Goal: Answer question/provide support: Share knowledge or assist other users

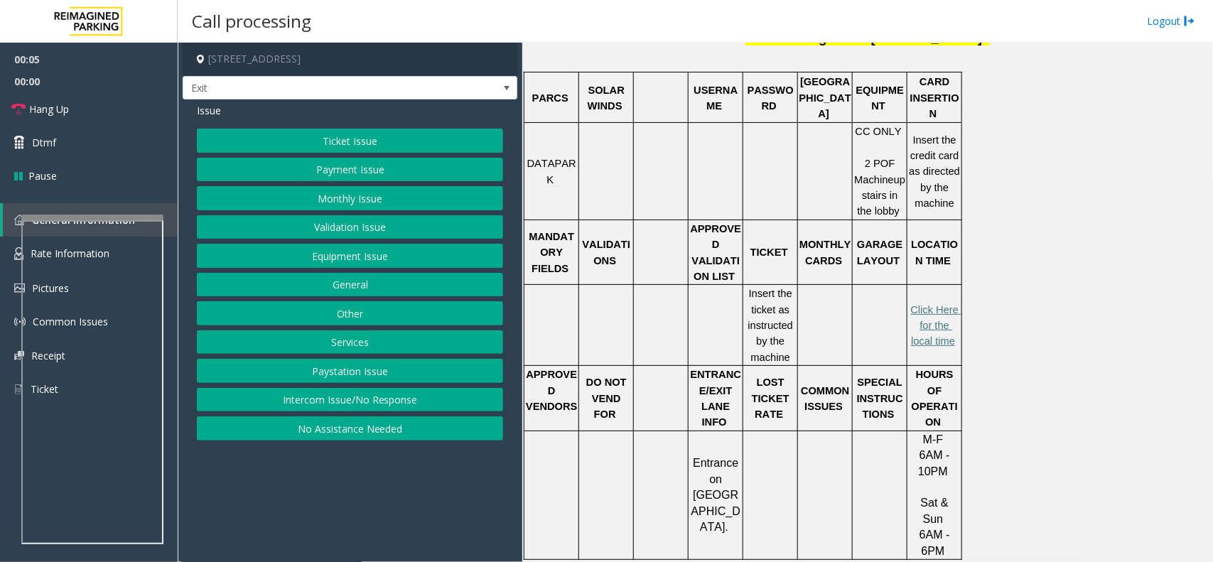
scroll to position [533, 0]
click at [389, 399] on button "Intercom Issue/No Response" at bounding box center [350, 400] width 306 height 24
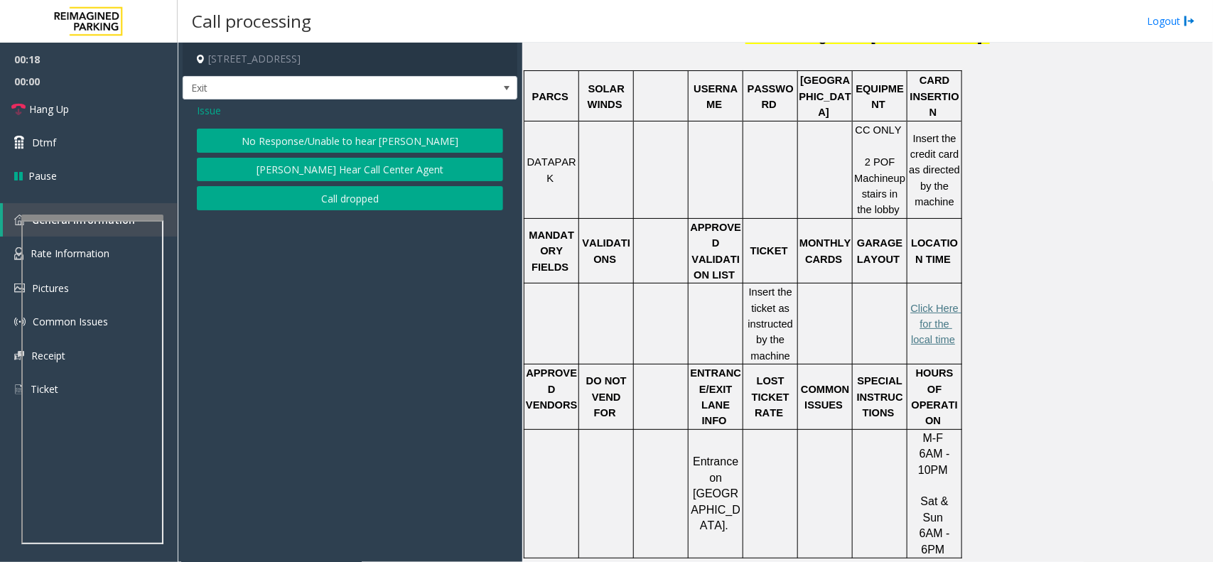
click at [392, 141] on button "No Response/Unable to hear [PERSON_NAME]" at bounding box center [350, 141] width 306 height 24
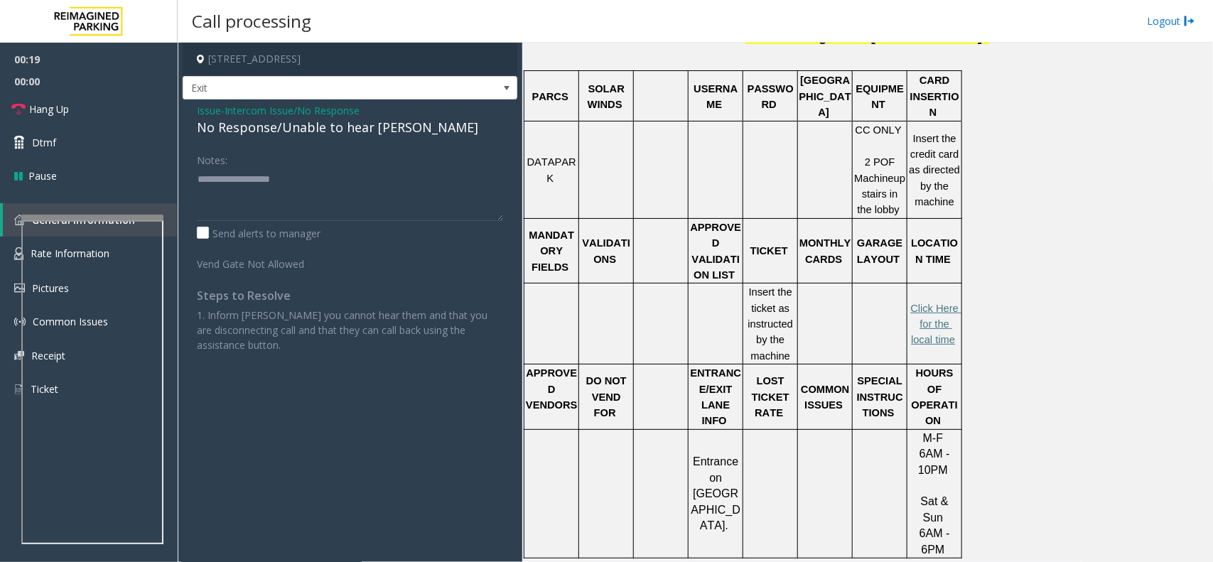
click at [302, 126] on div "No Response/Unable to hear [PERSON_NAME]" at bounding box center [350, 127] width 306 height 19
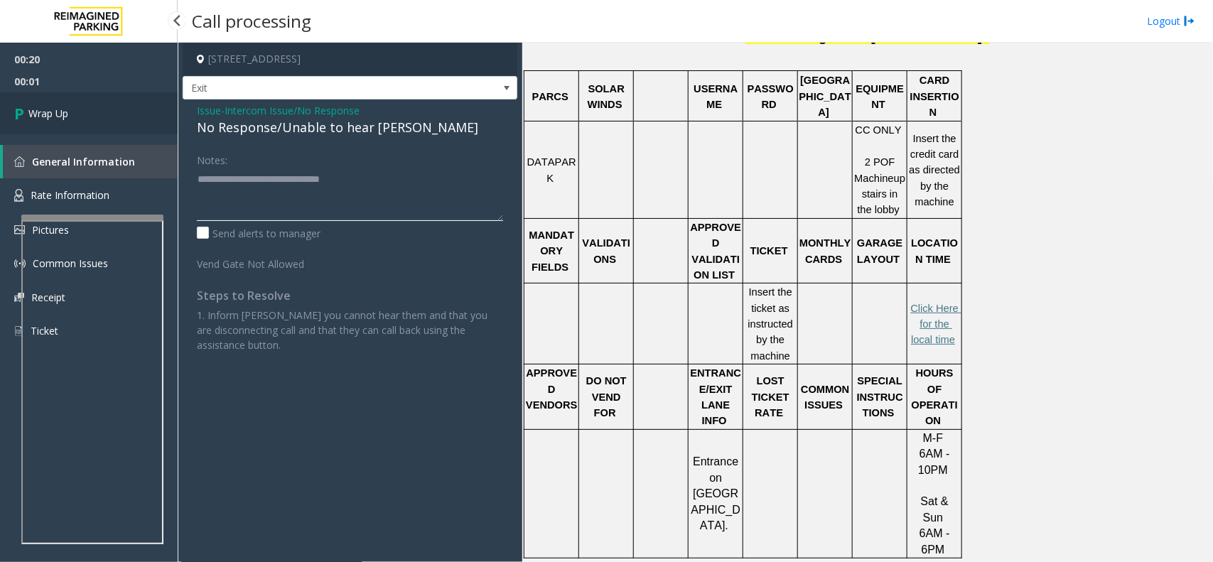
type textarea "**********"
click at [71, 111] on link "Wrap Up" at bounding box center [89, 113] width 178 height 42
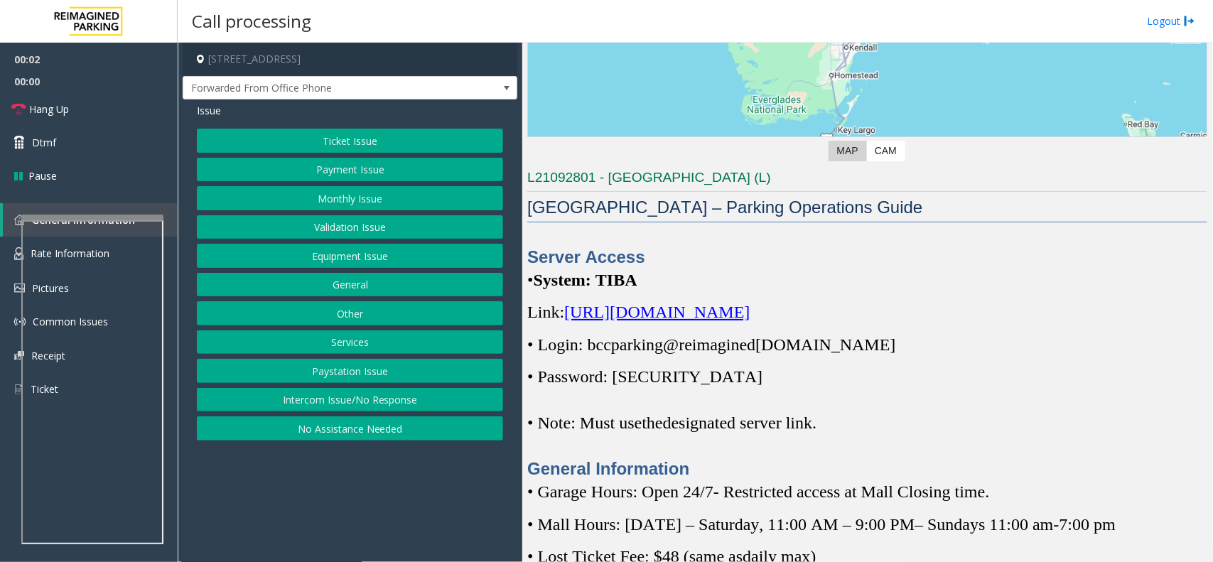
scroll to position [266, 0]
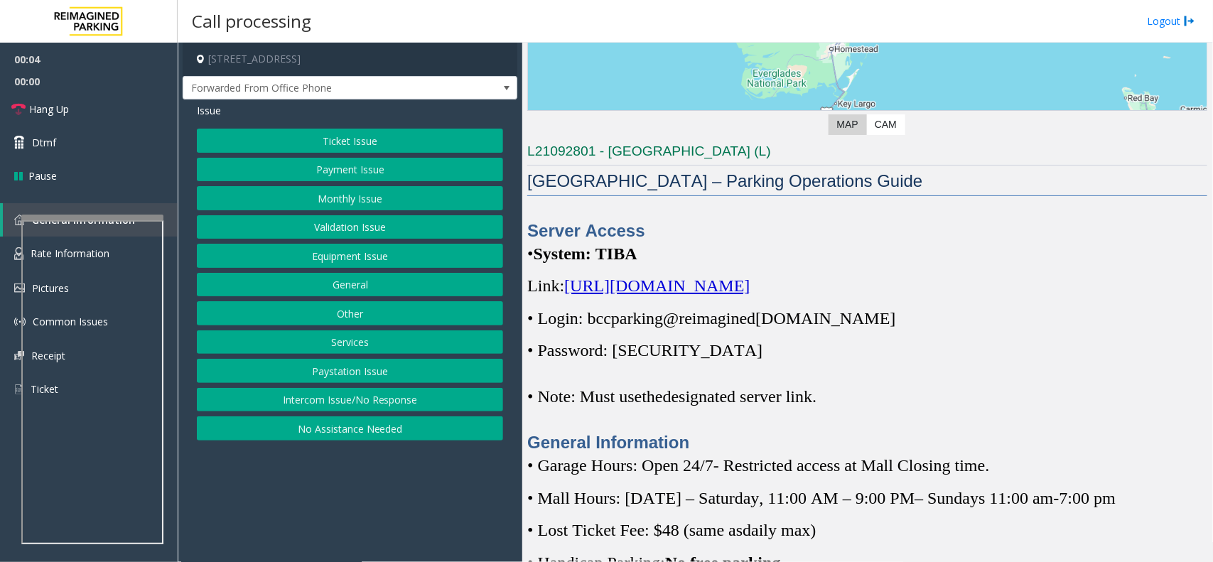
click at [723, 286] on span "https://spark-cloud.tibaparking.net/reimaginedparking/account/login" at bounding box center [656, 285] width 185 height 18
drag, startPoint x: 588, startPoint y: 318, endPoint x: 893, endPoint y: 325, distance: 305.7
click at [893, 325] on p "• Login: bccparking@re imagined parking.com" at bounding box center [867, 318] width 680 height 23
copy p "bccparking@re imagined parking.com"
copy p "Parking1!"
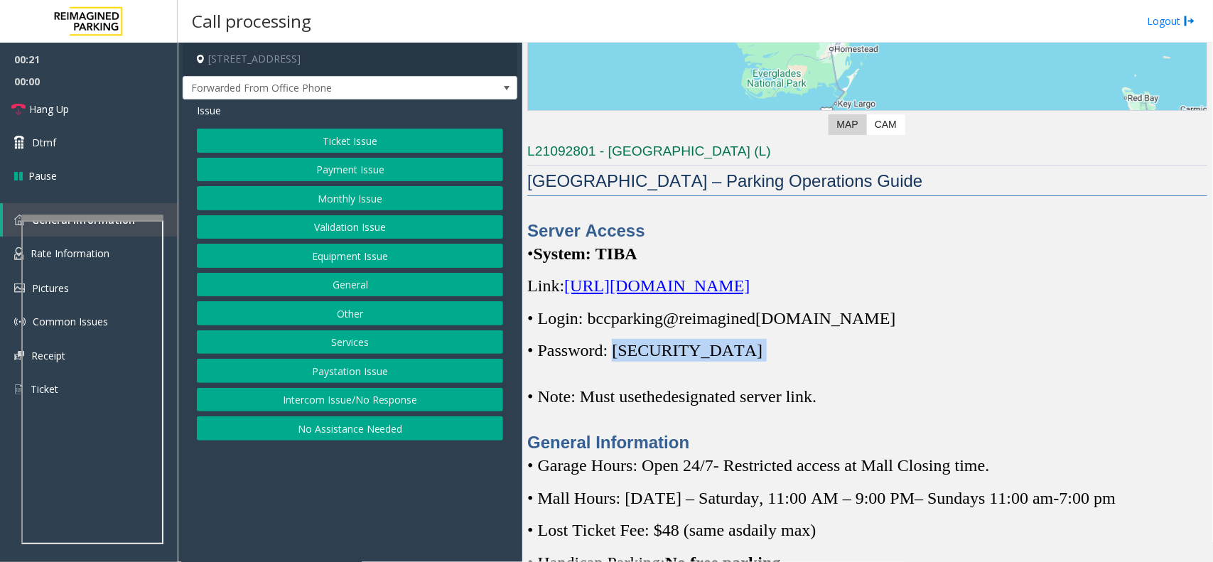
drag, startPoint x: 620, startPoint y: 350, endPoint x: 702, endPoint y: 352, distance: 81.7
click at [702, 352] on p "• Password: Parking1!" at bounding box center [867, 350] width 680 height 23
click at [298, 201] on button "Monthly Issue" at bounding box center [350, 198] width 306 height 24
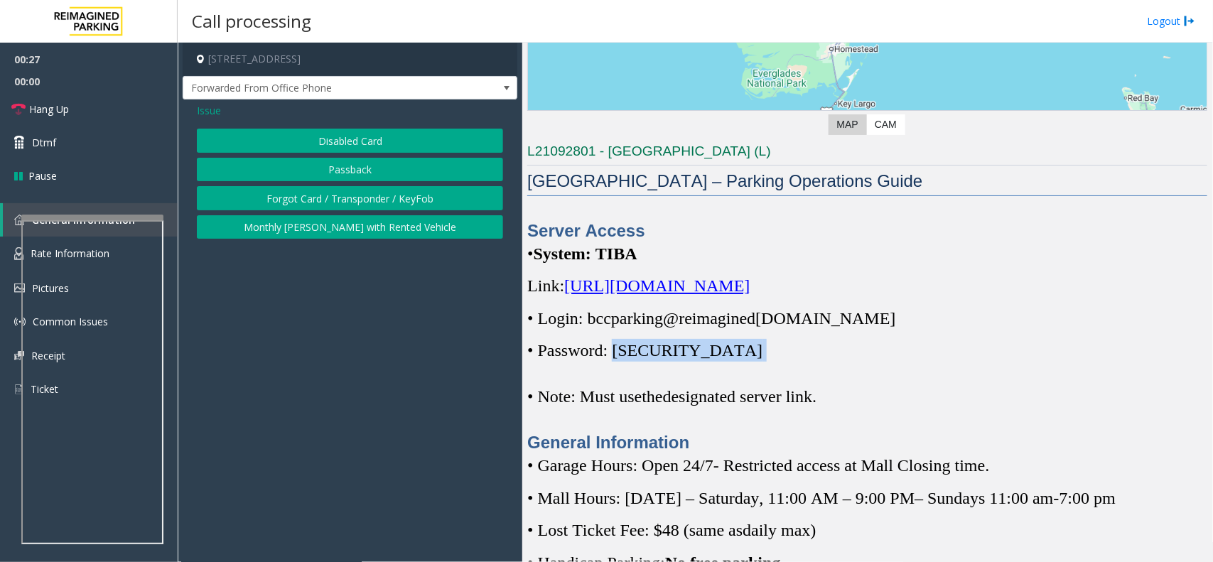
click at [370, 143] on button "Disabled Card" at bounding box center [350, 141] width 306 height 24
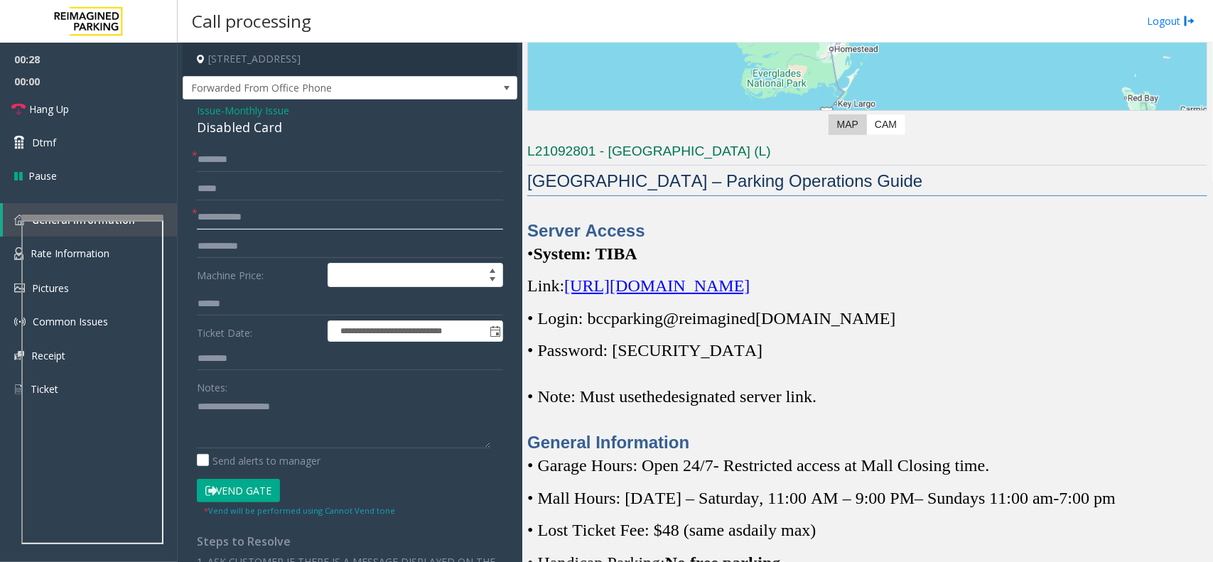
click at [257, 219] on input "text" at bounding box center [350, 217] width 306 height 24
click at [225, 215] on input "text" at bounding box center [350, 217] width 306 height 24
click at [257, 213] on input "text" at bounding box center [350, 217] width 306 height 24
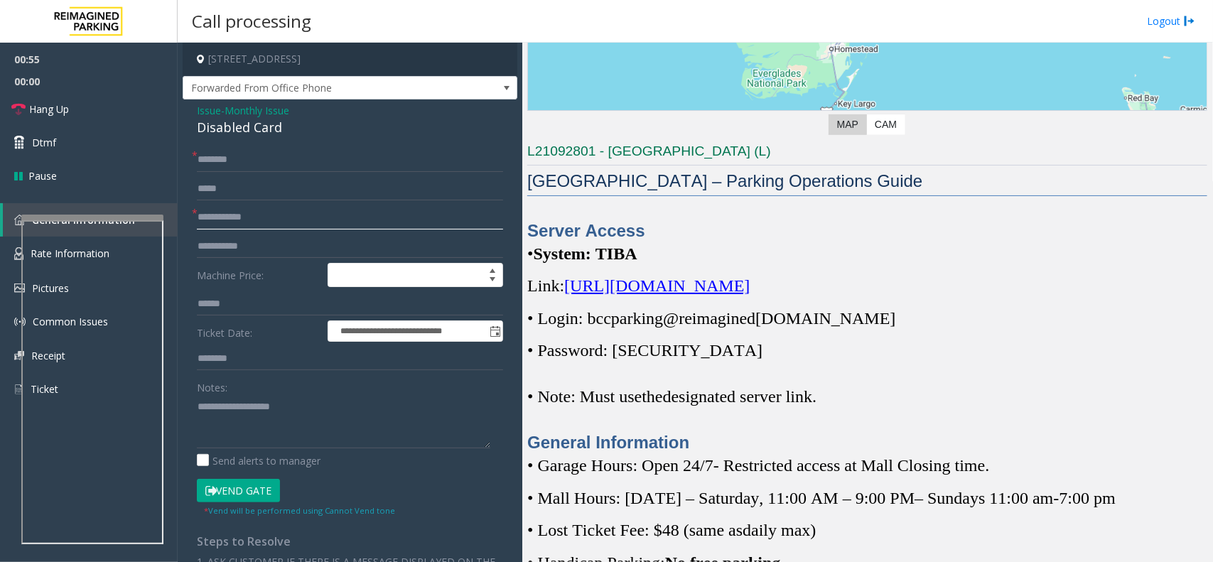
click at [257, 213] on input "text" at bounding box center [350, 217] width 306 height 24
click at [384, 221] on input "text" at bounding box center [350, 217] width 306 height 24
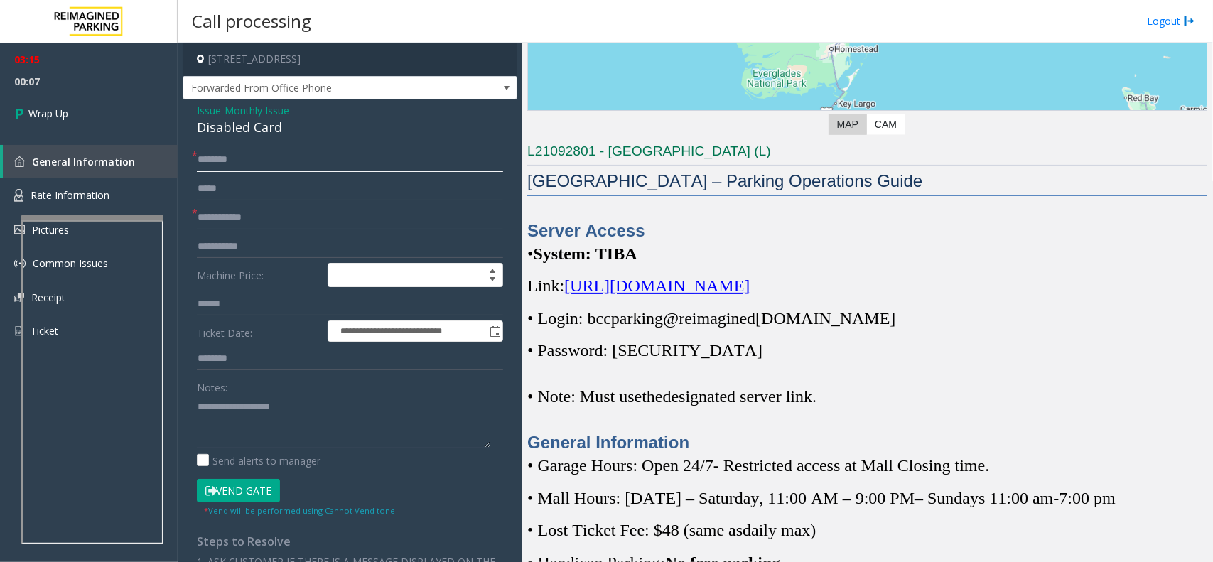
click at [242, 163] on input "text" at bounding box center [350, 160] width 306 height 24
type input "**"
click at [247, 217] on input "text" at bounding box center [350, 217] width 306 height 24
type input "**"
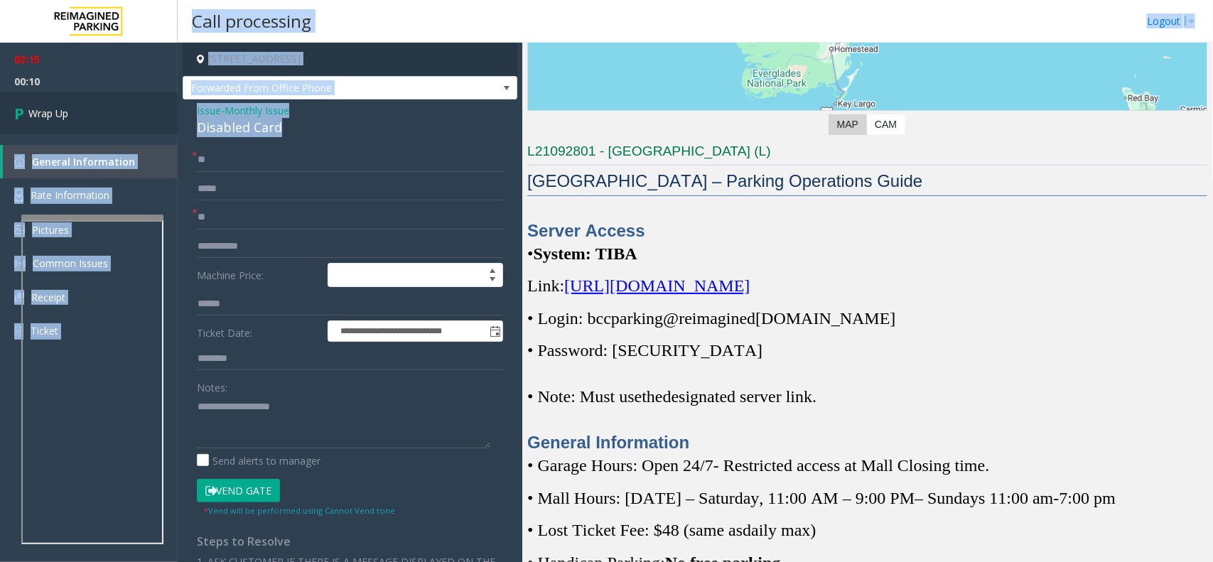
drag, startPoint x: 290, startPoint y: 126, endPoint x: 175, endPoint y: 112, distance: 116.1
click at [175, 112] on app-root "**********" at bounding box center [606, 281] width 1213 height 562
click at [296, 134] on div "Disabled Card" at bounding box center [350, 127] width 306 height 19
click at [284, 122] on div "Disabled Card" at bounding box center [350, 127] width 306 height 19
click at [293, 128] on div "Disabled Card" at bounding box center [350, 127] width 306 height 19
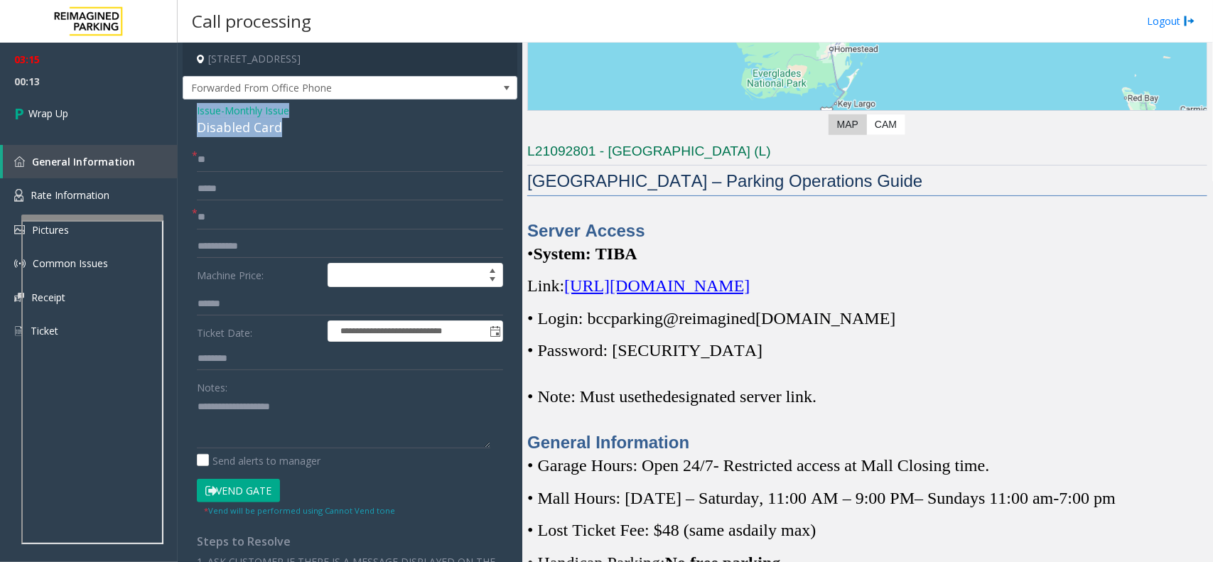
drag, startPoint x: 292, startPoint y: 125, endPoint x: 190, endPoint y: 104, distance: 103.7
click at [190, 104] on div "**********" at bounding box center [350, 467] width 335 height 737
click at [292, 438] on textarea at bounding box center [343, 421] width 293 height 53
click at [306, 438] on textarea at bounding box center [343, 421] width 293 height 53
click at [306, 425] on textarea at bounding box center [343, 421] width 293 height 53
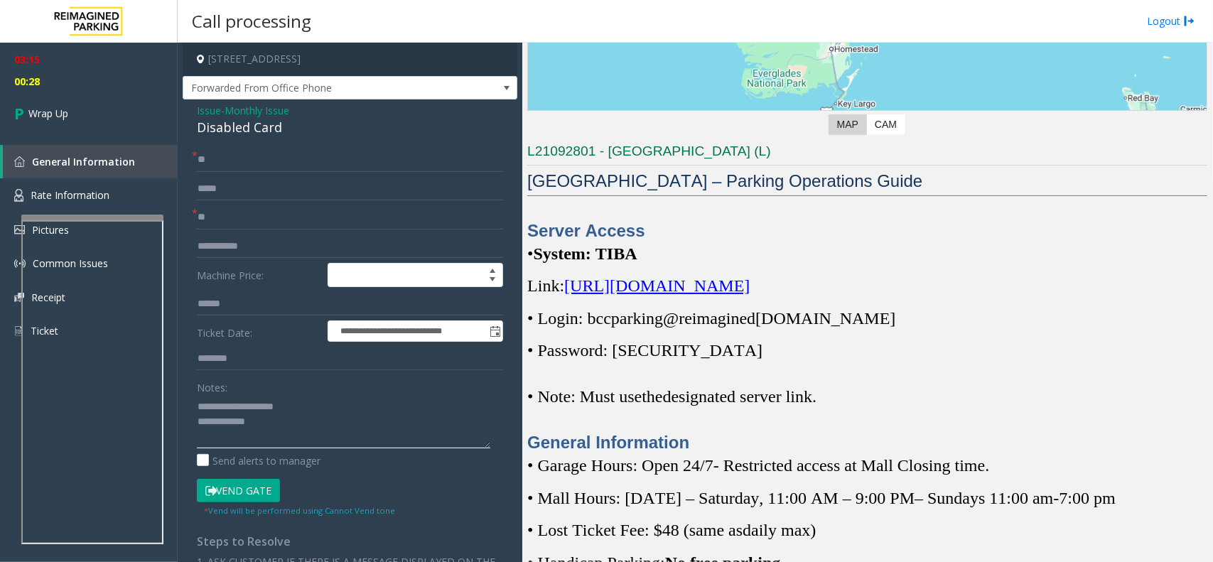
click at [308, 426] on textarea at bounding box center [343, 421] width 293 height 53
paste textarea "**********"
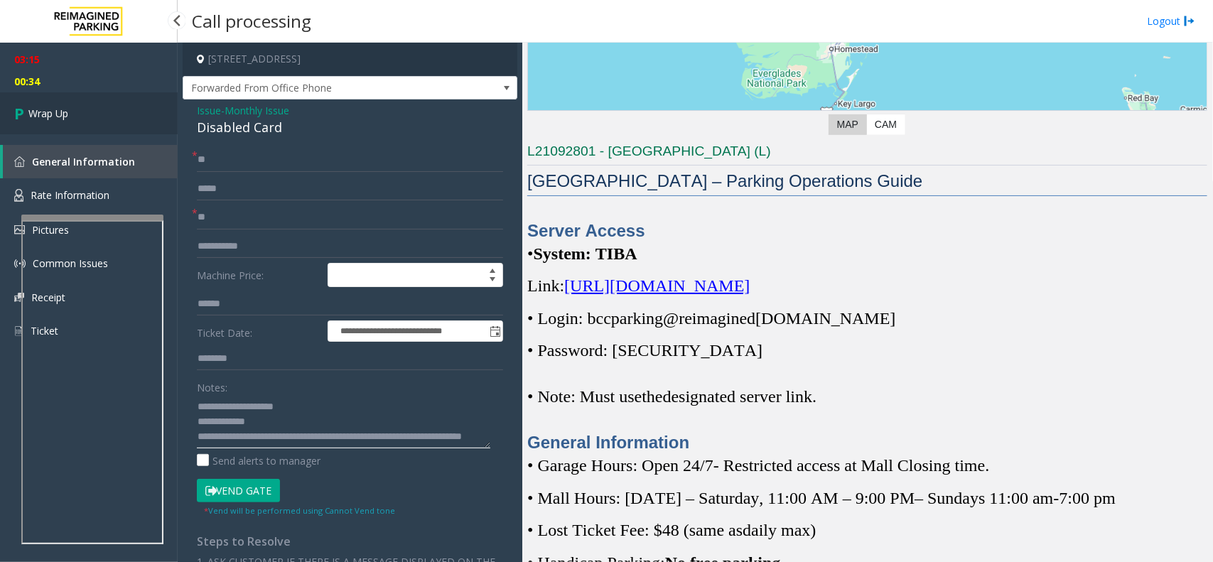
type textarea "**********"
click at [72, 114] on link "Wrap Up" at bounding box center [89, 113] width 178 height 42
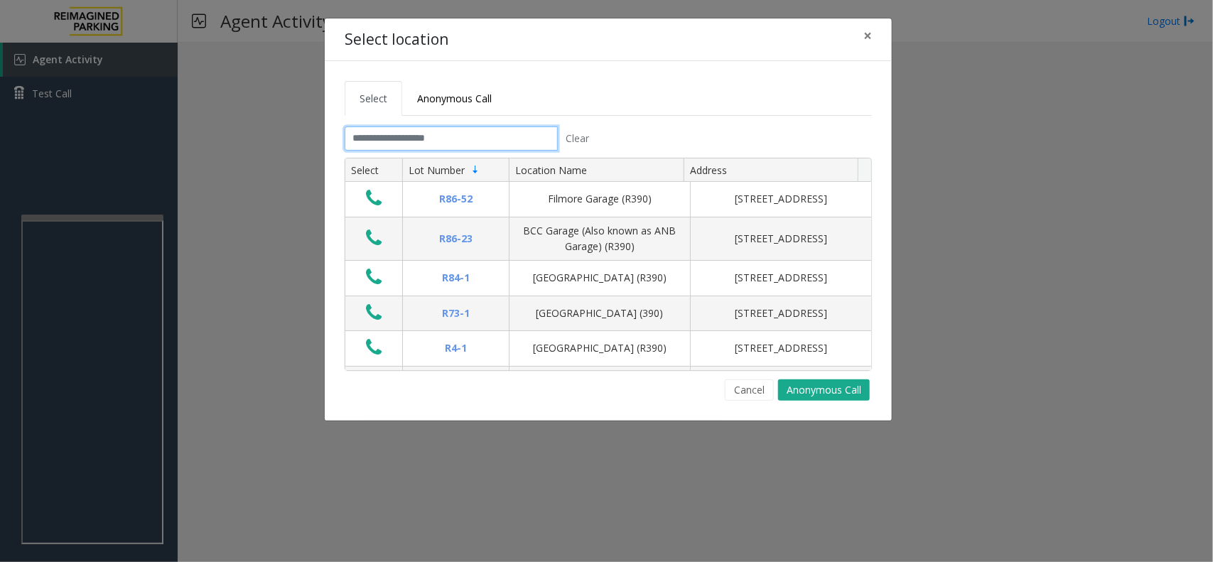
click at [406, 137] on input "text" at bounding box center [451, 138] width 213 height 24
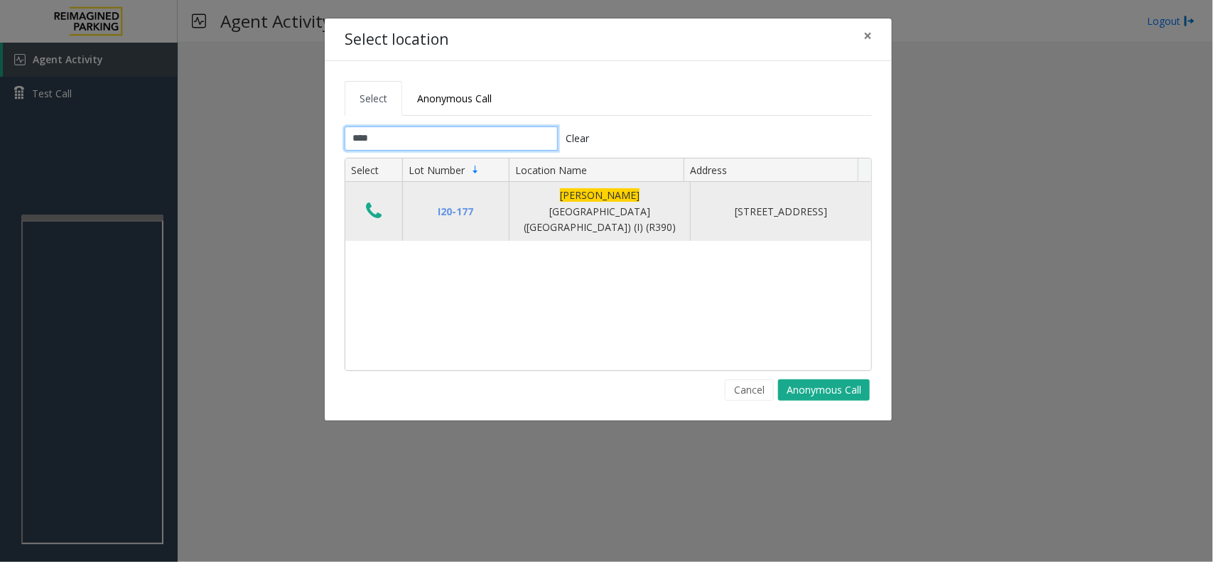
type input "****"
click at [380, 203] on icon "Data table" at bounding box center [374, 211] width 16 height 20
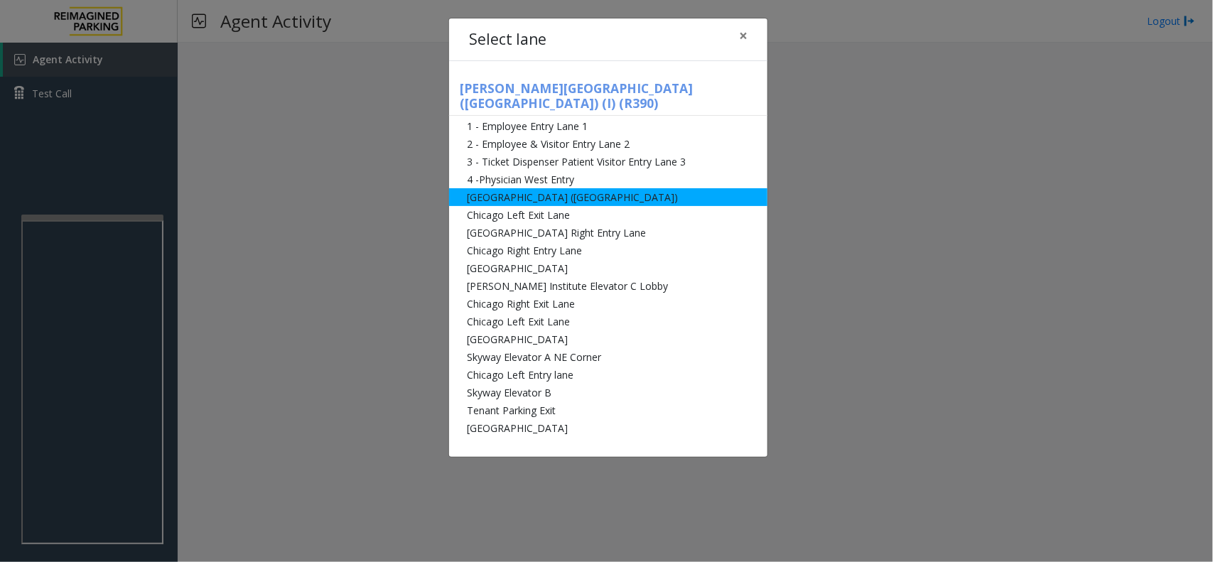
click at [627, 188] on li "[GEOGRAPHIC_DATA] ([GEOGRAPHIC_DATA])" at bounding box center [608, 197] width 318 height 18
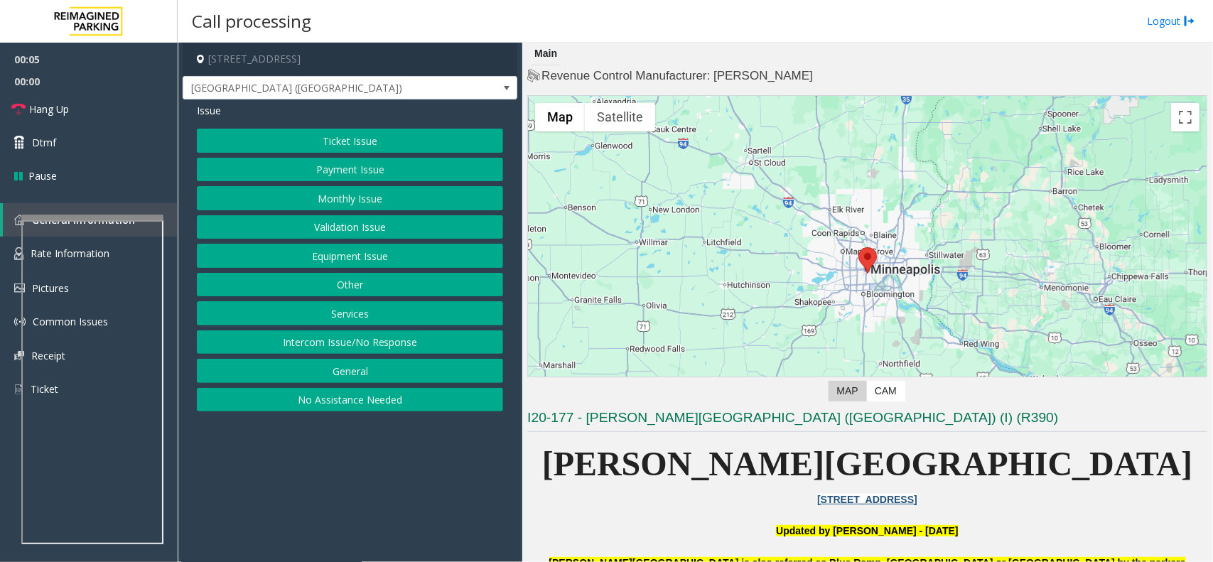
click at [377, 349] on button "Intercom Issue/No Response" at bounding box center [350, 342] width 306 height 24
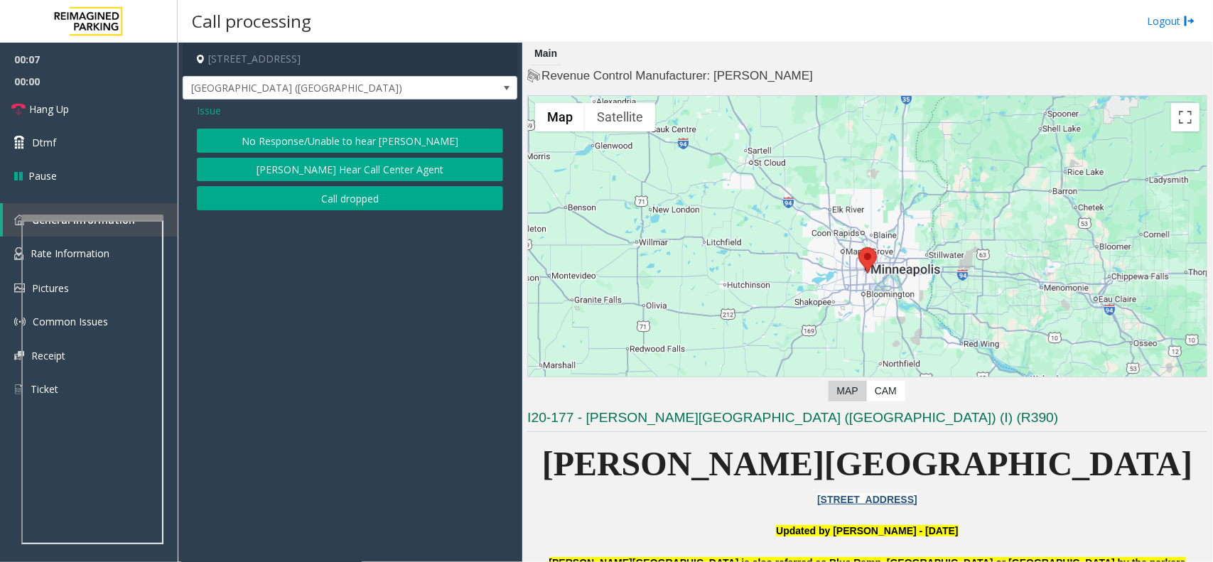
click at [345, 142] on button "No Response/Unable to hear [PERSON_NAME]" at bounding box center [350, 141] width 306 height 24
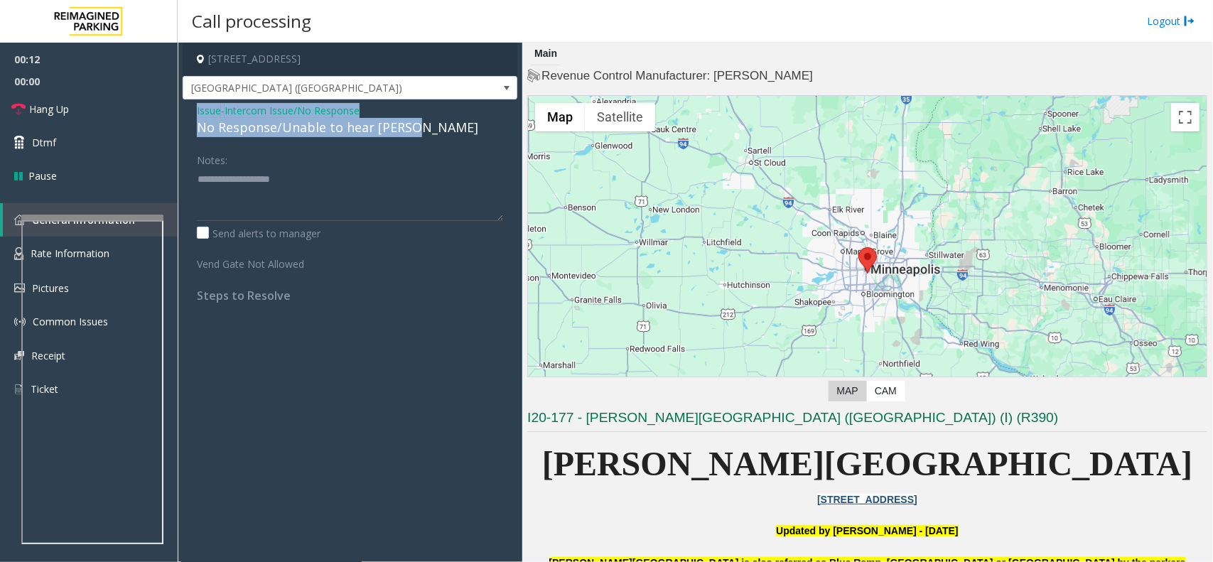
drag, startPoint x: 416, startPoint y: 130, endPoint x: 189, endPoint y: 114, distance: 227.3
click at [189, 114] on div "Issue - Intercom Issue/No Response No Response/Unable to hear [PERSON_NAME] Not…" at bounding box center [350, 207] width 335 height 217
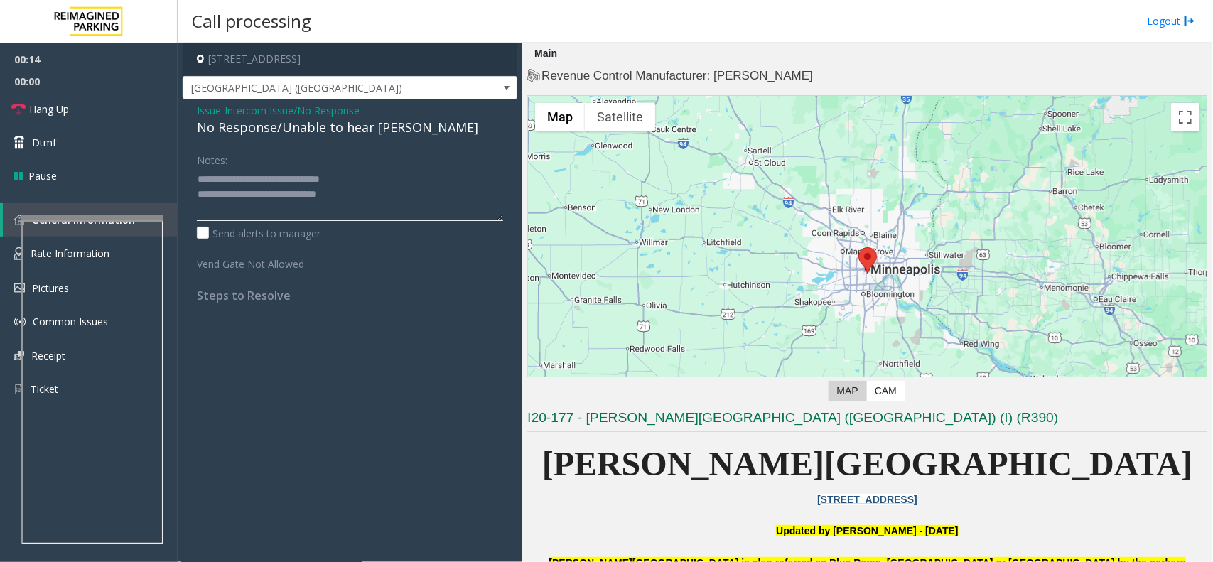
click at [389, 197] on textarea at bounding box center [350, 194] width 306 height 53
type textarea "**********"
click at [79, 109] on link "Hang Up" at bounding box center [89, 108] width 178 height 33
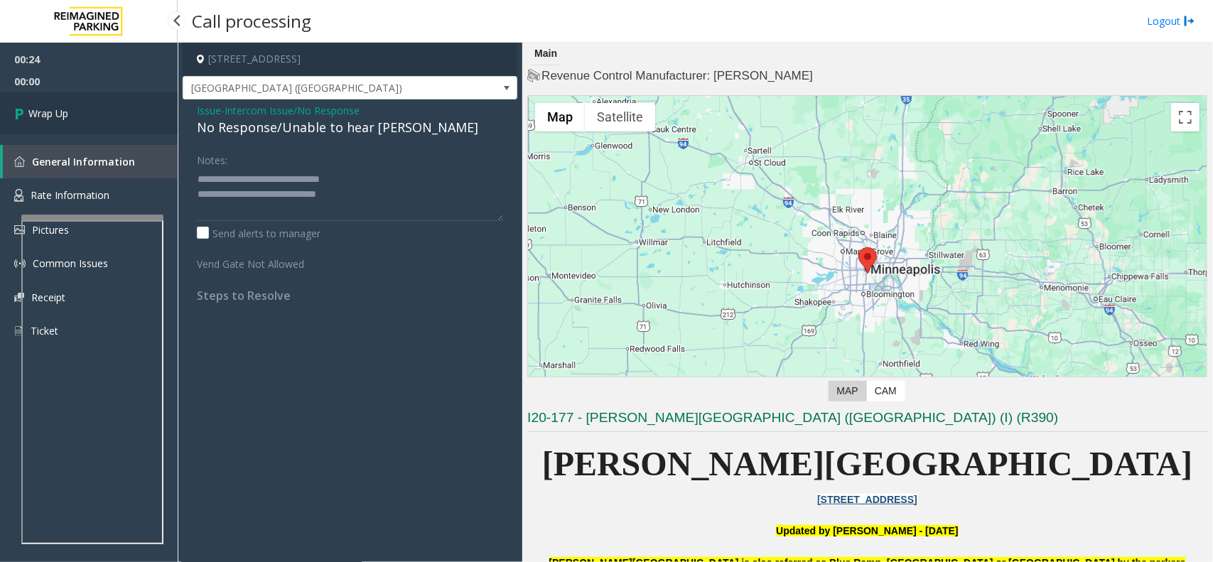
click at [79, 109] on link "Wrap Up" at bounding box center [89, 113] width 178 height 42
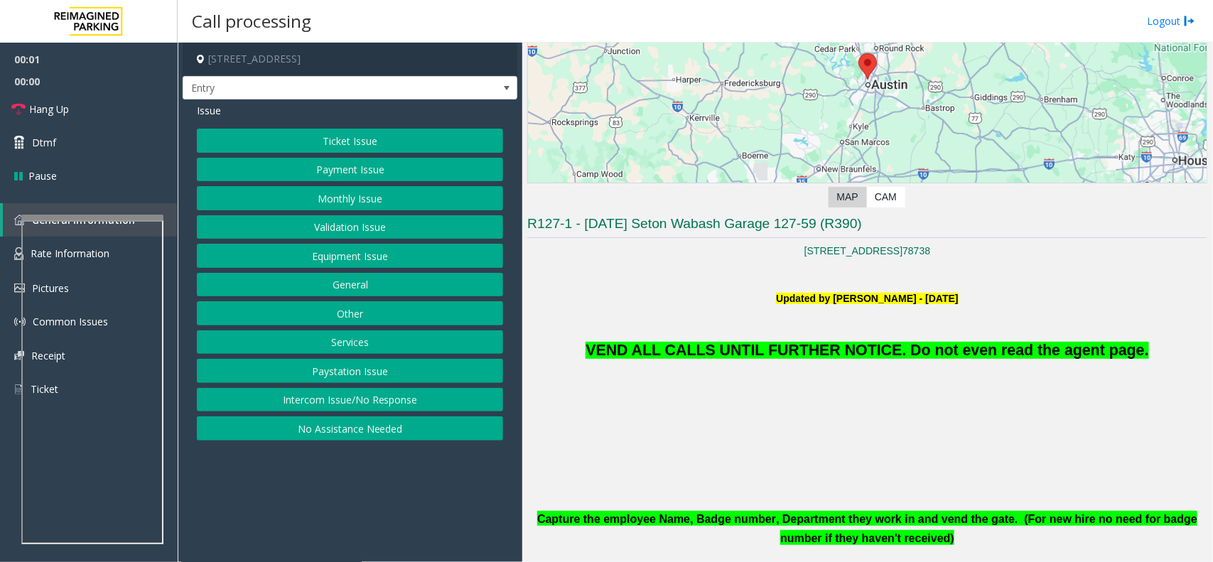
scroll to position [444, 0]
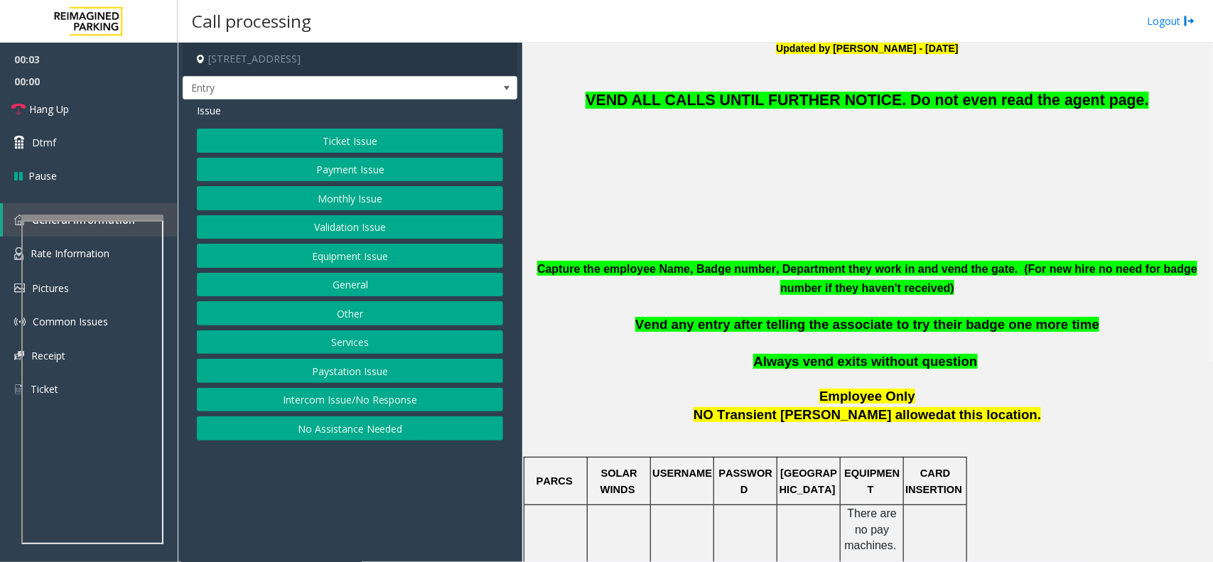
click at [335, 257] on button "Equipment Issue" at bounding box center [350, 256] width 306 height 24
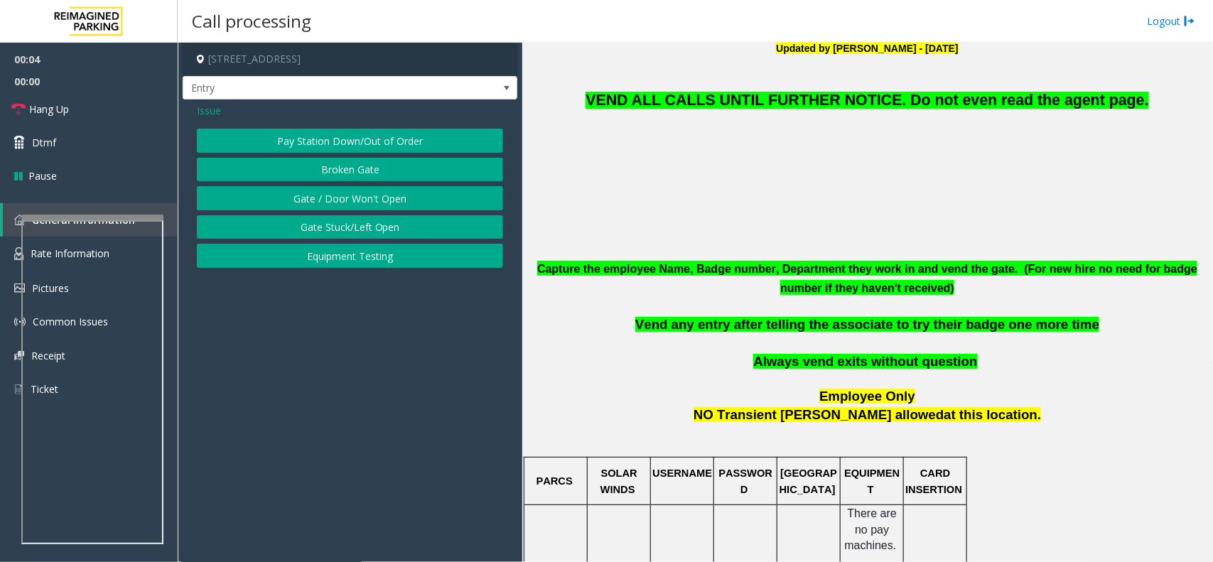
click at [346, 200] on button "Gate / Door Won't Open" at bounding box center [350, 198] width 306 height 24
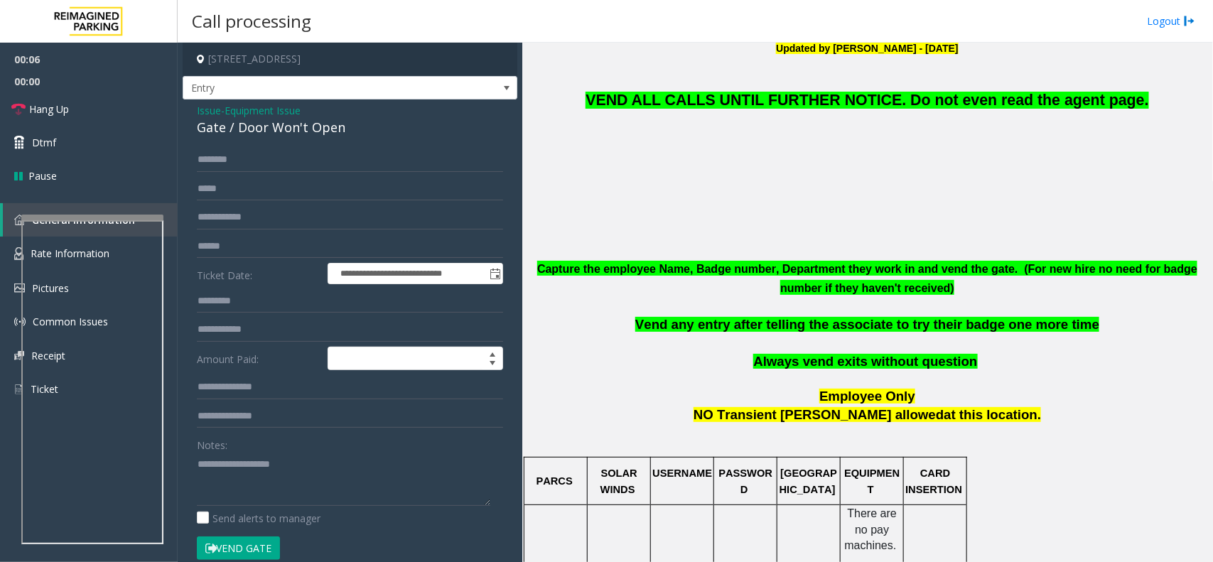
click at [256, 545] on button "Vend Gate" at bounding box center [238, 549] width 83 height 24
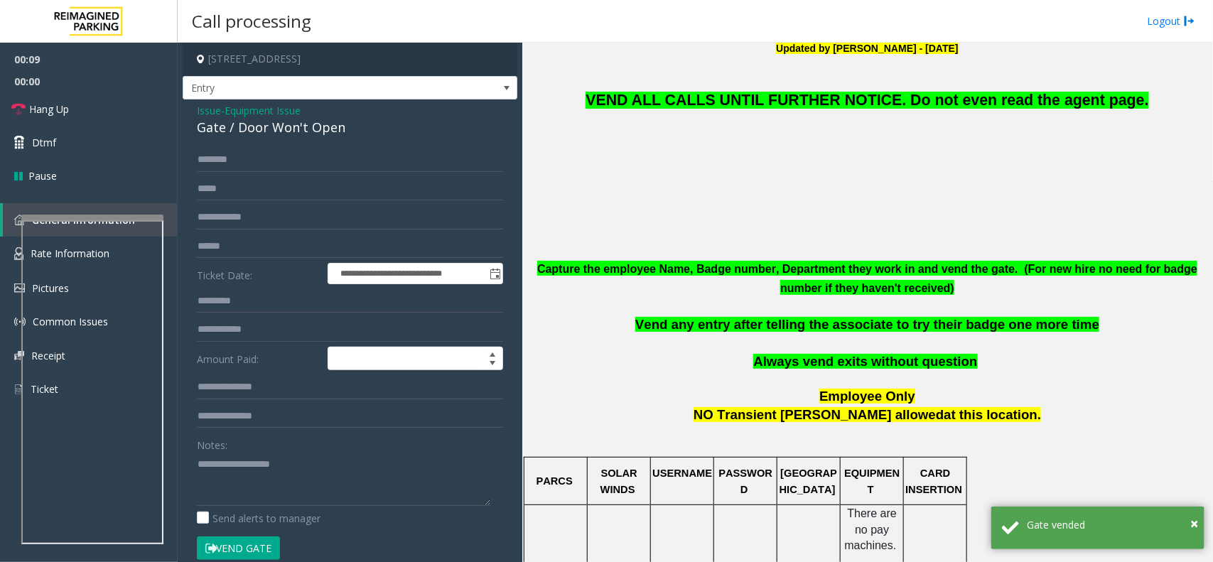
click at [826, 356] on span "Always vend exits without question" at bounding box center [865, 361] width 224 height 15
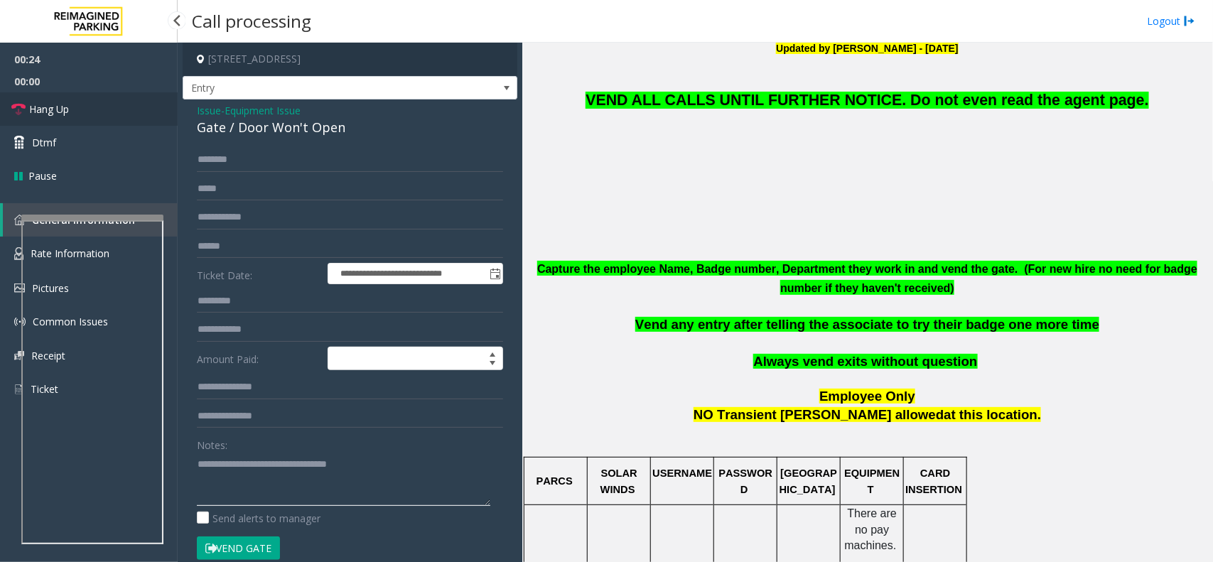
type textarea "**********"
click at [65, 116] on span "Hang Up" at bounding box center [49, 109] width 40 height 15
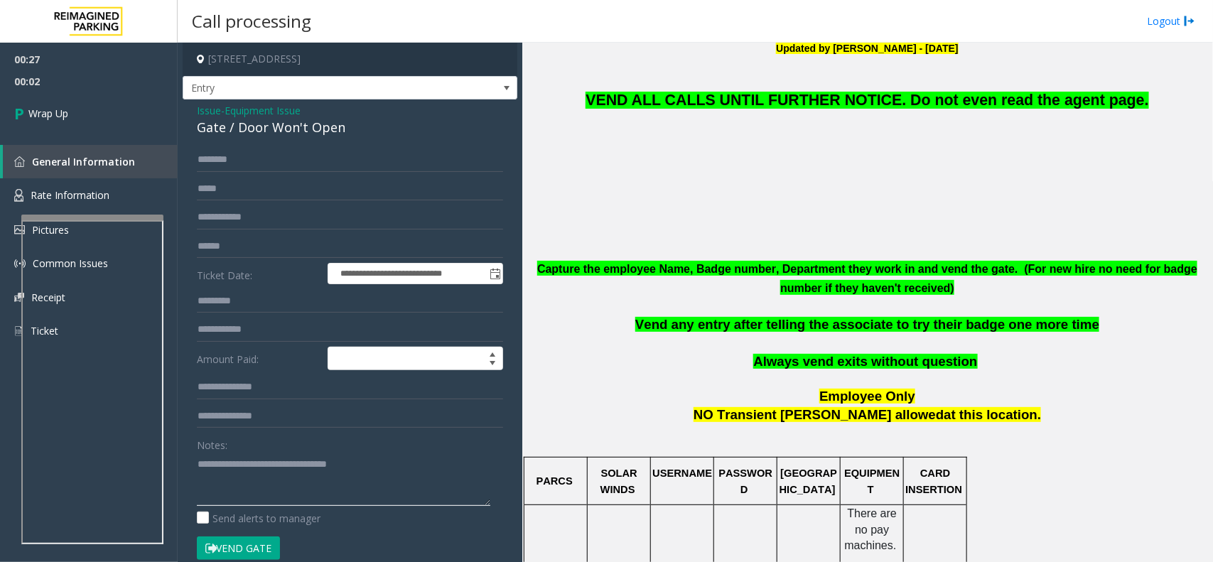
click at [402, 460] on textarea at bounding box center [343, 479] width 293 height 53
click at [868, 99] on span "VEND ALL CALLS UNTIL FURTHER NOTICE. Do not even read the agent page." at bounding box center [867, 100] width 563 height 17
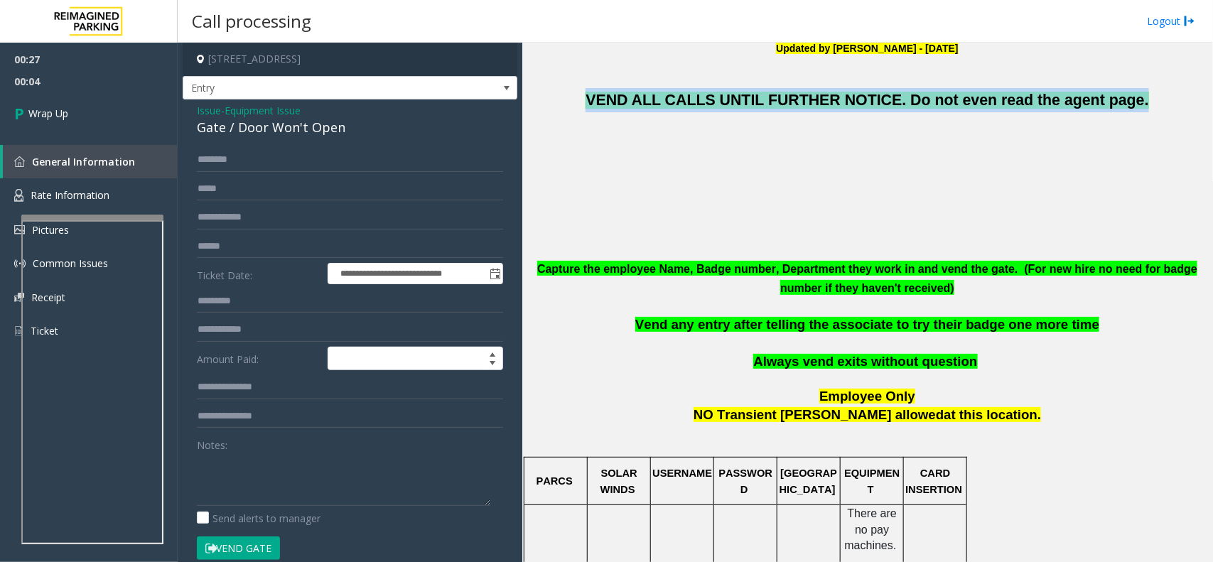
click at [868, 99] on span "VEND ALL CALLS UNTIL FURTHER NOTICE. Do not even read the agent page." at bounding box center [867, 100] width 563 height 17
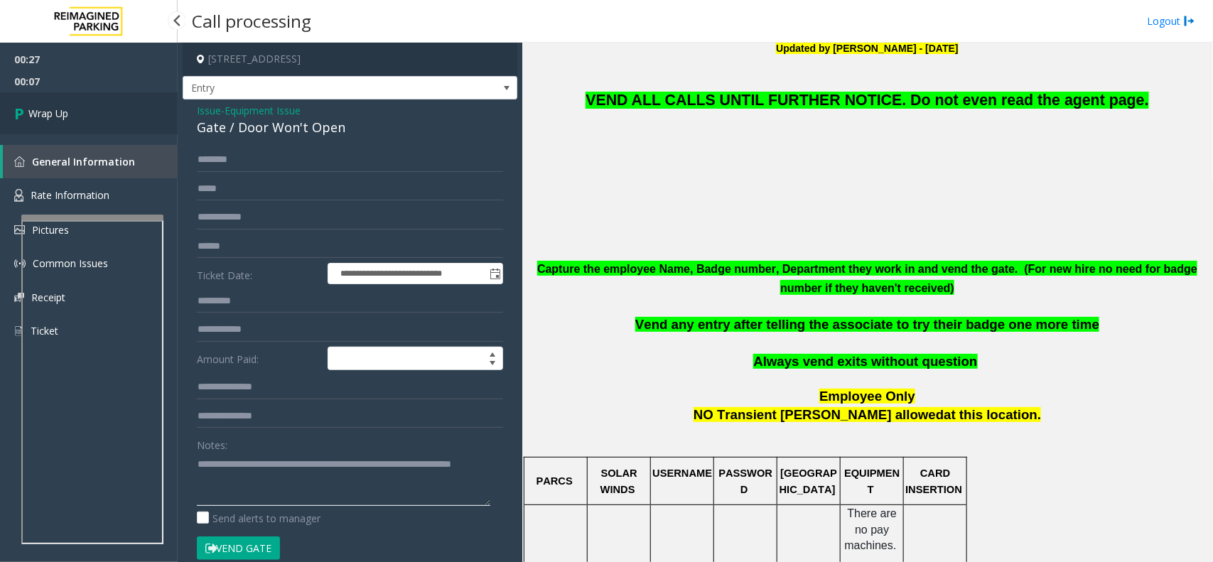
type textarea "**********"
click at [78, 126] on link "Wrap Up" at bounding box center [89, 113] width 178 height 42
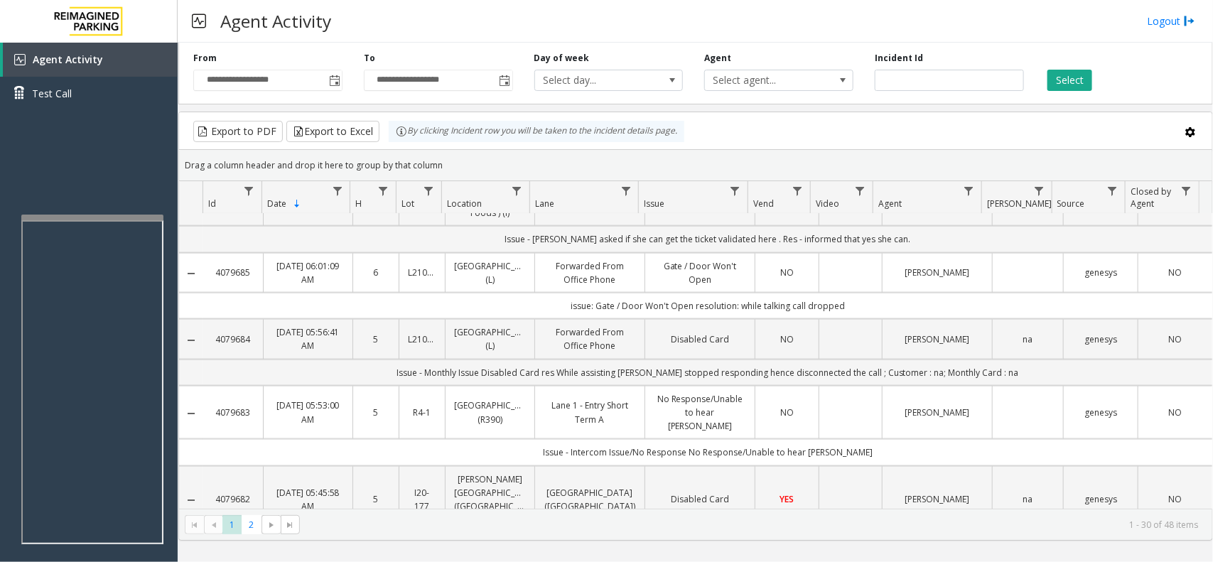
scroll to position [799, 0]
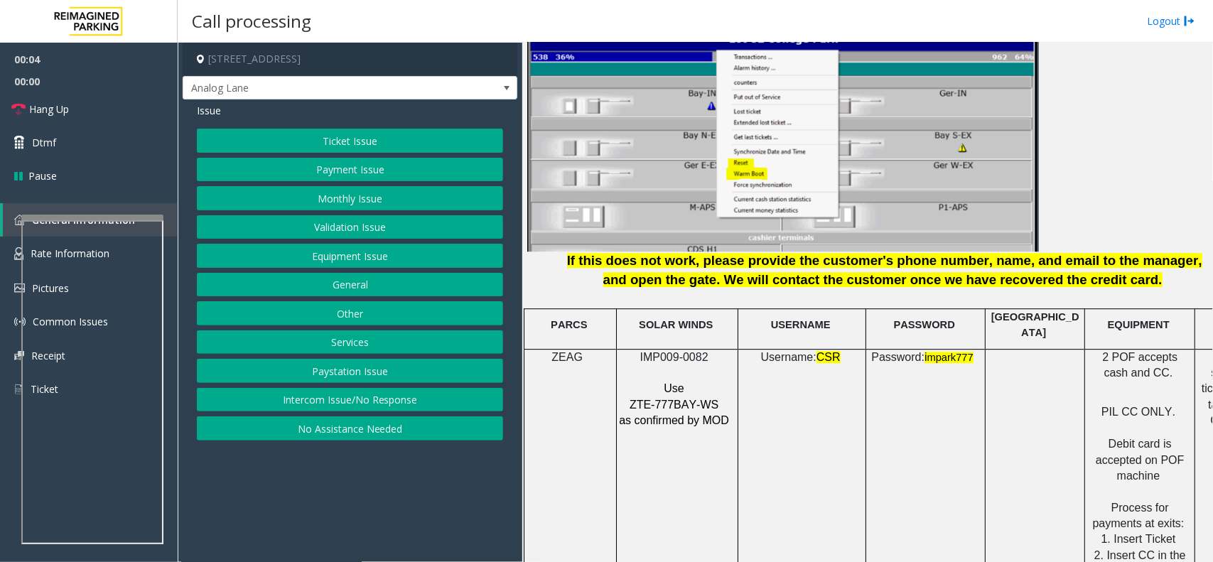
scroll to position [1865, 0]
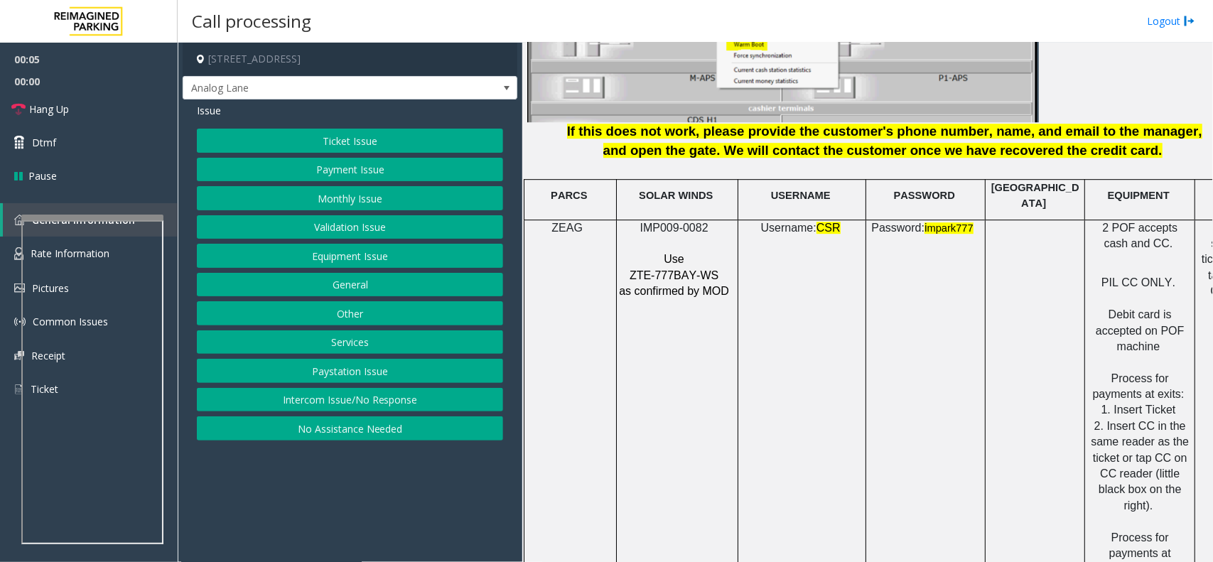
click at [657, 222] on span "IMP009-0082" at bounding box center [674, 228] width 68 height 12
copy p "IMP009-0082"
click at [343, 252] on button "Equipment Issue" at bounding box center [350, 256] width 306 height 24
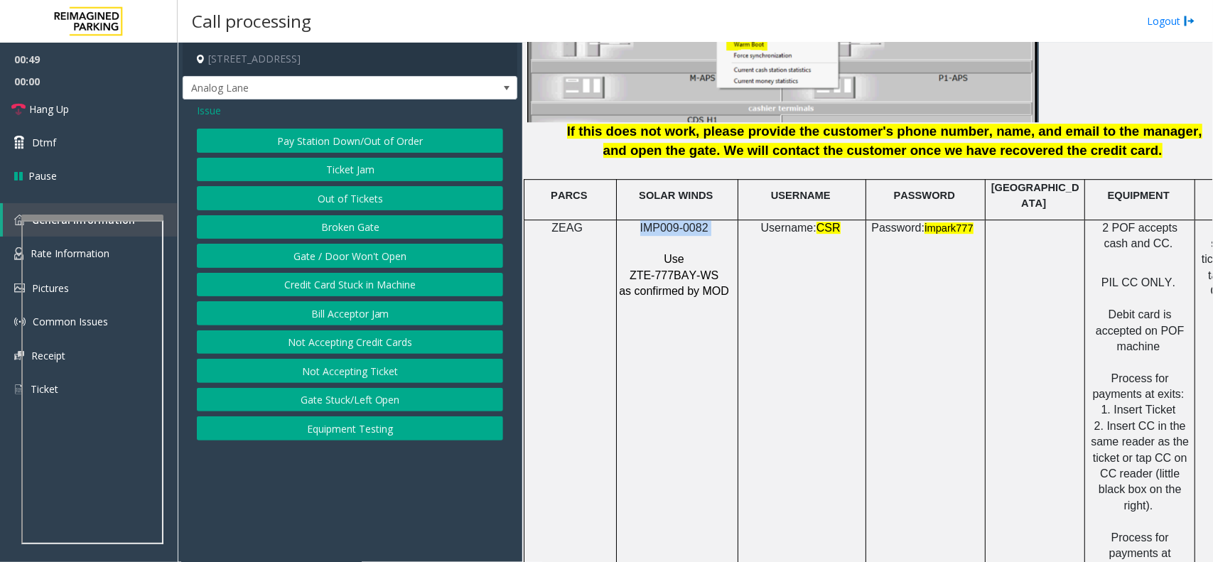
click at [343, 252] on button "Gate / Door Won't Open" at bounding box center [350, 256] width 306 height 24
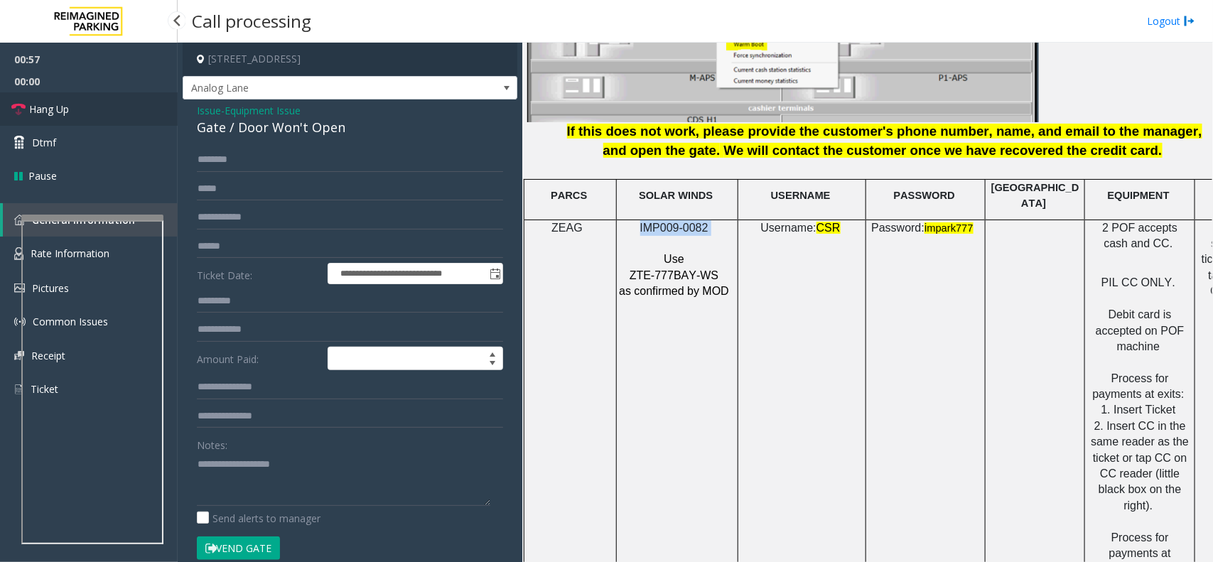
click at [53, 107] on span "Hang Up" at bounding box center [49, 109] width 40 height 15
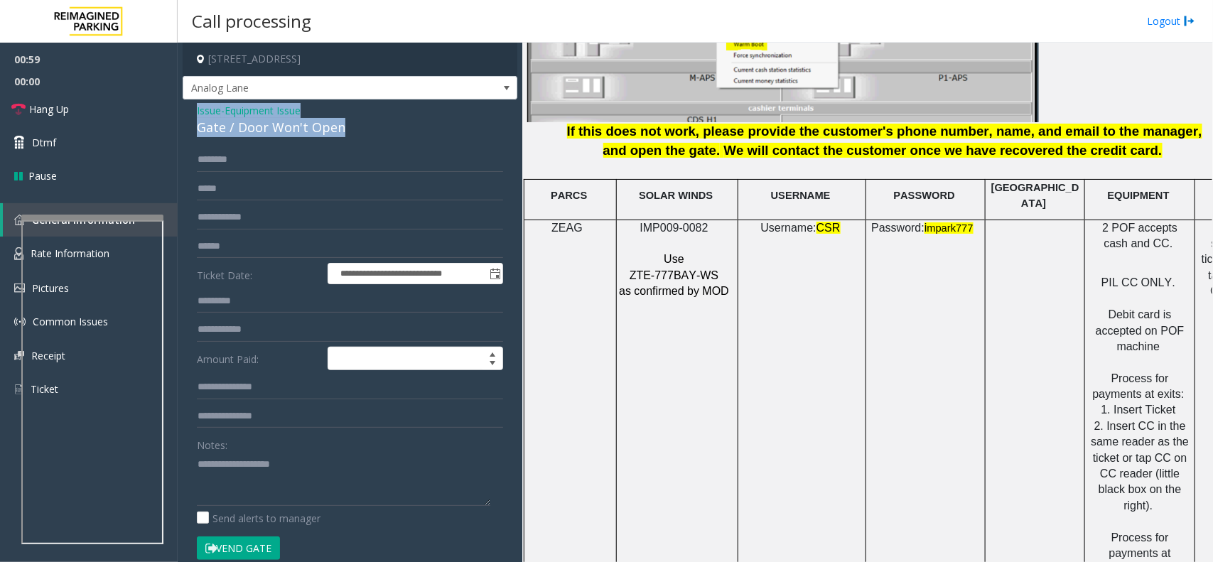
drag, startPoint x: 346, startPoint y: 130, endPoint x: 195, endPoint y: 116, distance: 151.3
click at [195, 116] on div "**********" at bounding box center [350, 451] width 335 height 705
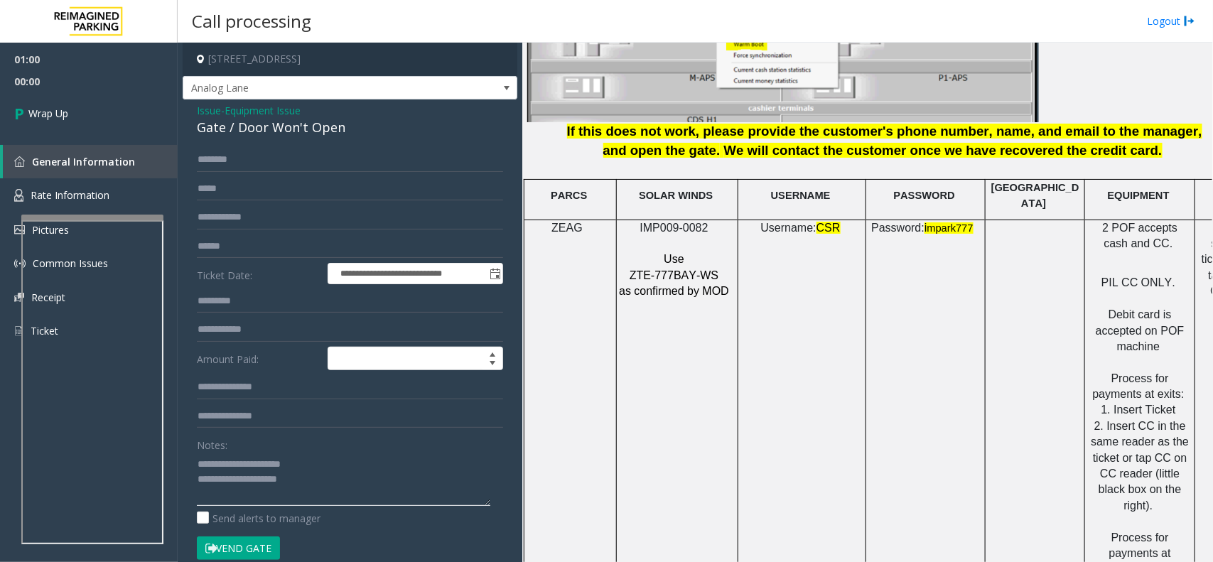
click at [354, 494] on textarea at bounding box center [343, 479] width 293 height 53
type textarea "**********"
click at [58, 133] on link "Wrap Up" at bounding box center [89, 113] width 178 height 42
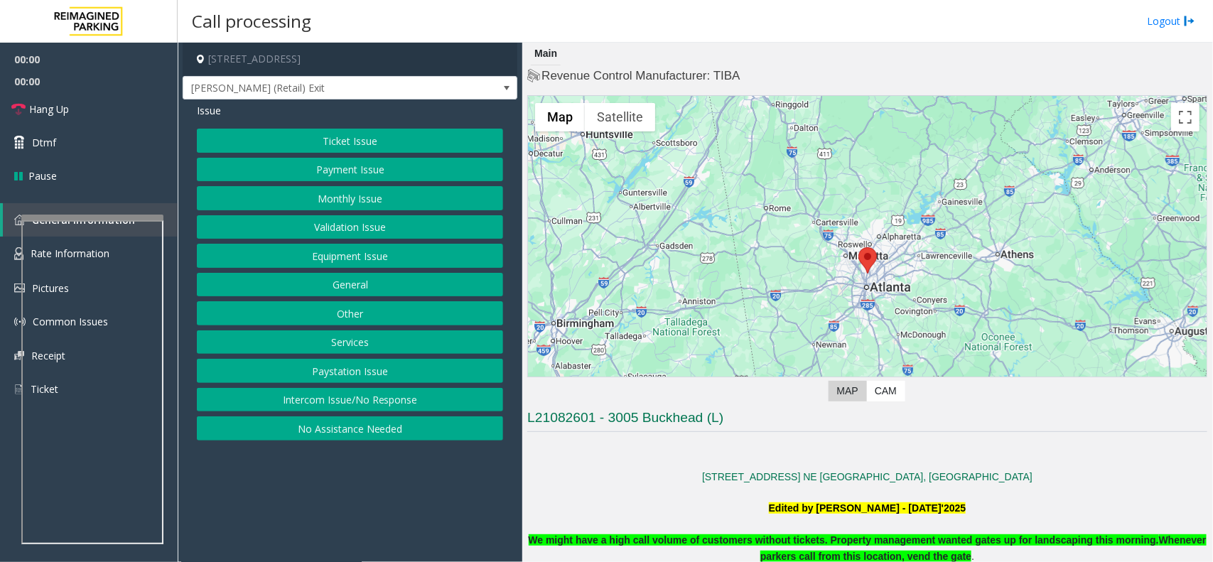
click at [672, 467] on p at bounding box center [867, 461] width 680 height 16
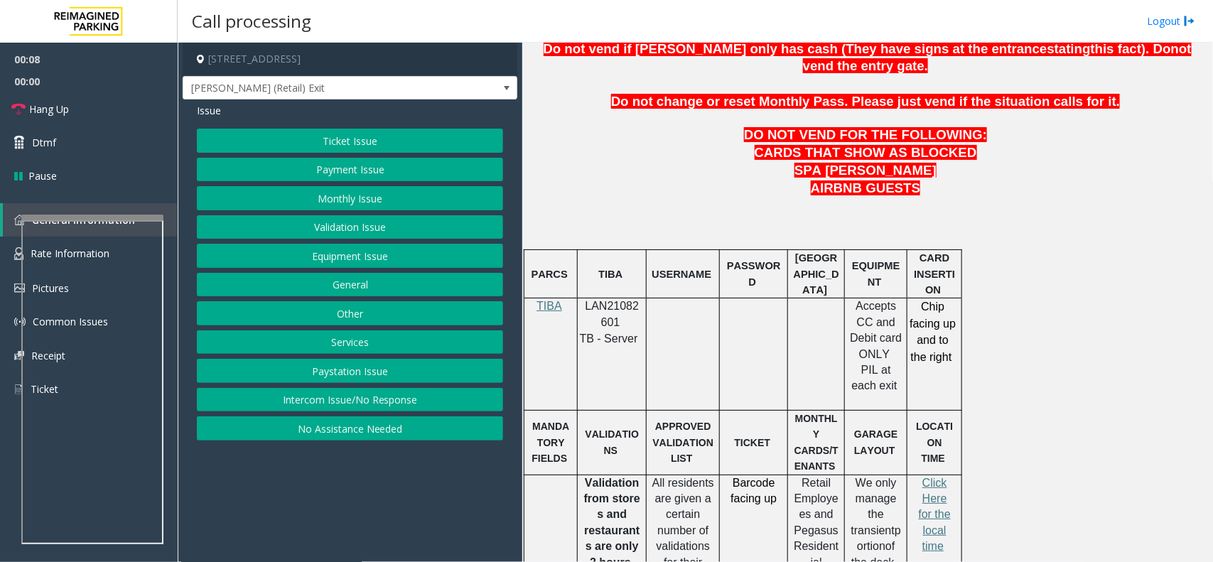
scroll to position [711, 0]
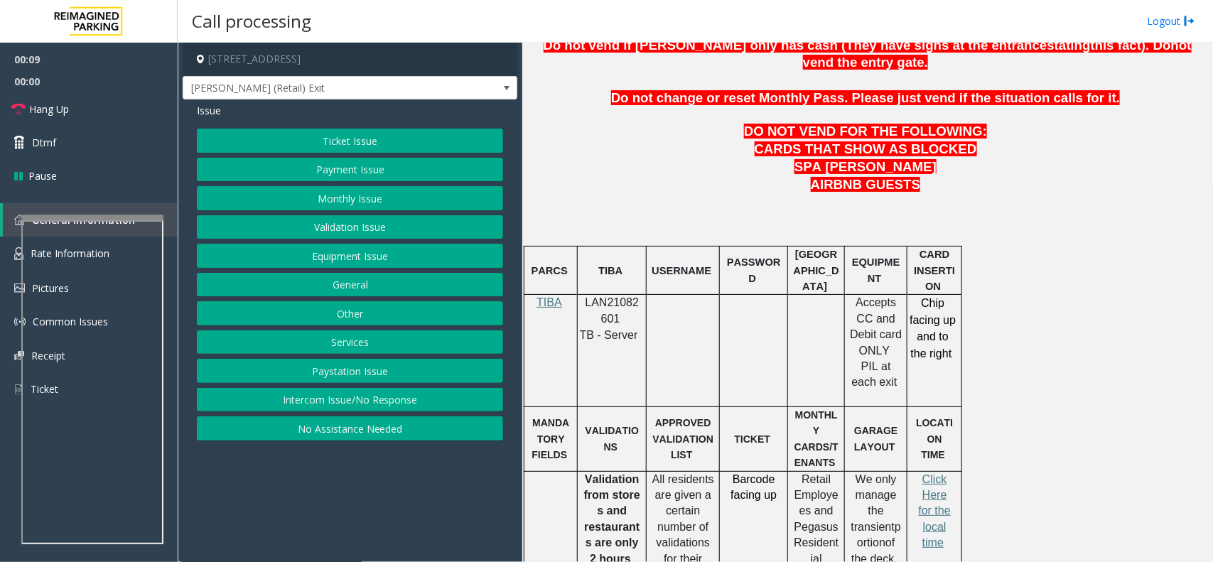
click at [618, 296] on span "LAN21082601" at bounding box center [613, 310] width 54 height 28
copy p "LAN21082601"
click at [64, 116] on span "Hang Up" at bounding box center [49, 109] width 40 height 15
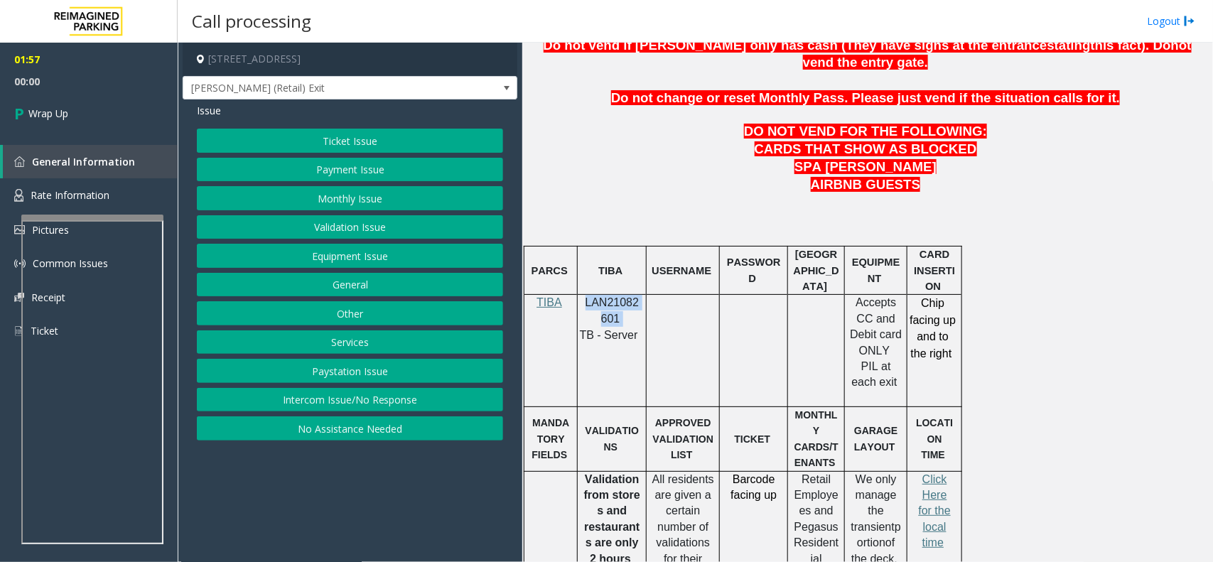
click at [370, 257] on button "Equipment Issue" at bounding box center [350, 256] width 306 height 24
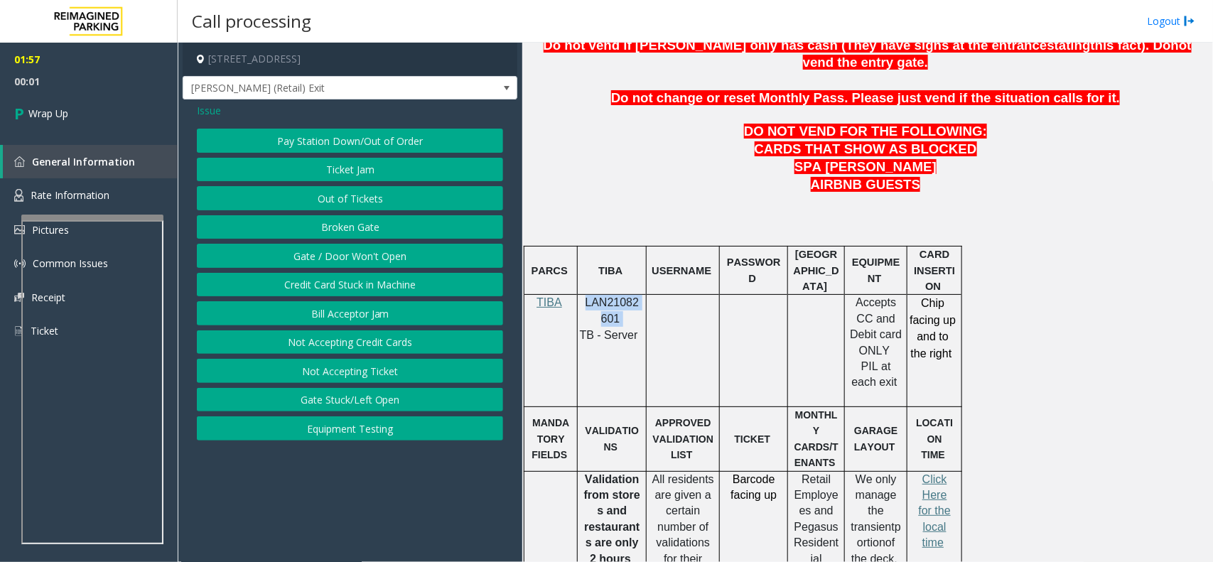
click at [400, 249] on button "Gate / Door Won't Open" at bounding box center [350, 256] width 306 height 24
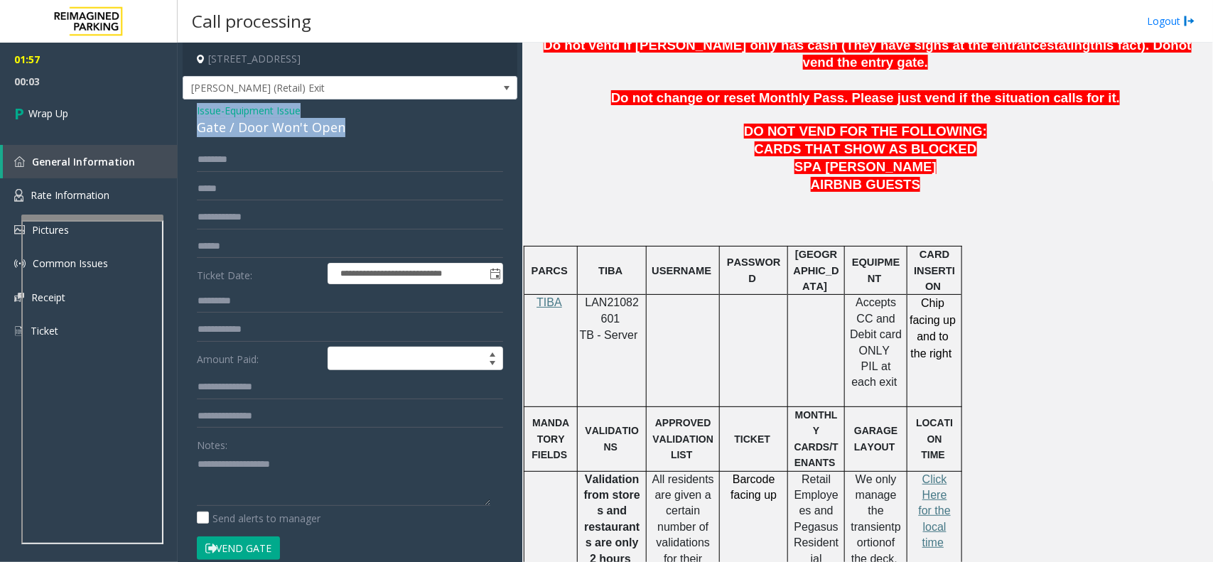
drag, startPoint x: 348, startPoint y: 126, endPoint x: 181, endPoint y: 105, distance: 168.3
click at [181, 105] on app-call-processing-form "**********" at bounding box center [350, 302] width 345 height 519
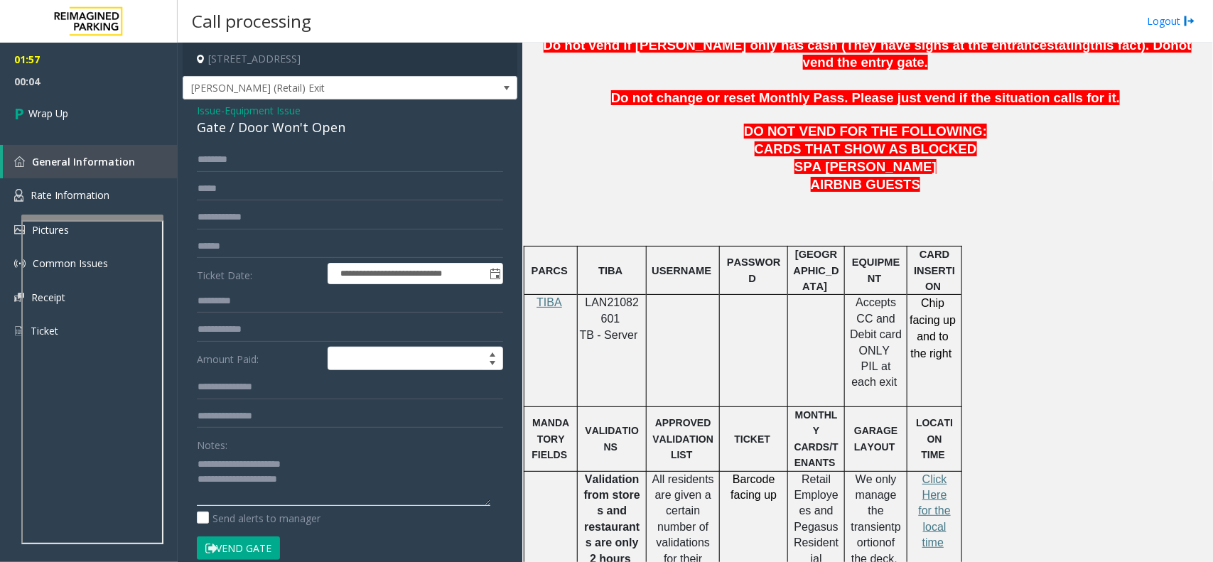
click at [361, 492] on textarea at bounding box center [343, 479] width 293 height 53
paste textarea "**********"
click at [313, 502] on textarea at bounding box center [343, 479] width 293 height 53
type textarea "**********"
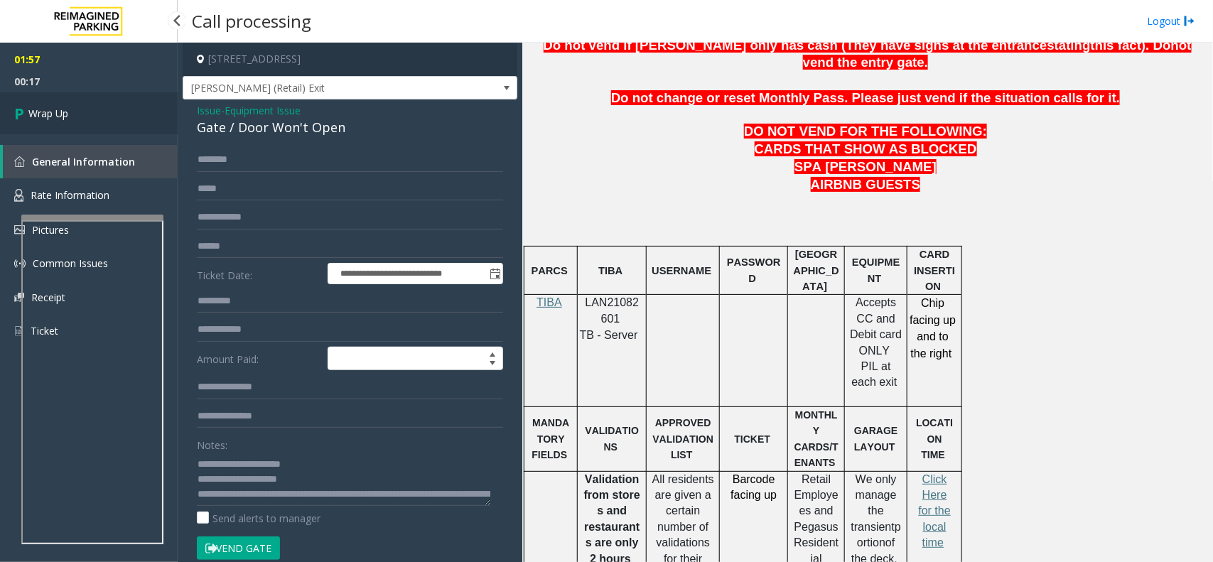
click at [77, 114] on link "Wrap Up" at bounding box center [89, 113] width 178 height 42
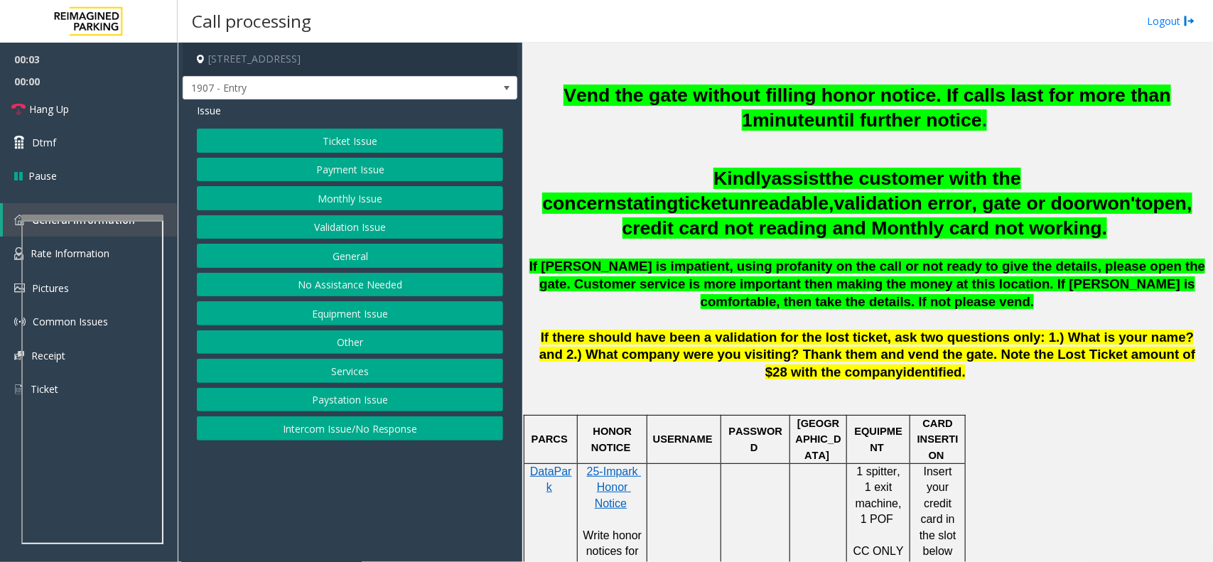
scroll to position [533, 0]
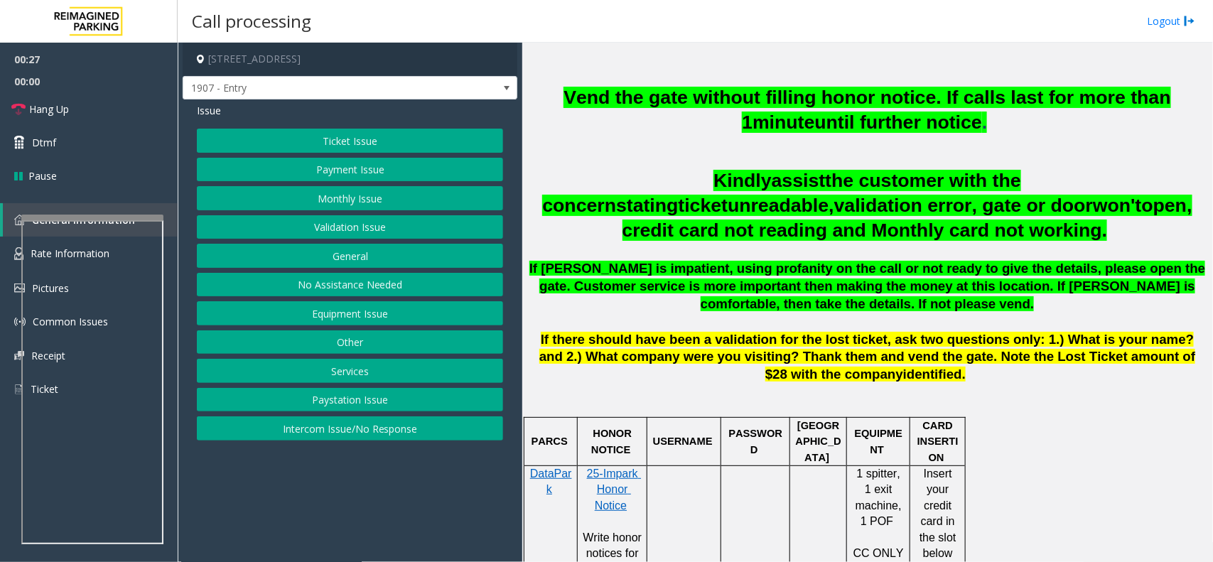
click at [349, 316] on button "Equipment Issue" at bounding box center [350, 313] width 306 height 24
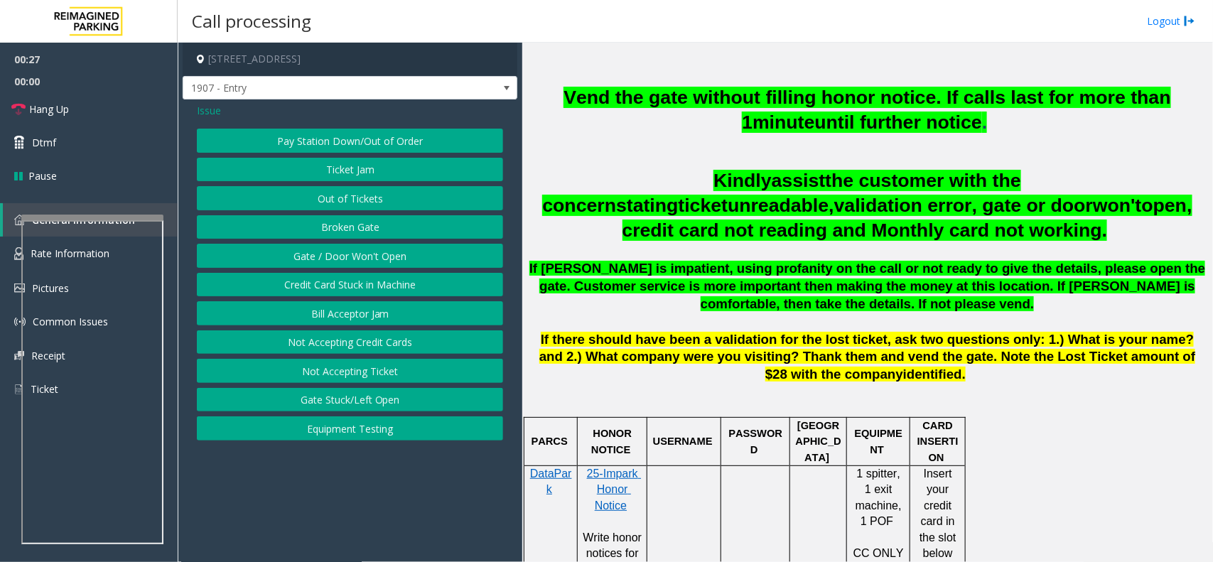
click at [380, 257] on button "Gate / Door Won't Open" at bounding box center [350, 256] width 306 height 24
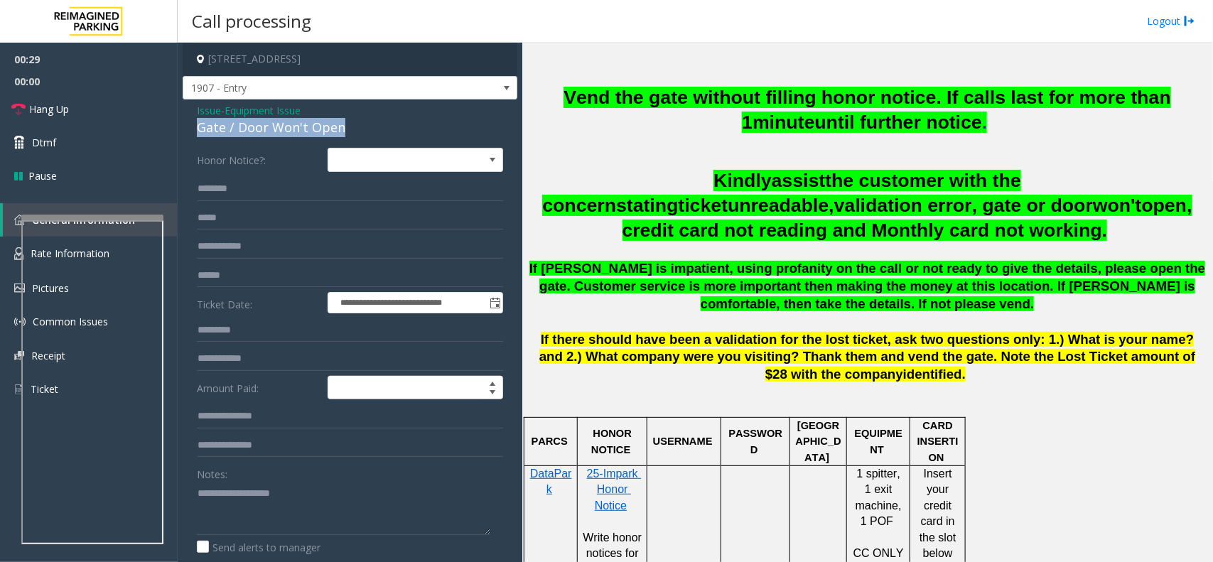
drag, startPoint x: 343, startPoint y: 128, endPoint x: 190, endPoint y: 119, distance: 153.7
click at [190, 119] on div "**********" at bounding box center [350, 451] width 335 height 704
click at [352, 125] on div "Gate / Door Won't Open" at bounding box center [350, 127] width 306 height 19
drag, startPoint x: 350, startPoint y: 128, endPoint x: 187, endPoint y: 112, distance: 164.3
click at [187, 112] on div "**********" at bounding box center [350, 451] width 335 height 704
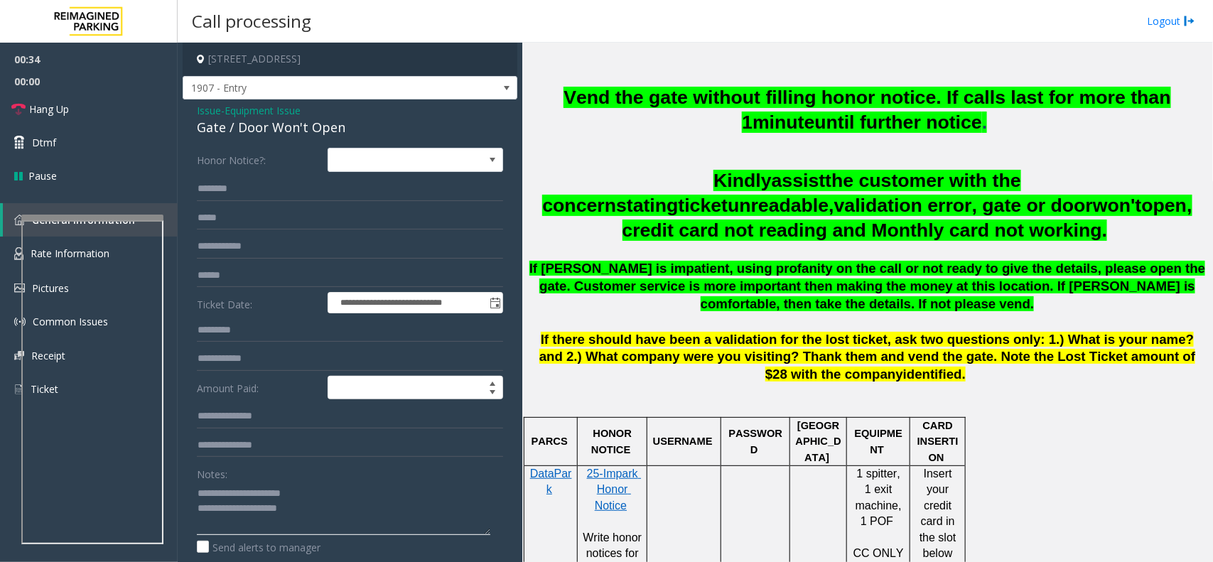
click at [362, 515] on textarea at bounding box center [343, 508] width 293 height 53
click at [378, 526] on textarea at bounding box center [343, 508] width 293 height 53
click at [313, 527] on textarea at bounding box center [343, 508] width 293 height 53
paste textarea "**********"
type textarea "**********"
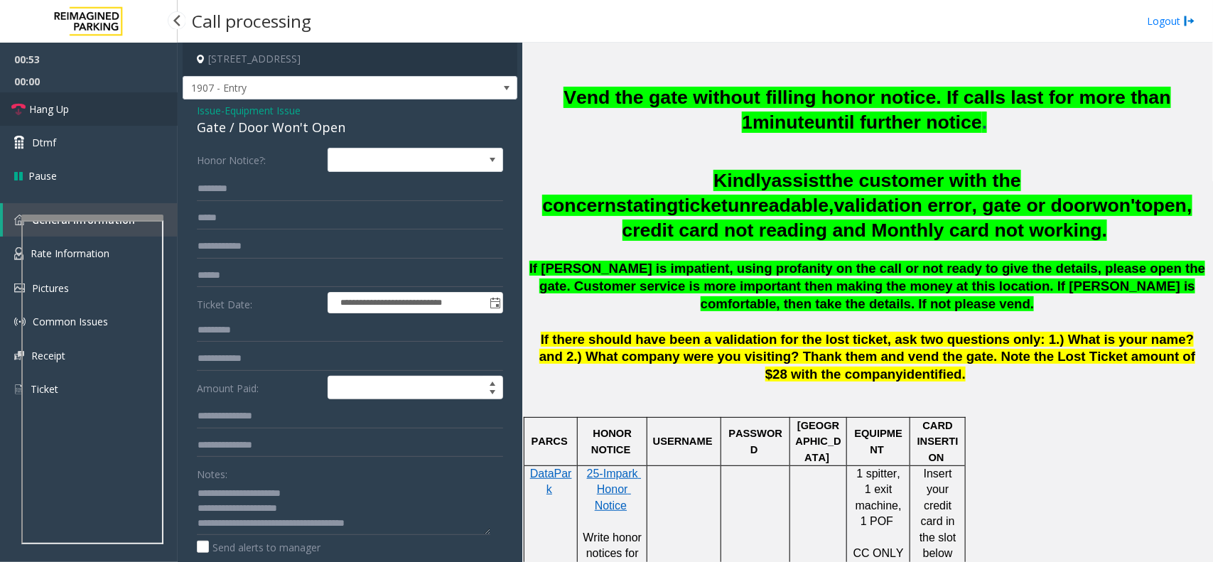
click at [50, 103] on span "Hang Up" at bounding box center [49, 109] width 40 height 15
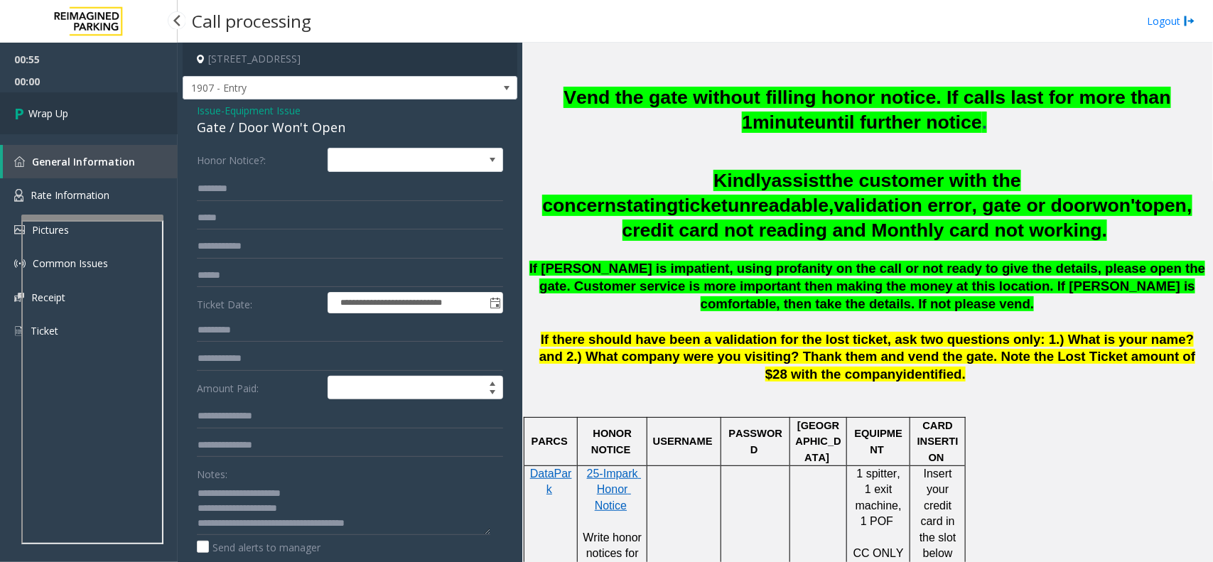
click at [50, 103] on link "Wrap Up" at bounding box center [89, 113] width 178 height 42
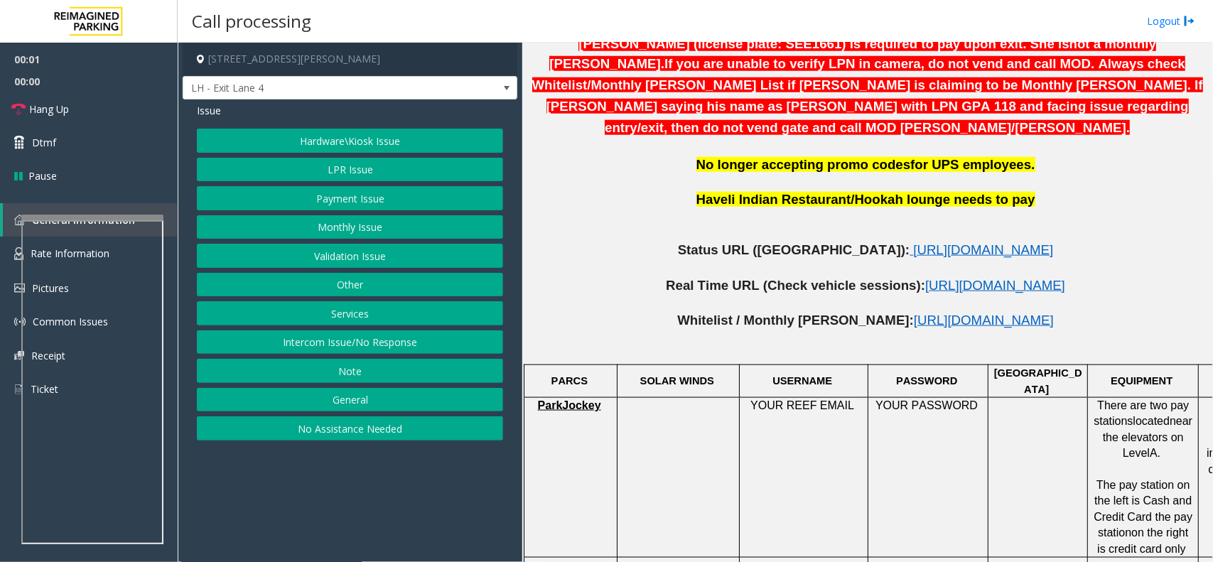
scroll to position [711, 0]
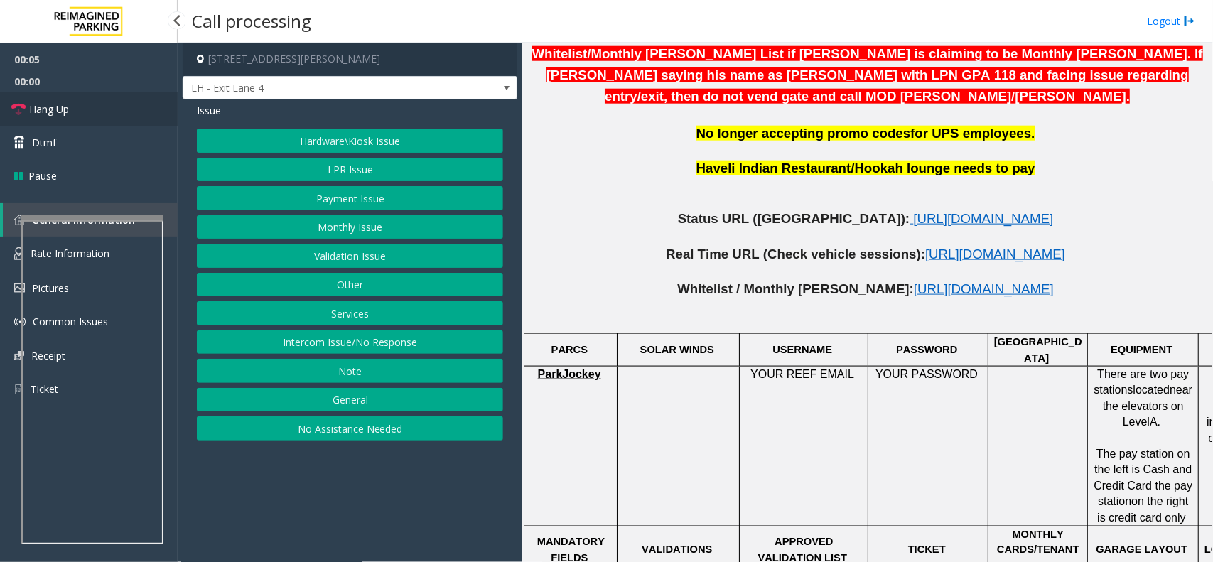
click at [80, 109] on link "Hang Up" at bounding box center [89, 108] width 178 height 33
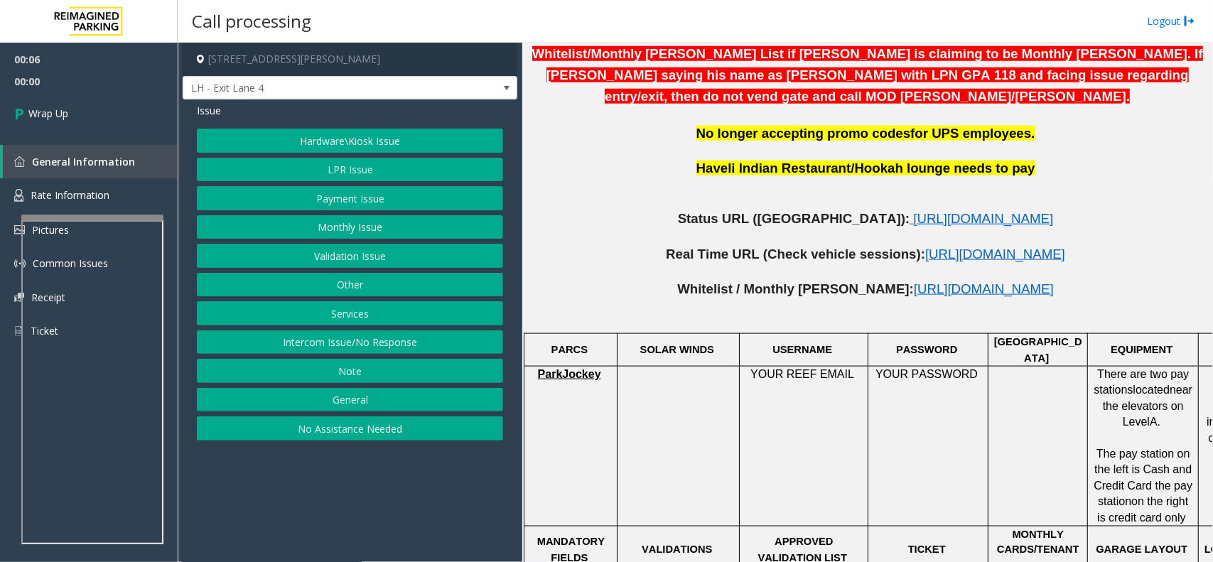
click at [342, 431] on button "No Assistance Needed" at bounding box center [350, 428] width 306 height 24
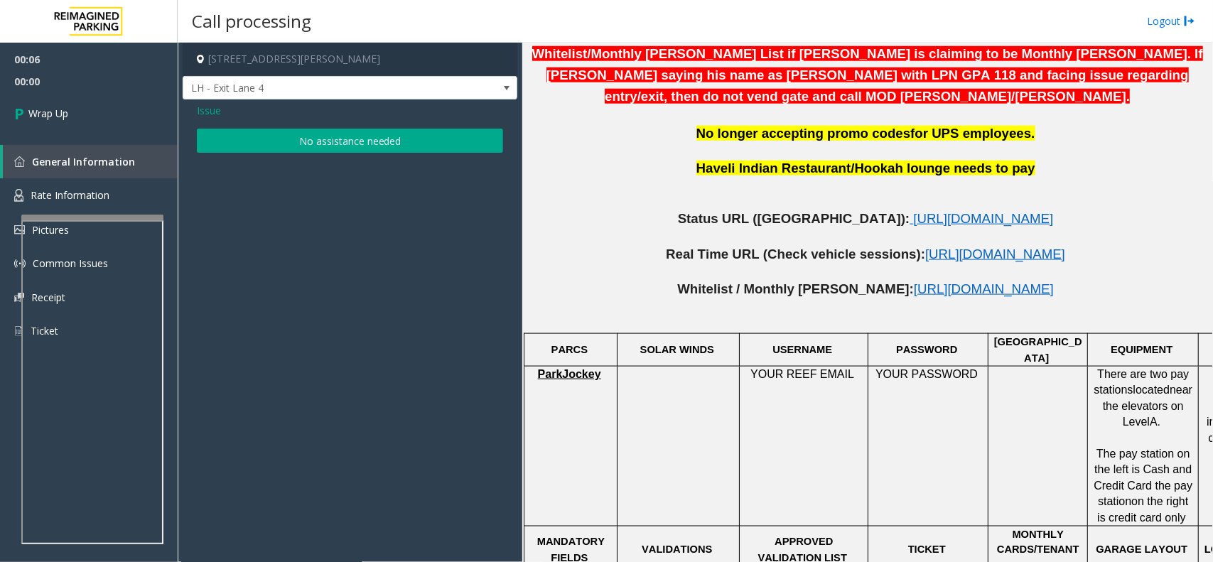
click at [311, 135] on button "No assistance needed" at bounding box center [350, 141] width 306 height 24
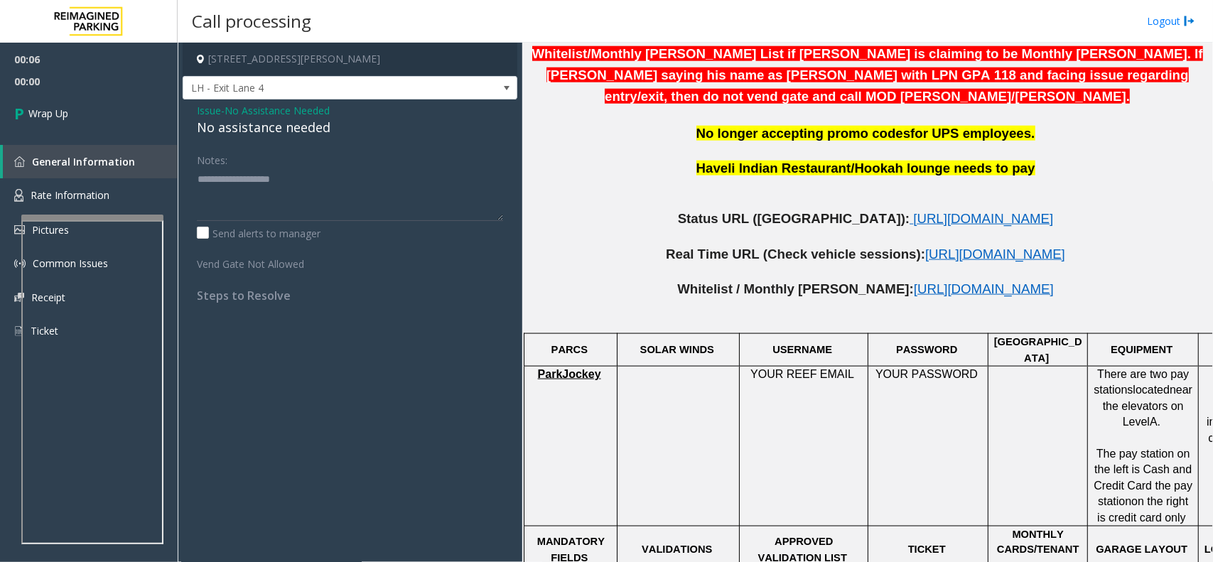
click at [271, 134] on div "No assistance needed" at bounding box center [350, 127] width 306 height 19
type textarea "**********"
click at [92, 107] on link "Wrap Up" at bounding box center [89, 113] width 178 height 42
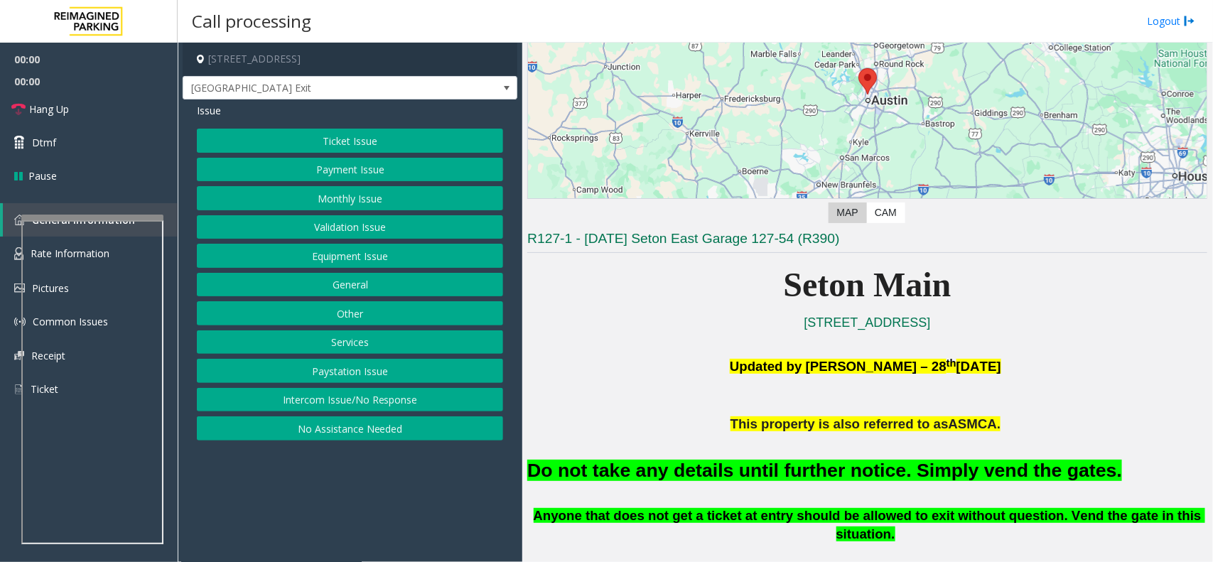
scroll to position [355, 0]
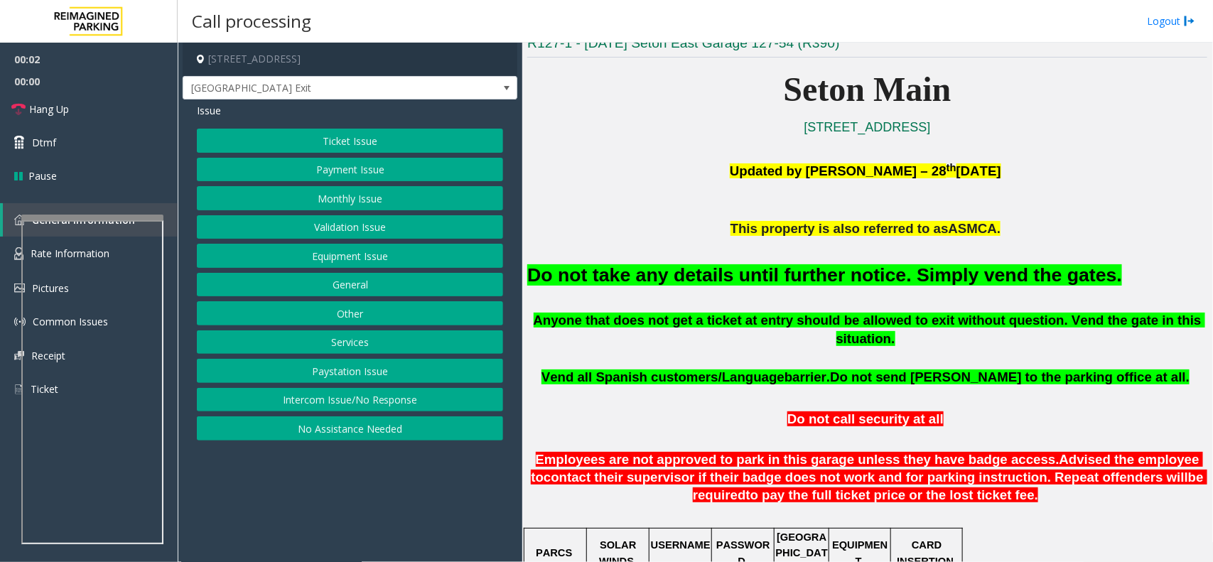
click at [347, 259] on button "Equipment Issue" at bounding box center [350, 256] width 306 height 24
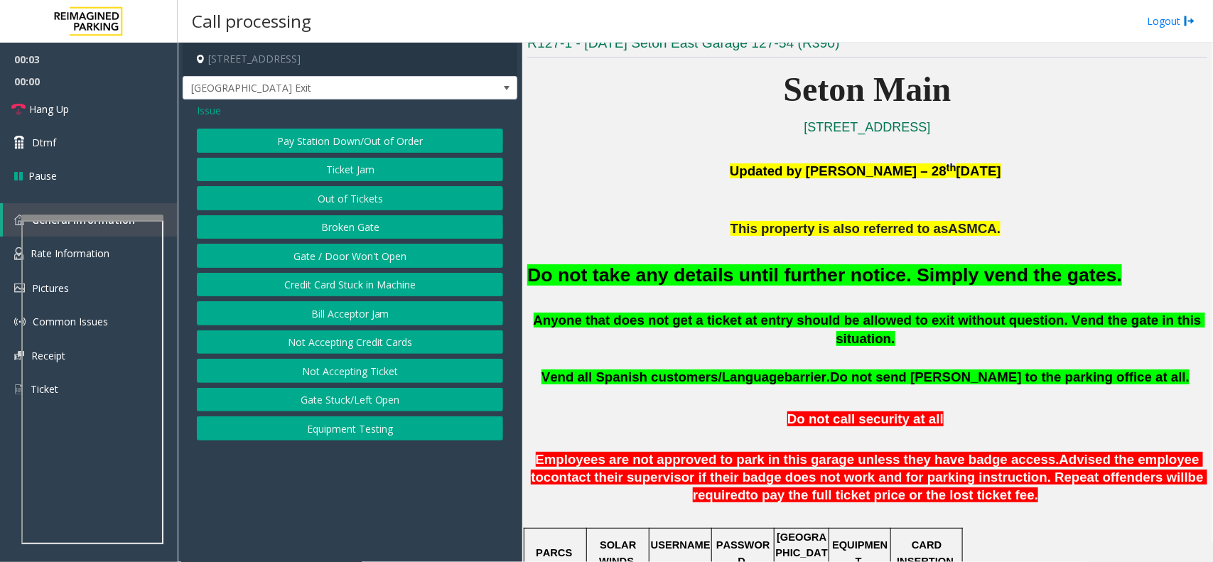
click at [336, 257] on button "Gate / Door Won't Open" at bounding box center [350, 256] width 306 height 24
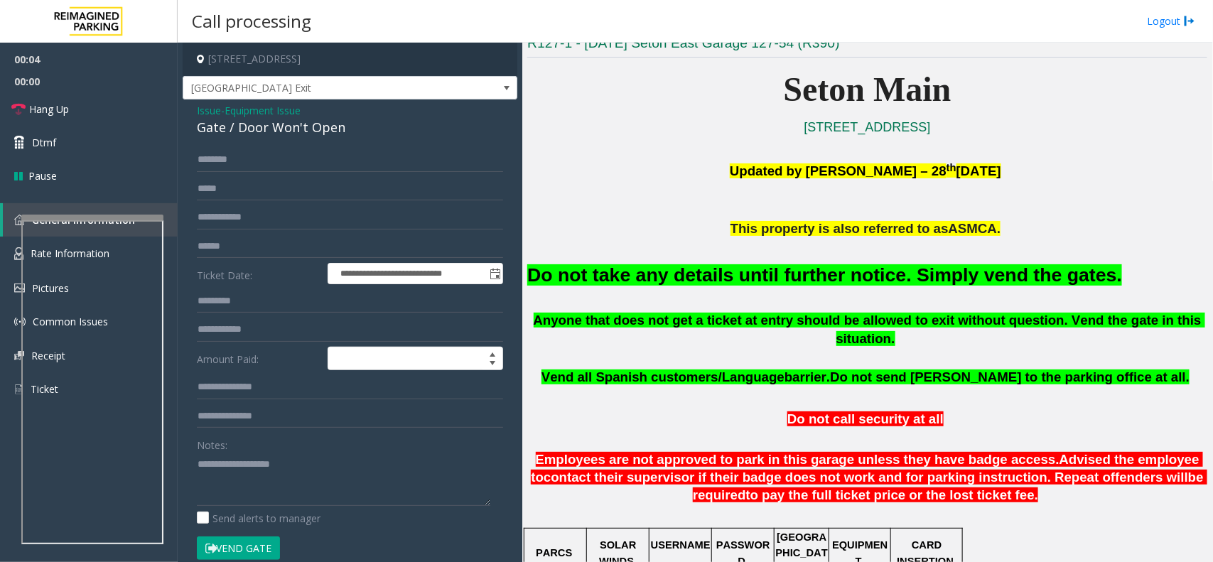
click at [242, 553] on button "Vend Gate" at bounding box center [238, 549] width 83 height 24
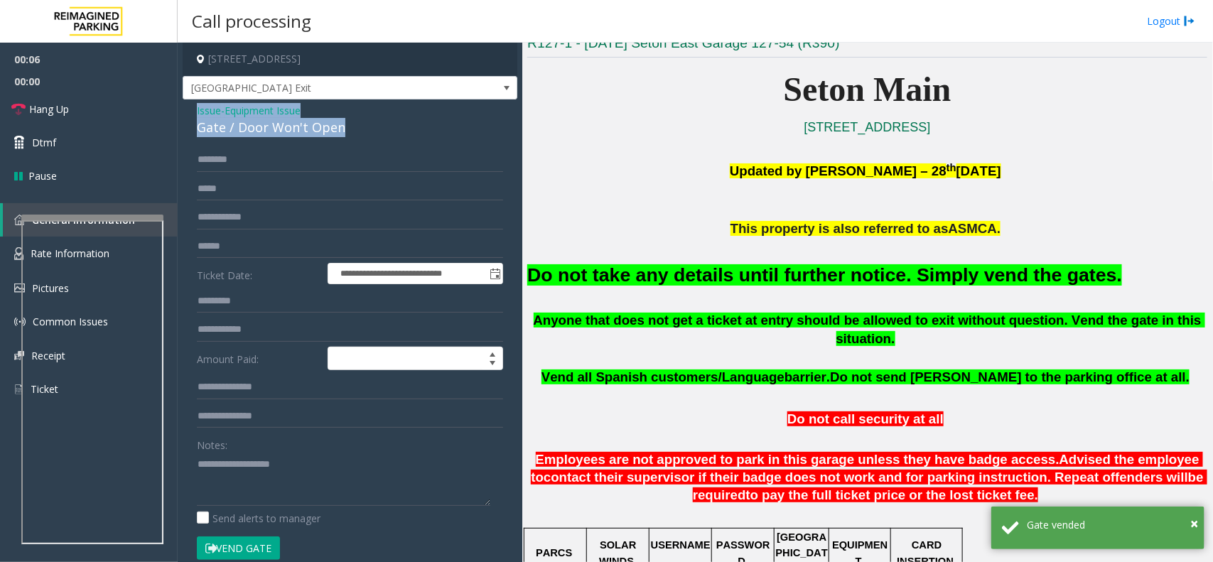
drag, startPoint x: 336, startPoint y: 128, endPoint x: 193, endPoint y: 107, distance: 145.0
click at [193, 107] on div "**********" at bounding box center [350, 441] width 335 height 685
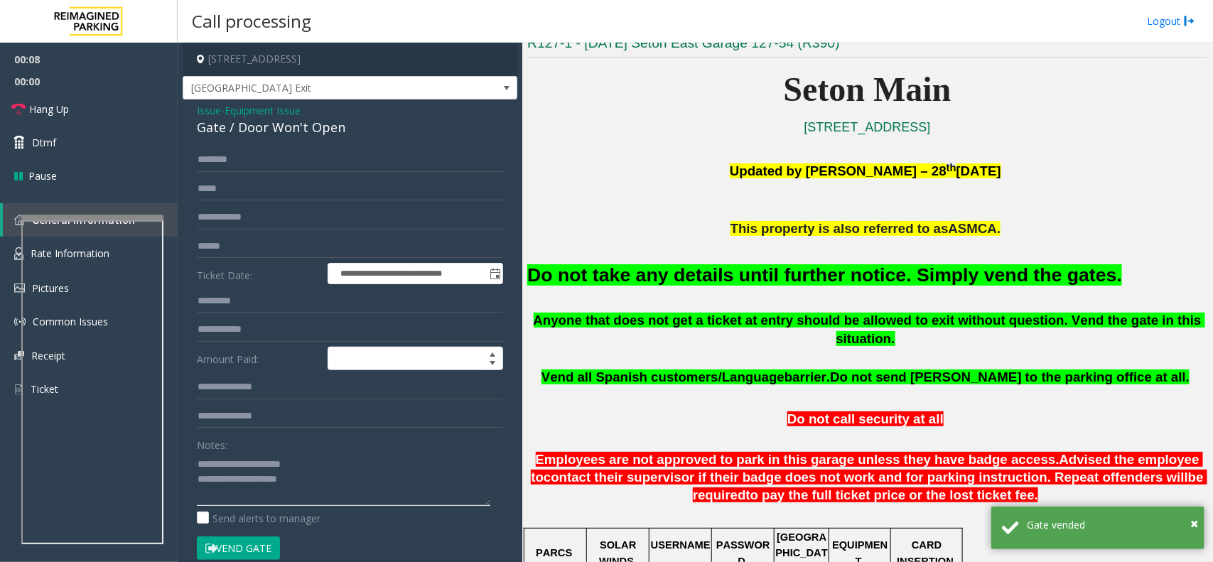
click at [386, 482] on textarea at bounding box center [343, 479] width 293 height 53
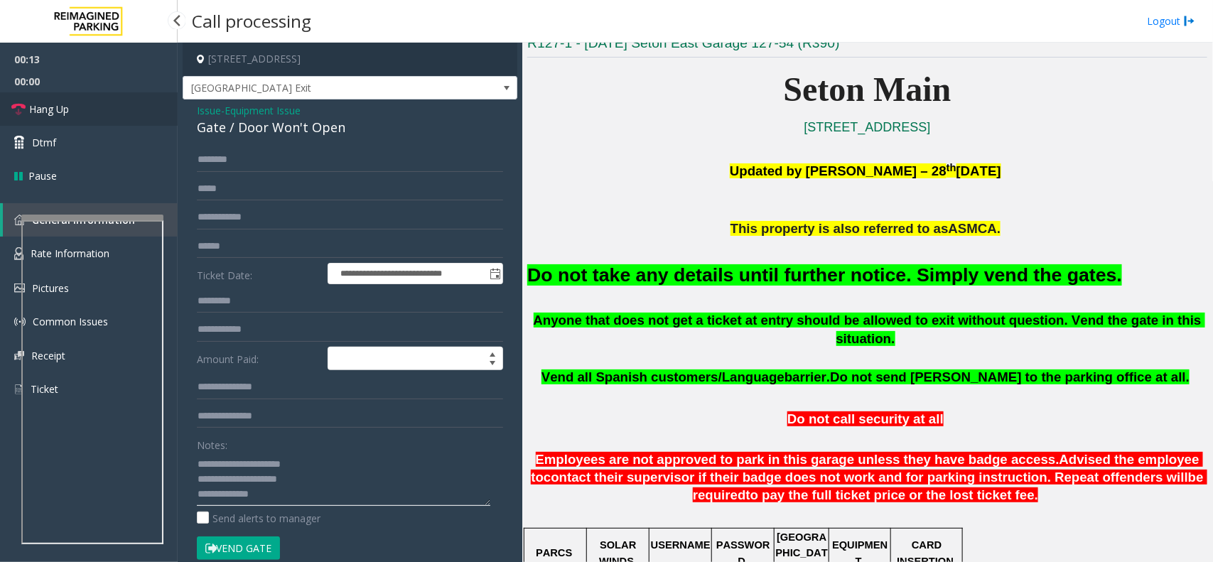
type textarea "**********"
click at [90, 117] on link "Hang Up" at bounding box center [89, 108] width 178 height 33
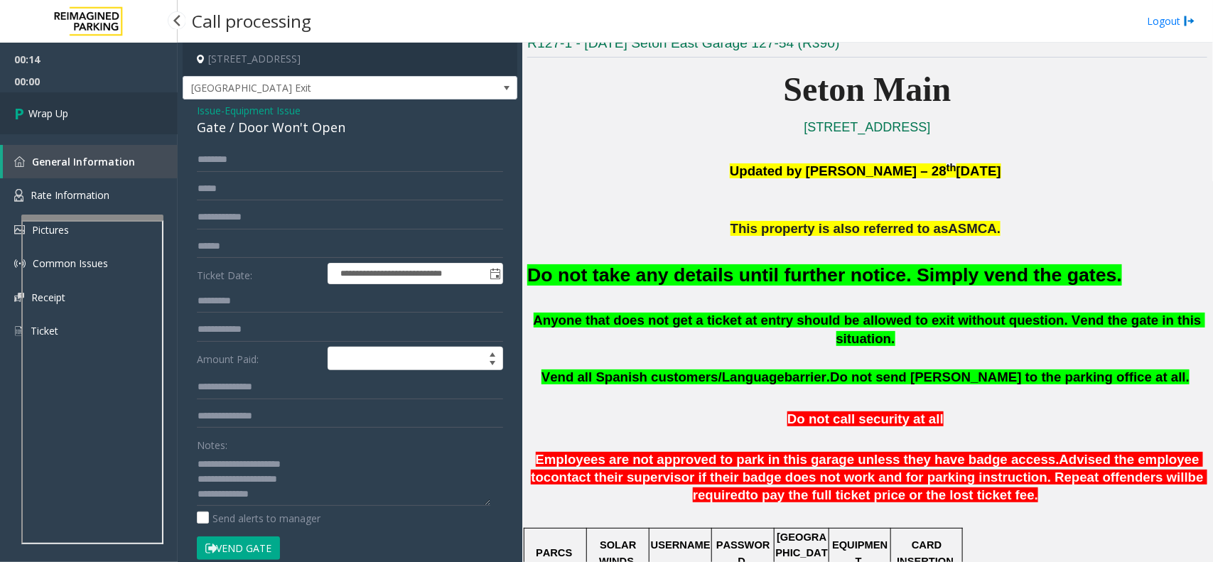
click at [90, 117] on link "Wrap Up" at bounding box center [89, 113] width 178 height 42
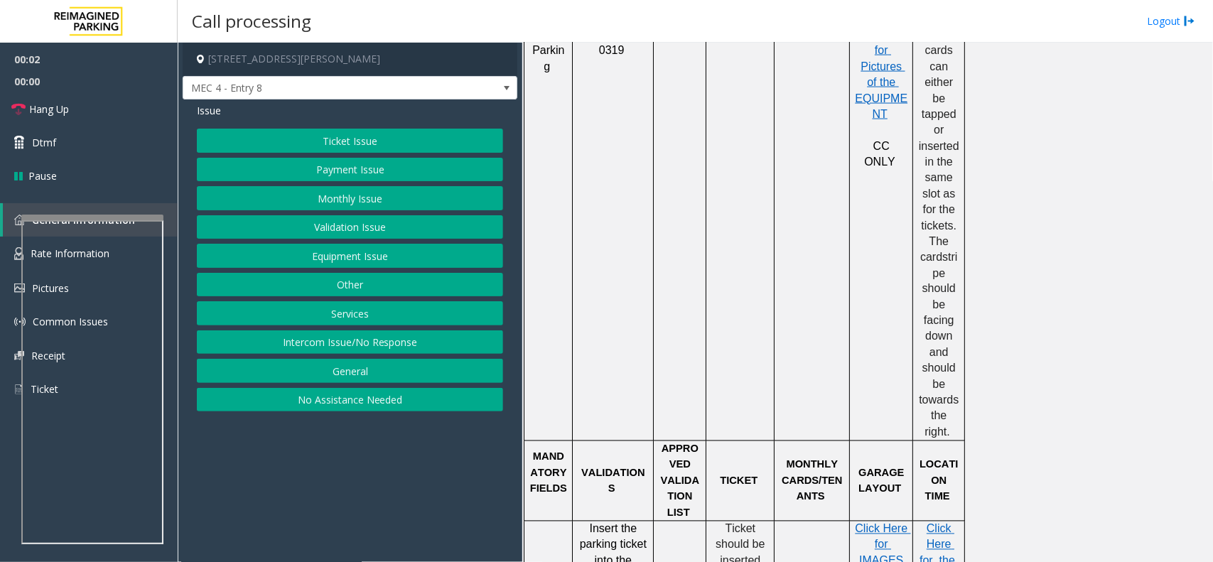
scroll to position [799, 0]
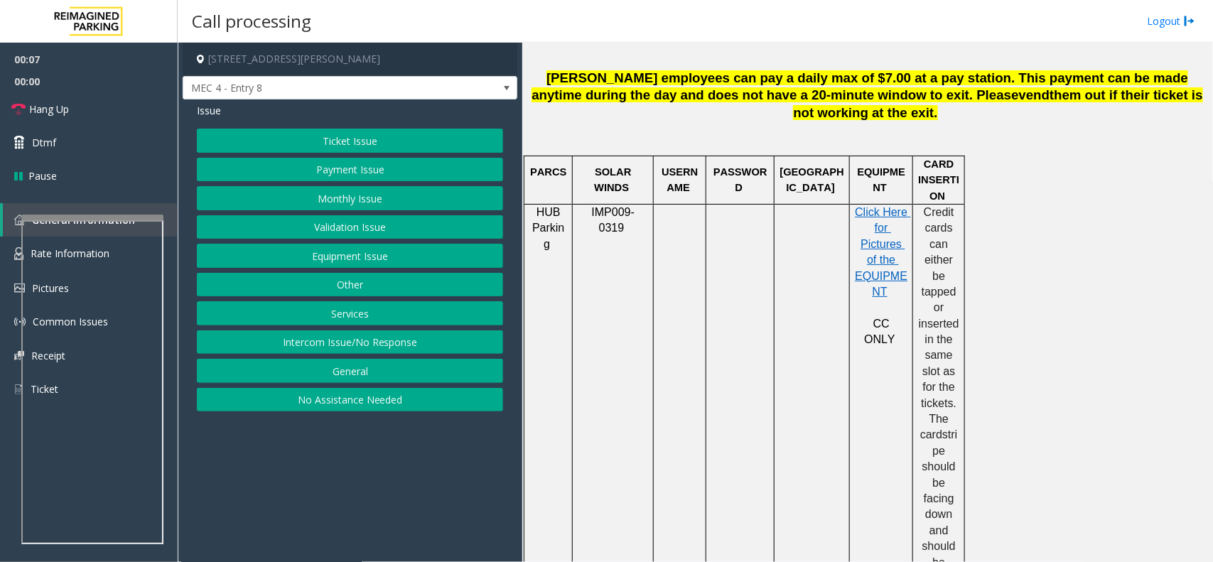
click at [368, 310] on button "Services" at bounding box center [350, 313] width 306 height 24
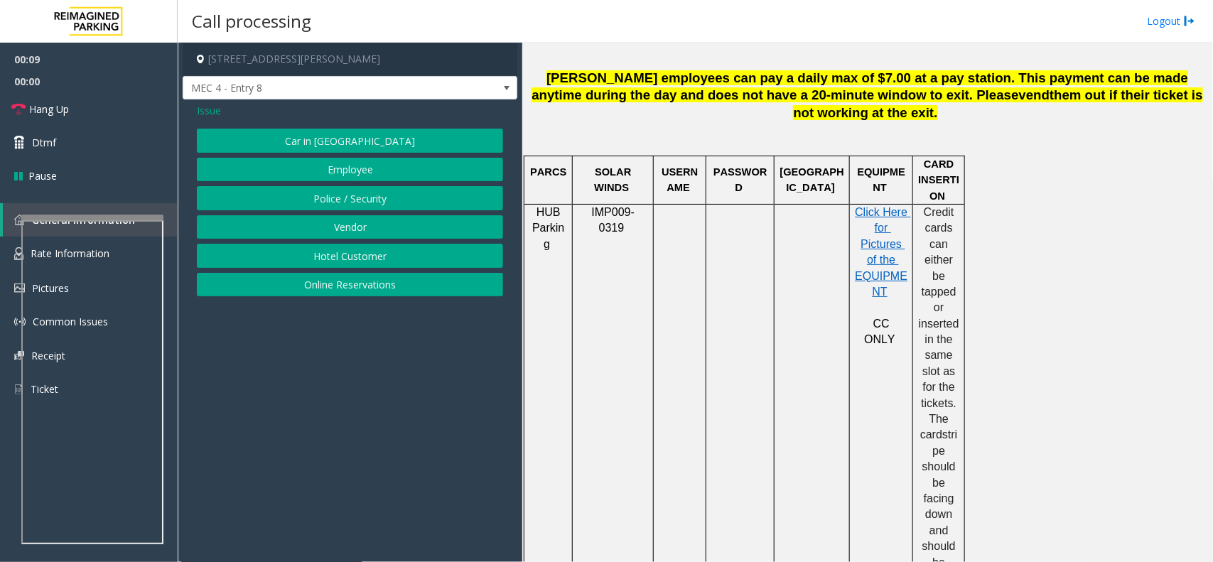
click at [350, 232] on button "Vendor" at bounding box center [350, 227] width 306 height 24
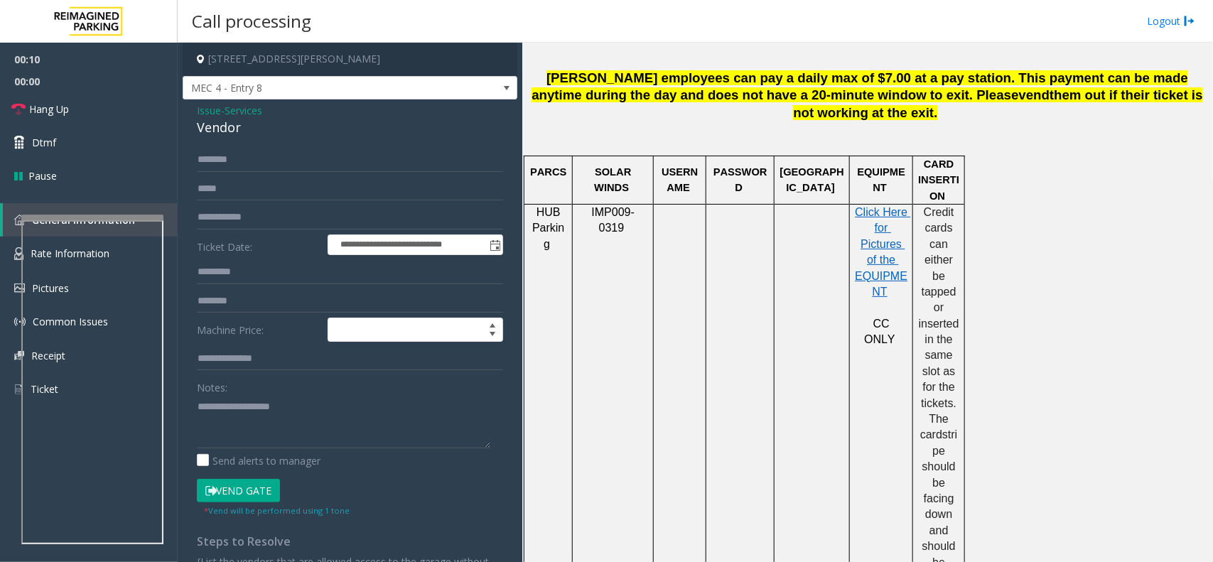
click at [236, 490] on button "Vend Gate" at bounding box center [238, 491] width 83 height 24
click at [257, 426] on textarea at bounding box center [343, 421] width 293 height 53
drag, startPoint x: 244, startPoint y: 129, endPoint x: 190, endPoint y: 112, distance: 56.9
click at [190, 112] on div "**********" at bounding box center [350, 370] width 335 height 543
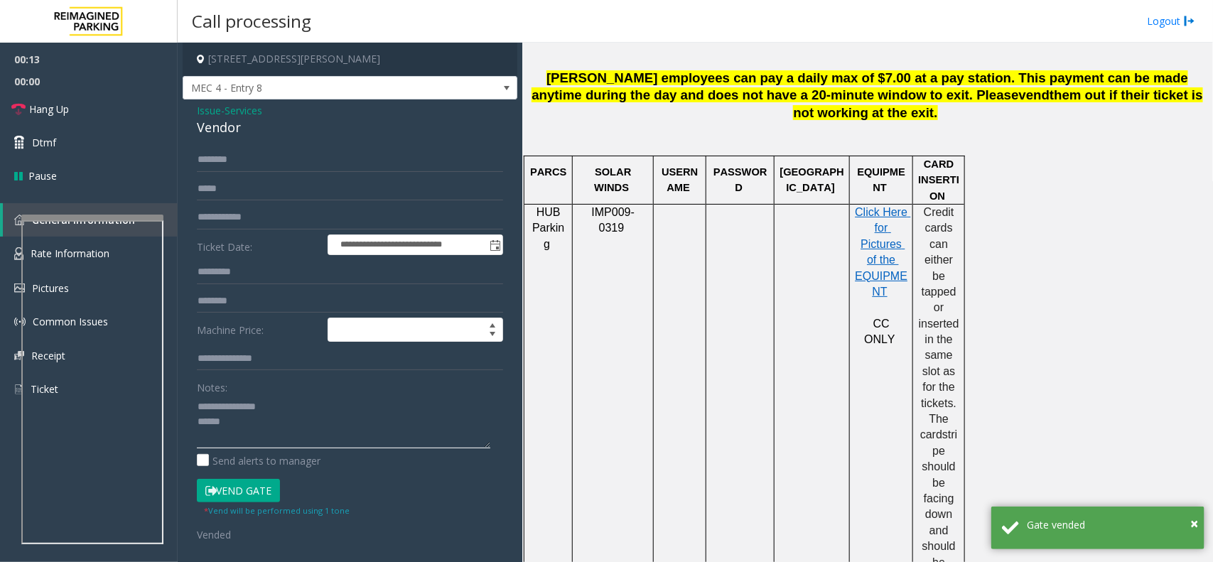
click at [286, 426] on textarea at bounding box center [343, 421] width 293 height 53
click at [220, 421] on textarea at bounding box center [343, 421] width 293 height 53
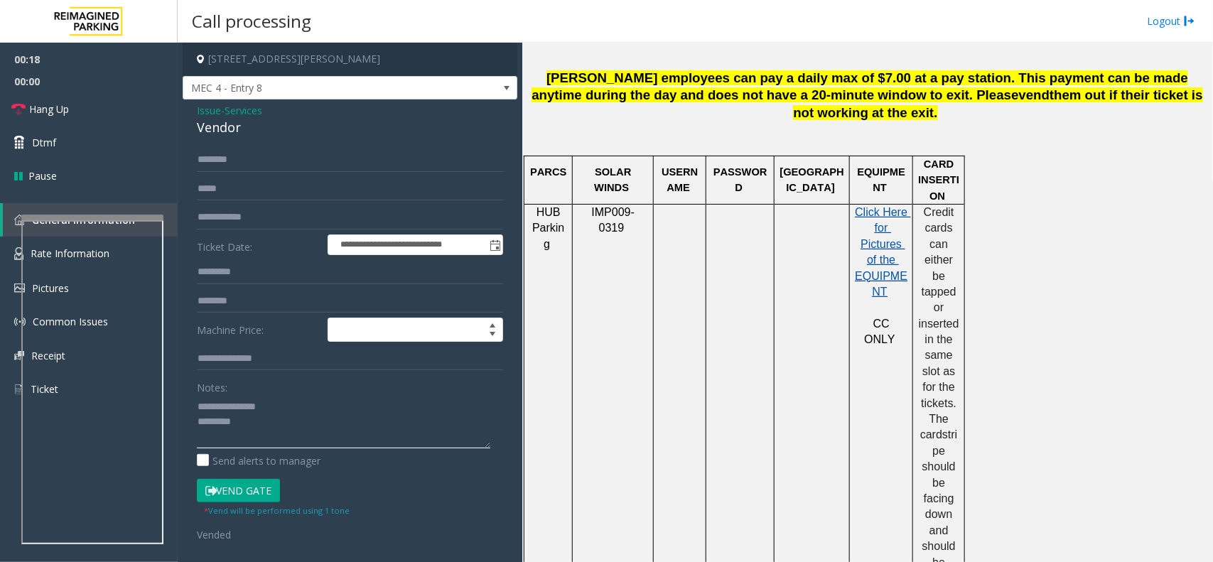
scroll to position [355, 0]
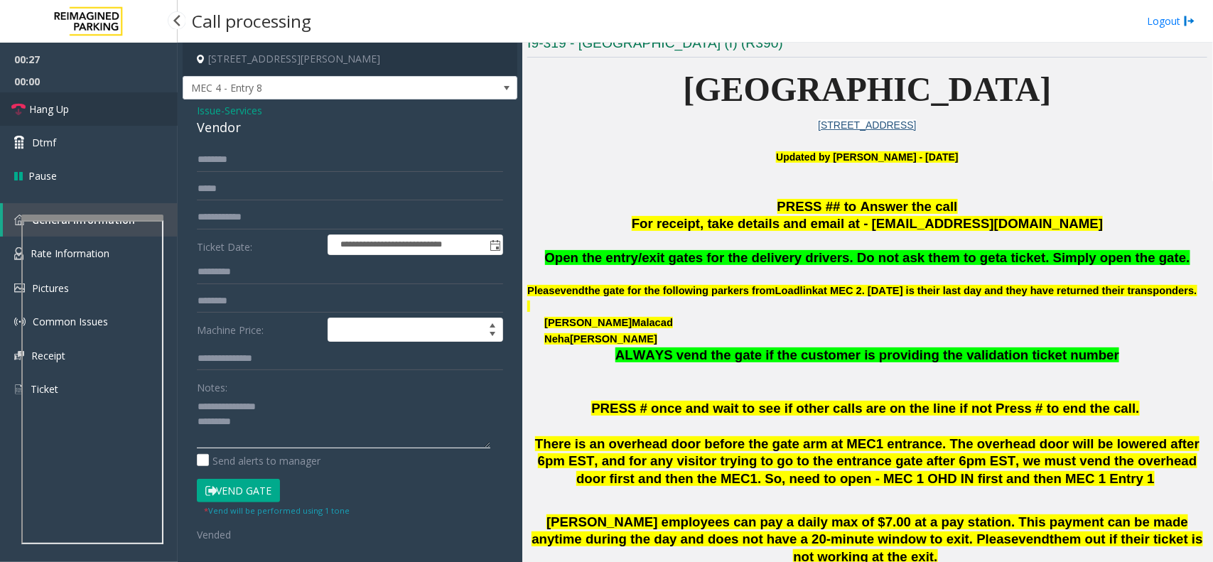
type textarea "**********"
click at [43, 105] on span "Hang Up" at bounding box center [49, 109] width 40 height 15
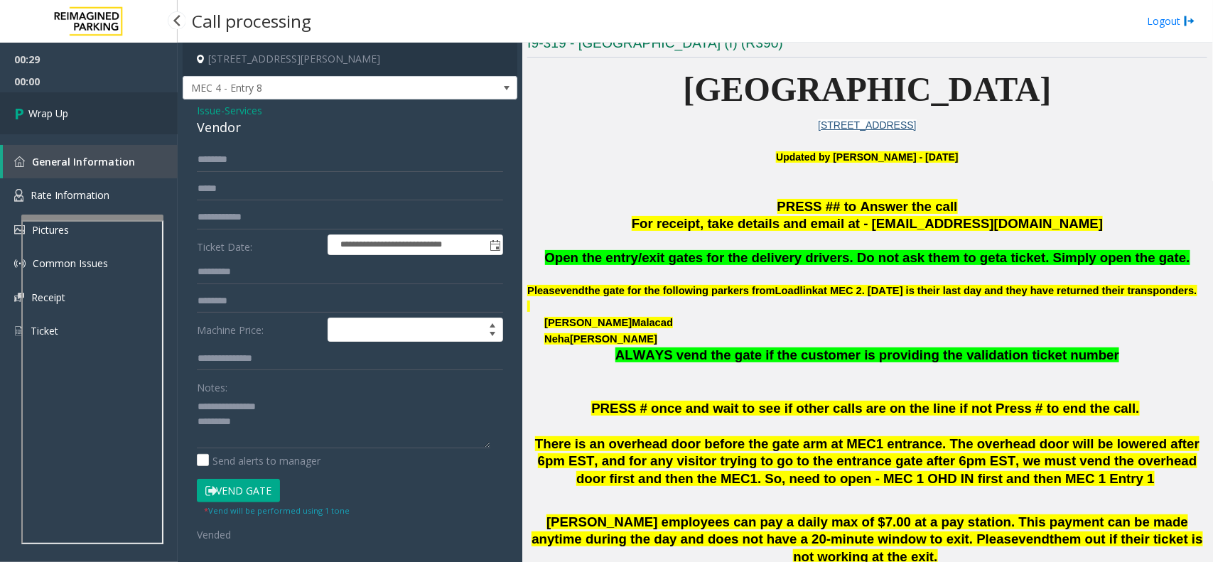
click at [43, 106] on span "Wrap Up" at bounding box center [48, 113] width 40 height 15
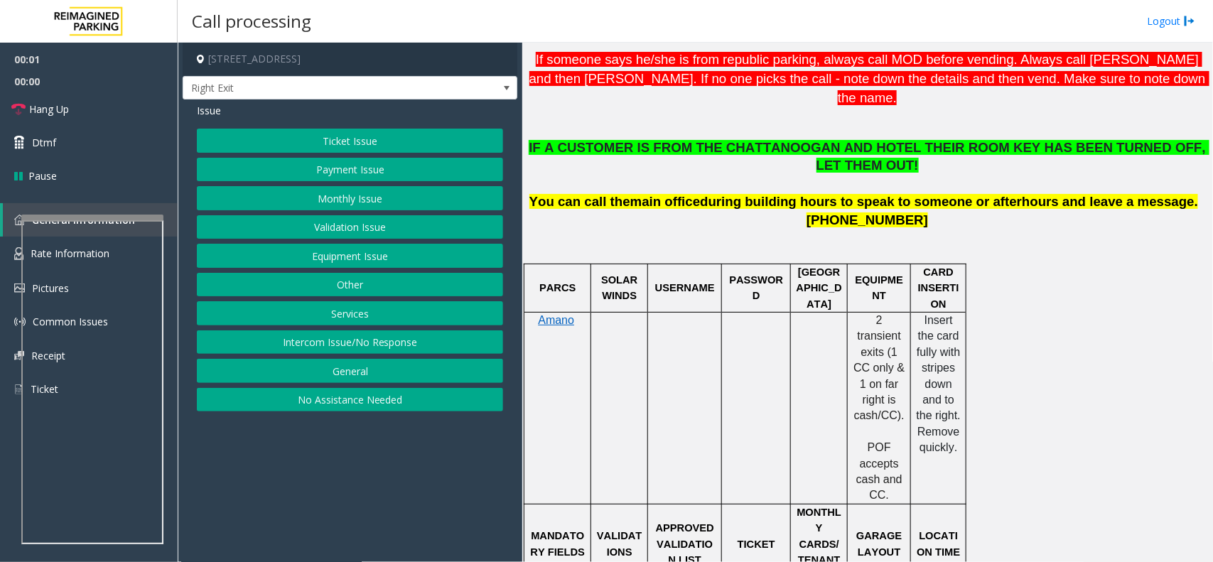
scroll to position [533, 0]
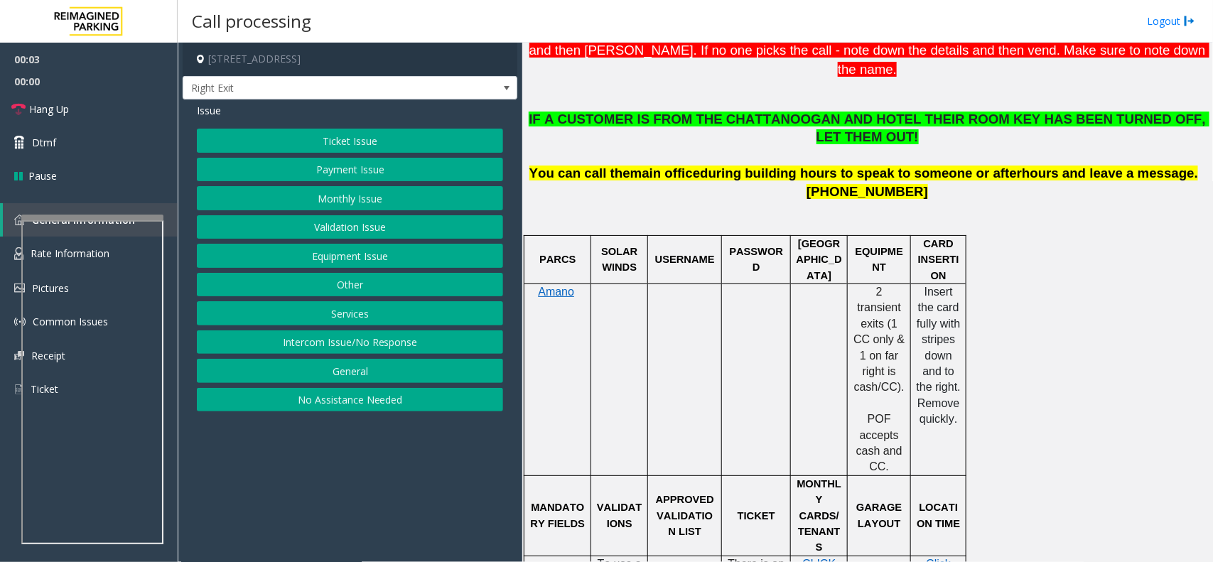
click at [335, 203] on button "Monthly Issue" at bounding box center [350, 198] width 306 height 24
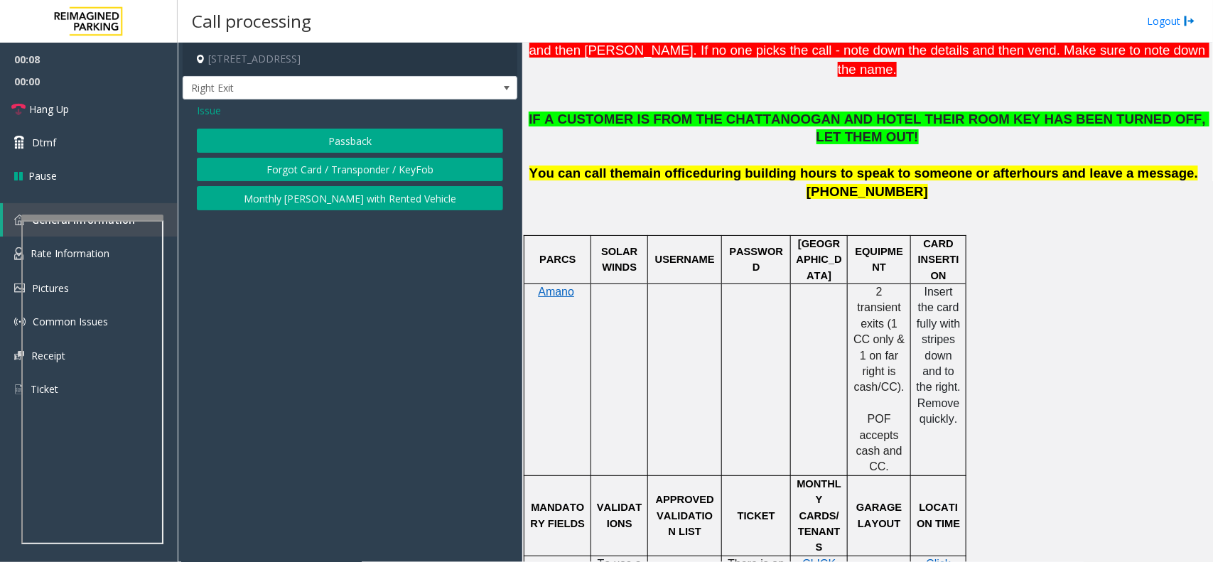
click at [370, 140] on button "Passback" at bounding box center [350, 141] width 306 height 24
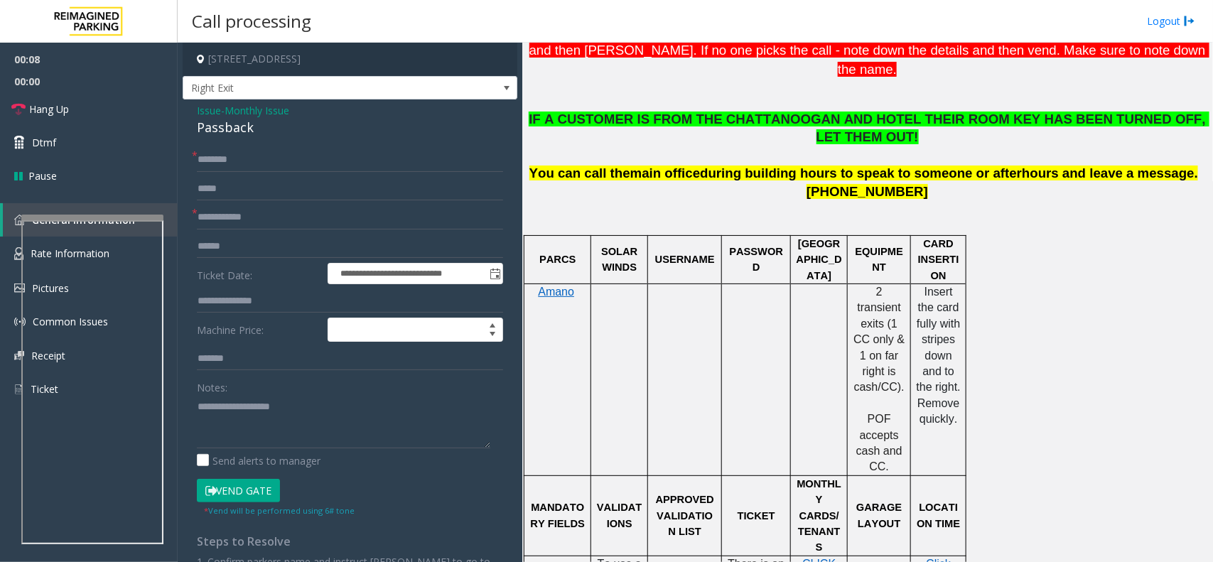
click at [231, 203] on form "**********" at bounding box center [350, 333] width 306 height 370
click at [239, 211] on input "text" at bounding box center [350, 217] width 306 height 24
type input "*****"
click at [208, 118] on div "Passback" at bounding box center [350, 127] width 306 height 19
click at [207, 114] on span "Issue" at bounding box center [209, 110] width 24 height 15
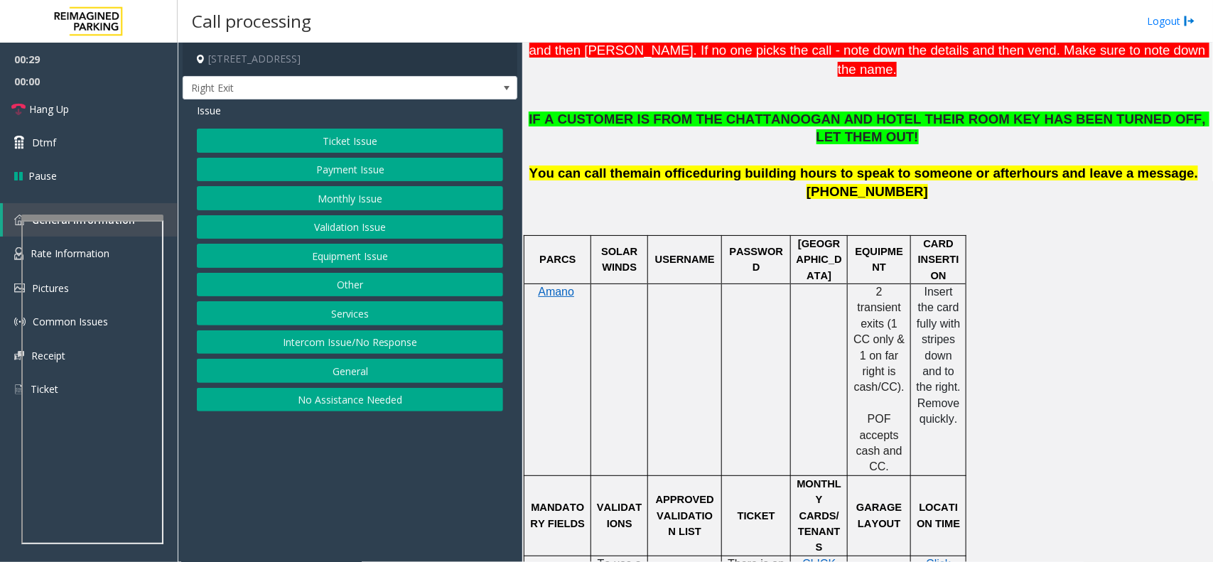
click at [343, 293] on button "Other" at bounding box center [350, 285] width 306 height 24
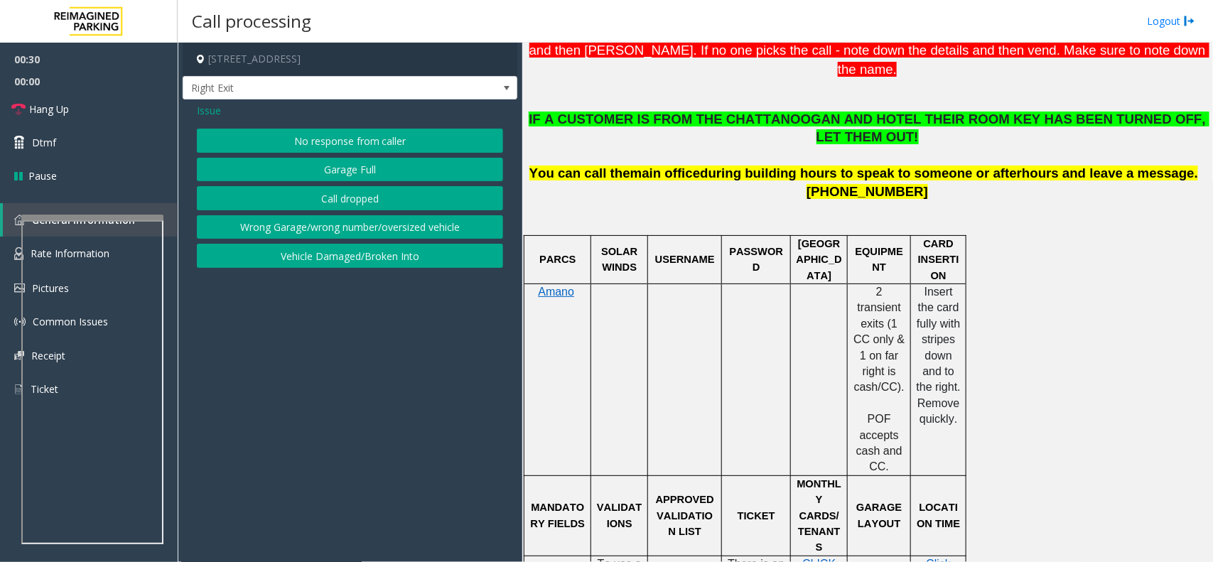
click at [210, 108] on span "Issue" at bounding box center [209, 110] width 24 height 15
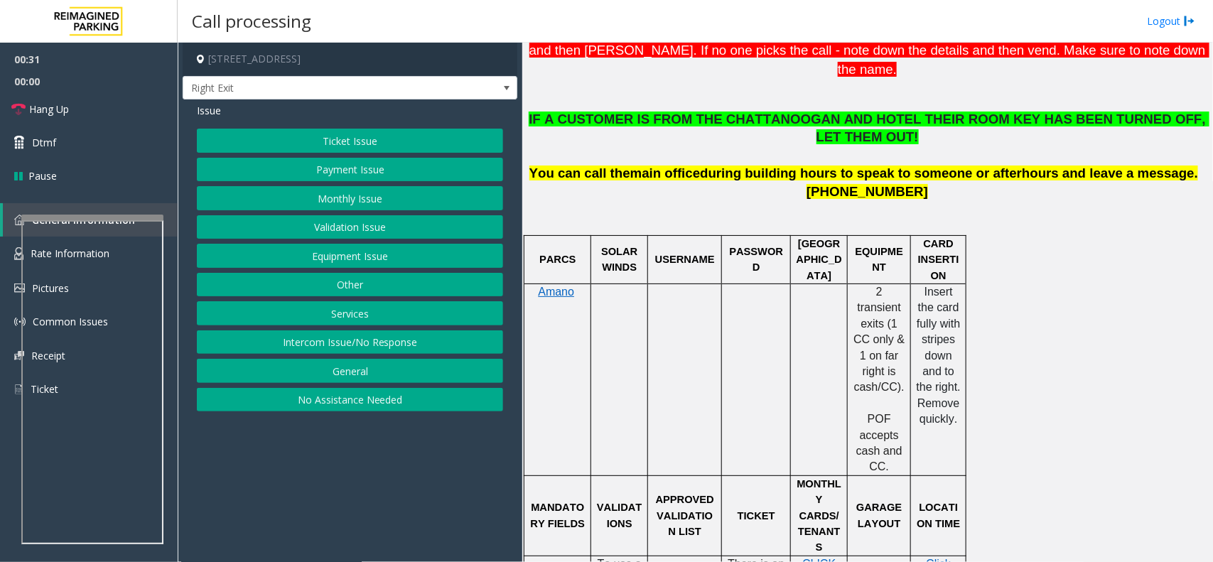
click at [342, 323] on button "Services" at bounding box center [350, 313] width 306 height 24
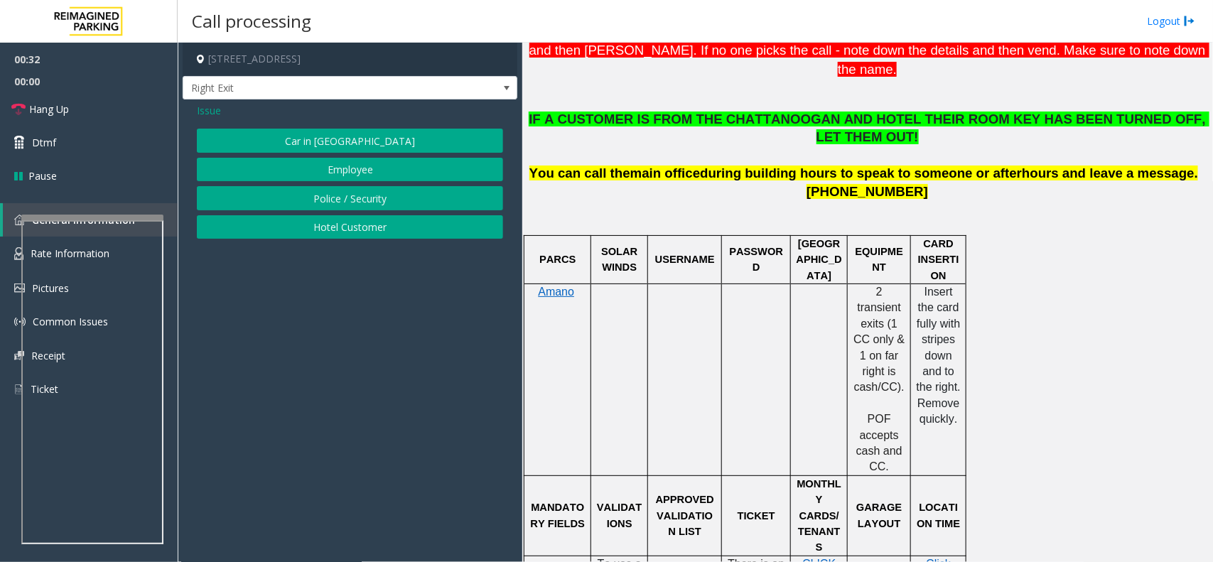
click at [352, 232] on button "Hotel Customer" at bounding box center [350, 227] width 306 height 24
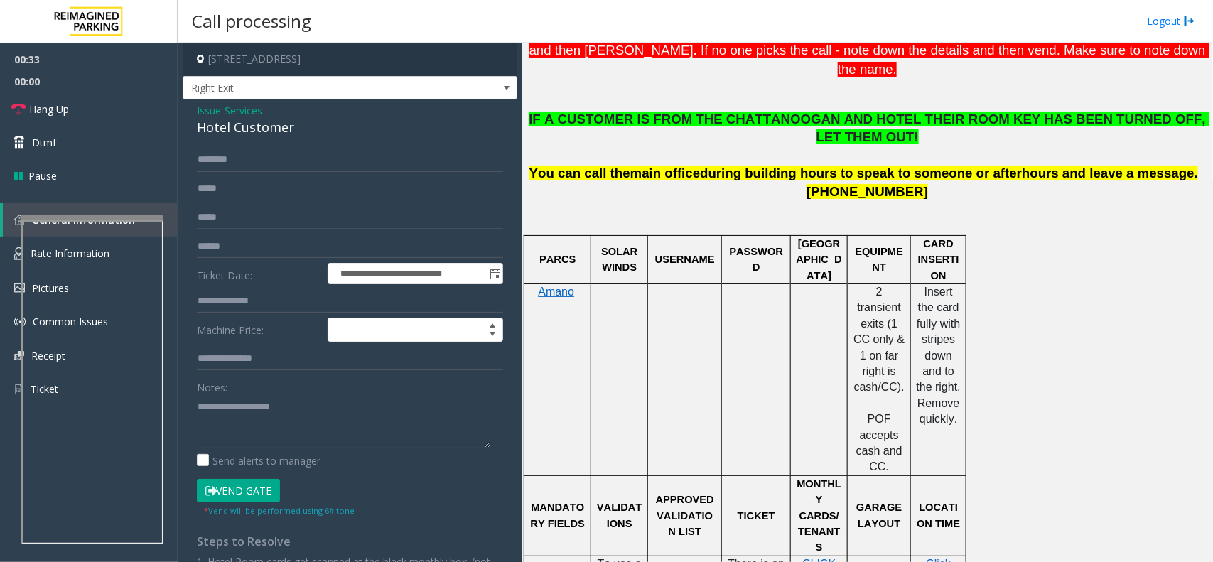
click at [242, 217] on input "*****" at bounding box center [350, 217] width 306 height 24
click at [254, 306] on input "text" at bounding box center [350, 301] width 306 height 24
type input "***"
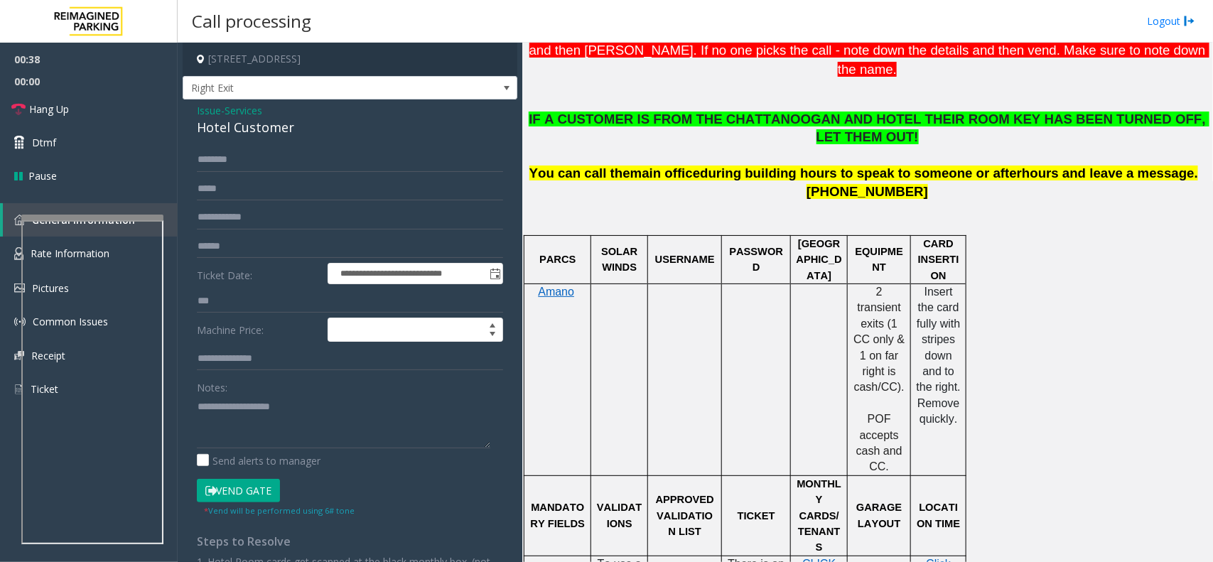
click at [274, 146] on div "**********" at bounding box center [350, 408] width 335 height 618
click at [260, 158] on input "text" at bounding box center [350, 160] width 306 height 24
drag, startPoint x: 290, startPoint y: 129, endPoint x: 183, endPoint y: 105, distance: 109.8
click at [180, 107] on app-call-processing-form "**********" at bounding box center [350, 302] width 345 height 519
click at [306, 416] on textarea at bounding box center [343, 421] width 293 height 53
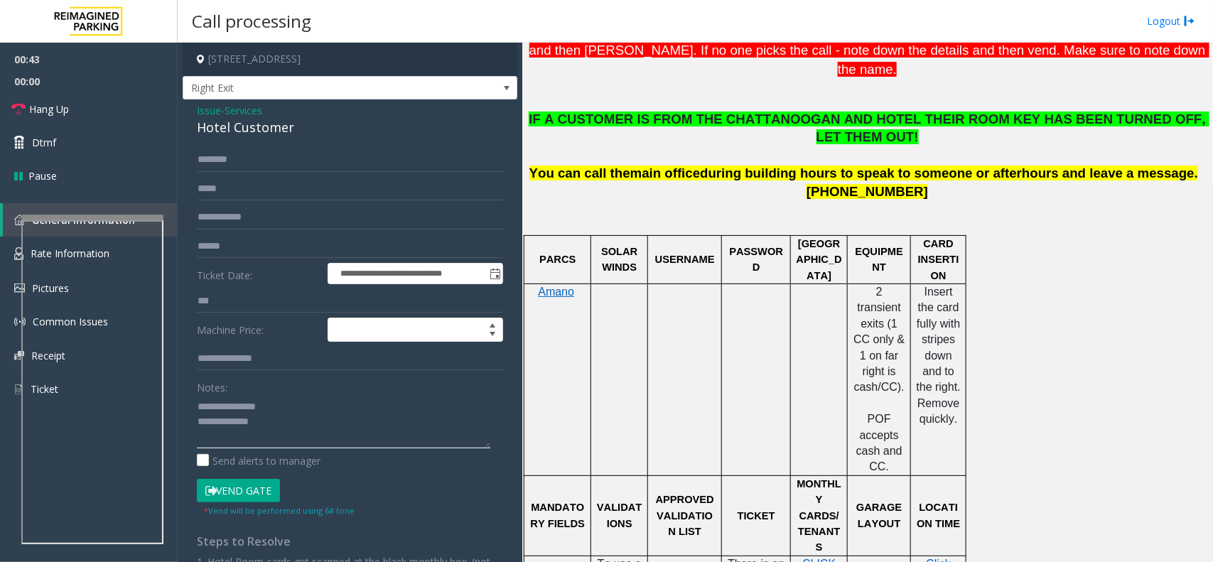
click at [313, 420] on textarea at bounding box center [343, 421] width 293 height 53
type textarea "**********"
click at [286, 158] on input "text" at bounding box center [350, 160] width 306 height 24
type input "********"
click at [242, 496] on button "Vend Gate" at bounding box center [238, 491] width 83 height 24
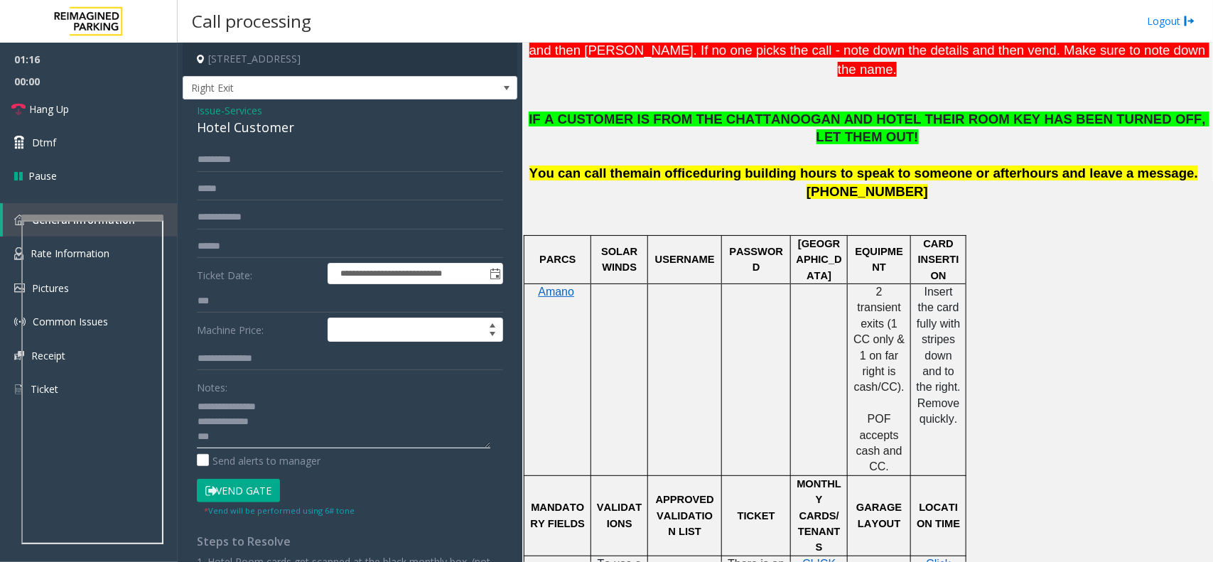
click at [247, 441] on textarea at bounding box center [343, 421] width 293 height 53
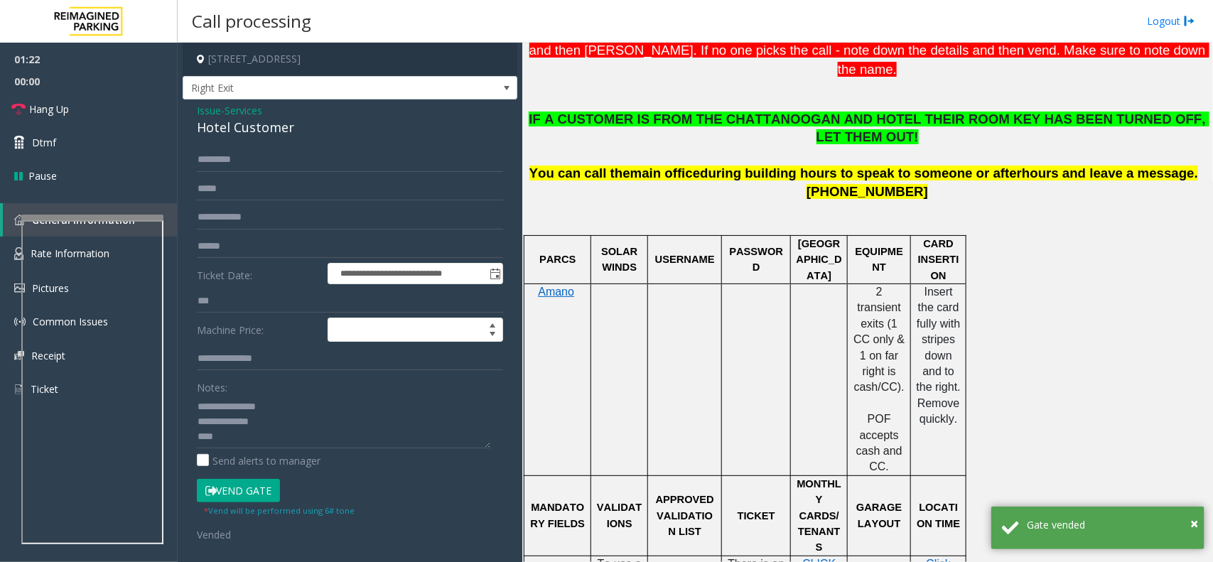
click at [260, 450] on div "Notes: Send alerts to manager" at bounding box center [350, 421] width 306 height 93
click at [261, 441] on textarea at bounding box center [343, 421] width 293 height 53
paste textarea "**********"
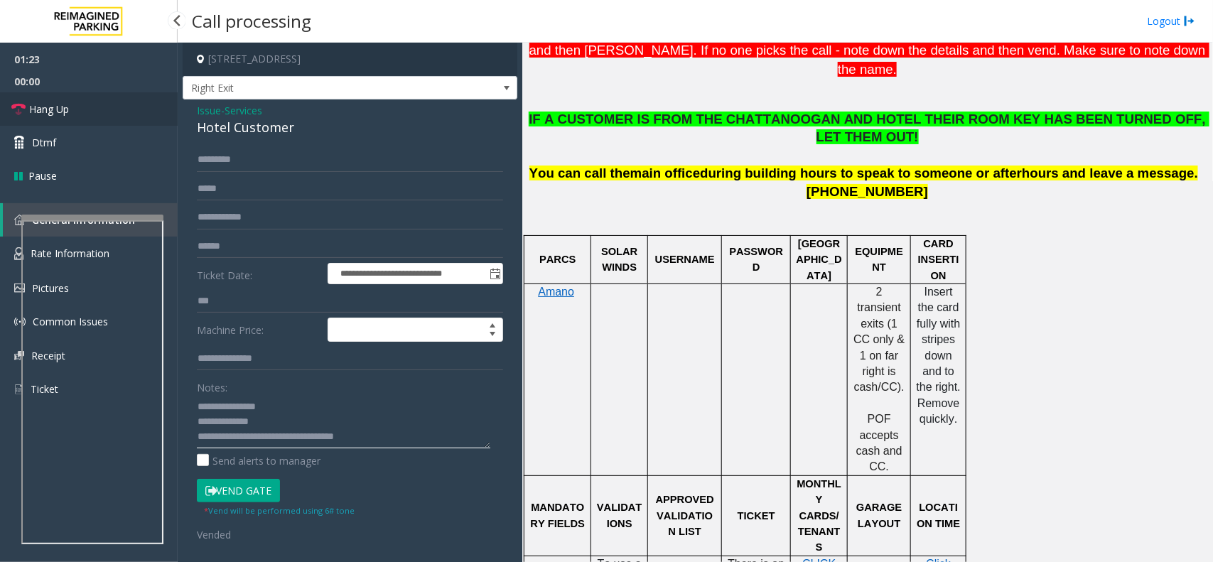
type textarea "**********"
click at [82, 112] on link "Hang Up" at bounding box center [89, 108] width 178 height 33
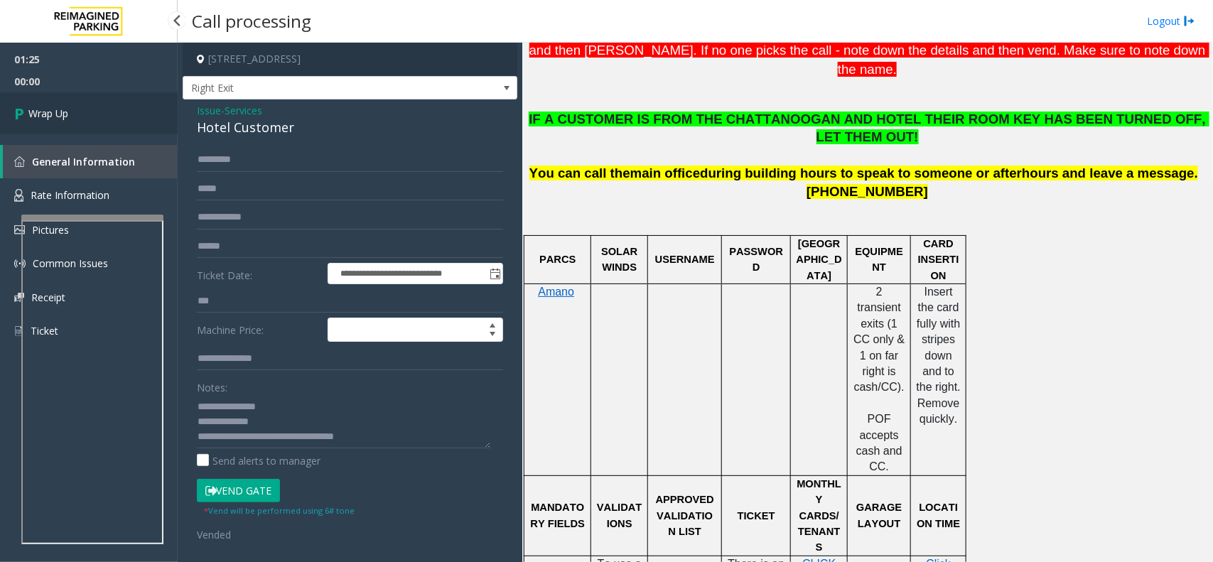
click at [79, 112] on link "Wrap Up" at bounding box center [89, 113] width 178 height 42
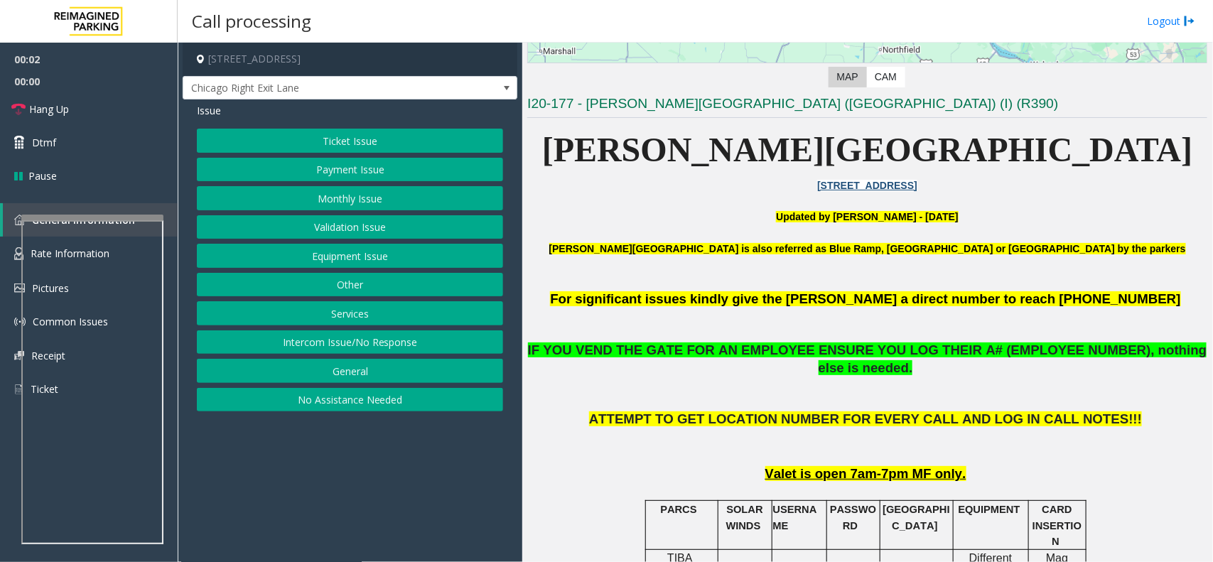
scroll to position [355, 0]
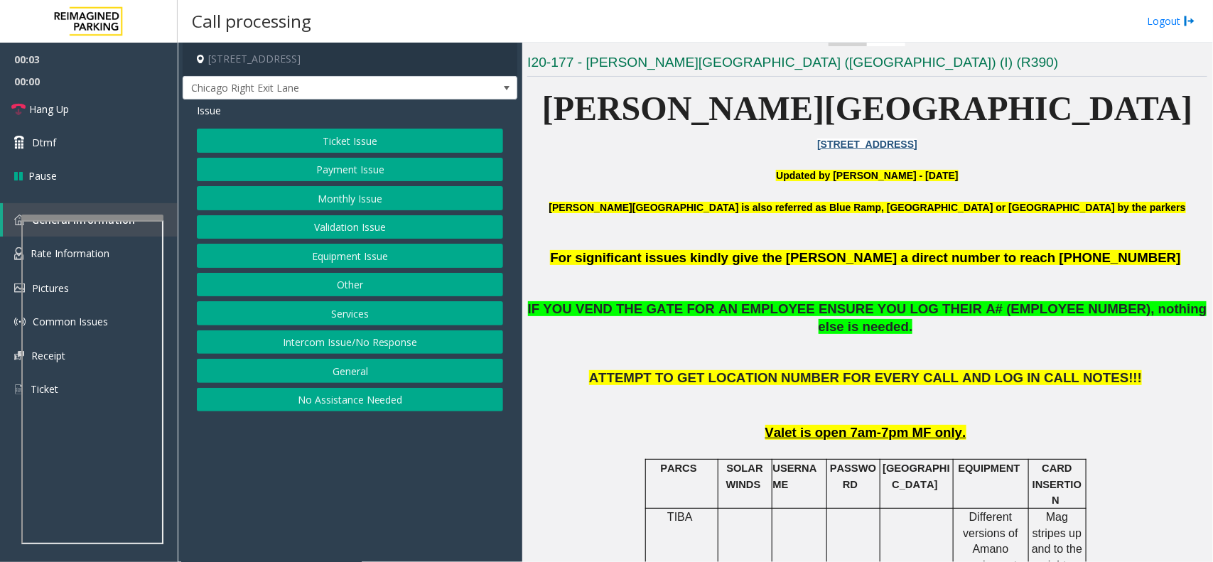
click at [368, 139] on button "Ticket Issue" at bounding box center [350, 141] width 306 height 24
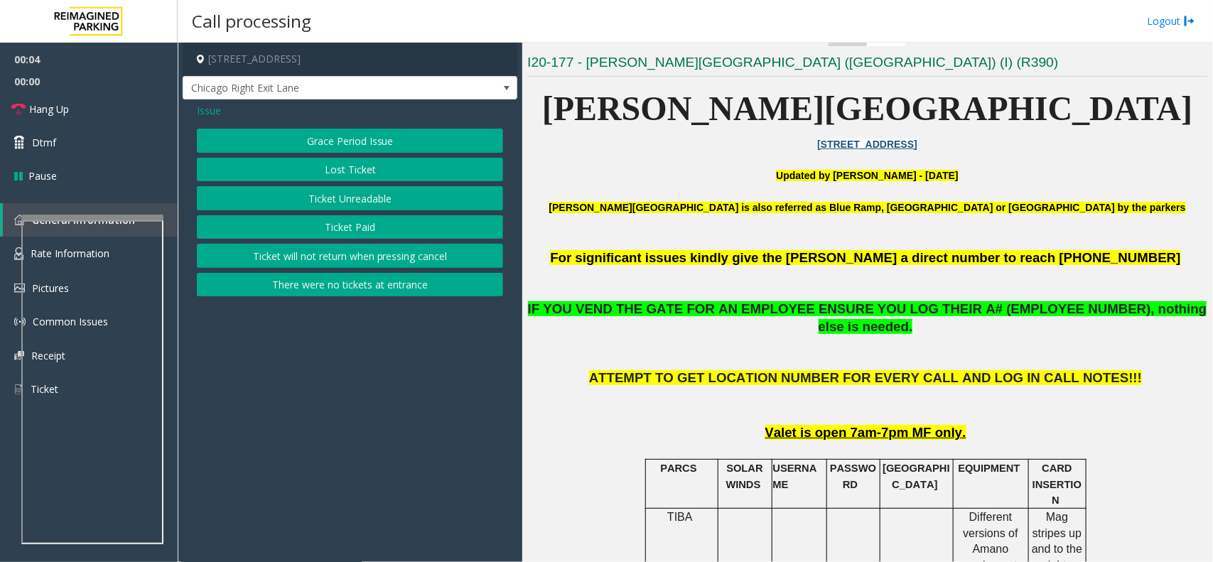
click at [366, 196] on button "Ticket Unreadable" at bounding box center [350, 198] width 306 height 24
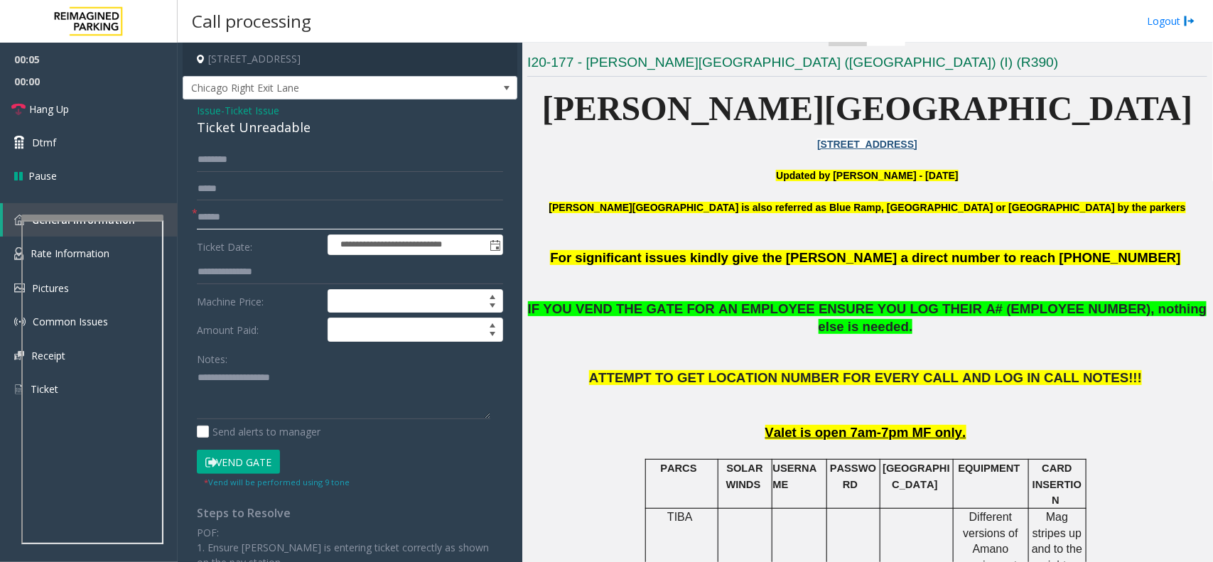
click at [238, 213] on input "text" at bounding box center [350, 217] width 306 height 24
drag, startPoint x: 318, startPoint y: 123, endPoint x: 190, endPoint y: 117, distance: 128.7
click at [190, 117] on div "**********" at bounding box center [350, 423] width 335 height 649
click at [306, 393] on textarea at bounding box center [343, 393] width 293 height 53
click at [244, 208] on input "text" at bounding box center [350, 217] width 306 height 24
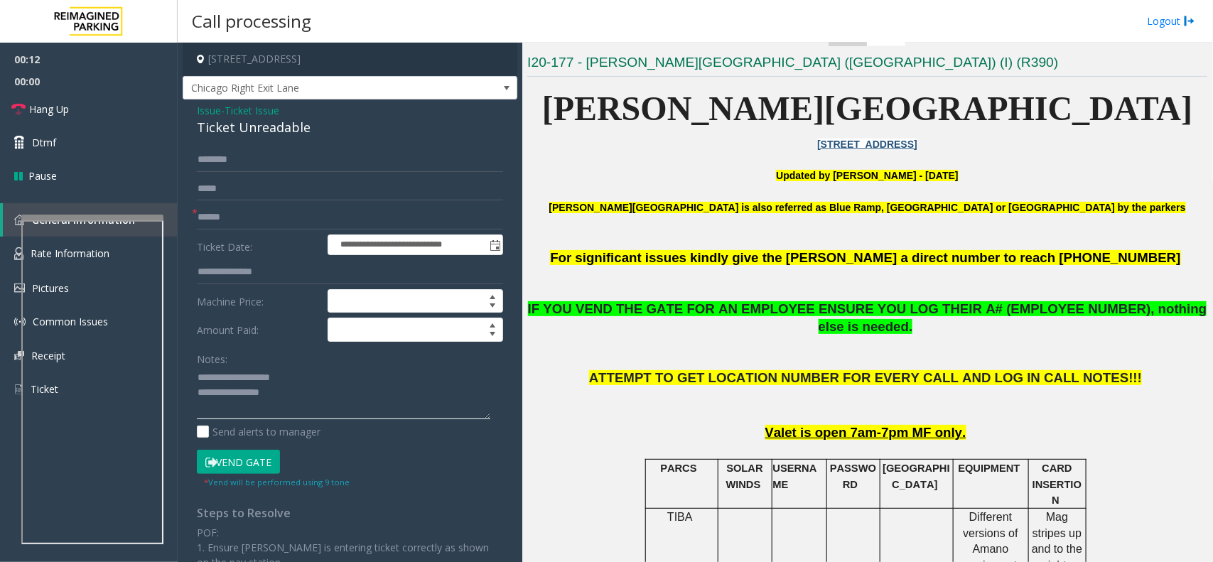
click at [377, 406] on textarea at bounding box center [343, 393] width 293 height 53
click at [235, 218] on input "text" at bounding box center [350, 217] width 306 height 24
click at [243, 458] on button "Vend Gate" at bounding box center [238, 462] width 83 height 24
click at [269, 406] on textarea at bounding box center [343, 393] width 293 height 53
paste textarea "**********"
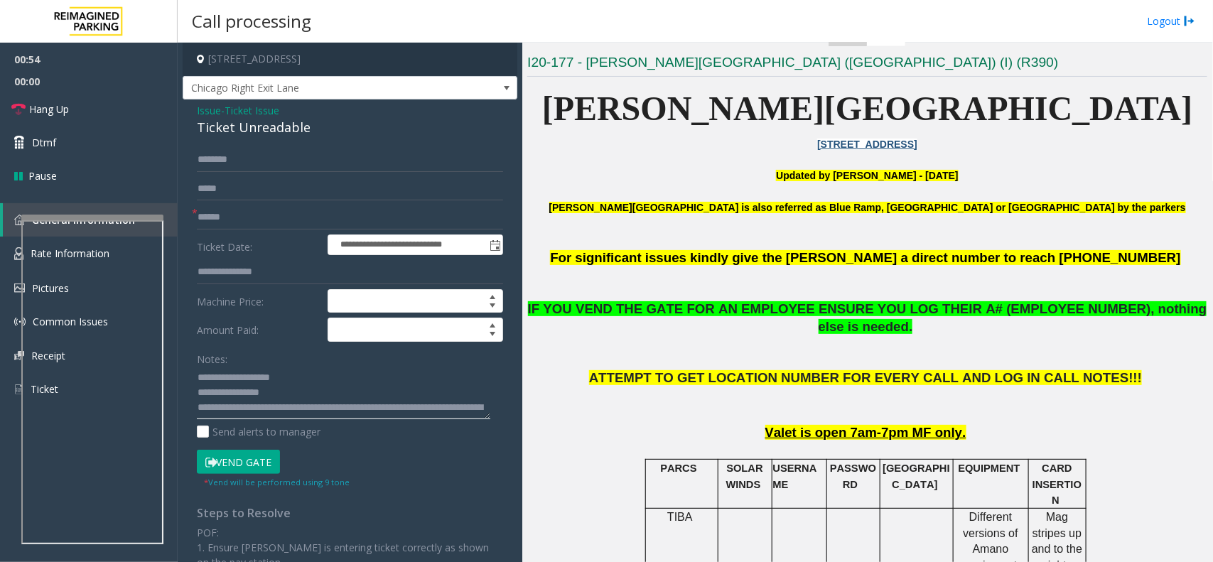
scroll to position [25, 0]
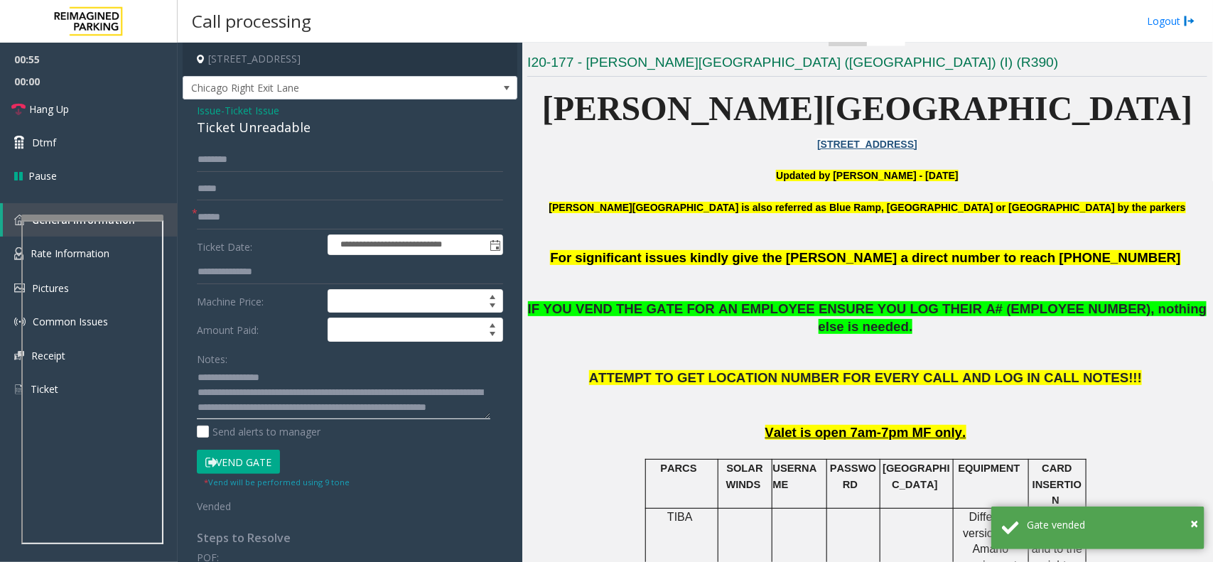
type textarea "**********"
click at [264, 218] on input "text" at bounding box center [350, 217] width 306 height 24
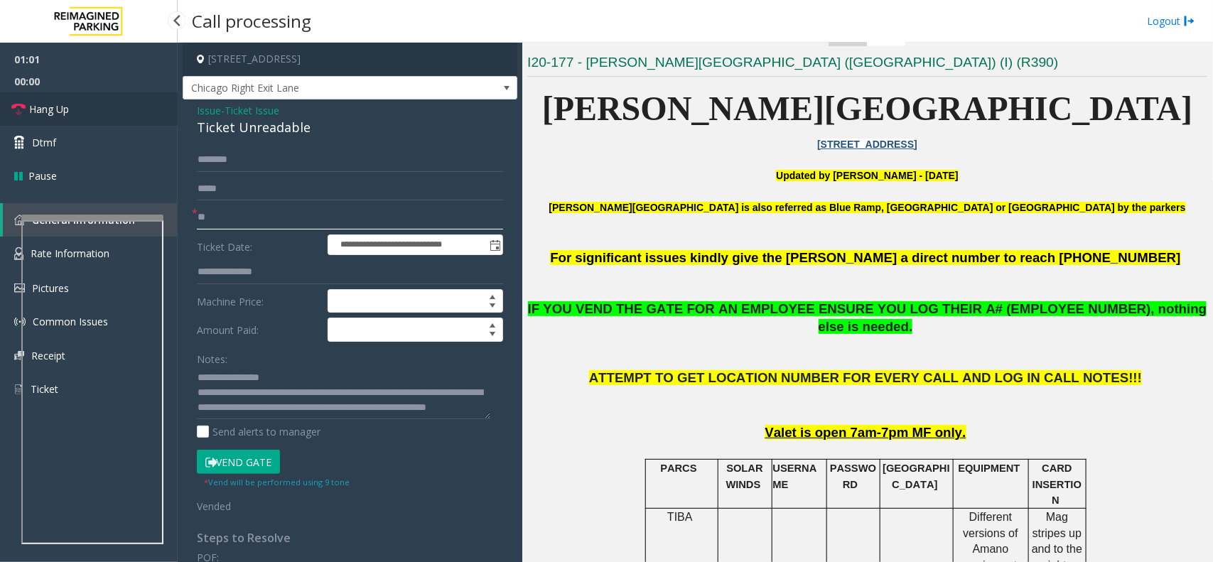
type input "**"
click at [47, 116] on span "Hang Up" at bounding box center [49, 109] width 40 height 15
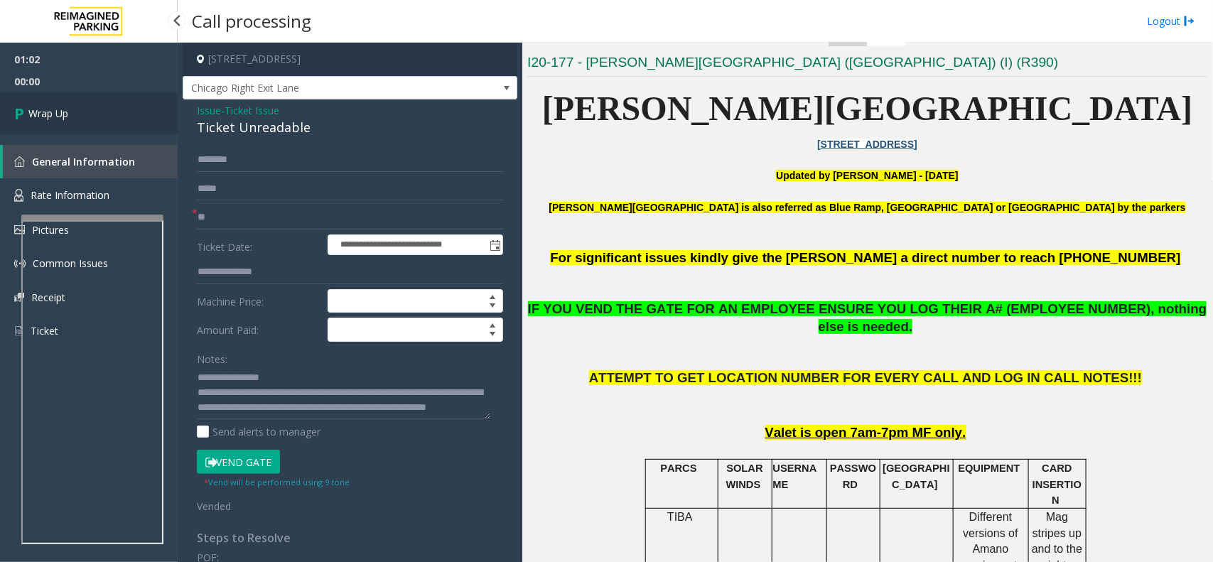
click at [47, 116] on span "Wrap Up" at bounding box center [48, 113] width 40 height 15
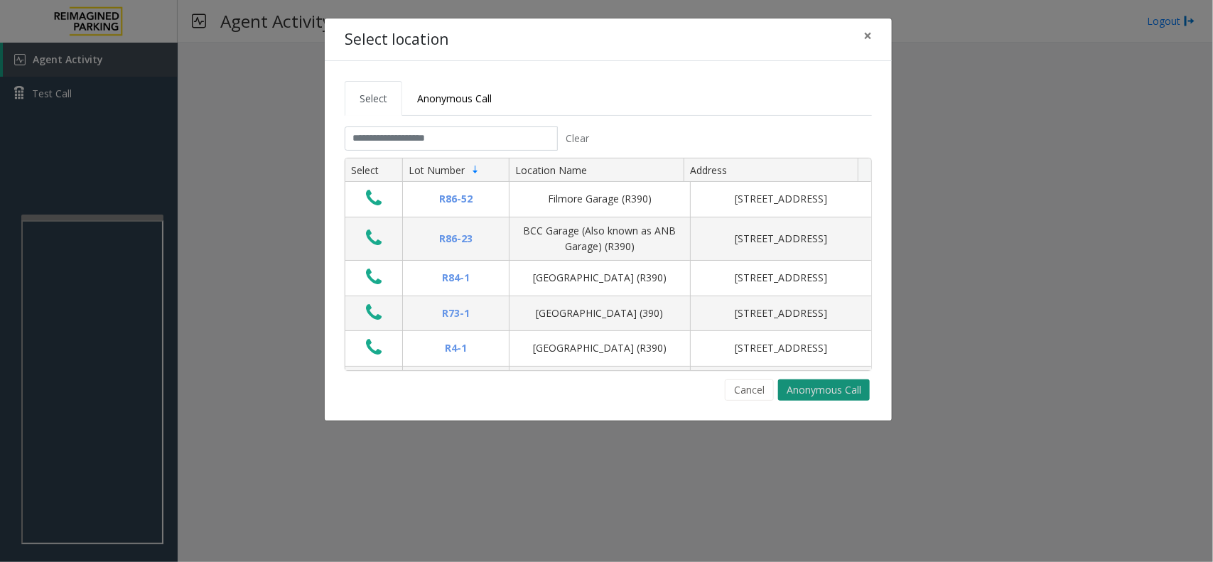
click at [794, 395] on button "Anonymous Call" at bounding box center [824, 389] width 92 height 21
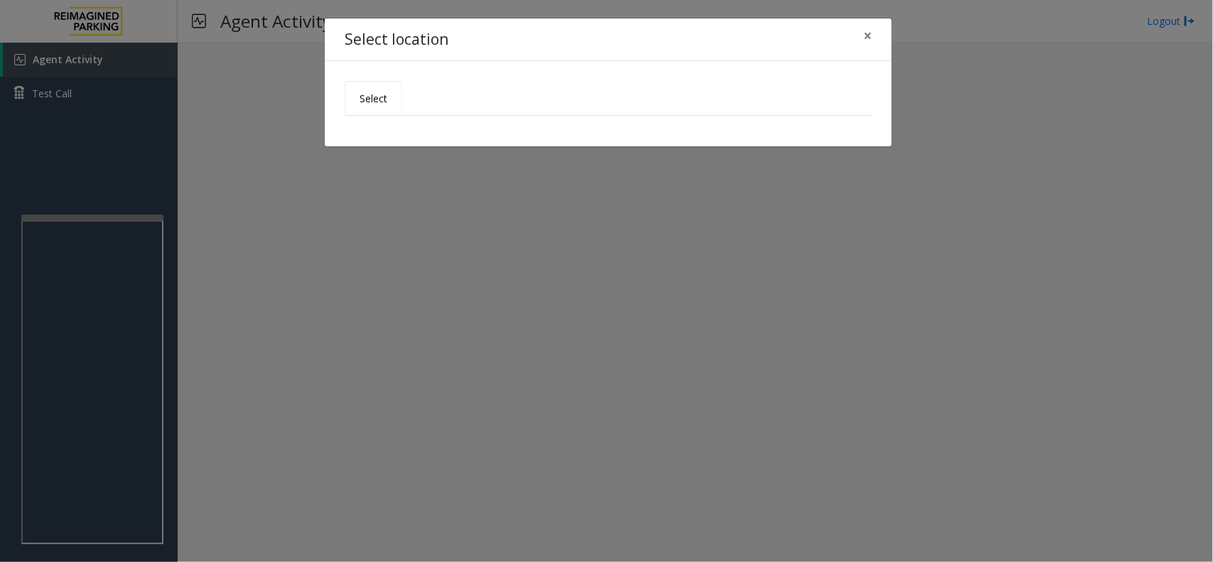
click at [381, 94] on span "Select" at bounding box center [374, 99] width 28 height 14
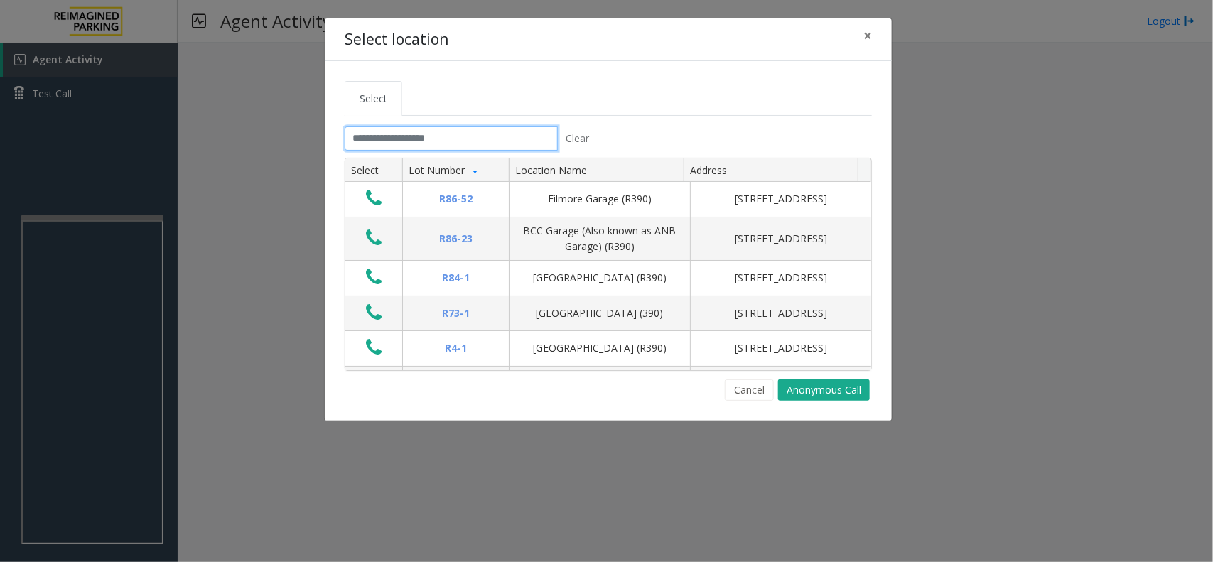
click at [406, 130] on input "text" at bounding box center [451, 138] width 213 height 24
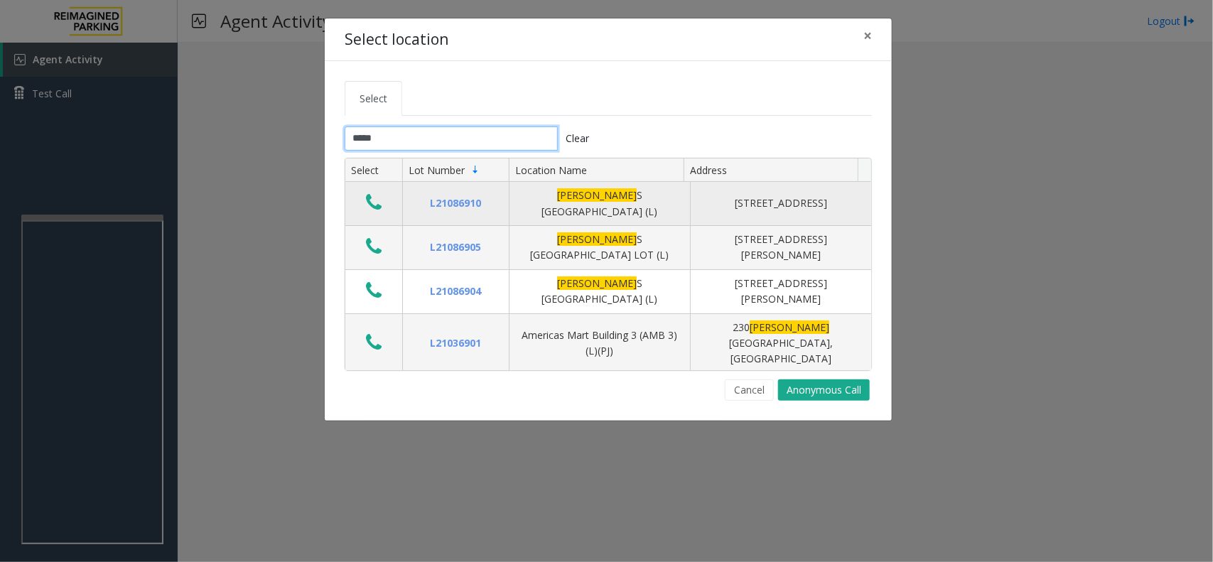
type input "*****"
click at [374, 208] on icon "Data table" at bounding box center [374, 203] width 16 height 20
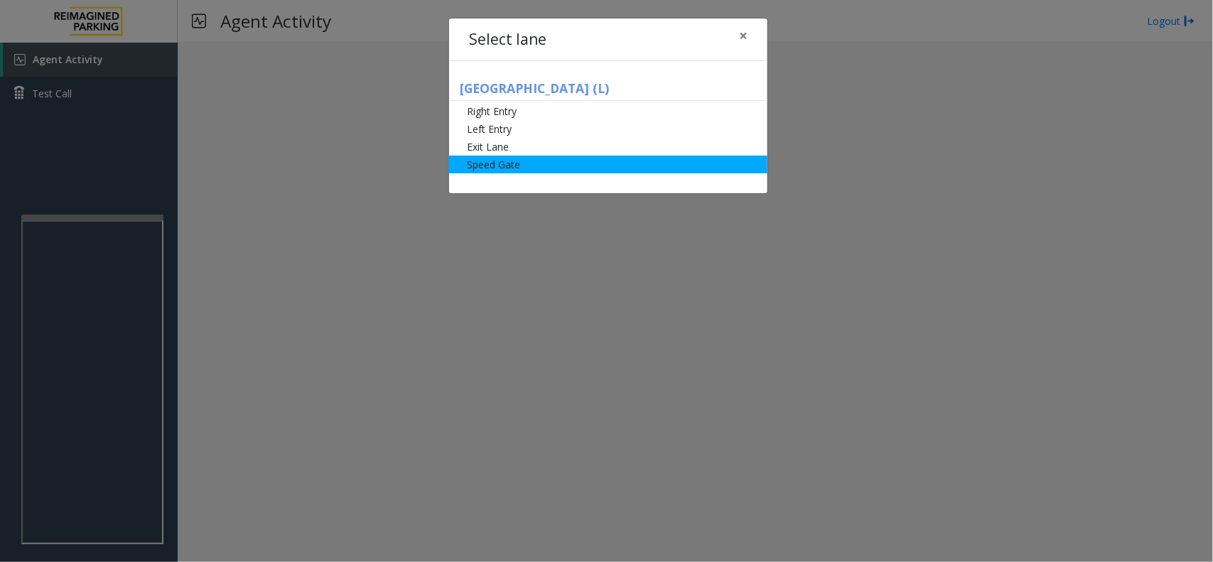
click at [546, 161] on li "Speed Gate" at bounding box center [608, 165] width 318 height 18
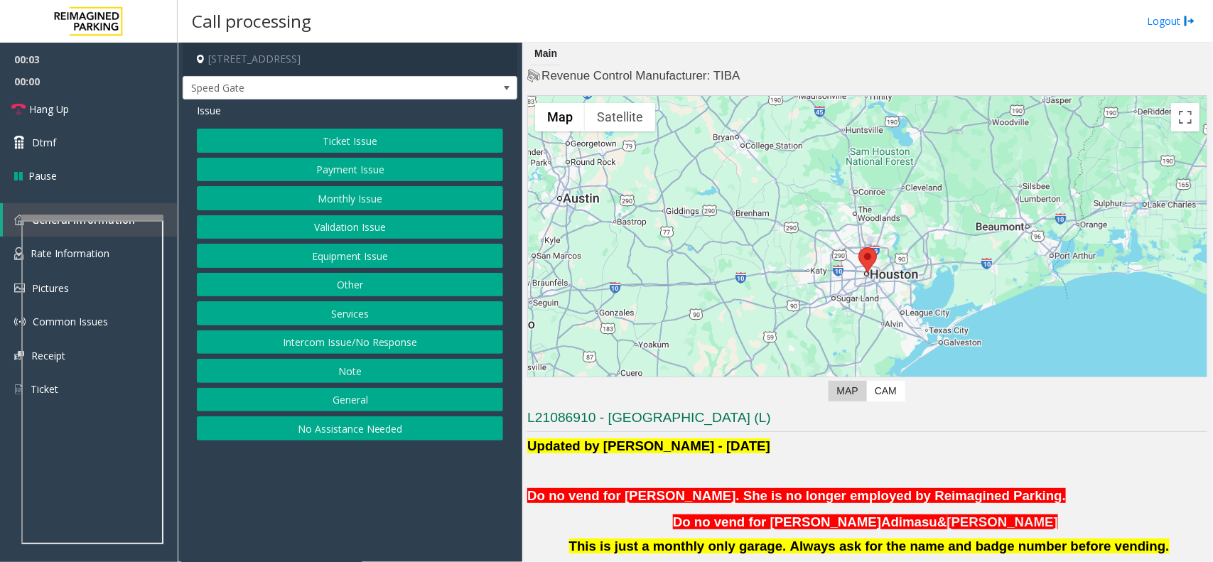
click at [350, 200] on button "Monthly Issue" at bounding box center [350, 198] width 306 height 24
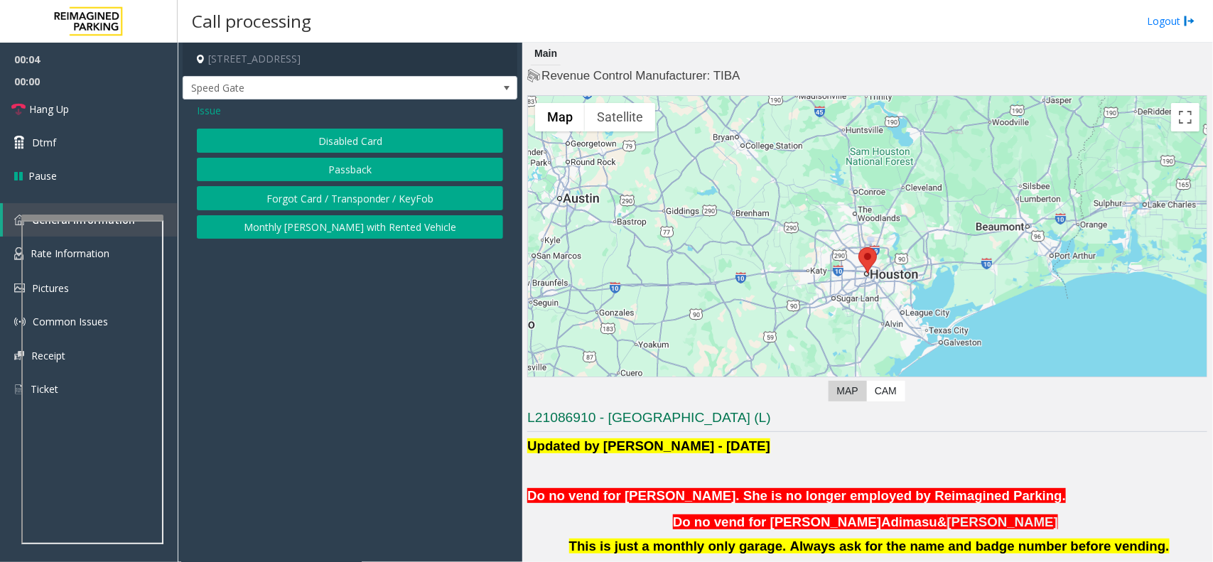
click at [359, 168] on button "Passback" at bounding box center [350, 170] width 306 height 24
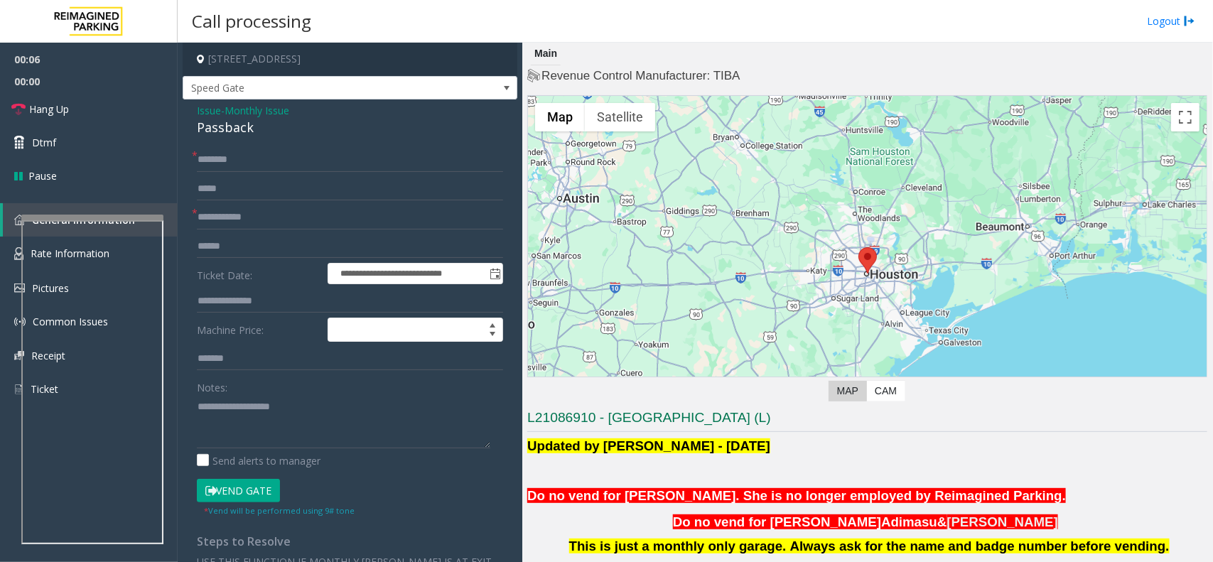
click at [254, 111] on span "Monthly Issue" at bounding box center [257, 110] width 65 height 15
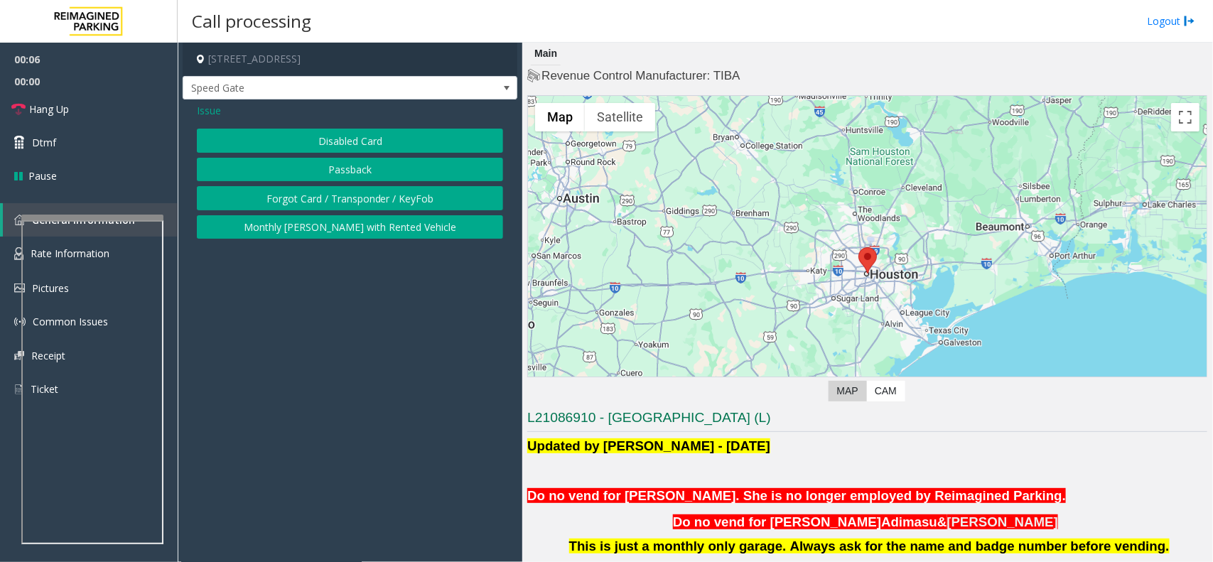
click at [346, 136] on button "Disabled Card" at bounding box center [350, 141] width 306 height 24
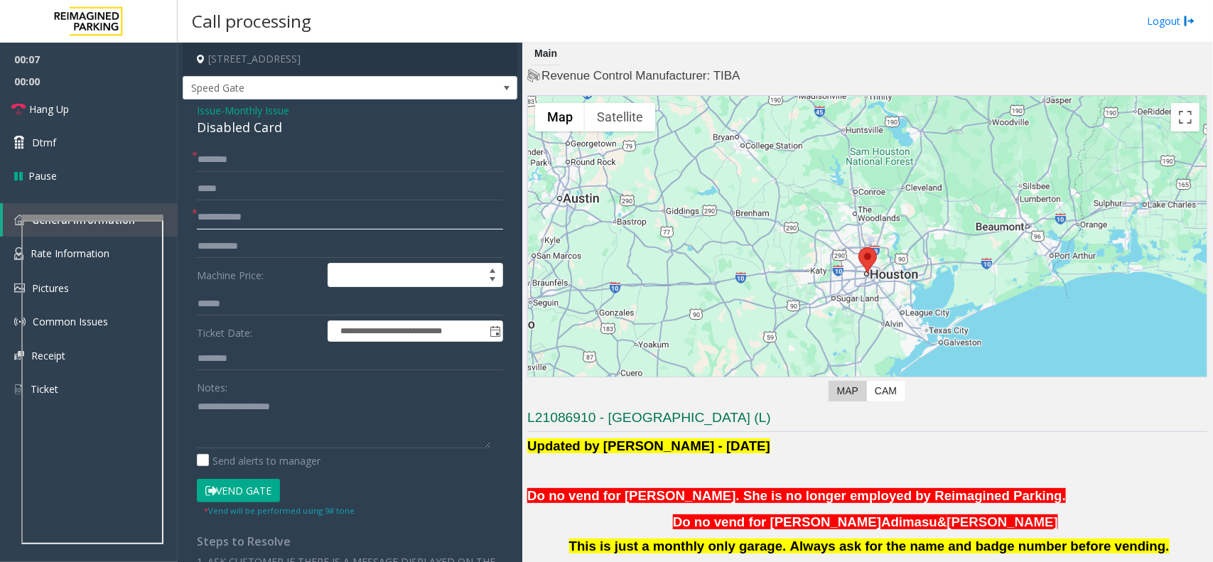
click at [243, 225] on input "text" at bounding box center [350, 217] width 306 height 24
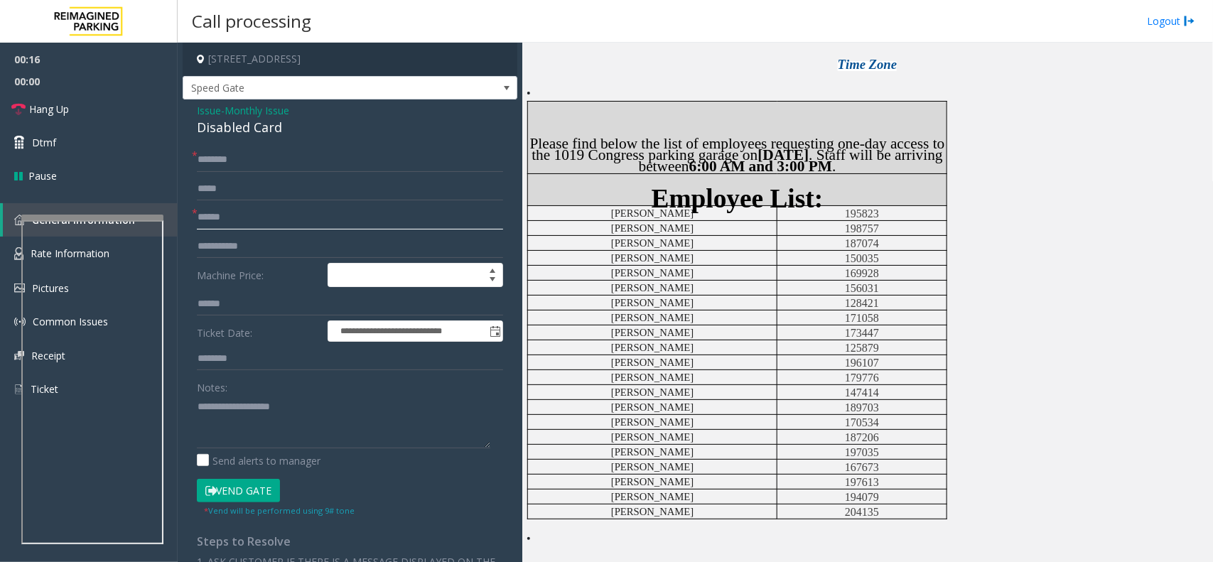
scroll to position [622, 0]
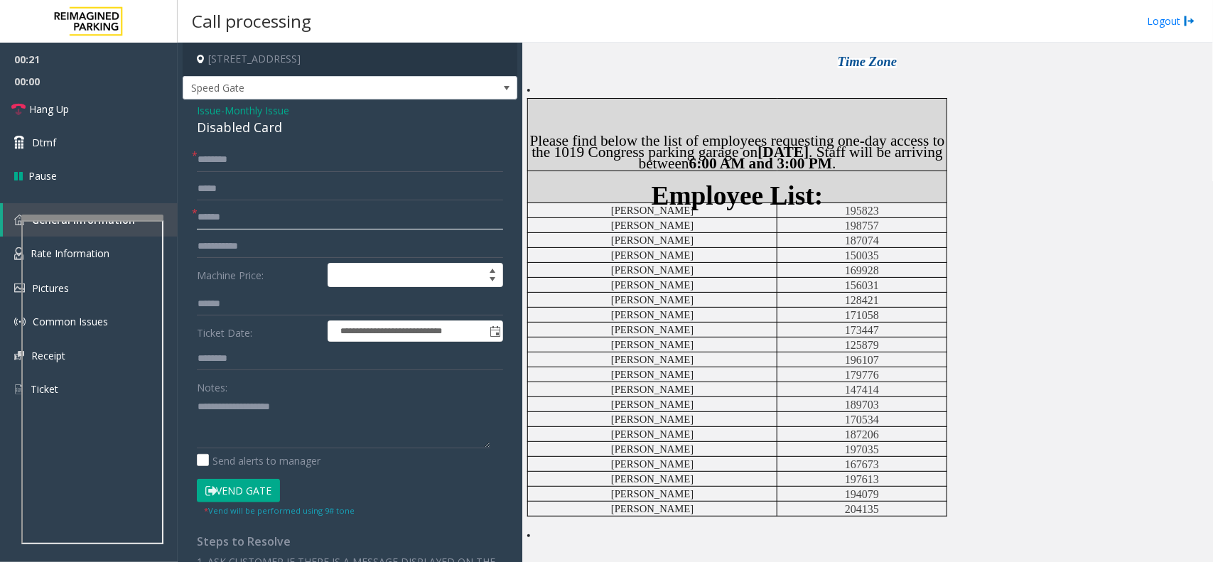
type input "******"
click at [285, 165] on input "text" at bounding box center [350, 160] width 306 height 24
type input "*******"
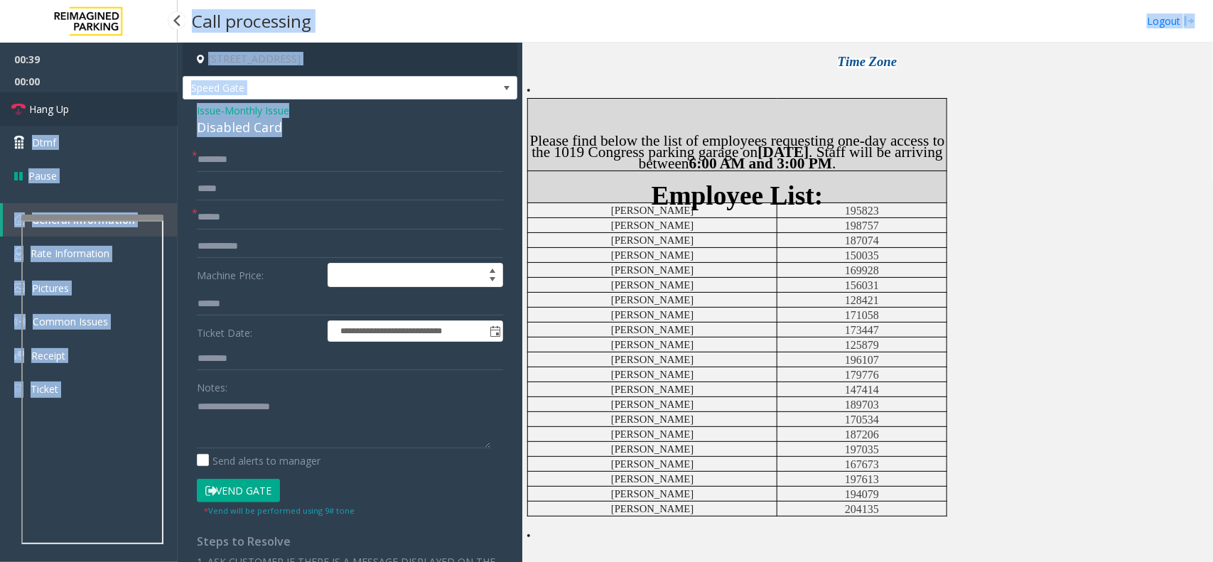
drag, startPoint x: 289, startPoint y: 126, endPoint x: 175, endPoint y: 110, distance: 114.8
click at [175, 110] on app-root "**********" at bounding box center [606, 281] width 1213 height 562
click at [303, 130] on div "Disabled Card" at bounding box center [350, 127] width 306 height 19
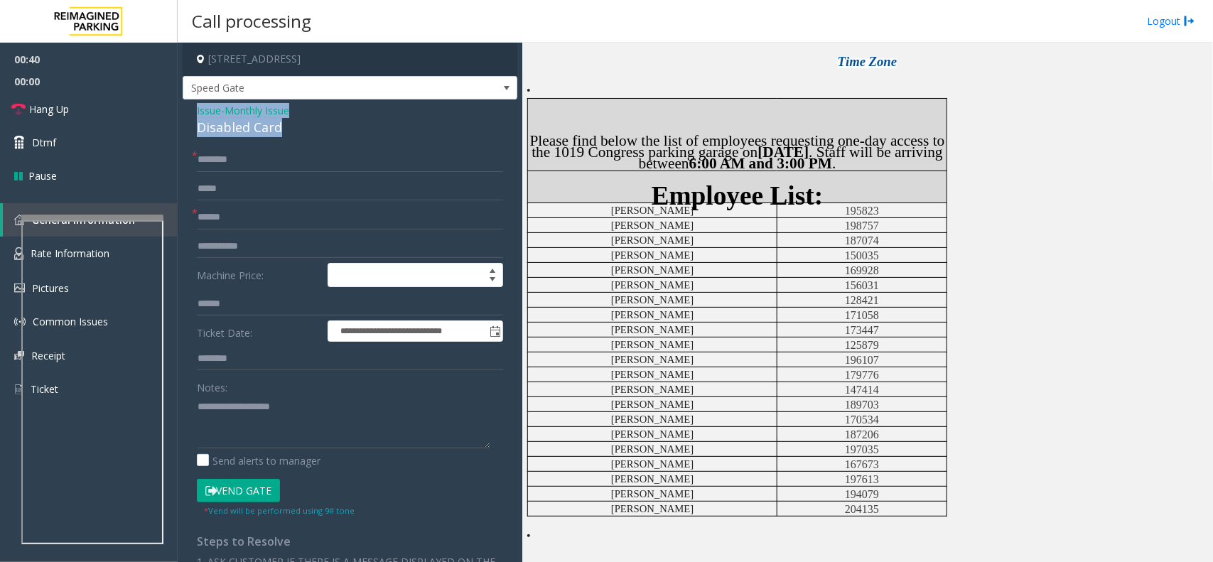
drag, startPoint x: 295, startPoint y: 128, endPoint x: 204, endPoint y: 114, distance: 92.0
click at [183, 112] on div "**********" at bounding box center [350, 482] width 335 height 767
click at [277, 421] on textarea at bounding box center [343, 421] width 293 height 53
click at [245, 498] on button "Vend Gate" at bounding box center [238, 491] width 83 height 24
click at [265, 439] on textarea at bounding box center [343, 421] width 293 height 53
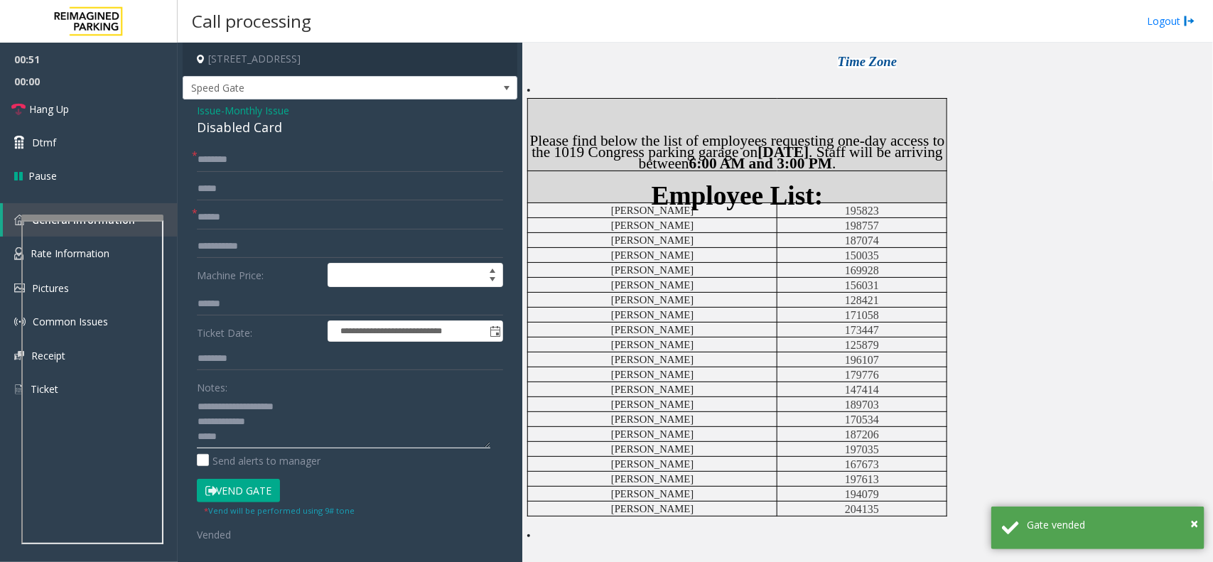
click at [274, 443] on textarea at bounding box center [343, 421] width 293 height 53
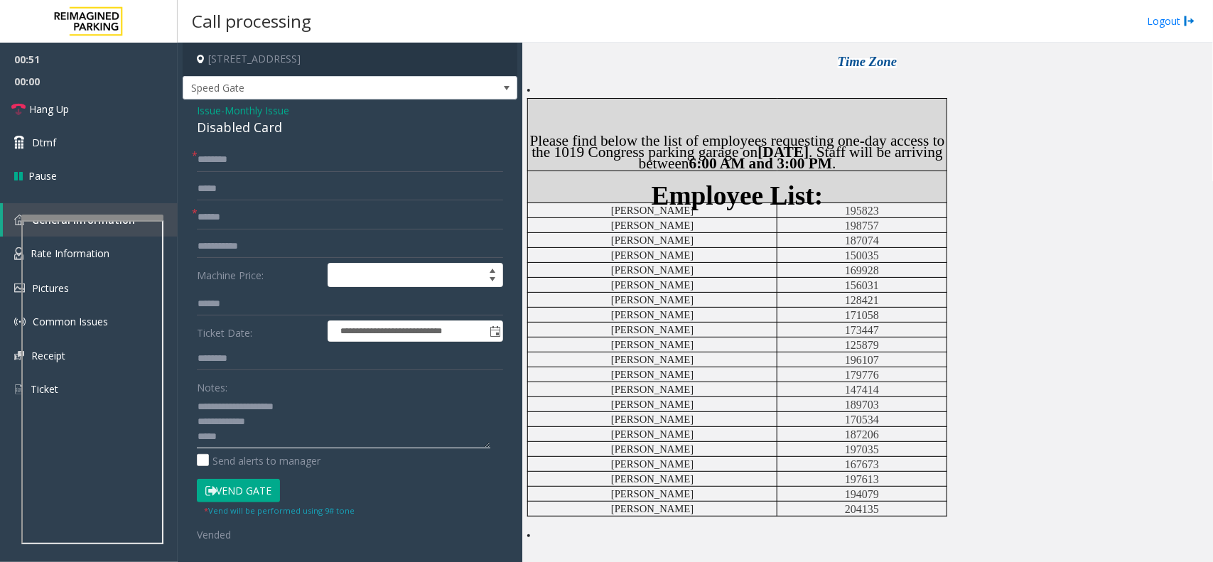
paste textarea "**********"
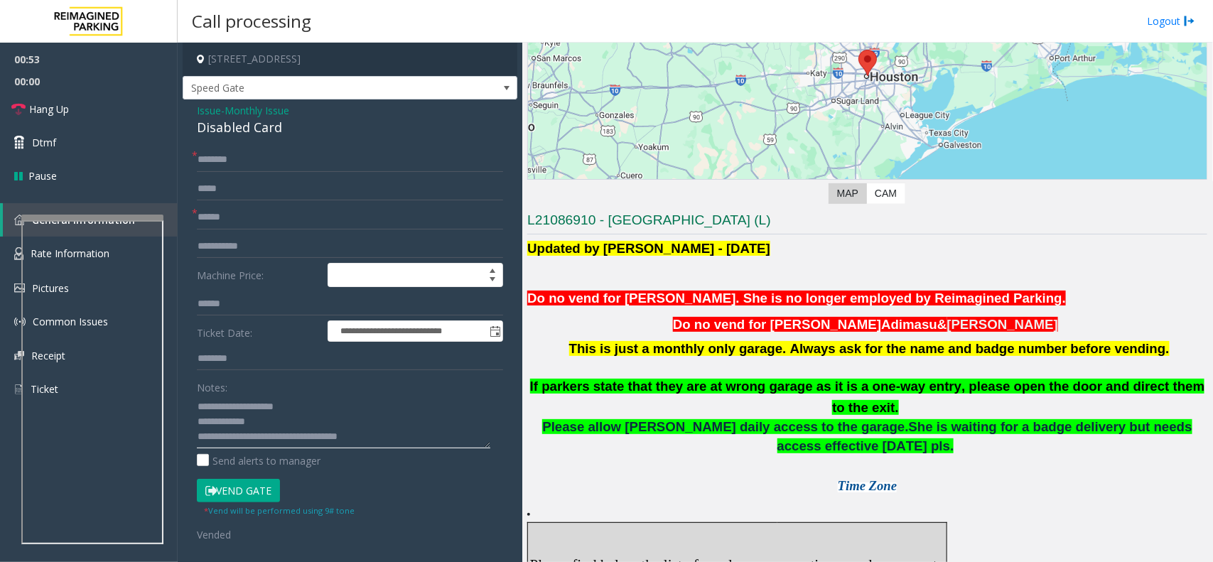
scroll to position [178, 0]
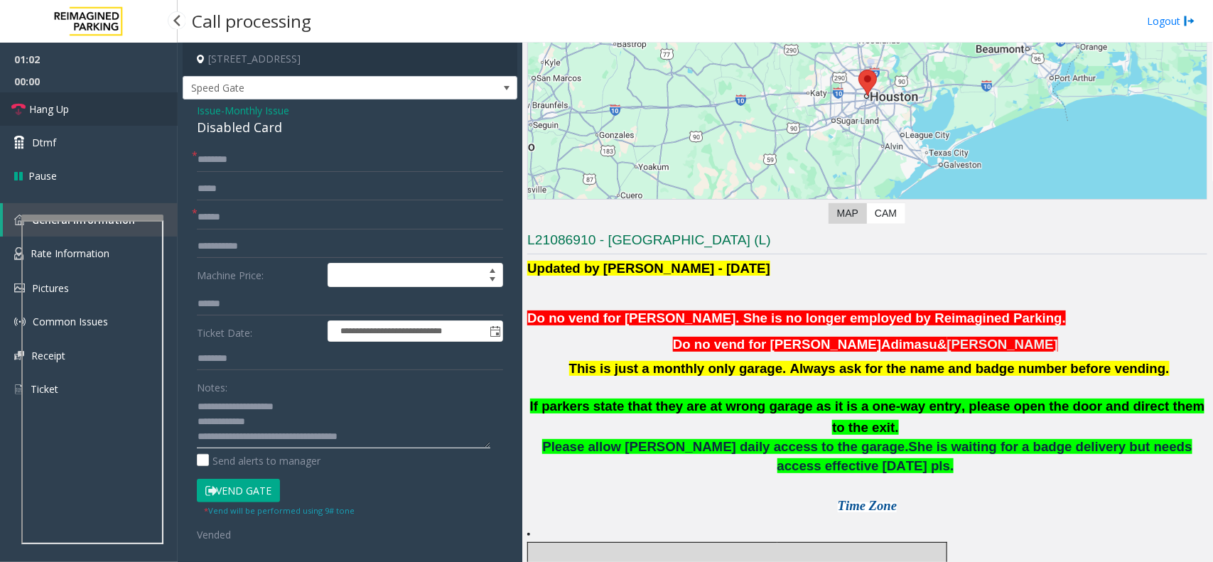
type textarea "**********"
click at [58, 108] on span "Hang Up" at bounding box center [49, 109] width 40 height 15
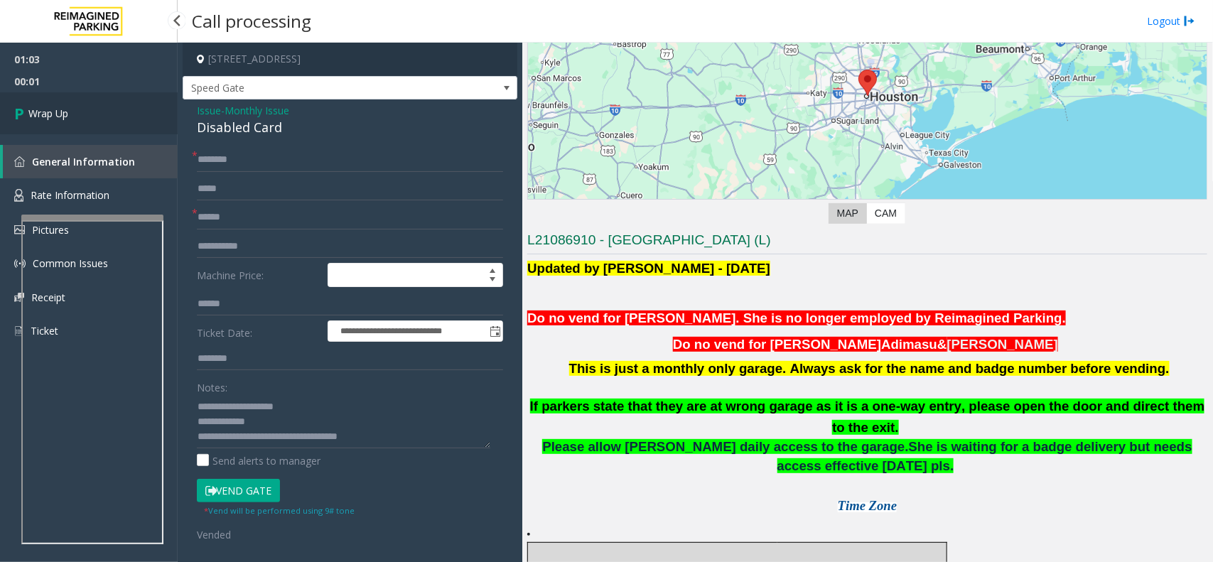
click at [58, 108] on span "Wrap Up" at bounding box center [48, 113] width 40 height 15
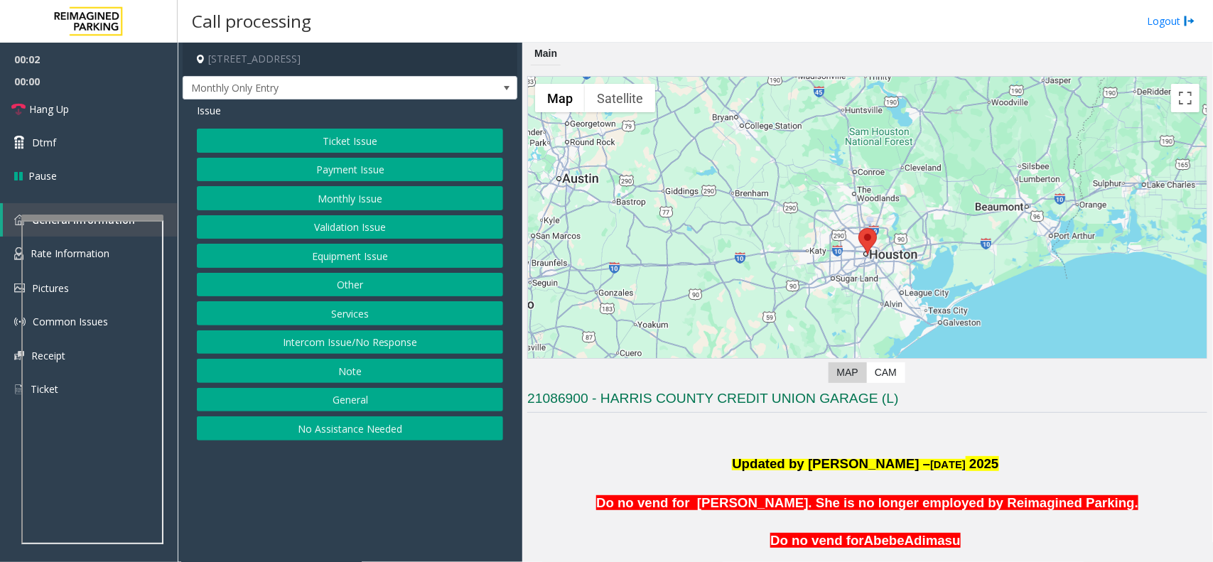
click at [352, 200] on button "Monthly Issue" at bounding box center [350, 198] width 306 height 24
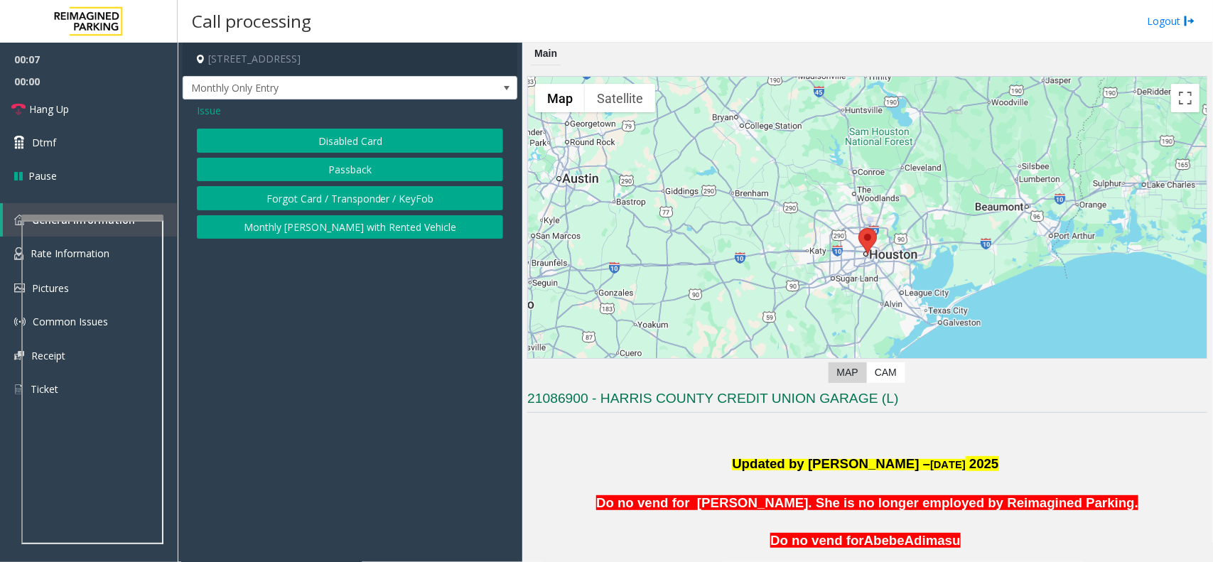
click at [380, 141] on button "Disabled Card" at bounding box center [350, 141] width 306 height 24
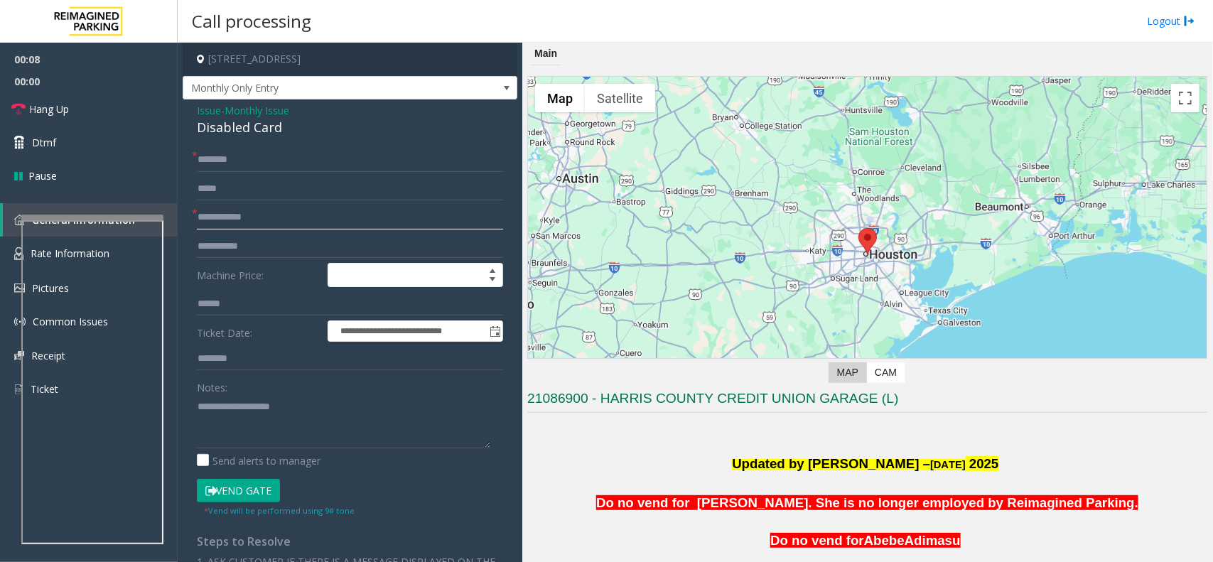
click at [252, 212] on input "text" at bounding box center [350, 217] width 306 height 24
drag, startPoint x: 281, startPoint y: 121, endPoint x: 218, endPoint y: 117, distance: 62.6
click at [187, 105] on div "**********" at bounding box center [350, 482] width 335 height 767
click at [303, 427] on textarea at bounding box center [343, 421] width 293 height 53
click at [325, 424] on textarea at bounding box center [343, 421] width 293 height 53
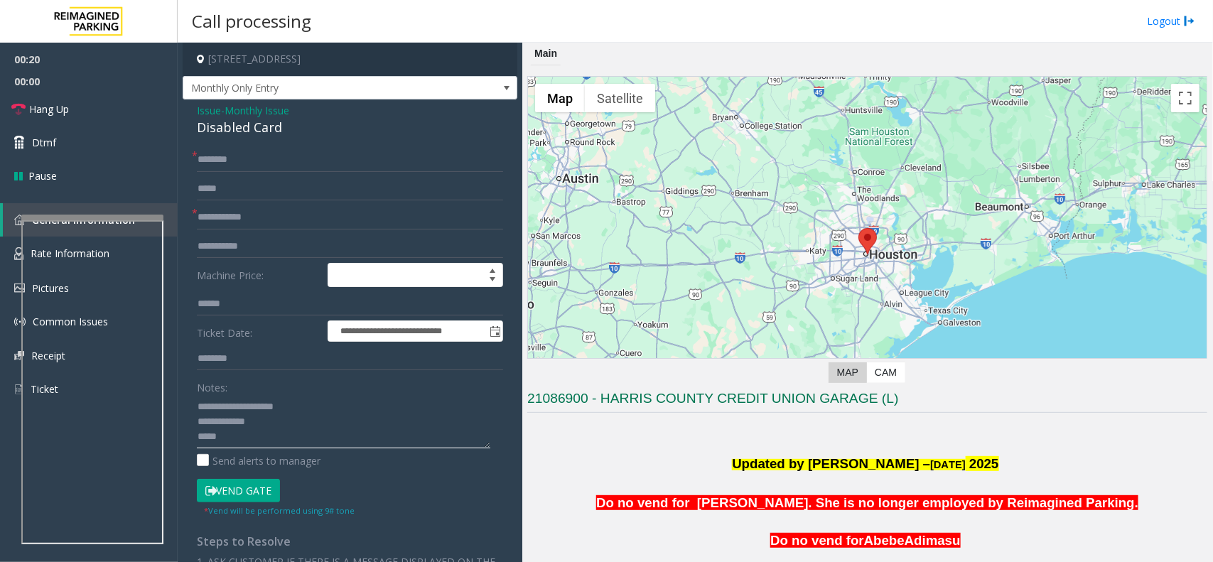
paste textarea "**********"
click at [356, 441] on textarea at bounding box center [343, 421] width 293 height 53
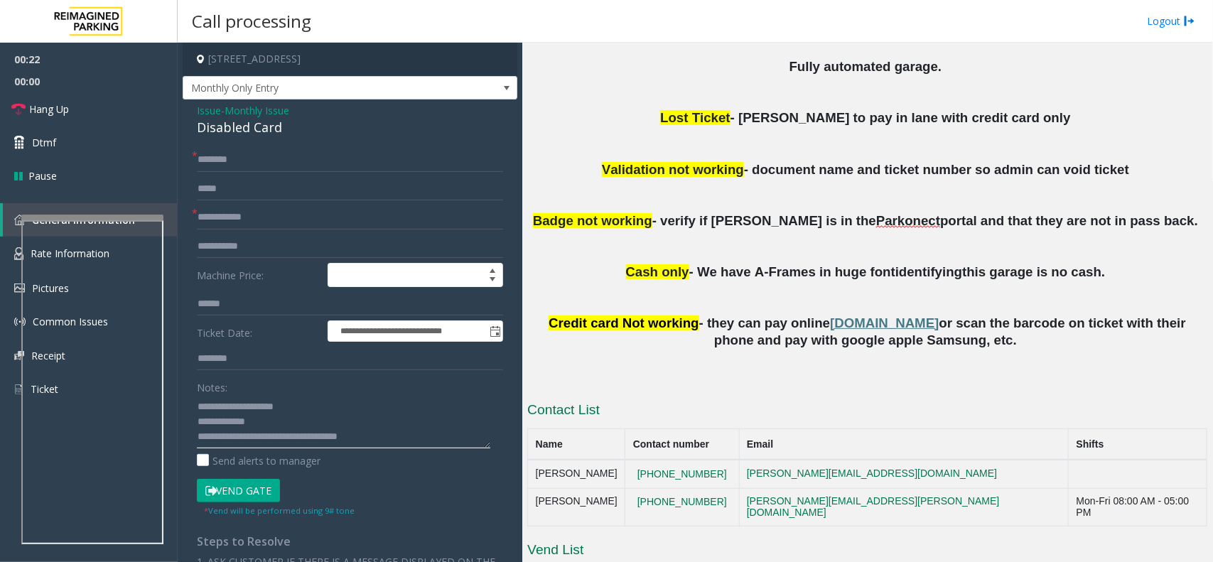
scroll to position [659, 0]
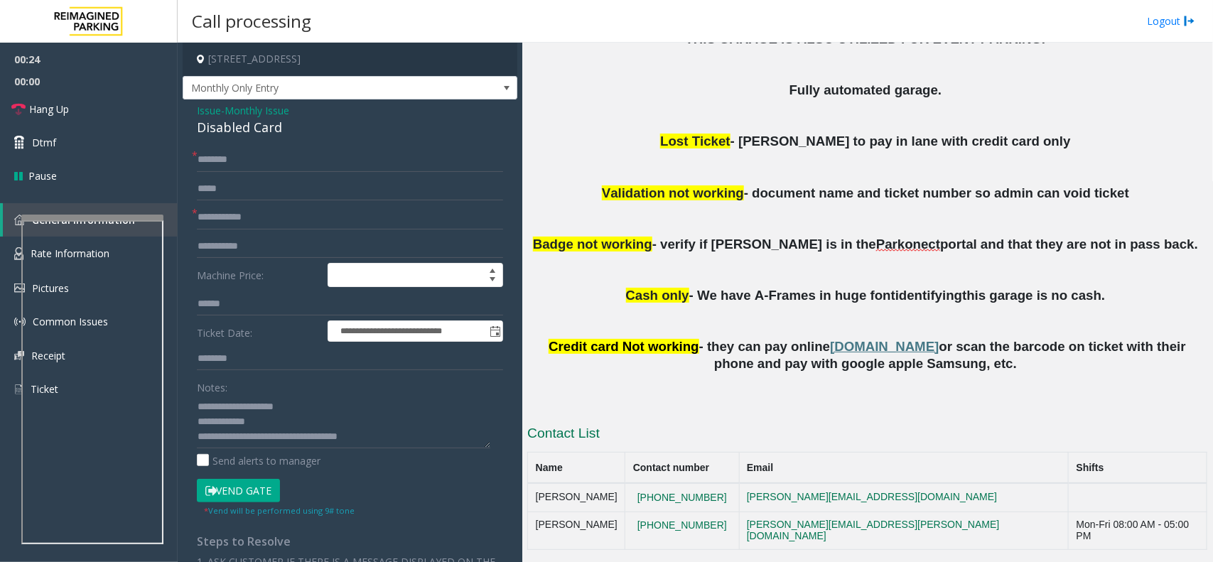
click at [876, 249] on span "Parkonect" at bounding box center [908, 245] width 64 height 16
click at [865, 267] on p at bounding box center [867, 269] width 680 height 33
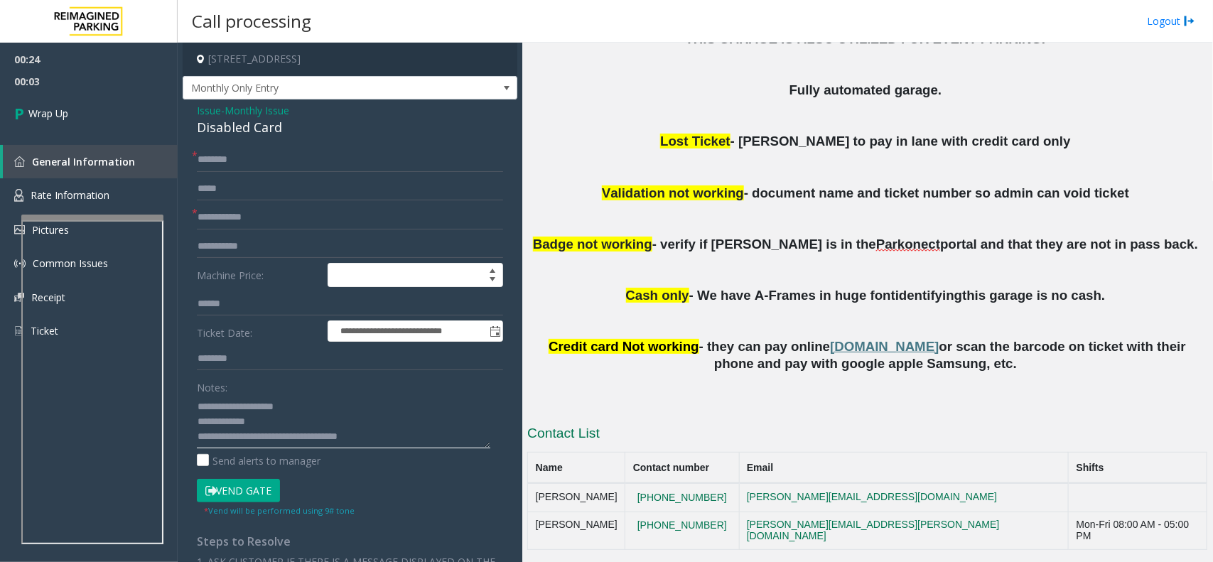
drag, startPoint x: 219, startPoint y: 435, endPoint x: 409, endPoint y: 453, distance: 190.6
click at [409, 453] on div "Notes: Send alerts to manager" at bounding box center [350, 421] width 306 height 93
click at [239, 441] on textarea at bounding box center [343, 421] width 293 height 53
type textarea "**********"
click at [86, 103] on link "Wrap Up" at bounding box center [89, 113] width 178 height 42
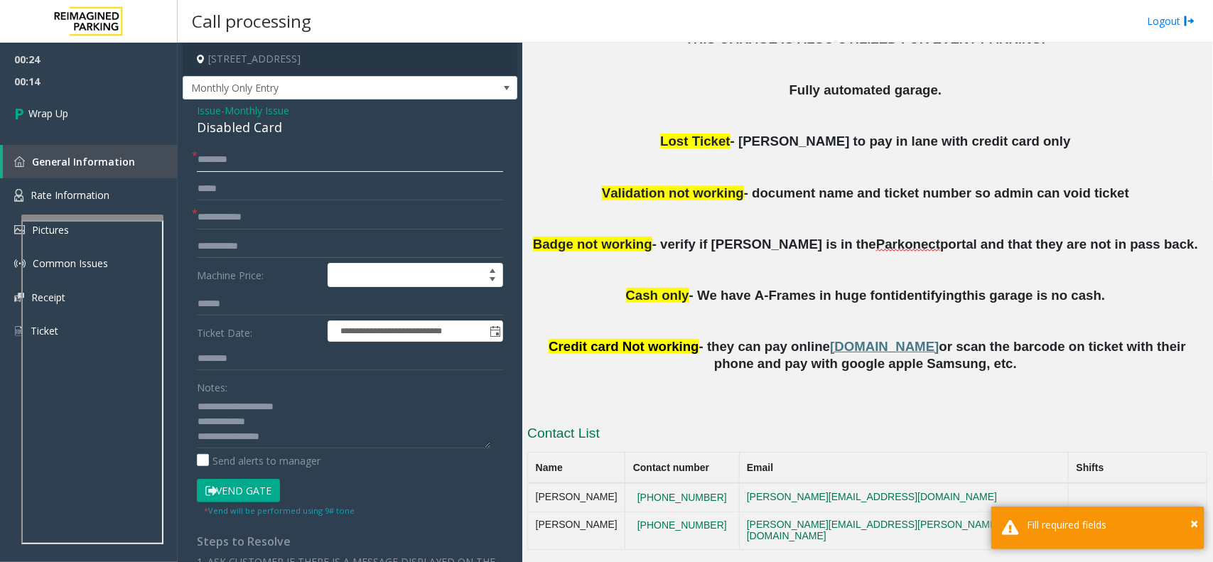
click at [238, 167] on input "text" at bounding box center [350, 160] width 306 height 24
type input "**"
click at [247, 225] on input "*" at bounding box center [350, 217] width 306 height 24
type input "**"
click at [85, 112] on link "Wrap Up" at bounding box center [89, 113] width 178 height 42
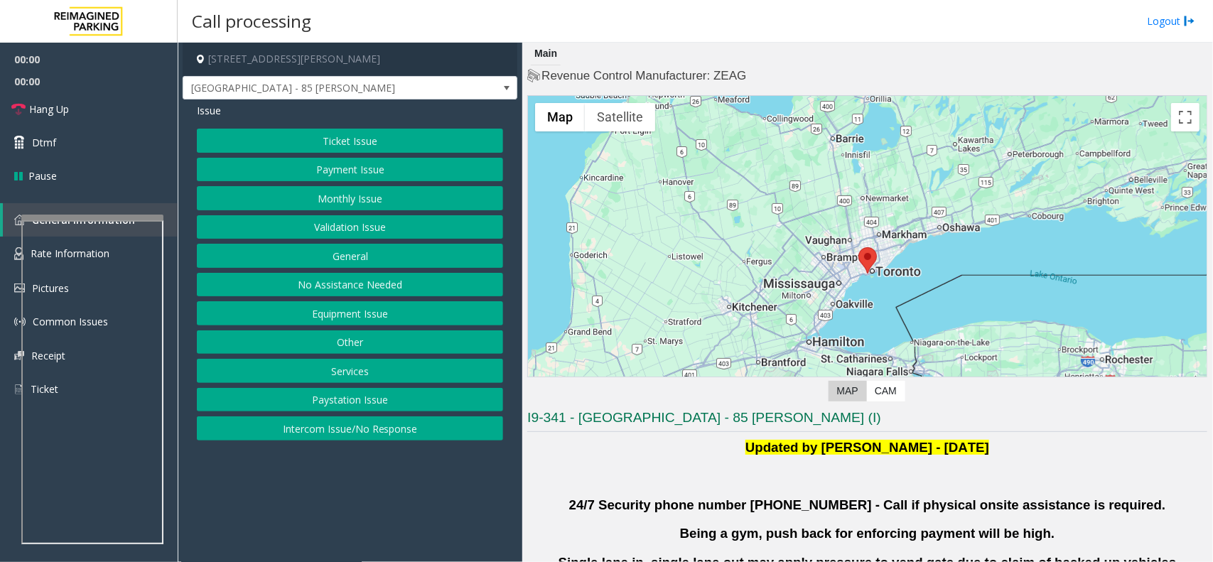
click at [347, 239] on button "Validation Issue" at bounding box center [350, 227] width 306 height 24
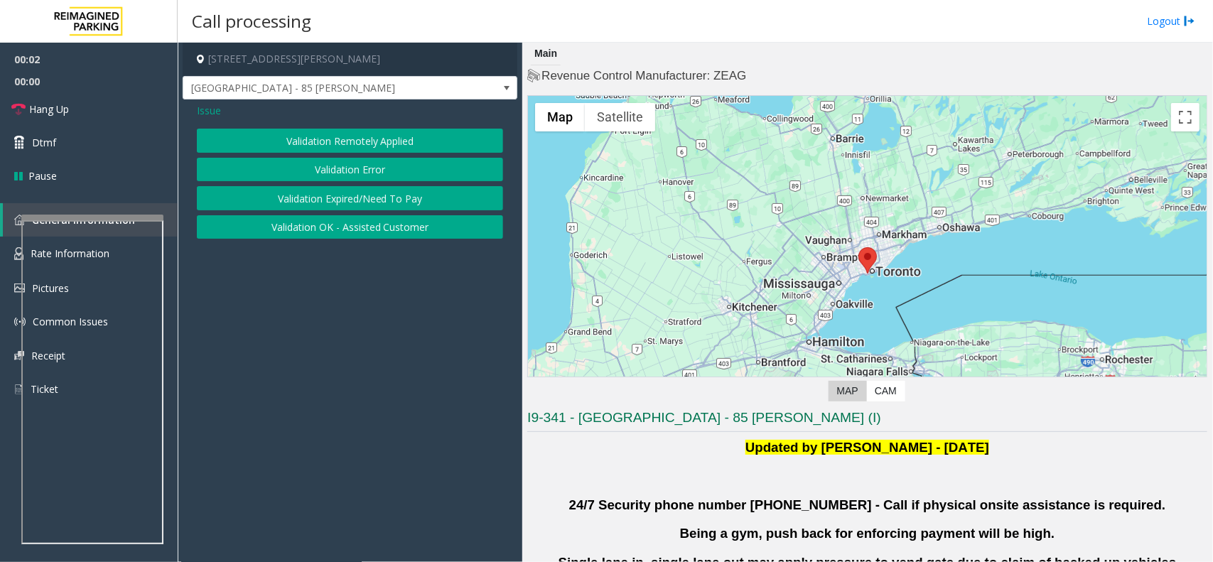
click at [379, 172] on button "Validation Error" at bounding box center [350, 170] width 306 height 24
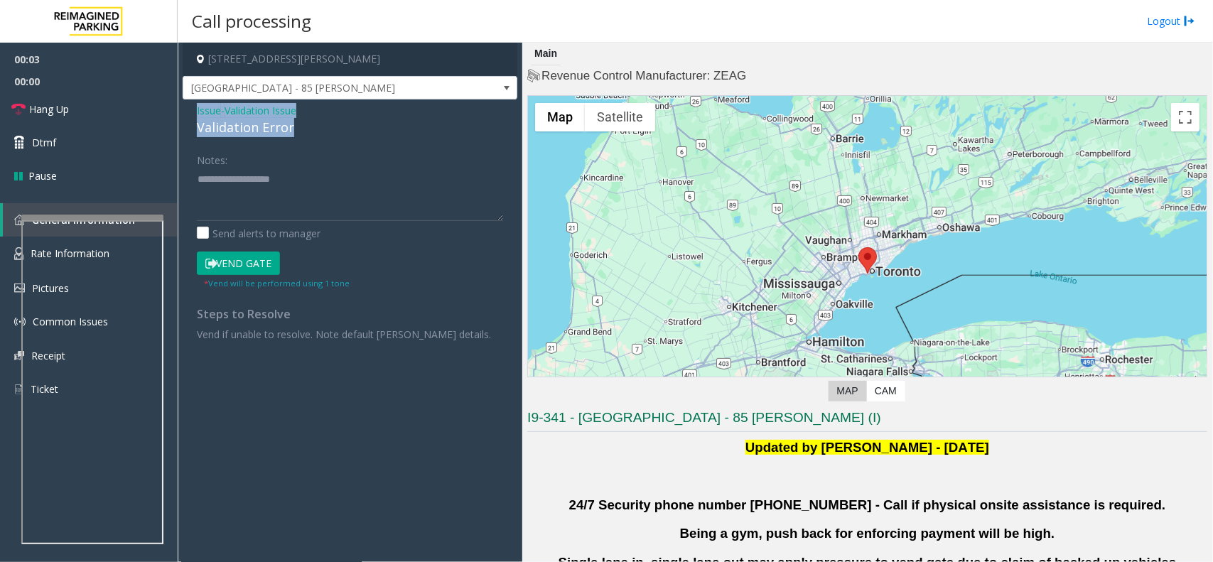
drag, startPoint x: 302, startPoint y: 124, endPoint x: 185, endPoint y: 110, distance: 118.1
click at [185, 110] on div "Issue - Validation Issue Validation Error Notes: Send alerts to manager Vend Ga…" at bounding box center [350, 227] width 335 height 256
click at [293, 199] on textarea at bounding box center [350, 194] width 306 height 53
click at [338, 207] on textarea at bounding box center [350, 194] width 306 height 53
paste textarea "**********"
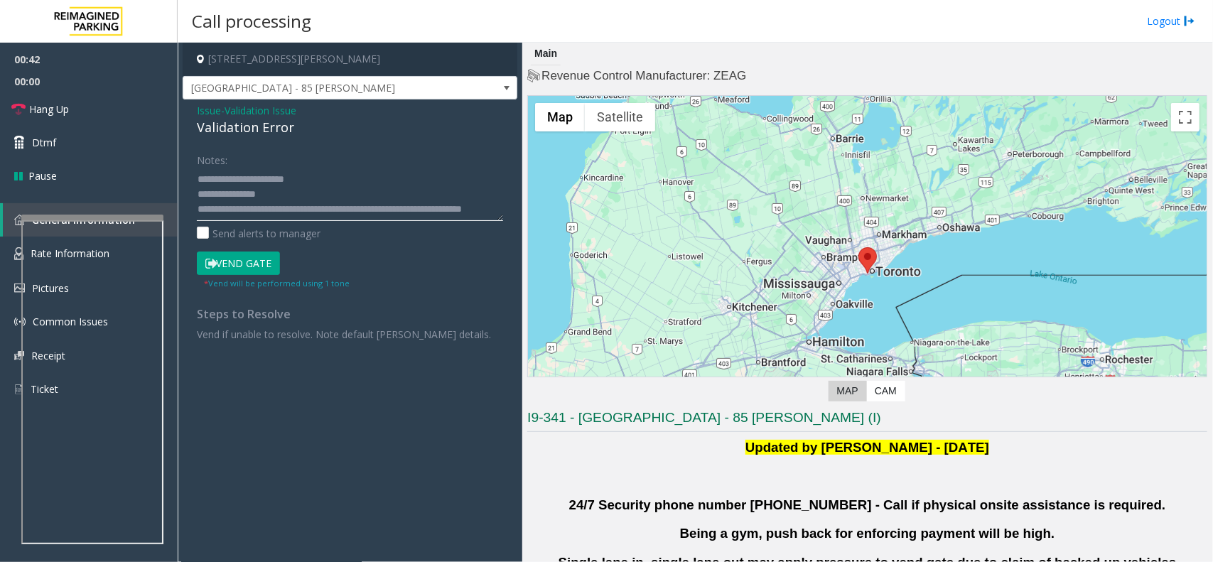
scroll to position [9, 0]
type textarea "**********"
click at [87, 109] on link "Hang Up" at bounding box center [89, 108] width 178 height 33
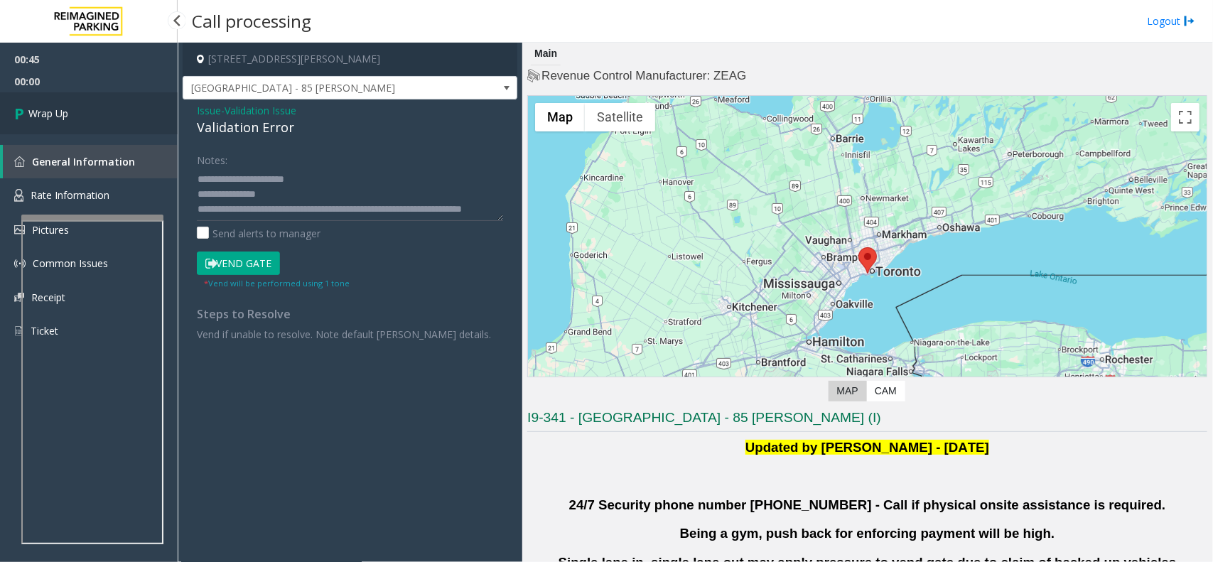
click at [87, 109] on link "Wrap Up" at bounding box center [89, 113] width 178 height 42
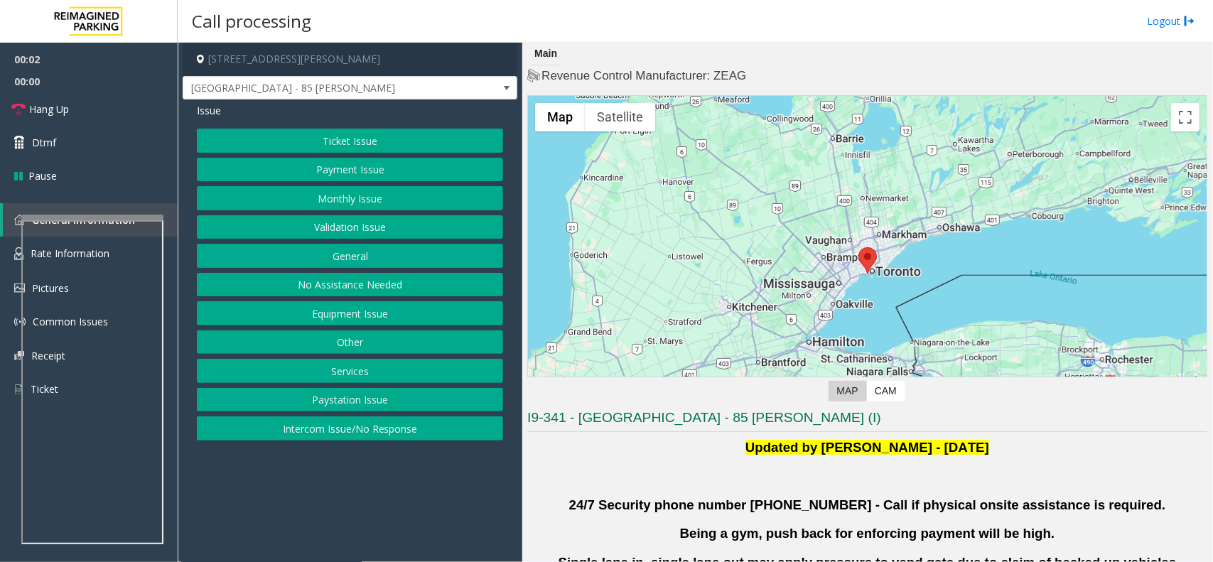
click at [345, 220] on button "Validation Issue" at bounding box center [350, 227] width 306 height 24
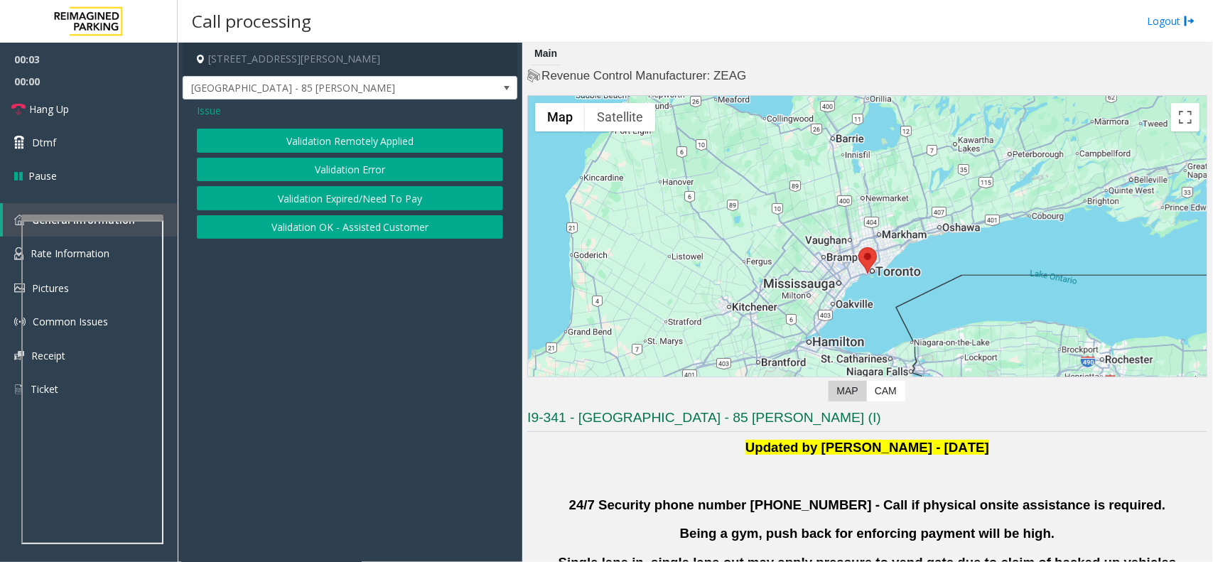
click at [368, 153] on div "Validation Remotely Applied Validation Error Validation Expired/Need To Pay Val…" at bounding box center [350, 184] width 306 height 110
click at [371, 161] on button "Validation Error" at bounding box center [350, 170] width 306 height 24
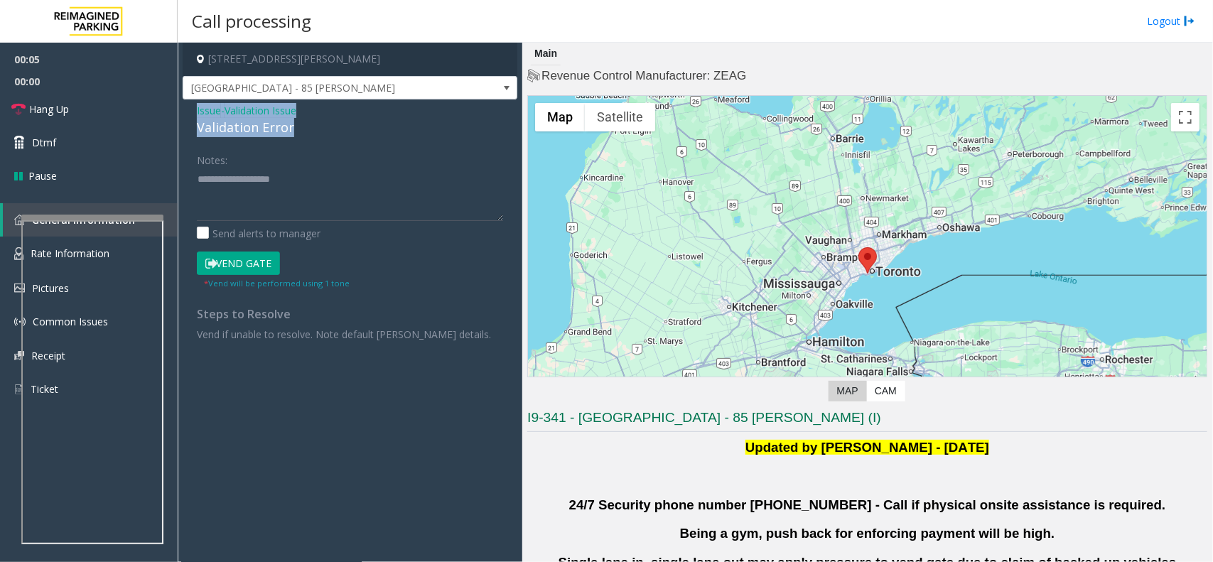
drag, startPoint x: 298, startPoint y: 123, endPoint x: 194, endPoint y: 105, distance: 106.0
click at [188, 102] on div "Issue - Validation Issue Validation Error Notes: Send alerts to manager Vend Ga…" at bounding box center [350, 227] width 335 height 256
click at [279, 193] on textarea at bounding box center [350, 194] width 306 height 53
click at [310, 217] on textarea at bounding box center [350, 194] width 306 height 53
paste textarea "**********"
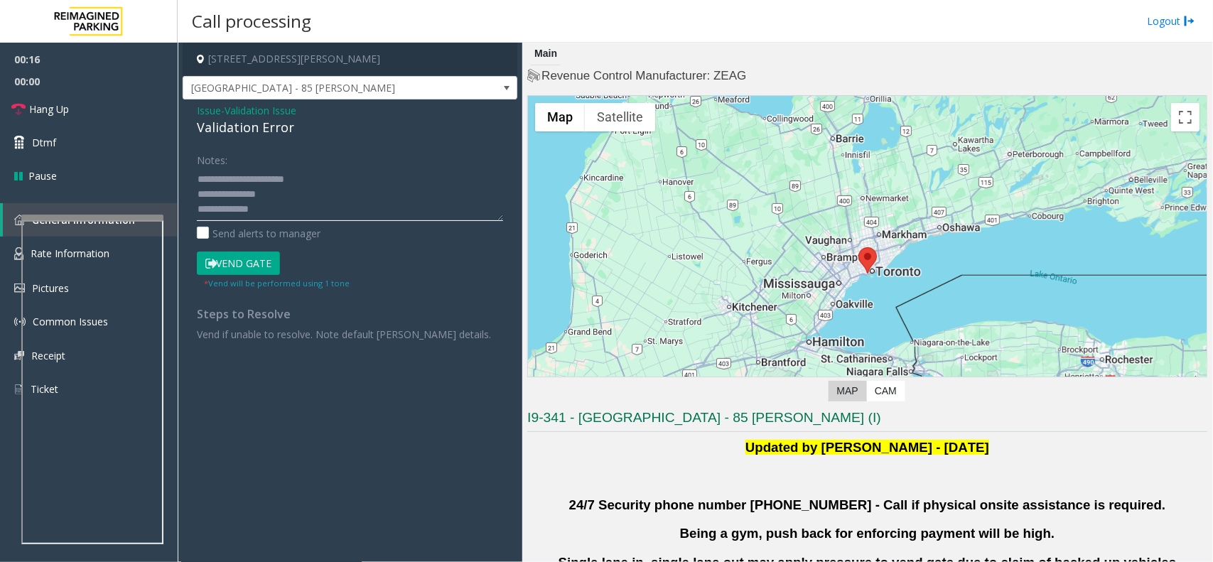
scroll to position [40, 0]
click at [339, 186] on textarea at bounding box center [350, 194] width 306 height 53
click at [279, 197] on textarea at bounding box center [350, 194] width 306 height 53
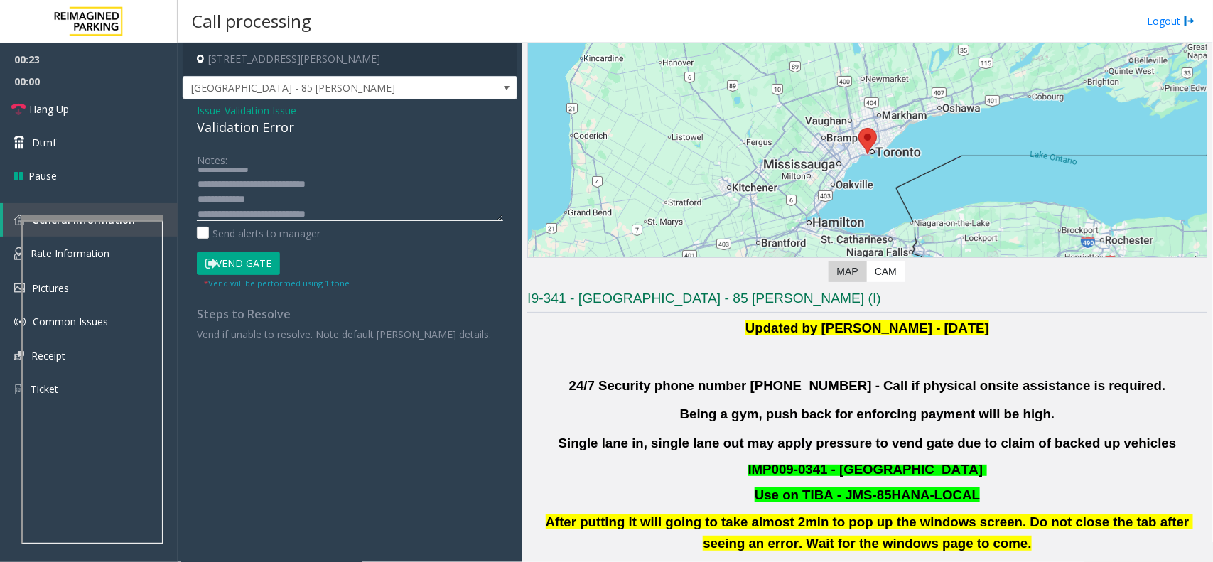
scroll to position [533, 0]
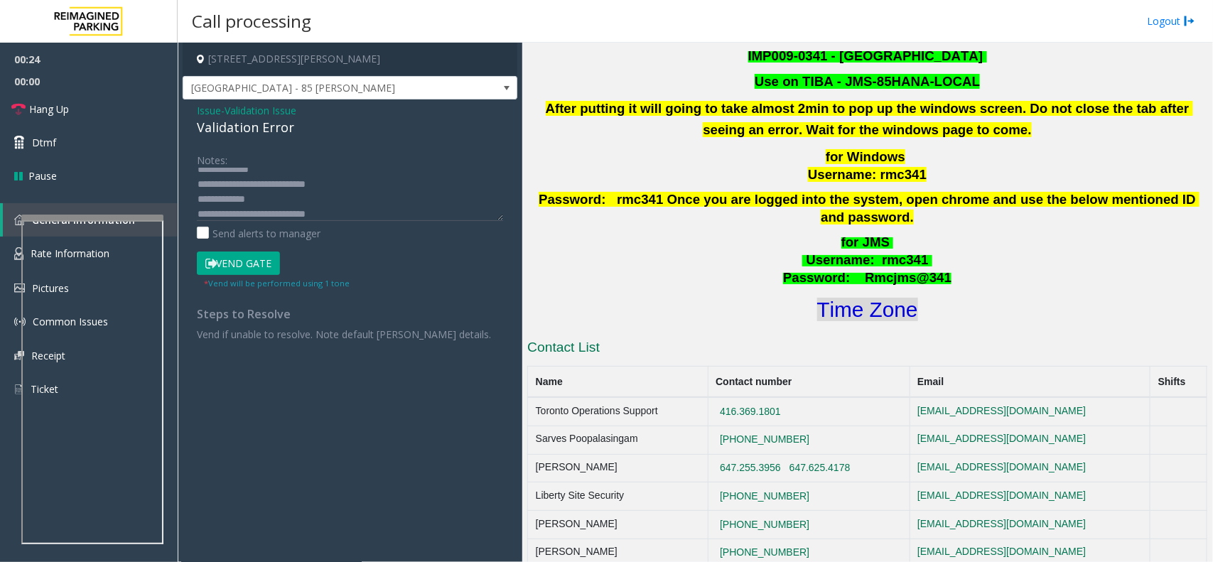
click at [854, 303] on font "Time Zone" at bounding box center [867, 309] width 101 height 23
click at [293, 200] on textarea at bounding box center [350, 194] width 306 height 53
type textarea "**********"
click at [228, 247] on form "Notes: Send alerts to manager Vend Gate * Vend will be performed using 1 tone" at bounding box center [350, 219] width 306 height 142
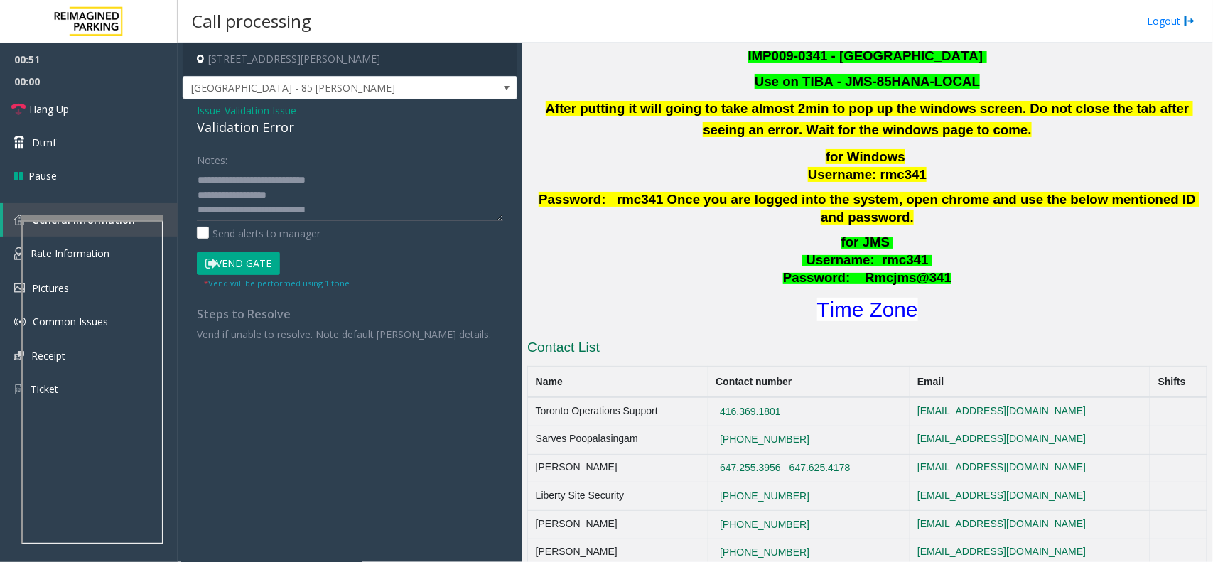
click at [231, 260] on button "Vend Gate" at bounding box center [238, 264] width 83 height 24
click at [68, 109] on span "Hang Up" at bounding box center [49, 109] width 40 height 15
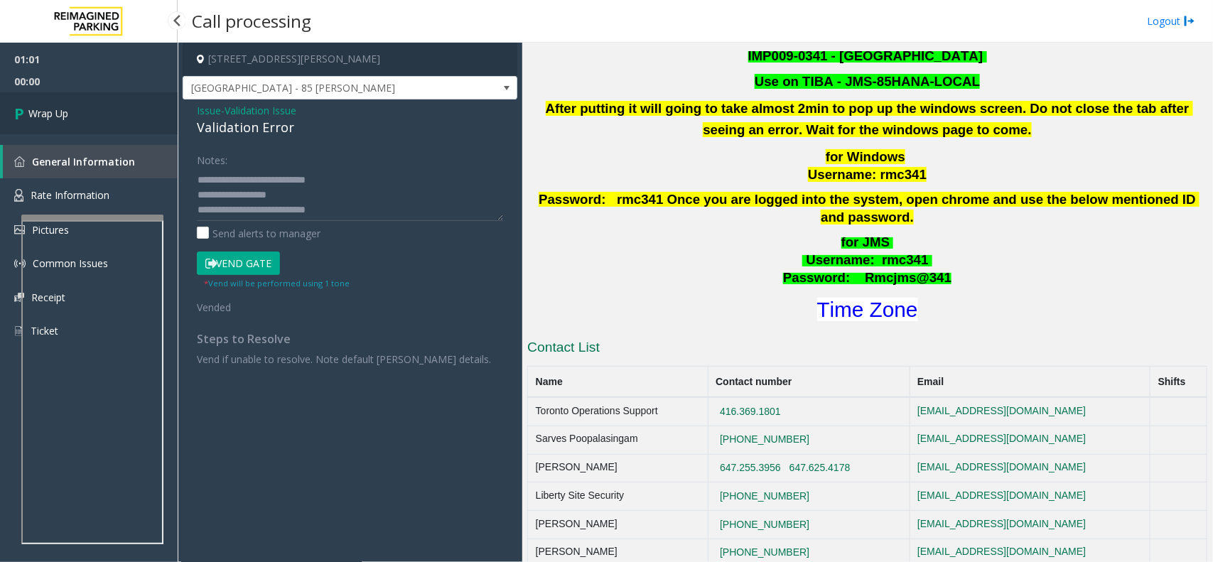
click at [68, 109] on span "Wrap Up" at bounding box center [48, 113] width 40 height 15
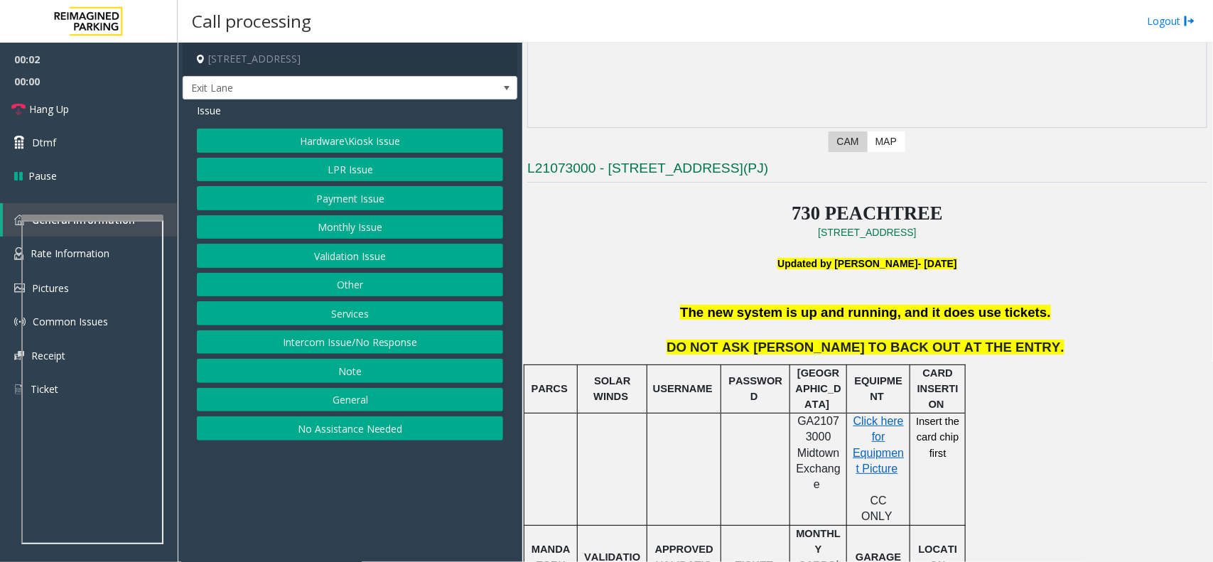
scroll to position [266, 0]
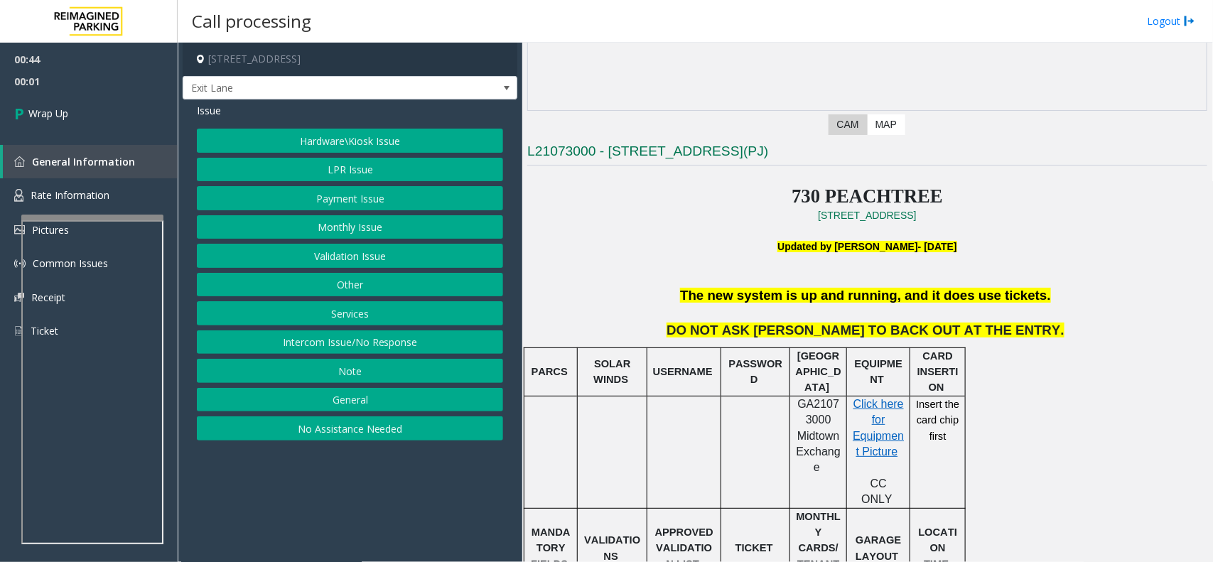
click at [360, 349] on button "Intercom Issue/No Response" at bounding box center [350, 342] width 306 height 24
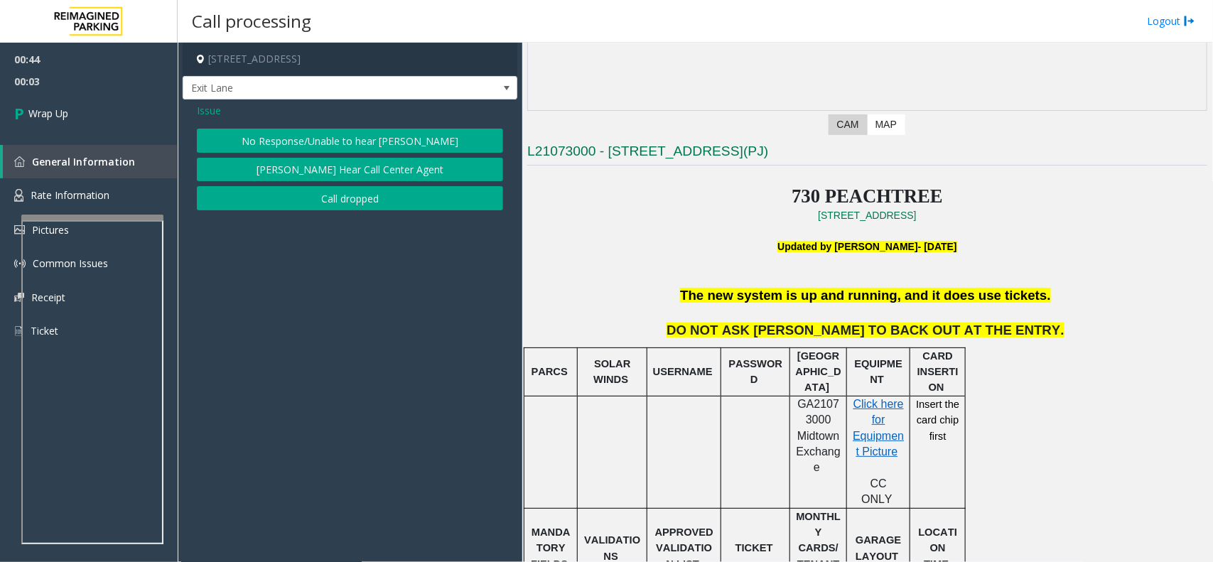
click at [325, 135] on button "No Response/Unable to hear [PERSON_NAME]" at bounding box center [350, 141] width 306 height 24
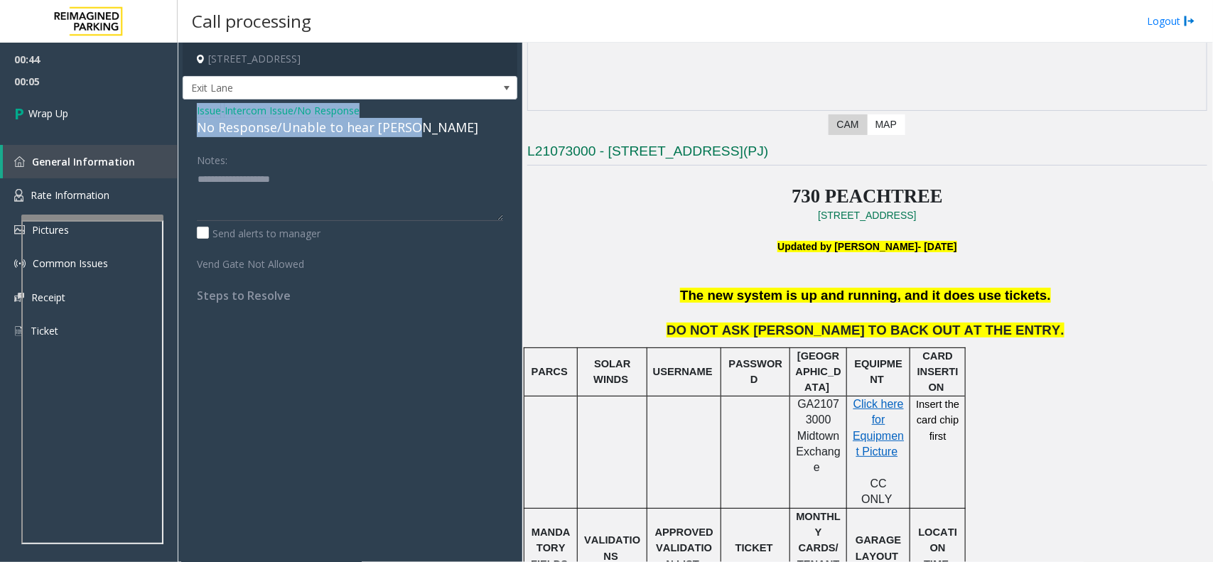
drag, startPoint x: 432, startPoint y: 125, endPoint x: 196, endPoint y: 105, distance: 236.8
click at [187, 104] on div "Issue - Intercom Issue/No Response No Response/Unable to hear [PERSON_NAME] Not…" at bounding box center [350, 207] width 335 height 217
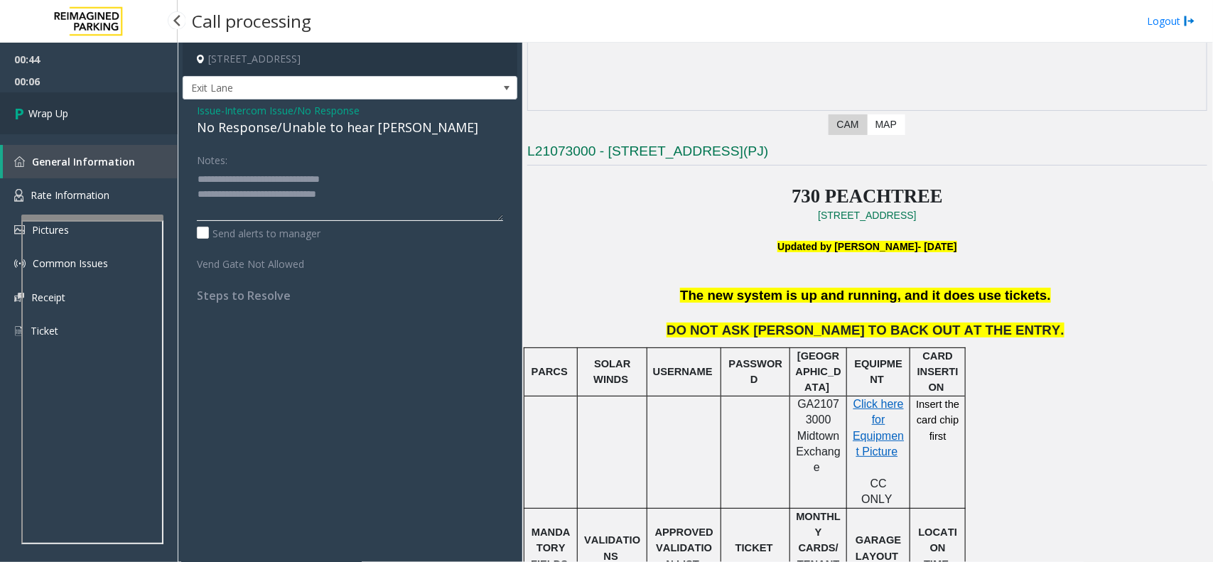
type textarea "**********"
click at [73, 109] on link "Wrap Up" at bounding box center [89, 113] width 178 height 42
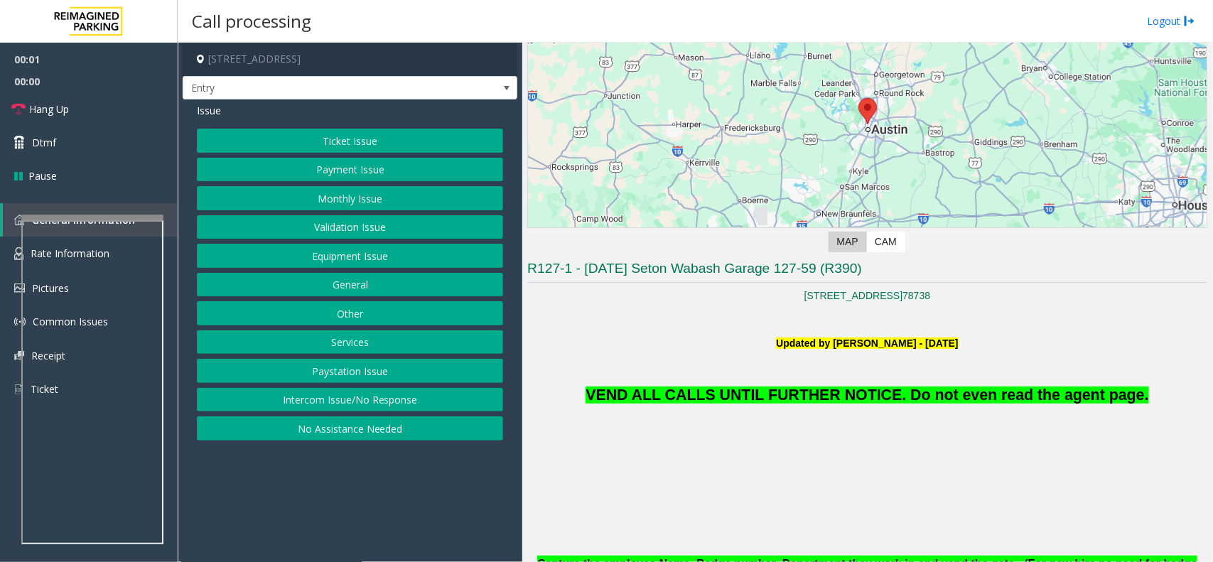
scroll to position [444, 0]
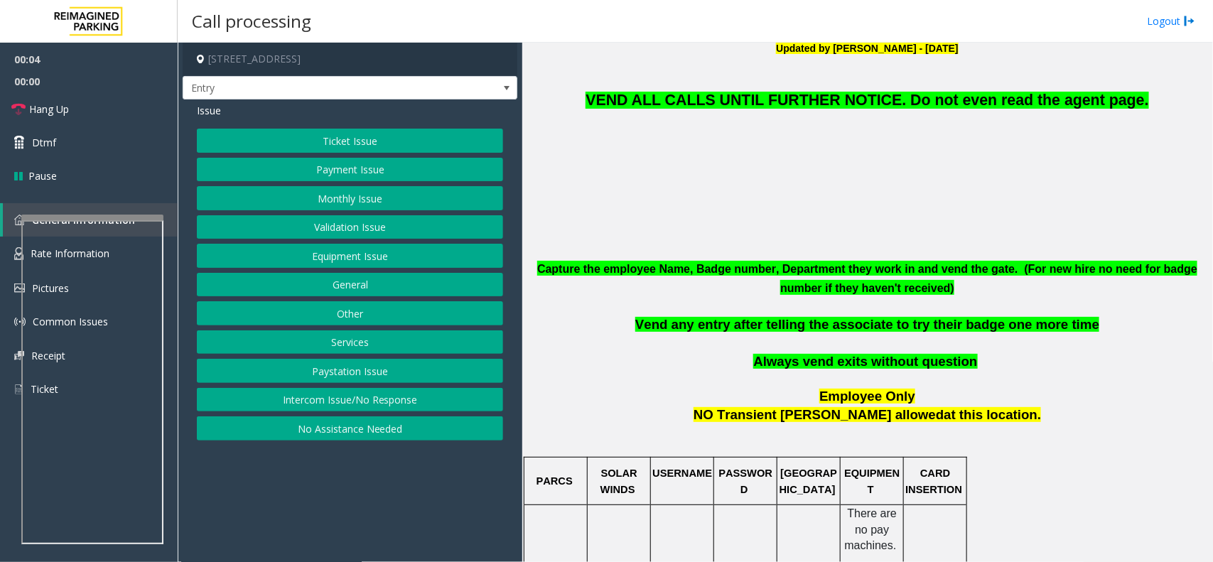
click at [379, 257] on button "Equipment Issue" at bounding box center [350, 256] width 306 height 24
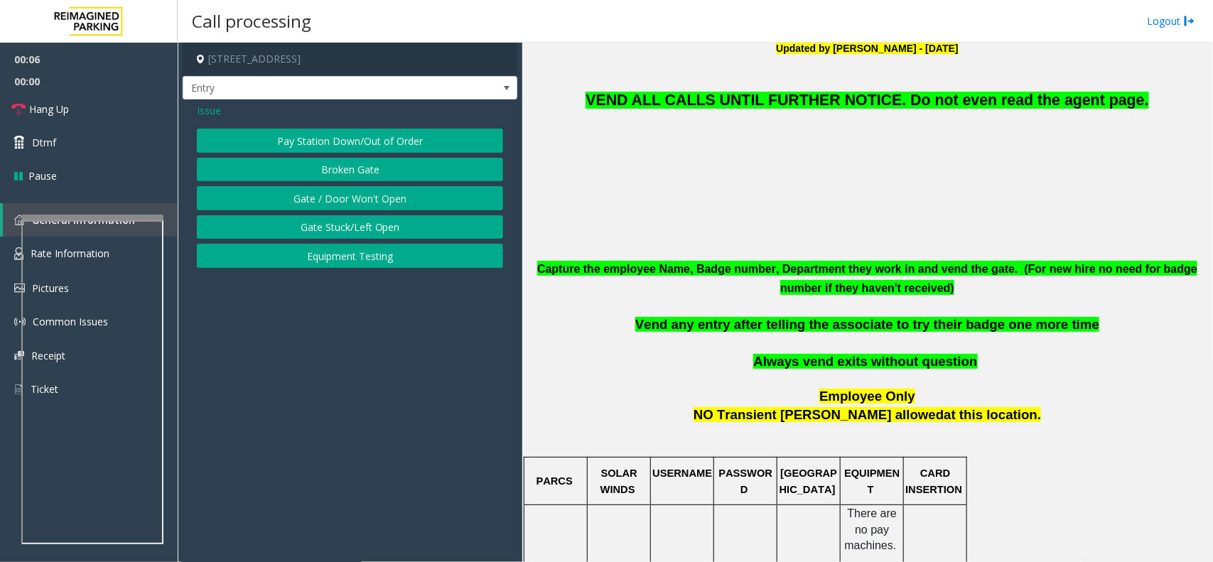
click at [360, 200] on button "Gate / Door Won't Open" at bounding box center [350, 198] width 306 height 24
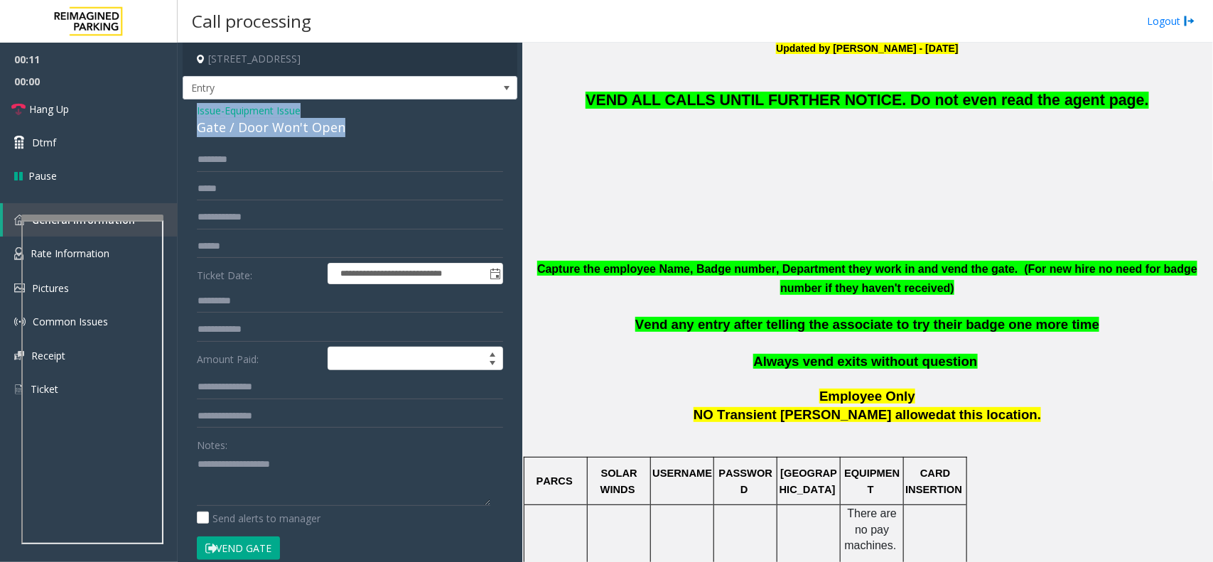
drag, startPoint x: 347, startPoint y: 122, endPoint x: 185, endPoint y: 117, distance: 161.4
click at [185, 117] on div "**********" at bounding box center [350, 421] width 335 height 645
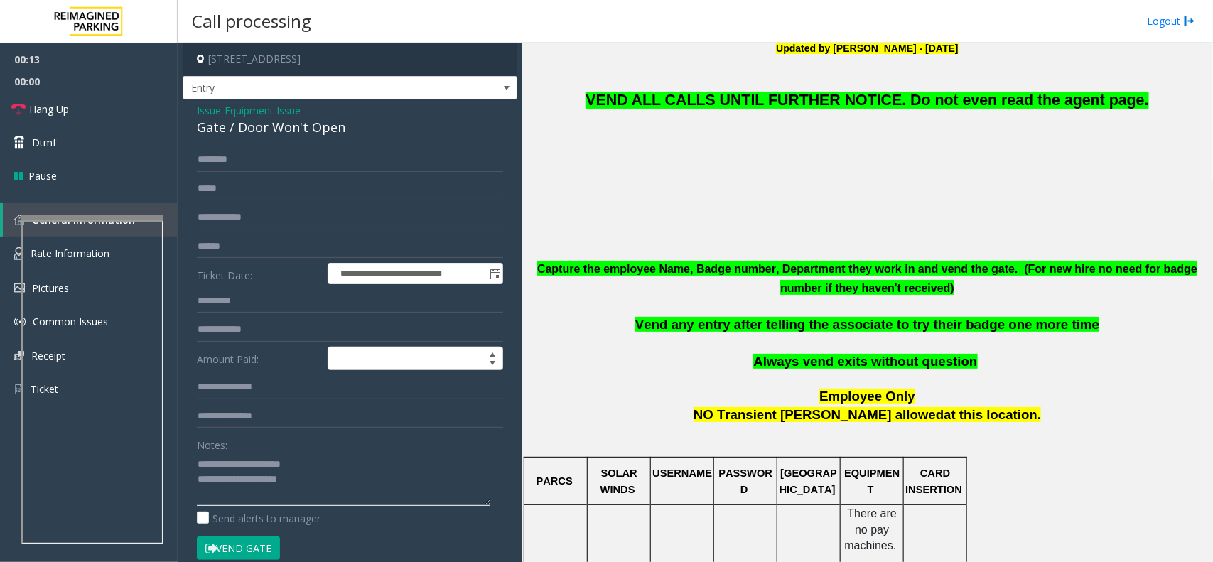
click at [327, 485] on textarea at bounding box center [343, 479] width 293 height 53
click at [339, 482] on textarea at bounding box center [343, 479] width 293 height 53
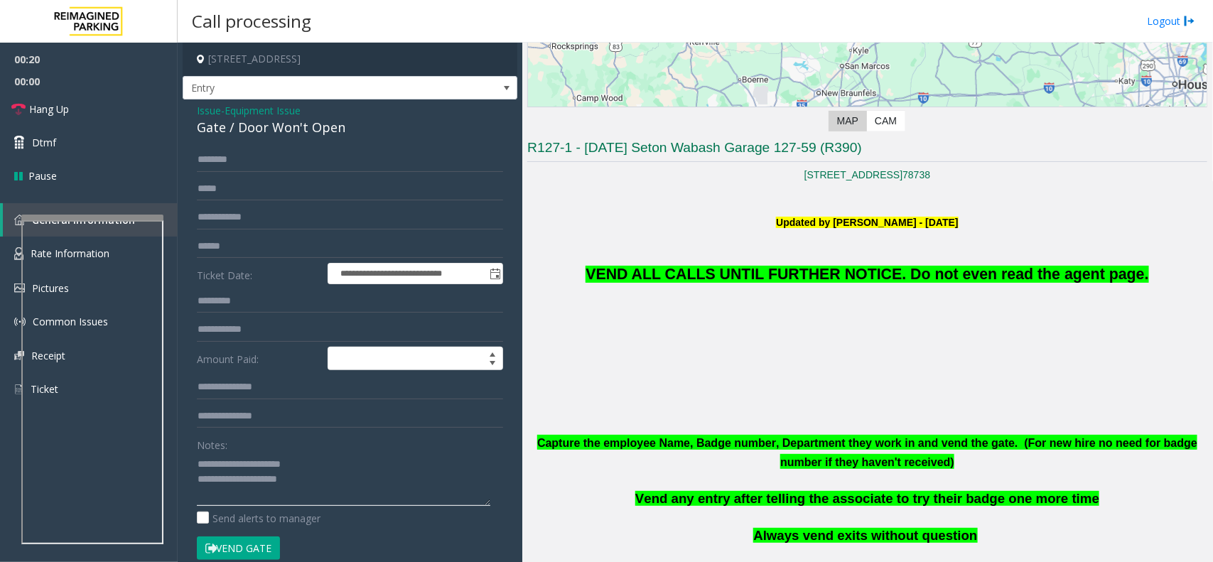
scroll to position [89, 0]
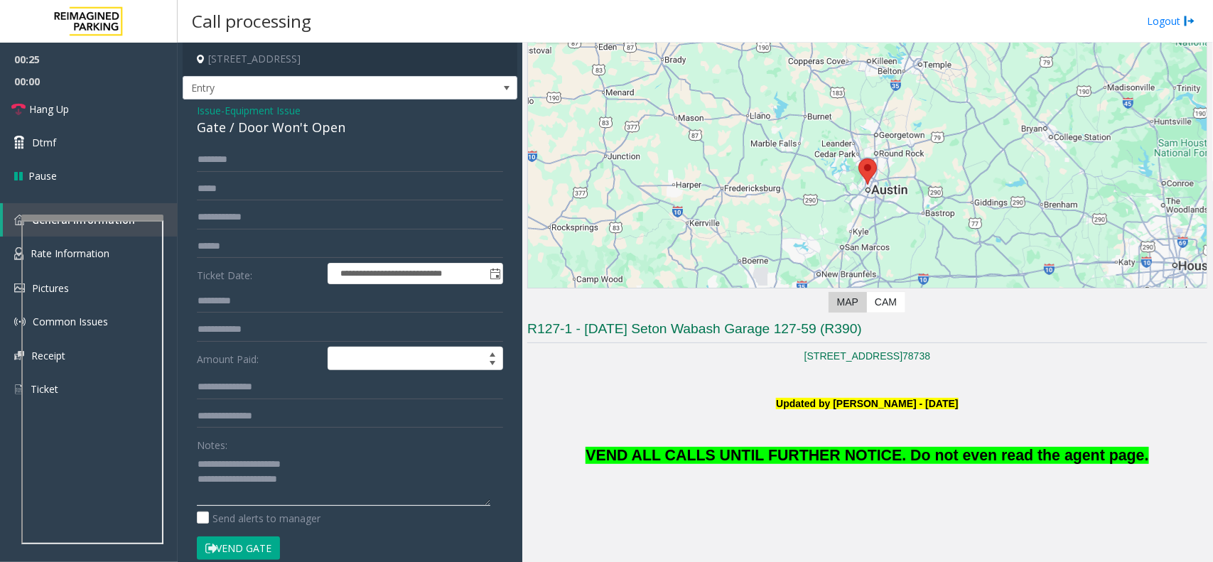
type textarea "**********"
click at [214, 112] on span "Issue" at bounding box center [209, 110] width 24 height 15
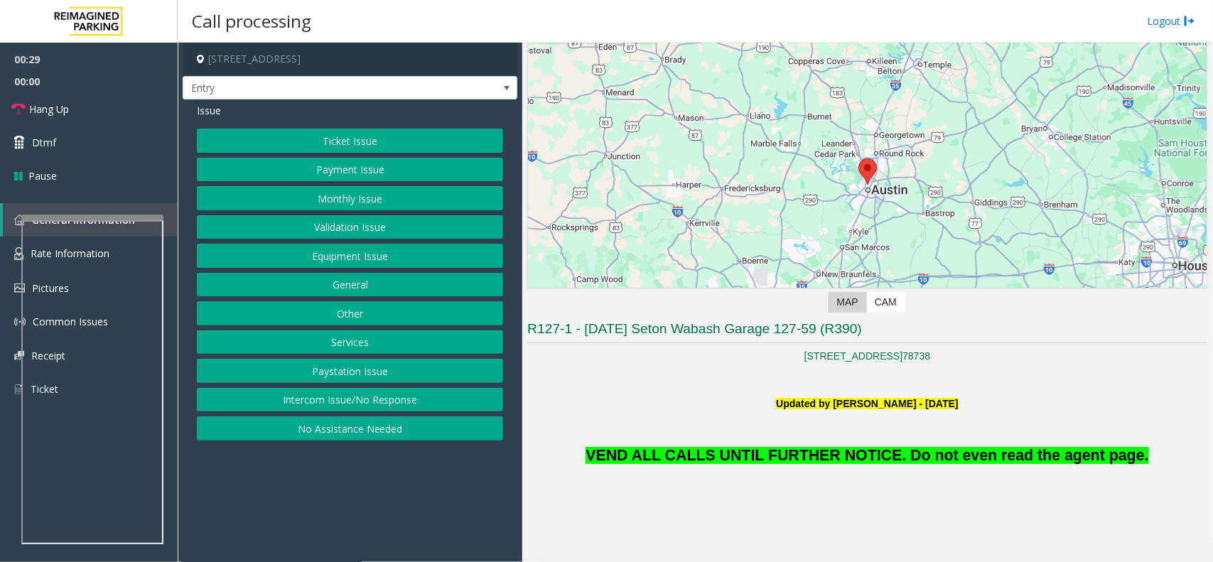
click at [335, 263] on button "Equipment Issue" at bounding box center [350, 256] width 306 height 24
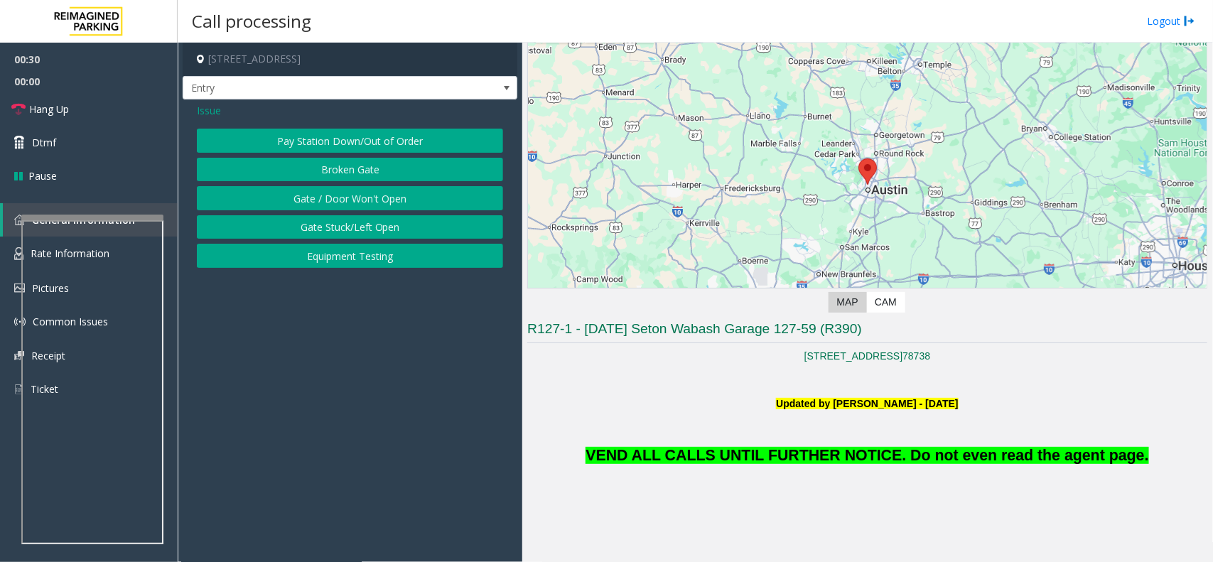
click at [345, 199] on button "Gate / Door Won't Open" at bounding box center [350, 198] width 306 height 24
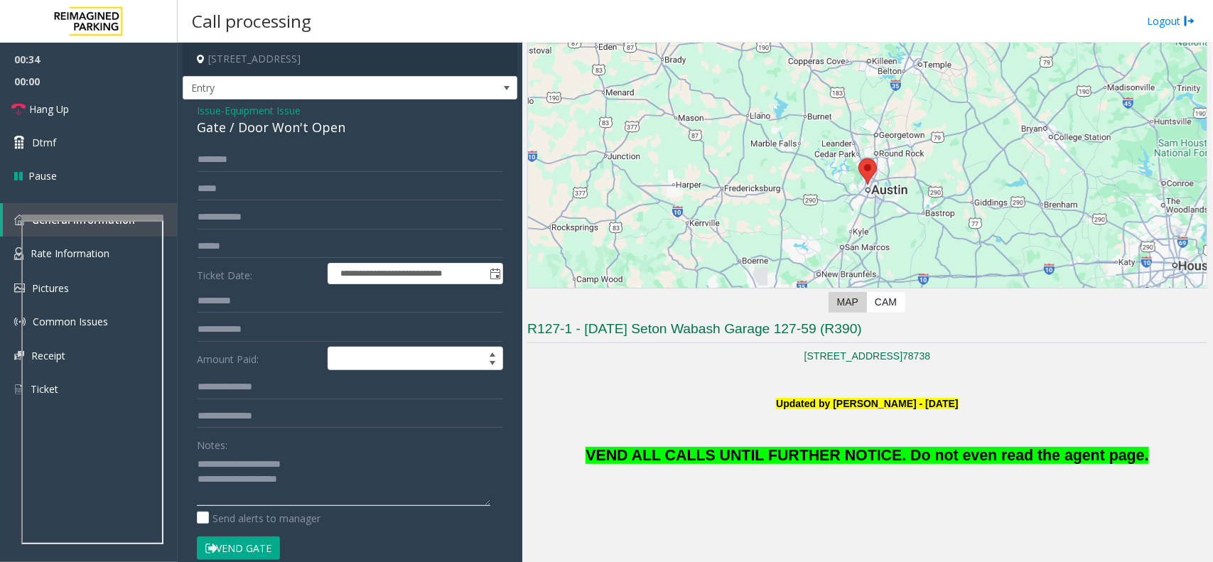
click at [392, 485] on textarea at bounding box center [343, 479] width 293 height 53
paste textarea "**********"
type textarea "**********"
click at [83, 114] on link "Hang Up" at bounding box center [89, 108] width 178 height 33
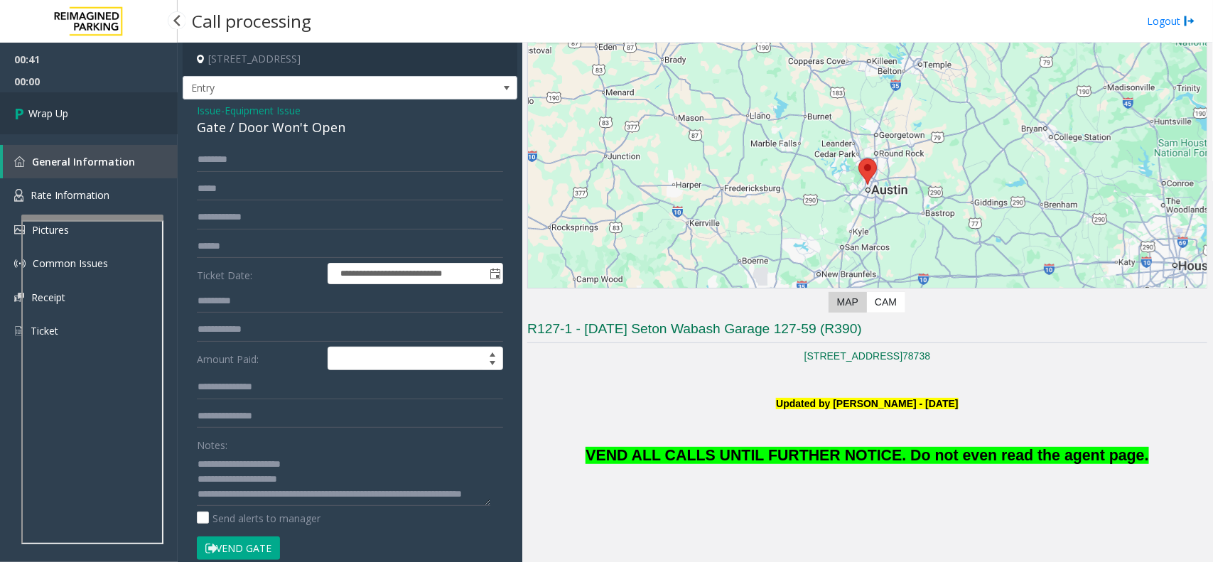
click at [83, 114] on link "Wrap Up" at bounding box center [89, 113] width 178 height 42
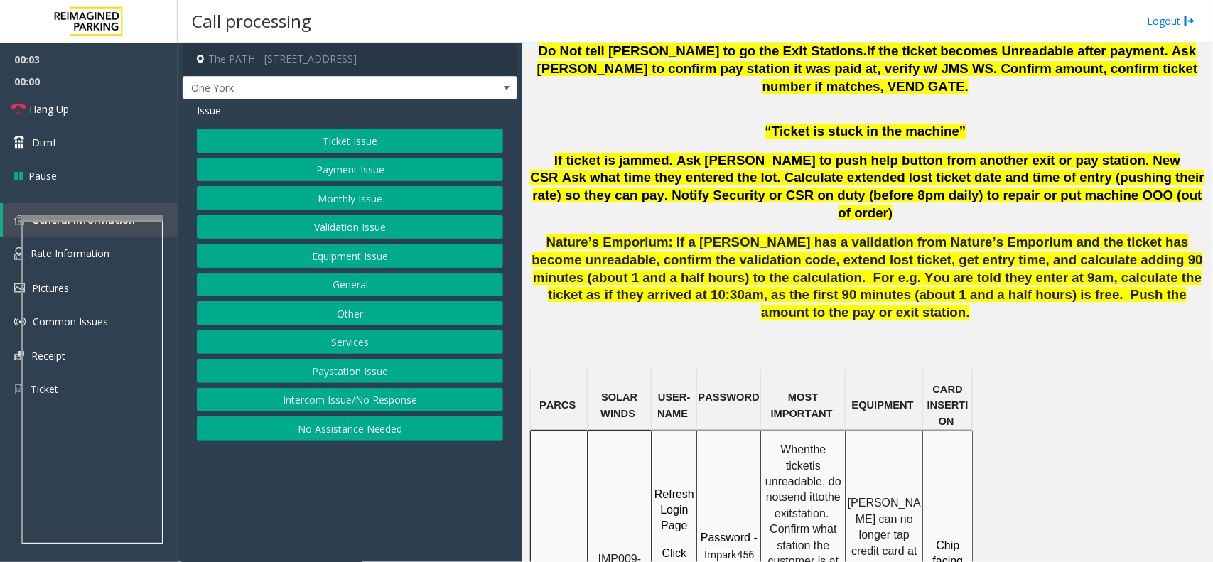
scroll to position [888, 0]
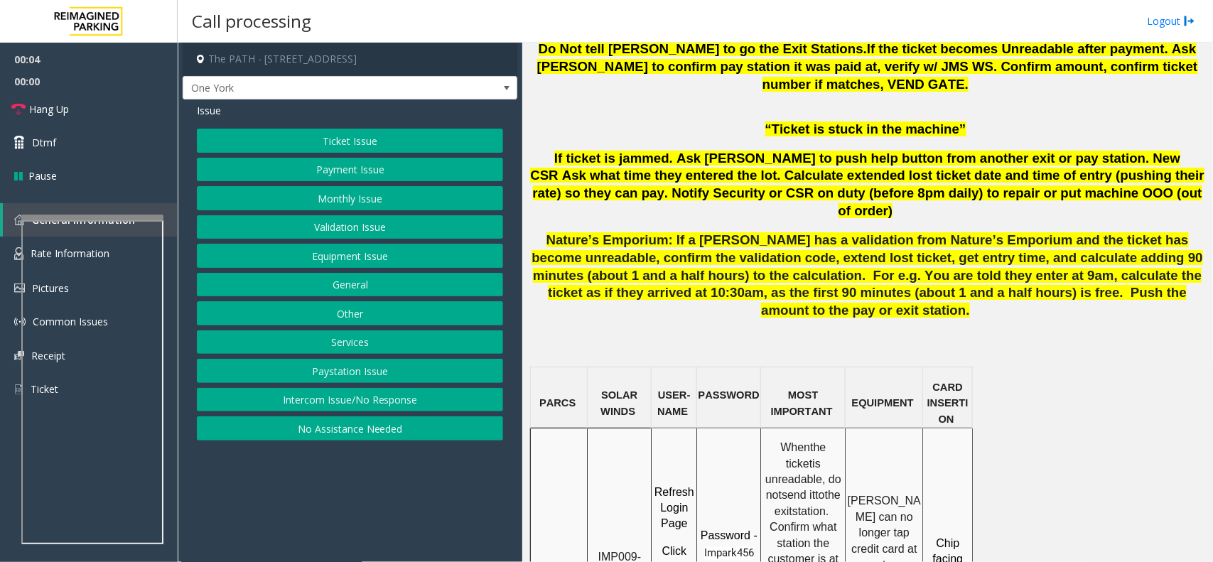
click at [356, 144] on button "Ticket Issue" at bounding box center [350, 141] width 306 height 24
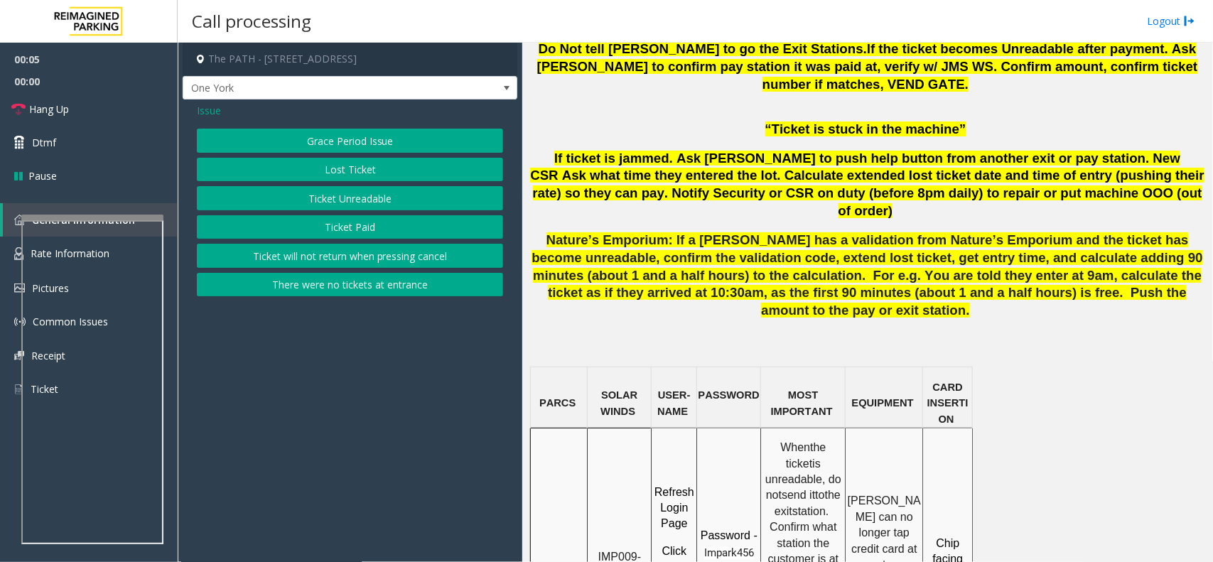
click at [364, 207] on button "Ticket Unreadable" at bounding box center [350, 198] width 306 height 24
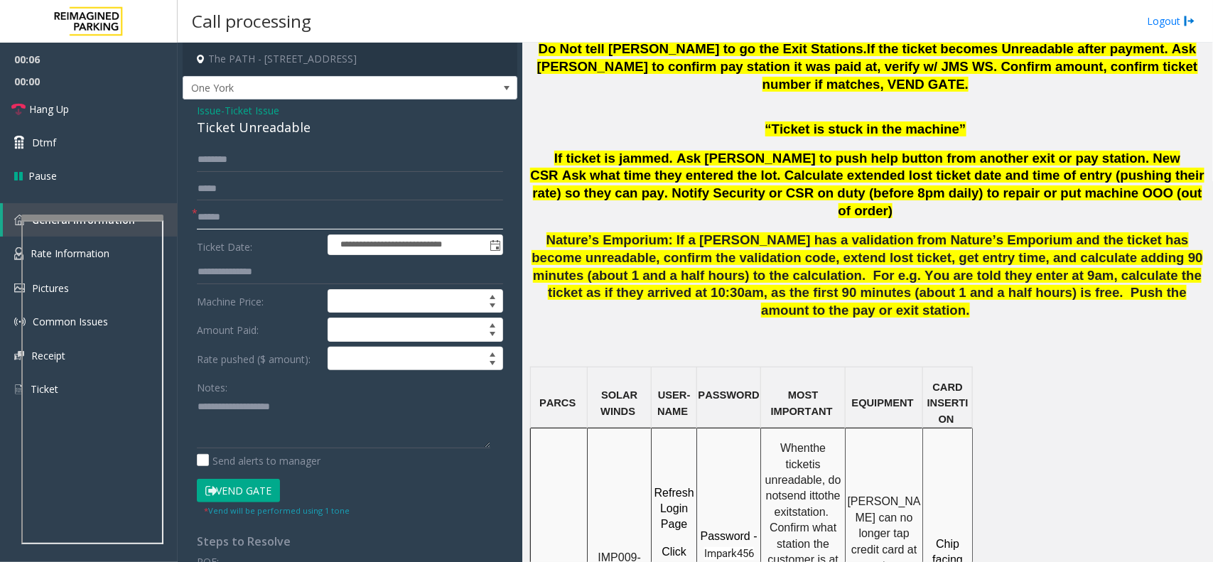
click at [257, 217] on input "text" at bounding box center [350, 217] width 306 height 24
drag, startPoint x: 615, startPoint y: 468, endPoint x: 595, endPoint y: 446, distance: 29.7
copy span "IMP009-0501"
click at [225, 215] on input "text" at bounding box center [350, 217] width 306 height 24
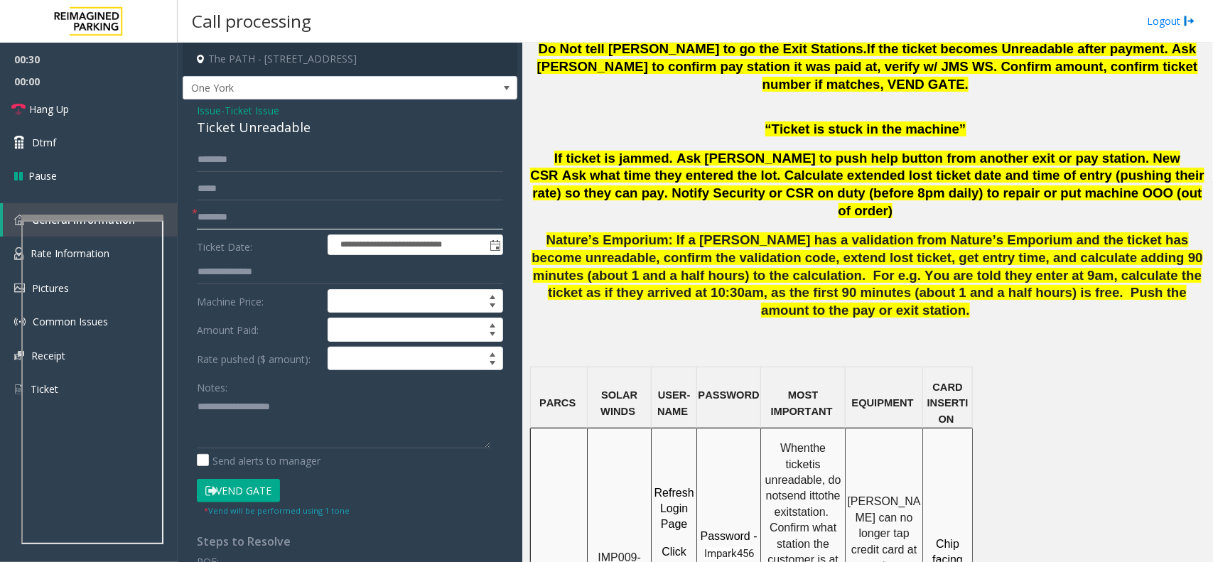
type input "********"
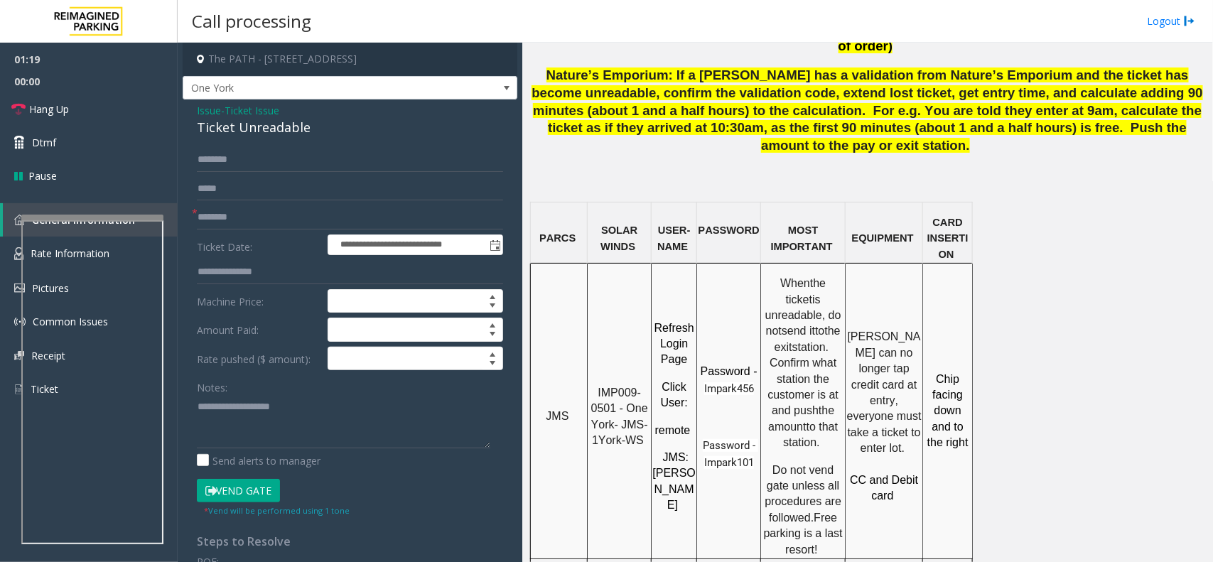
scroll to position [1066, 0]
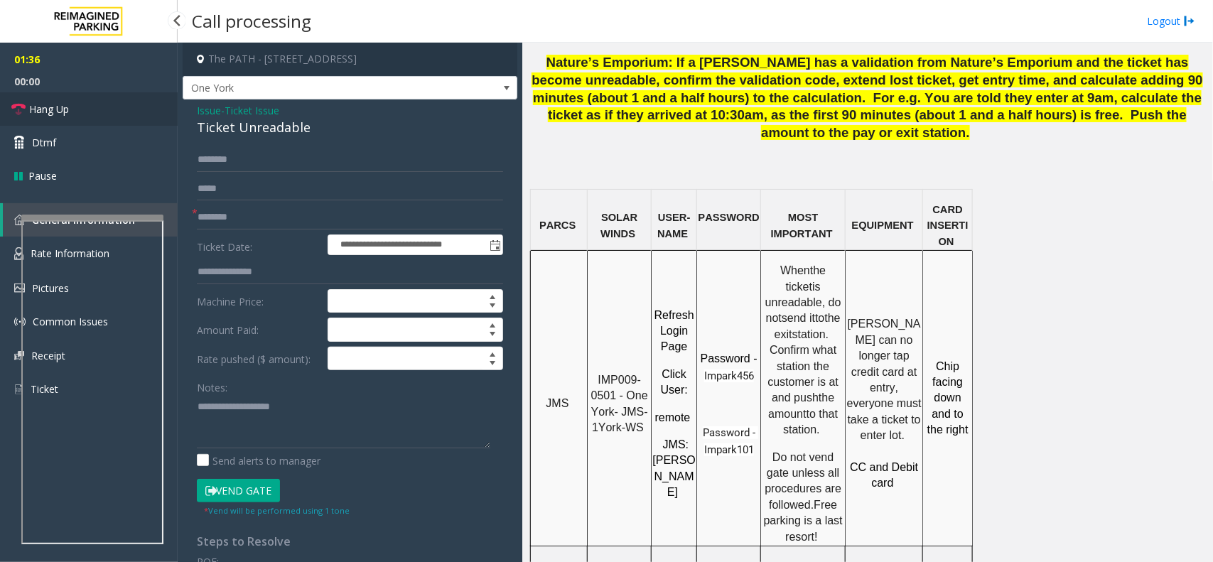
click at [41, 105] on span "Hang Up" at bounding box center [49, 109] width 40 height 15
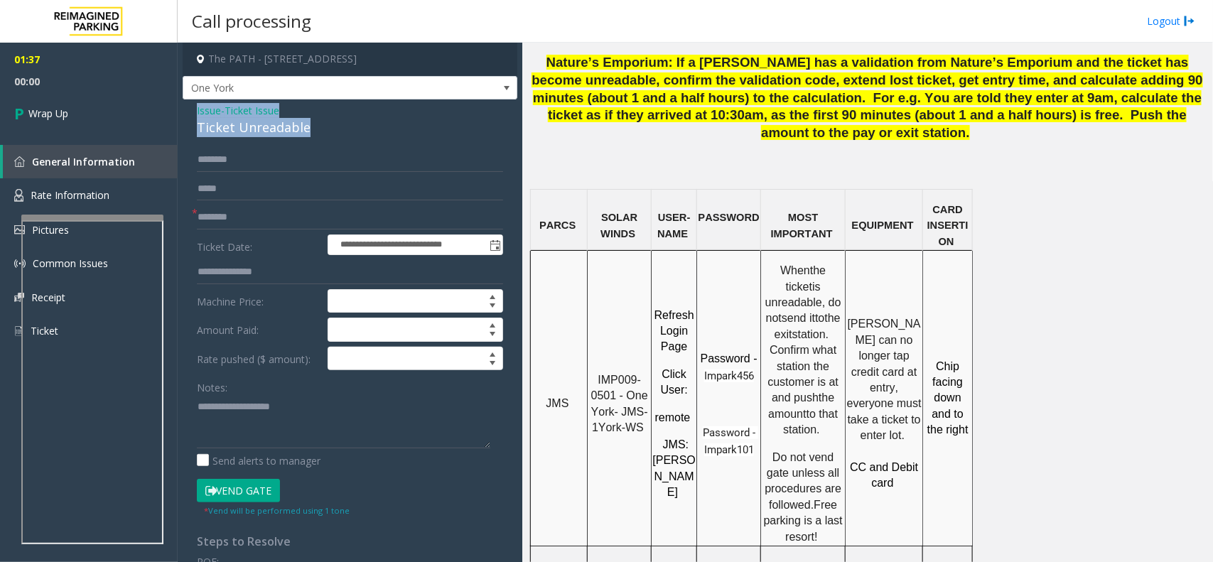
drag, startPoint x: 314, startPoint y: 126, endPoint x: 196, endPoint y: 111, distance: 118.9
click at [179, 104] on app-call-processing-form "**********" at bounding box center [350, 302] width 345 height 519
click at [300, 433] on textarea at bounding box center [343, 421] width 293 height 53
click at [308, 428] on textarea at bounding box center [343, 421] width 293 height 53
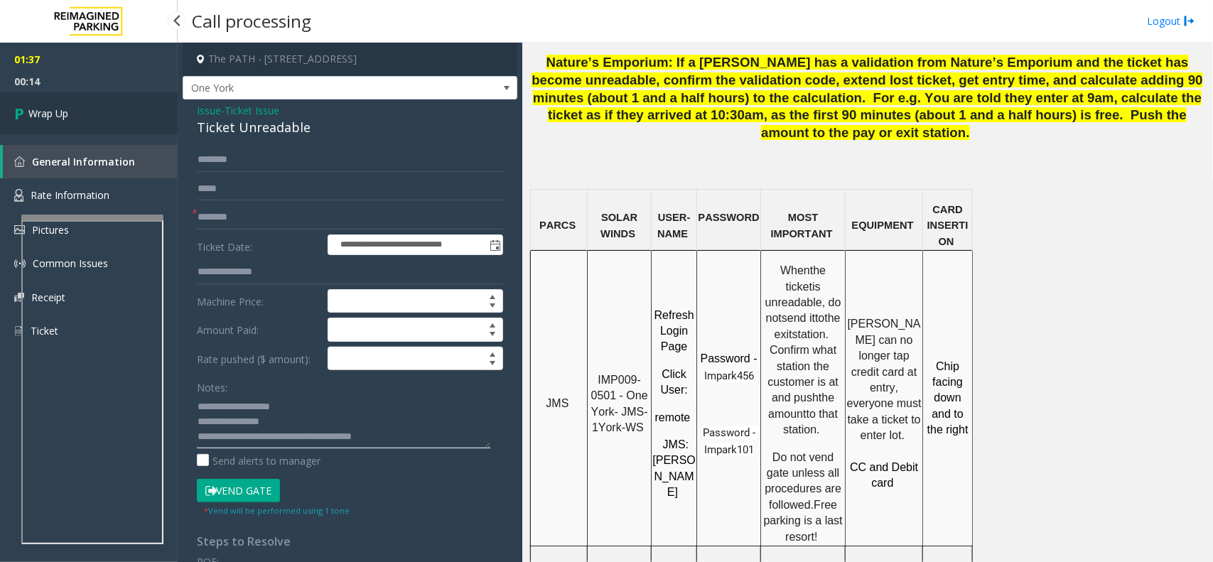
type textarea "**********"
click at [90, 97] on link "Wrap Up" at bounding box center [89, 113] width 178 height 42
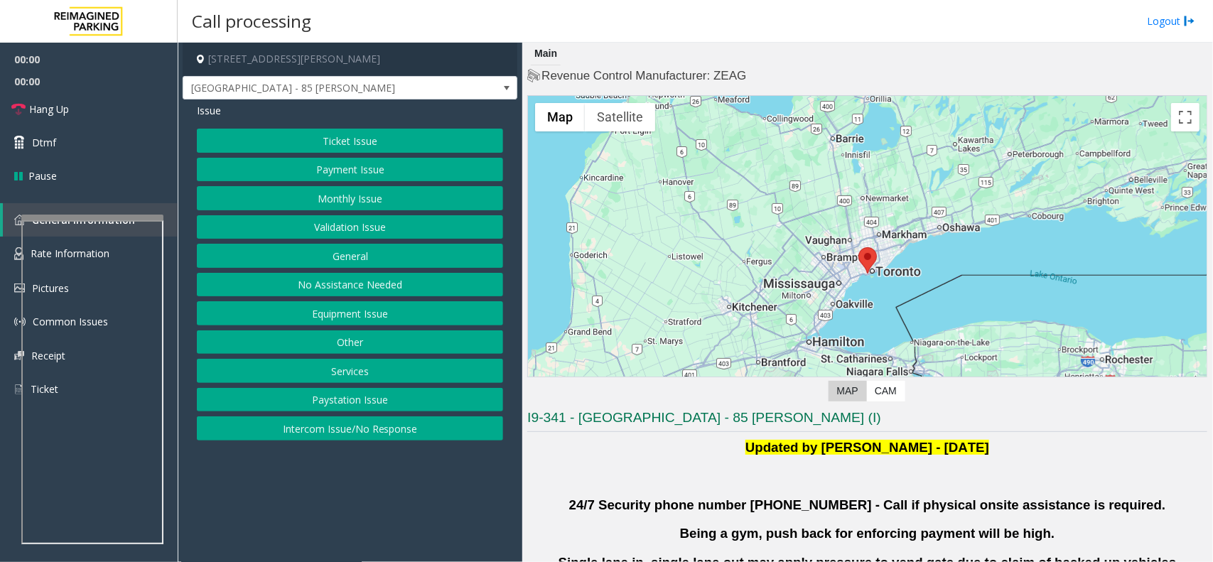
click at [348, 231] on button "Validation Issue" at bounding box center [350, 227] width 306 height 24
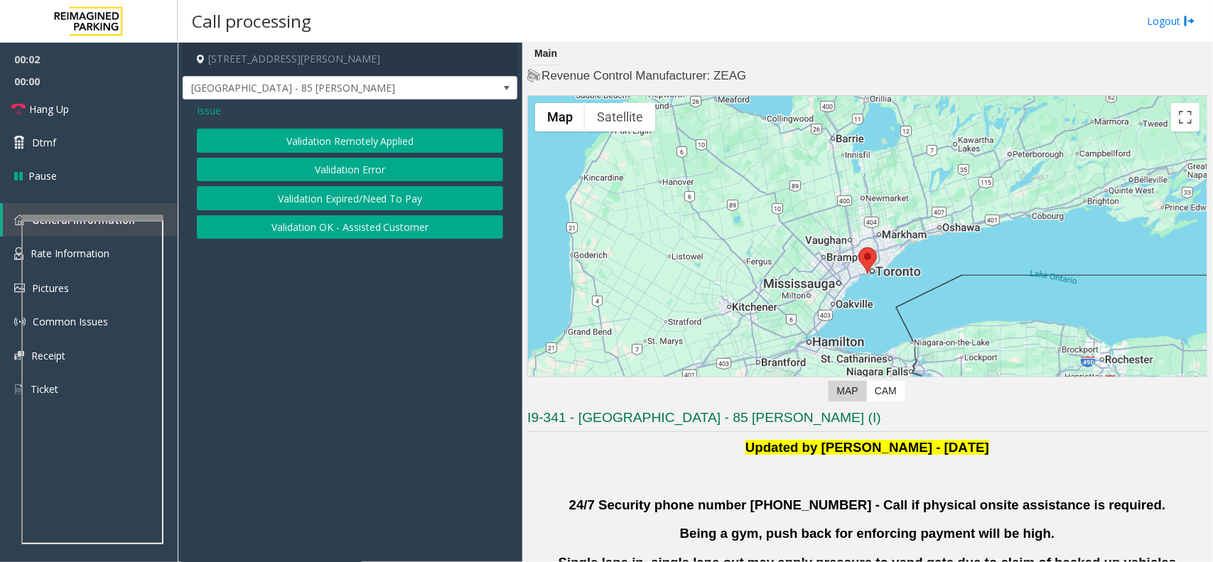
click at [387, 171] on button "Validation Error" at bounding box center [350, 170] width 306 height 24
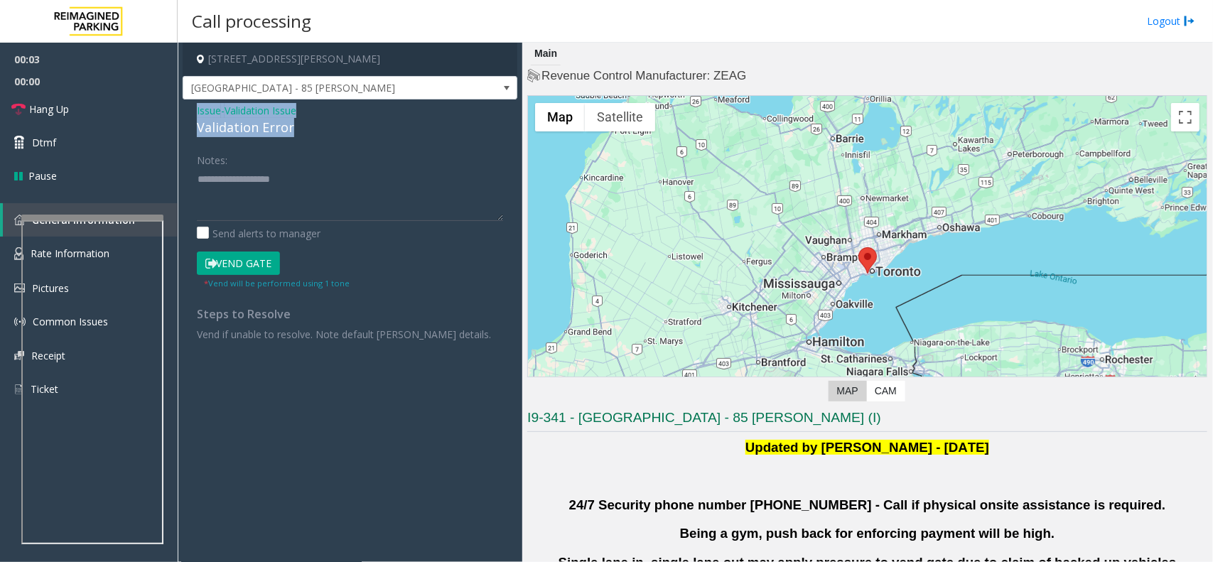
click at [197, 107] on div "Issue - Validation Issue Validation Error" at bounding box center [350, 120] width 306 height 34
click at [279, 192] on textarea at bounding box center [350, 194] width 306 height 53
click at [254, 225] on div "Notes: Send alerts to manager" at bounding box center [350, 194] width 306 height 93
click at [260, 207] on textarea at bounding box center [350, 194] width 306 height 53
paste textarea "**********"
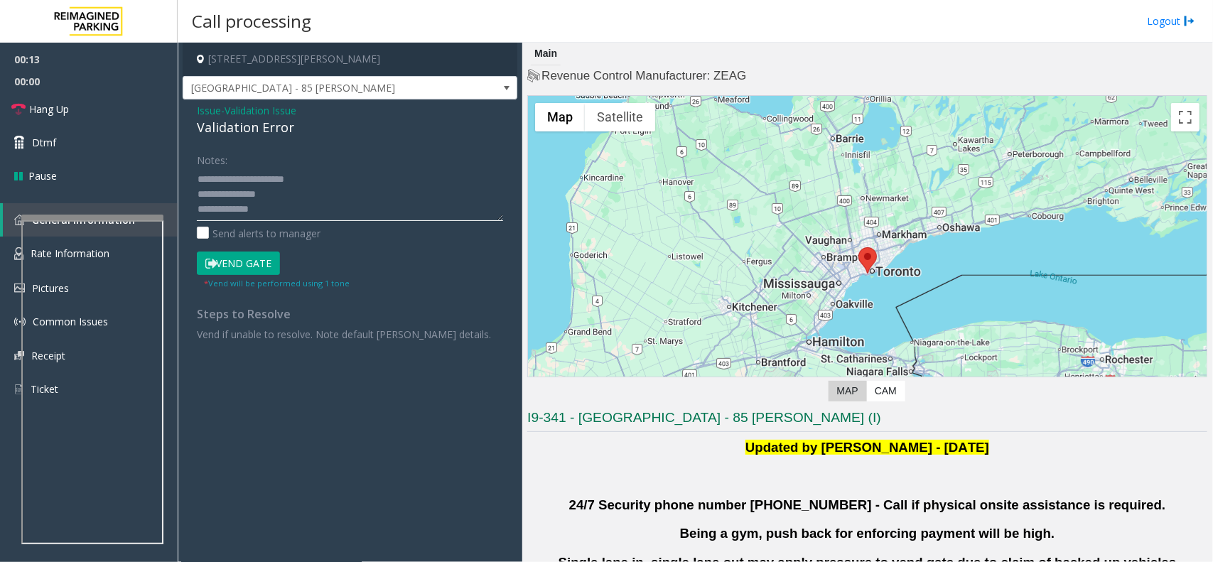
scroll to position [40, 0]
click at [343, 185] on textarea at bounding box center [350, 194] width 306 height 53
click at [263, 195] on textarea at bounding box center [350, 194] width 306 height 53
type textarea "**********"
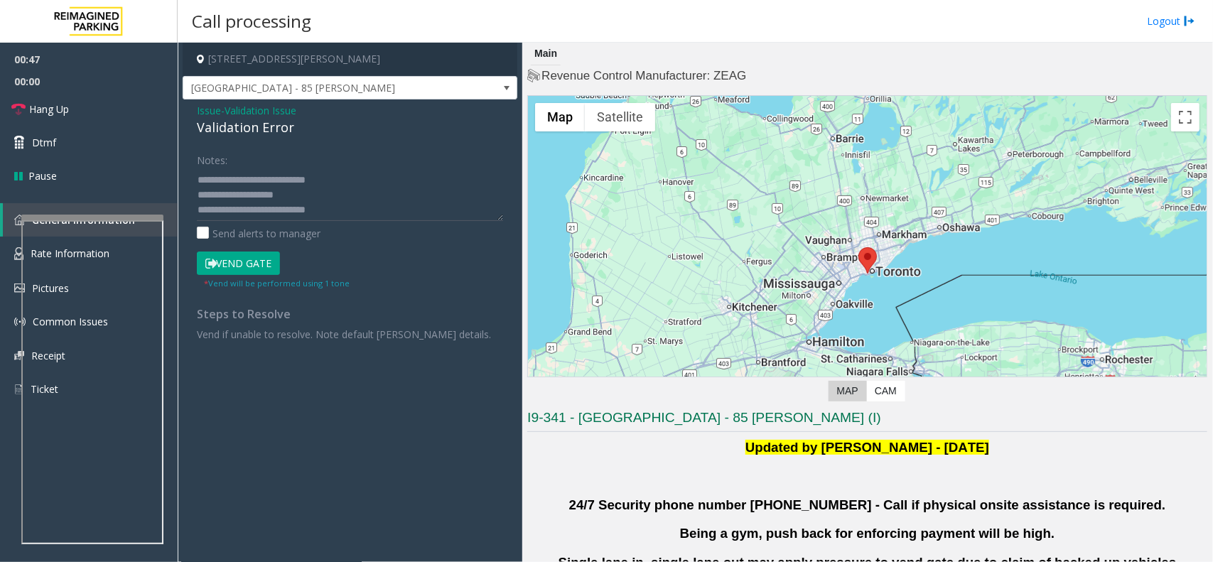
click at [257, 256] on button "Vend Gate" at bounding box center [238, 264] width 83 height 24
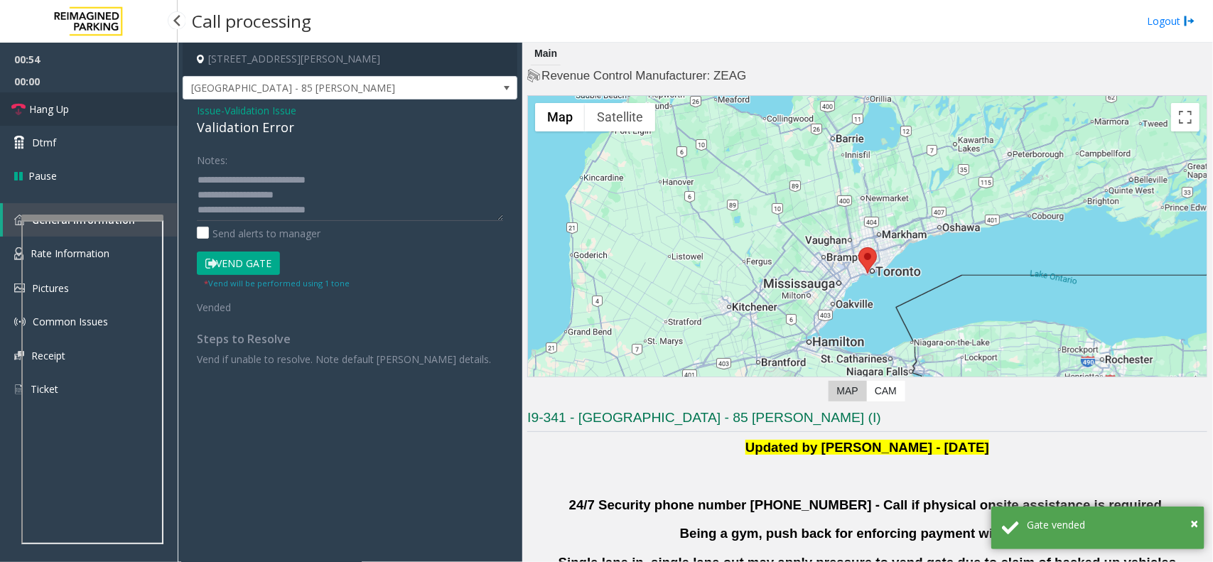
click at [77, 105] on link "Hang Up" at bounding box center [89, 108] width 178 height 33
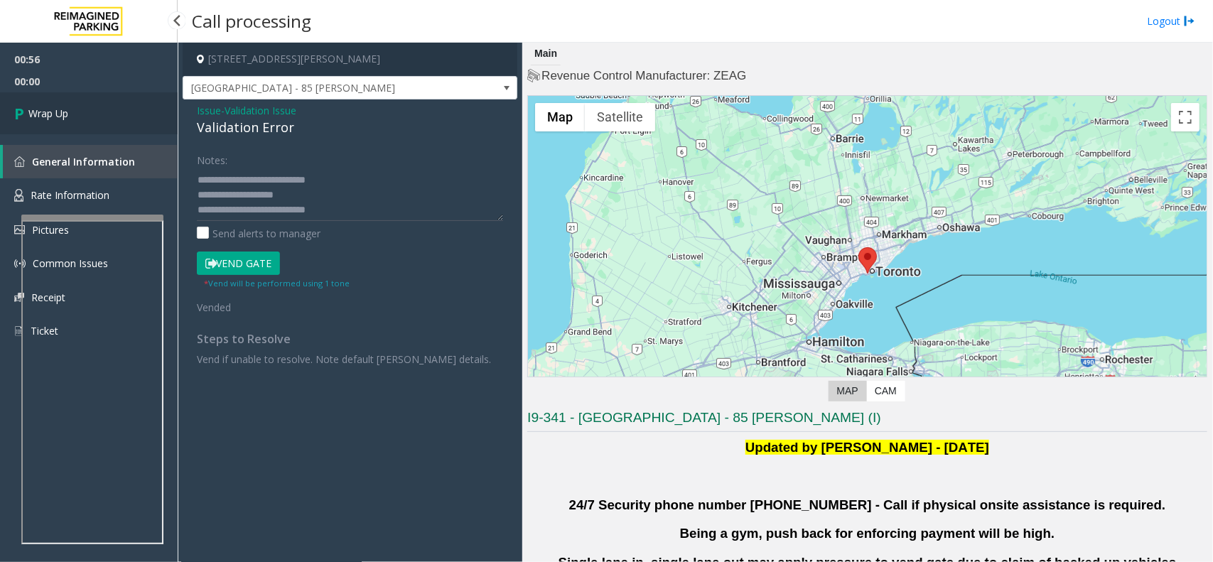
click at [77, 105] on link "Wrap Up" at bounding box center [89, 113] width 178 height 42
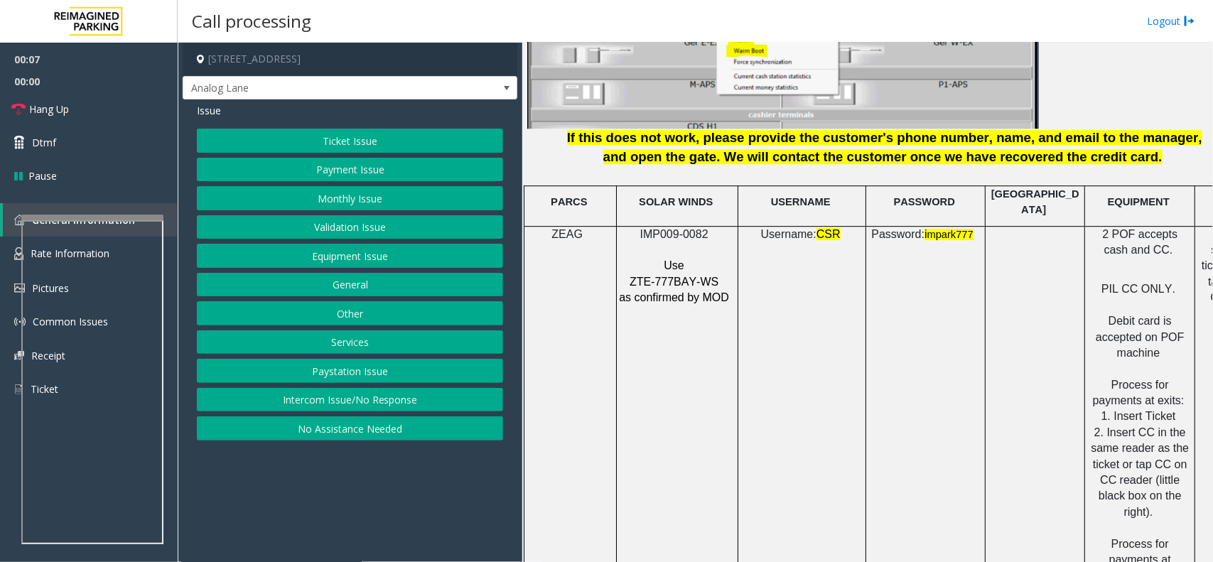
scroll to position [1865, 0]
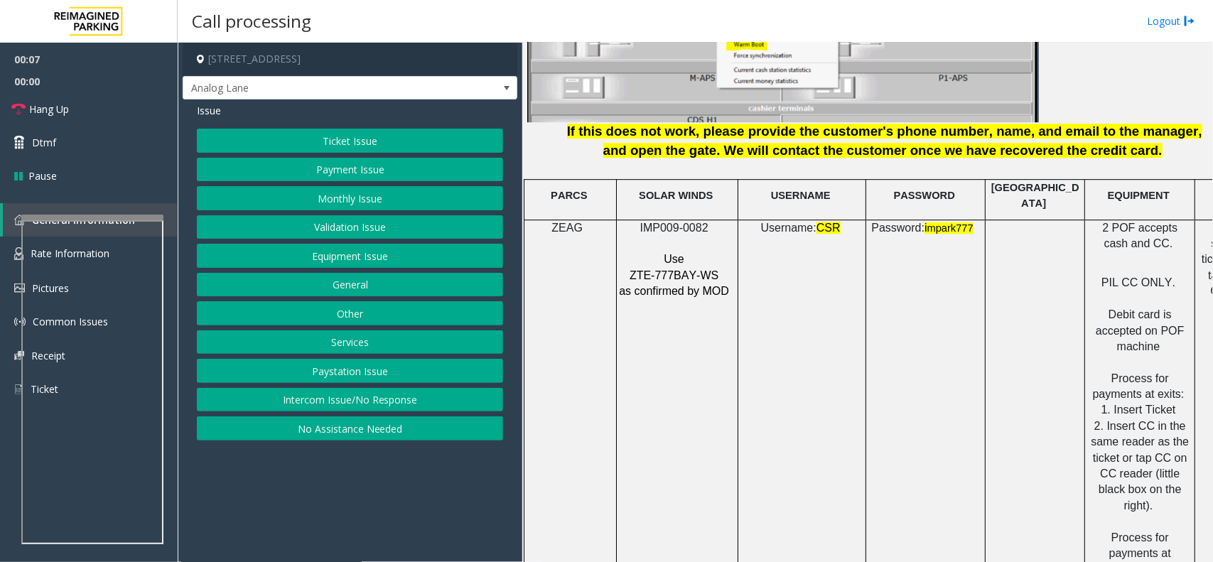
click at [686, 222] on span "IMP009-0082" at bounding box center [674, 228] width 68 height 12
copy p "IMP009-0082"
click at [87, 115] on link "Hang Up" at bounding box center [89, 108] width 178 height 33
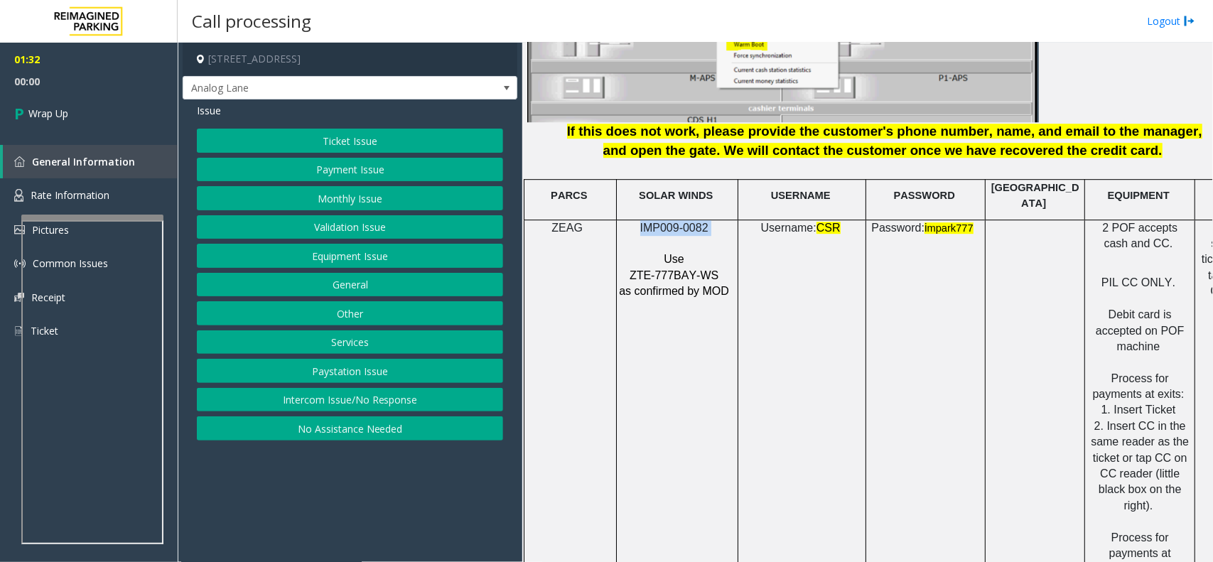
click at [379, 256] on button "Equipment Issue" at bounding box center [350, 256] width 306 height 24
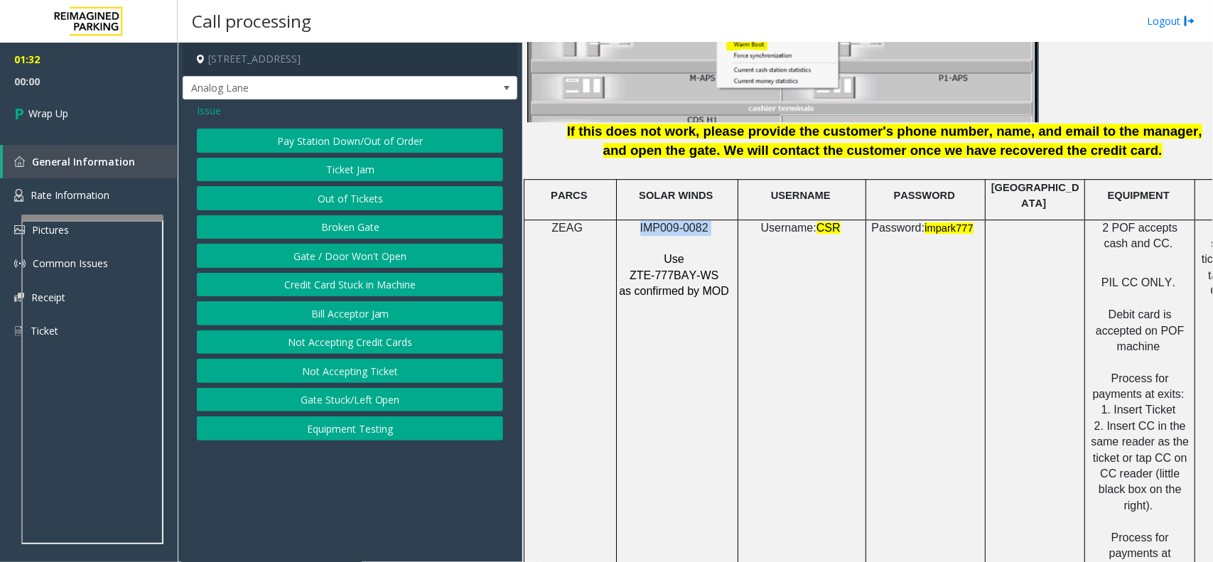
click at [374, 250] on button "Gate / Door Won't Open" at bounding box center [350, 256] width 306 height 24
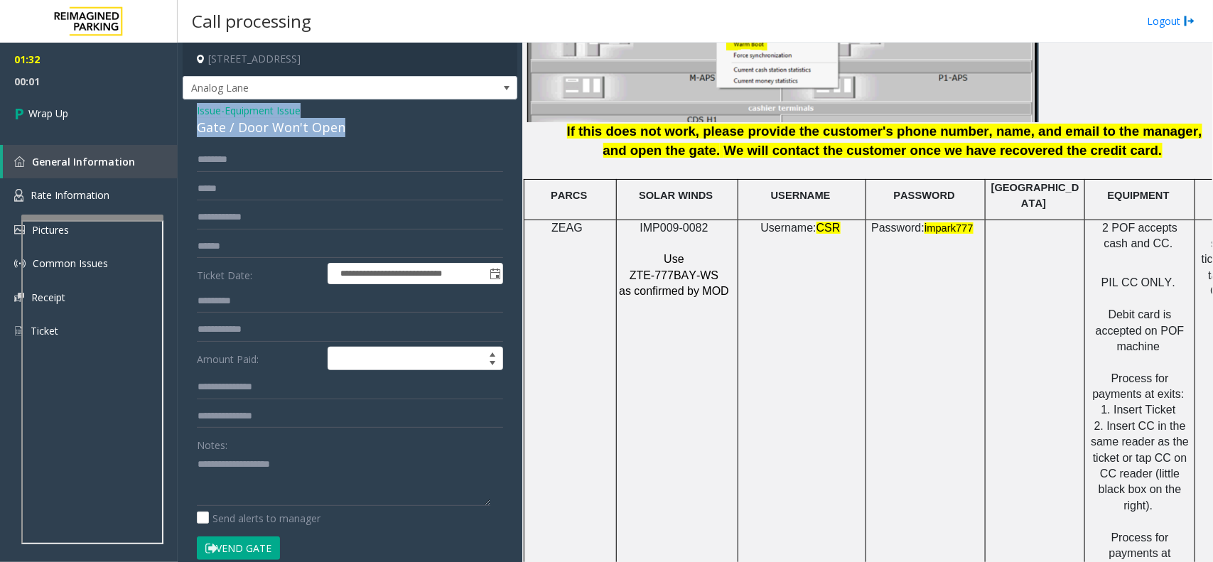
drag, startPoint x: 346, startPoint y: 129, endPoint x: 192, endPoint y: 111, distance: 155.3
click at [192, 111] on div "**********" at bounding box center [350, 451] width 335 height 705
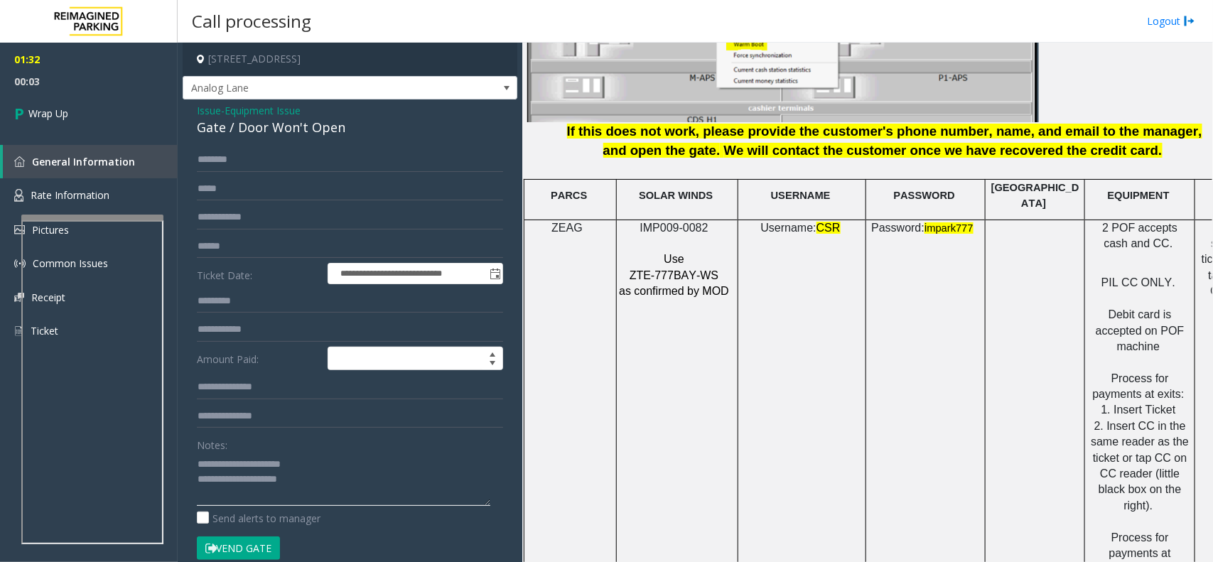
click at [421, 500] on textarea at bounding box center [343, 479] width 293 height 53
type textarea "**********"
click at [79, 115] on link "Wrap Up" at bounding box center [89, 113] width 178 height 42
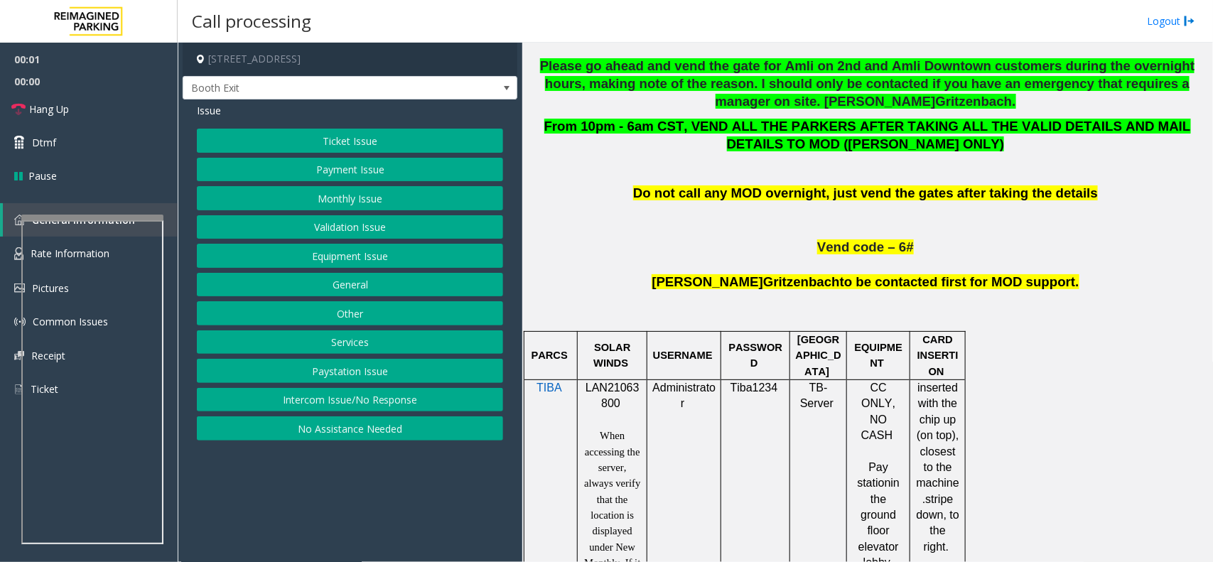
scroll to position [799, 0]
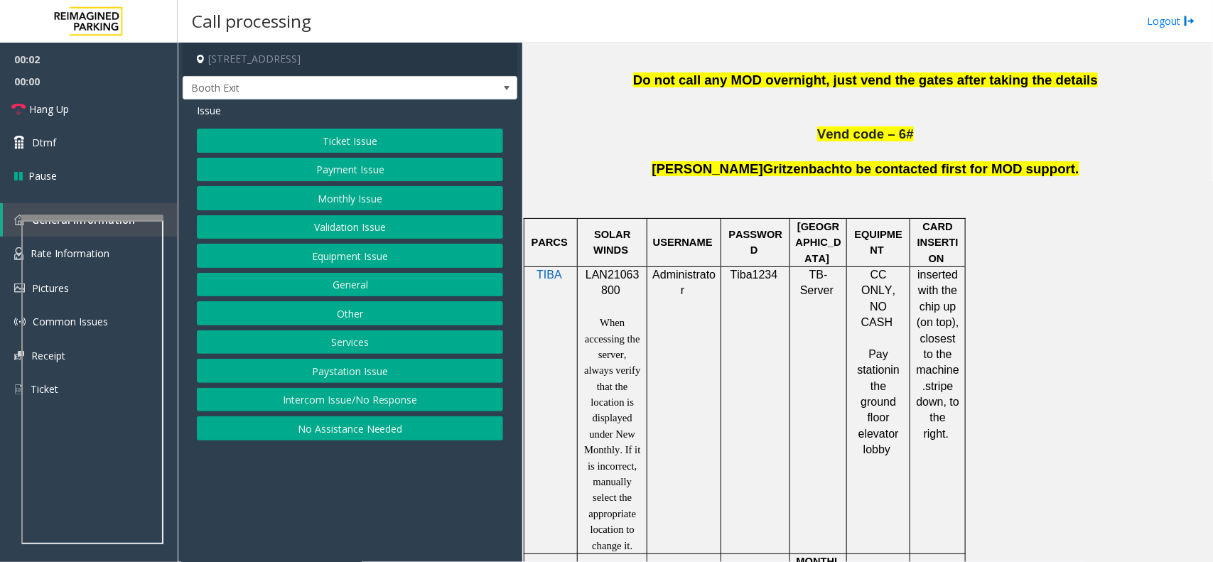
click at [616, 279] on span "LAN21063800" at bounding box center [613, 283] width 54 height 28
copy p "LAN21063800"
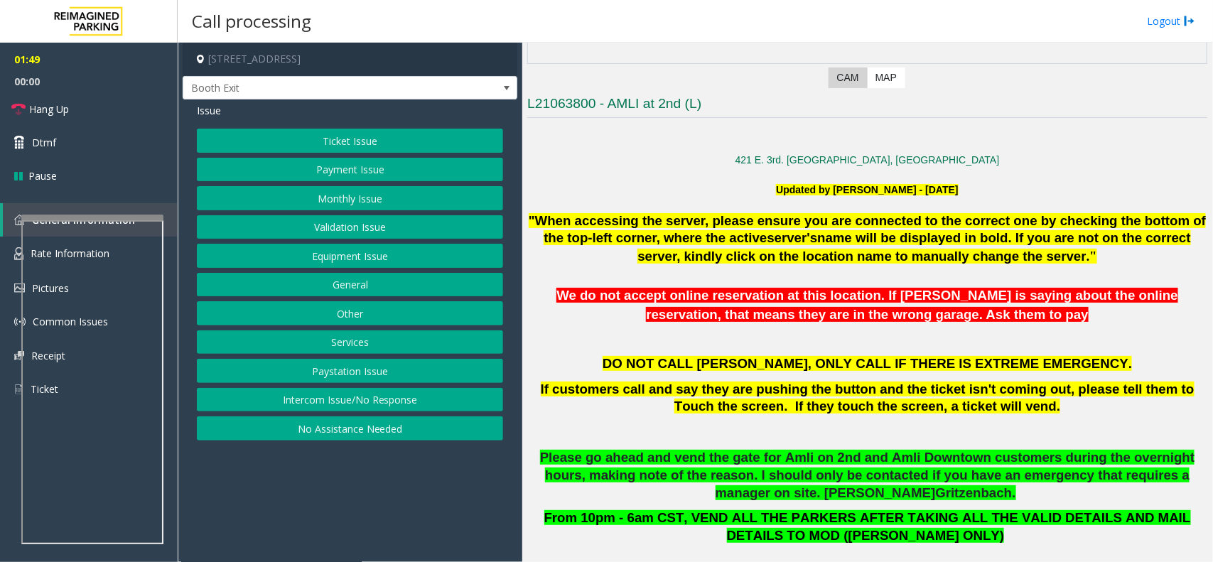
scroll to position [266, 0]
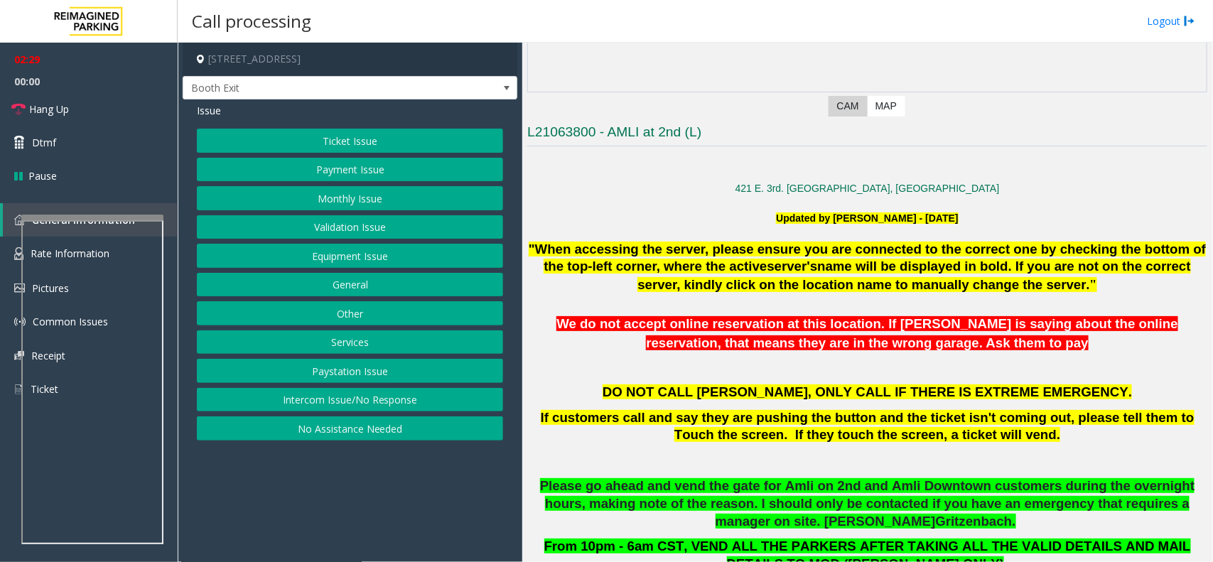
click at [342, 199] on button "Monthly Issue" at bounding box center [350, 198] width 306 height 24
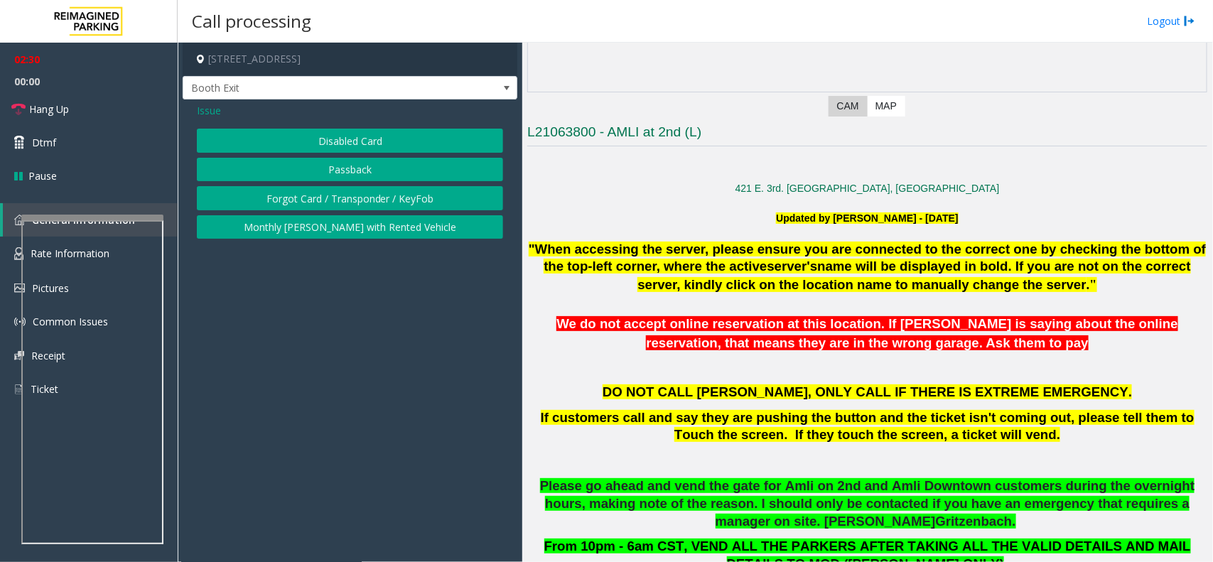
click at [377, 142] on button "Disabled Card" at bounding box center [350, 141] width 306 height 24
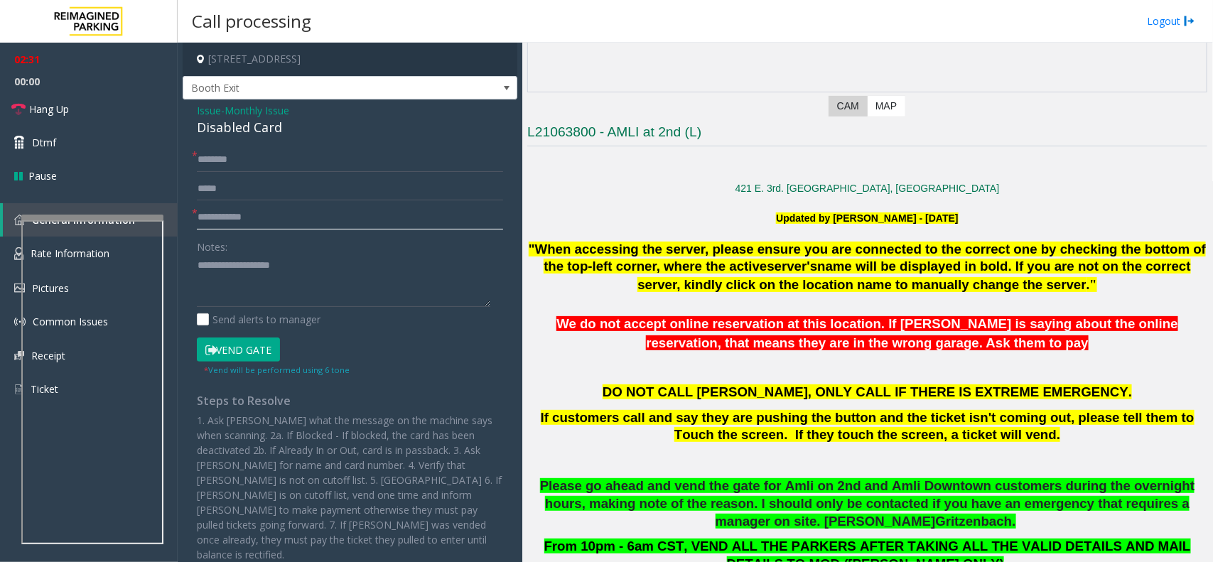
click at [260, 212] on input "text" at bounding box center [350, 217] width 306 height 24
click at [250, 109] on span "Monthly Issue" at bounding box center [257, 110] width 65 height 15
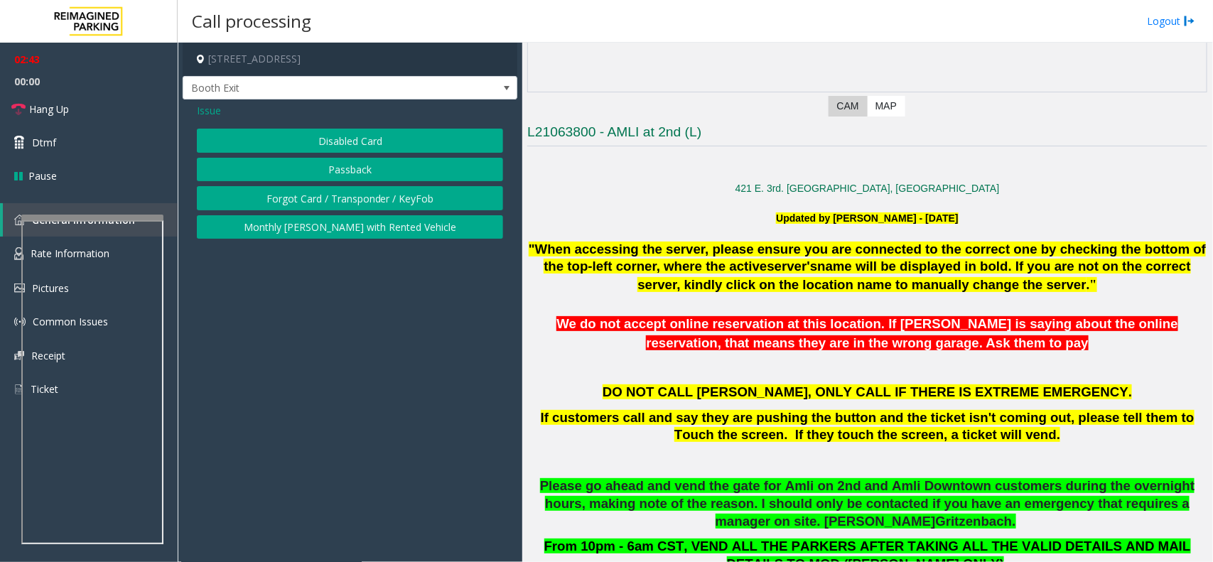
click at [314, 199] on button "Forgot Card / Transponder / KeyFob" at bounding box center [350, 198] width 306 height 24
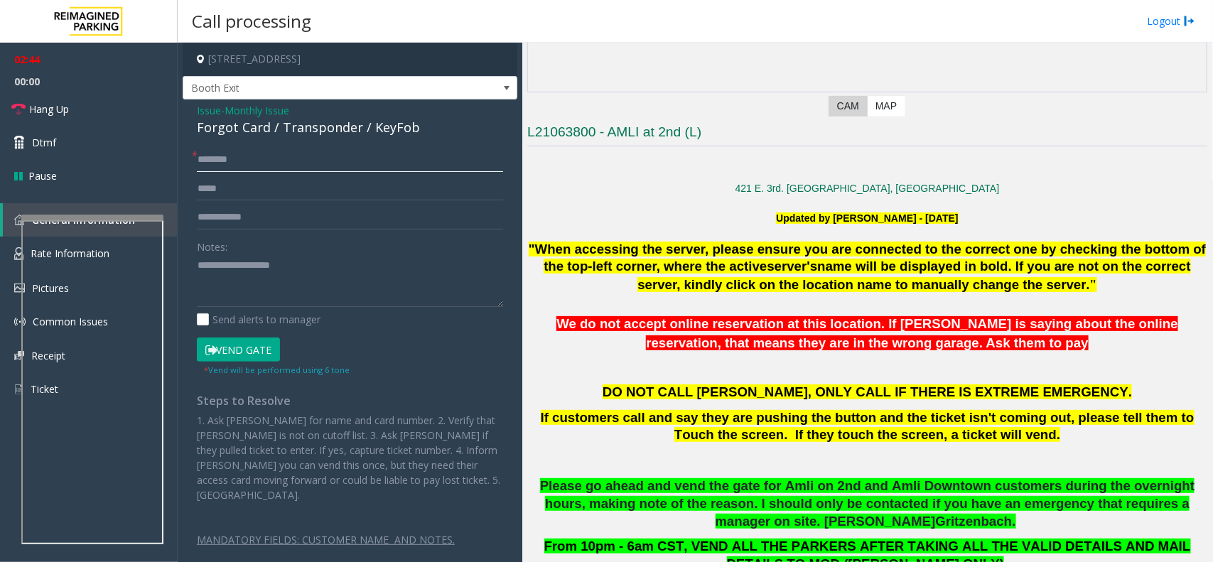
click at [233, 155] on input "text" at bounding box center [350, 160] width 306 height 24
click at [253, 222] on input "text" at bounding box center [350, 217] width 306 height 24
click at [247, 154] on input "text" at bounding box center [350, 160] width 306 height 24
type input "*"
type input "*********"
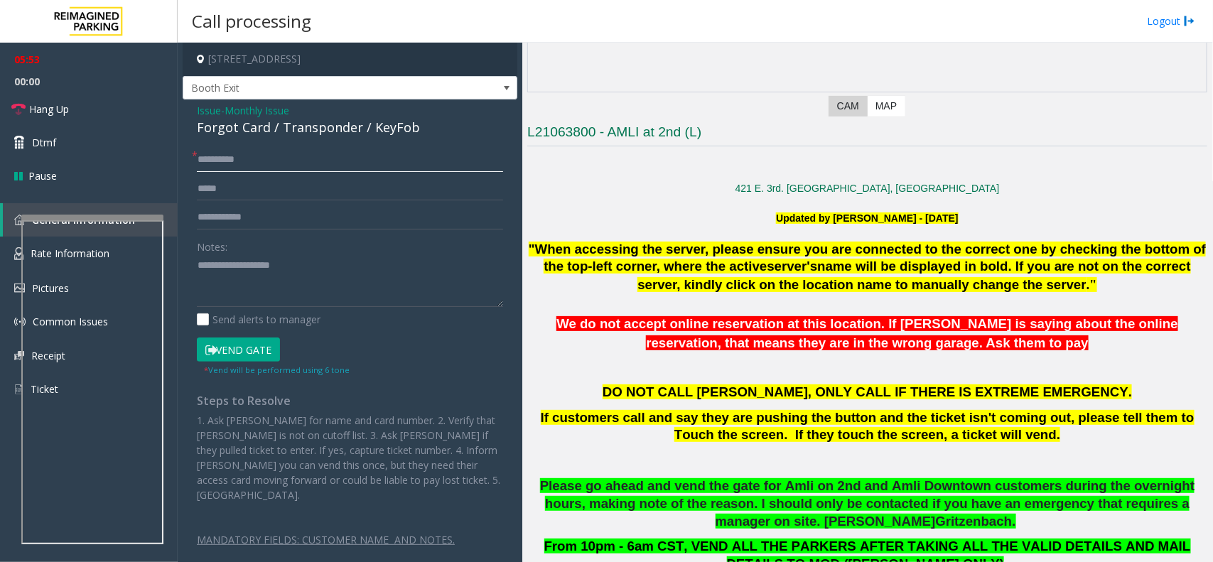
click at [300, 162] on input "*********" at bounding box center [350, 160] width 306 height 24
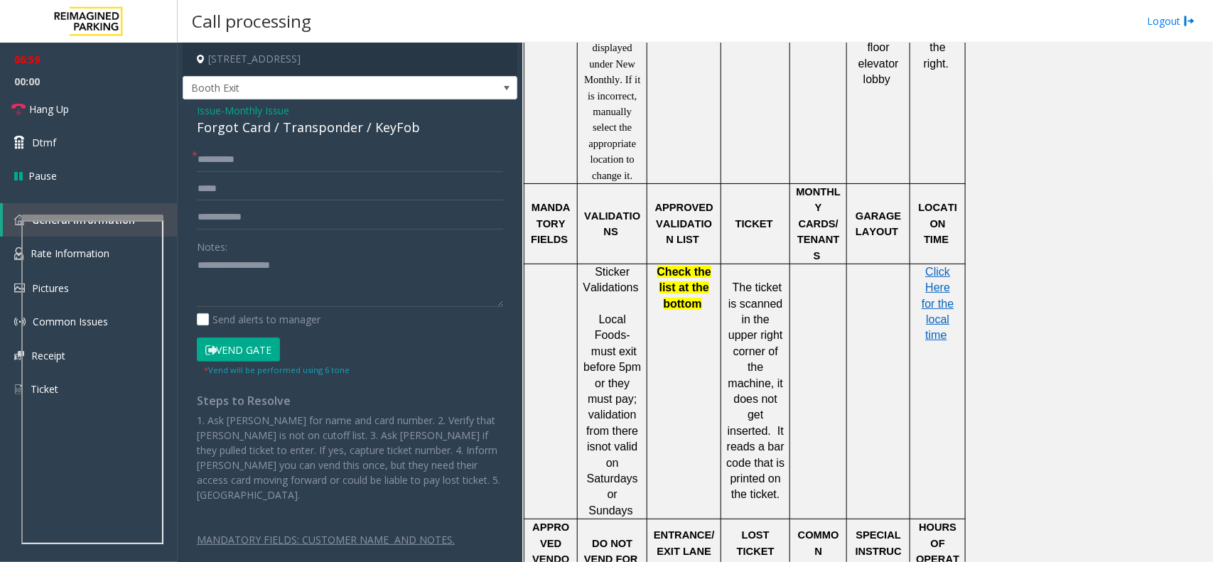
scroll to position [1244, 0]
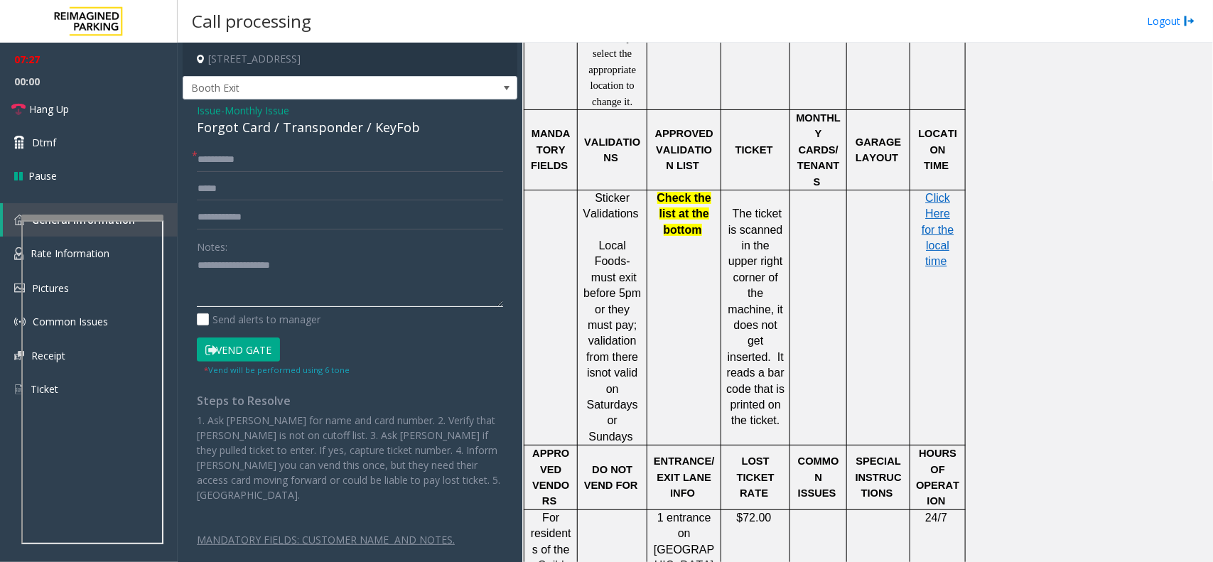
click at [235, 272] on textarea at bounding box center [350, 280] width 306 height 53
click at [61, 117] on link "Hang Up" at bounding box center [89, 108] width 178 height 33
click at [213, 268] on textarea at bounding box center [350, 280] width 306 height 53
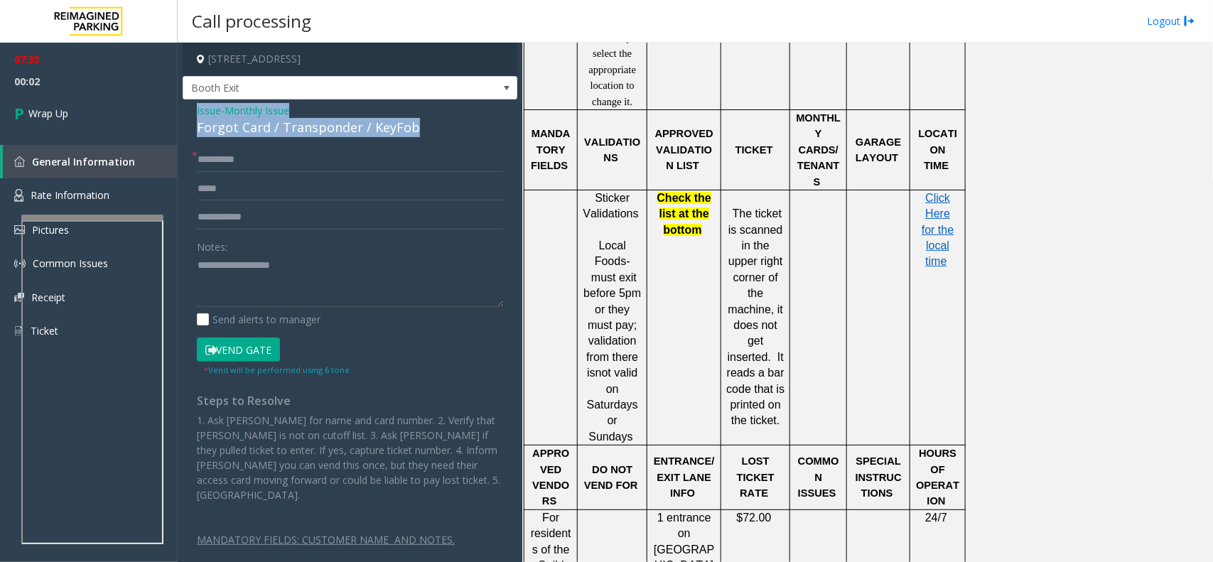
drag, startPoint x: 421, startPoint y: 129, endPoint x: 183, endPoint y: 104, distance: 239.3
click at [183, 104] on div "Issue - Monthly Issue Forgot Card / Transponder / KeyFob * ********* Notes: Sen…" at bounding box center [350, 337] width 335 height 477
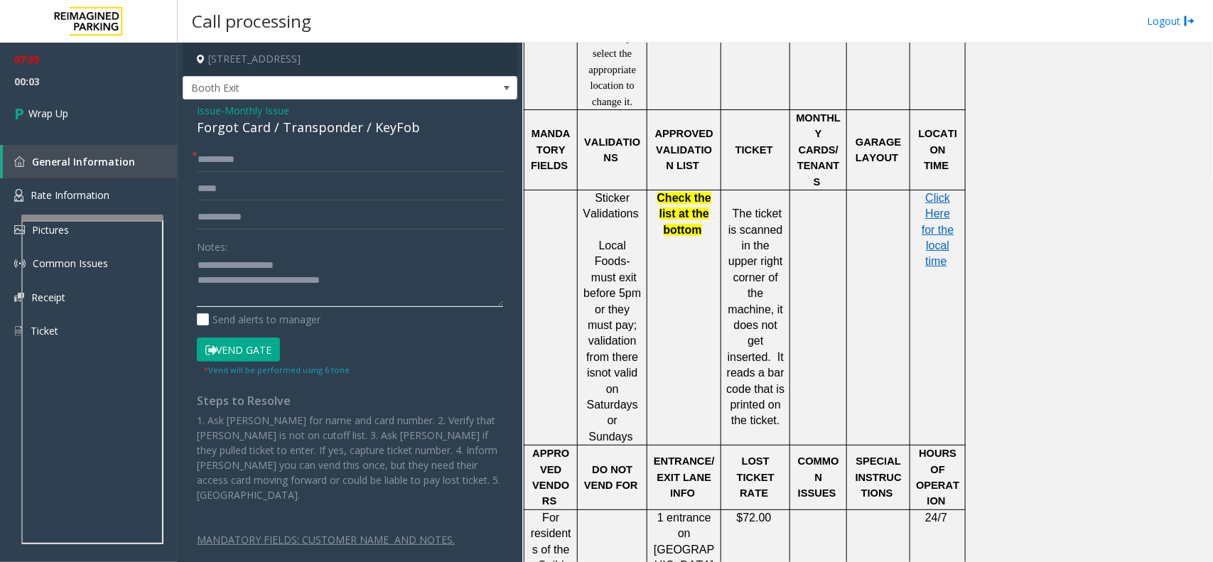
click at [453, 286] on textarea at bounding box center [350, 280] width 306 height 53
click at [386, 281] on textarea at bounding box center [350, 280] width 306 height 53
drag, startPoint x: 378, startPoint y: 281, endPoint x: 253, endPoint y: 281, distance: 125.1
click at [253, 281] on textarea at bounding box center [350, 280] width 306 height 53
click at [361, 296] on textarea at bounding box center [350, 280] width 306 height 53
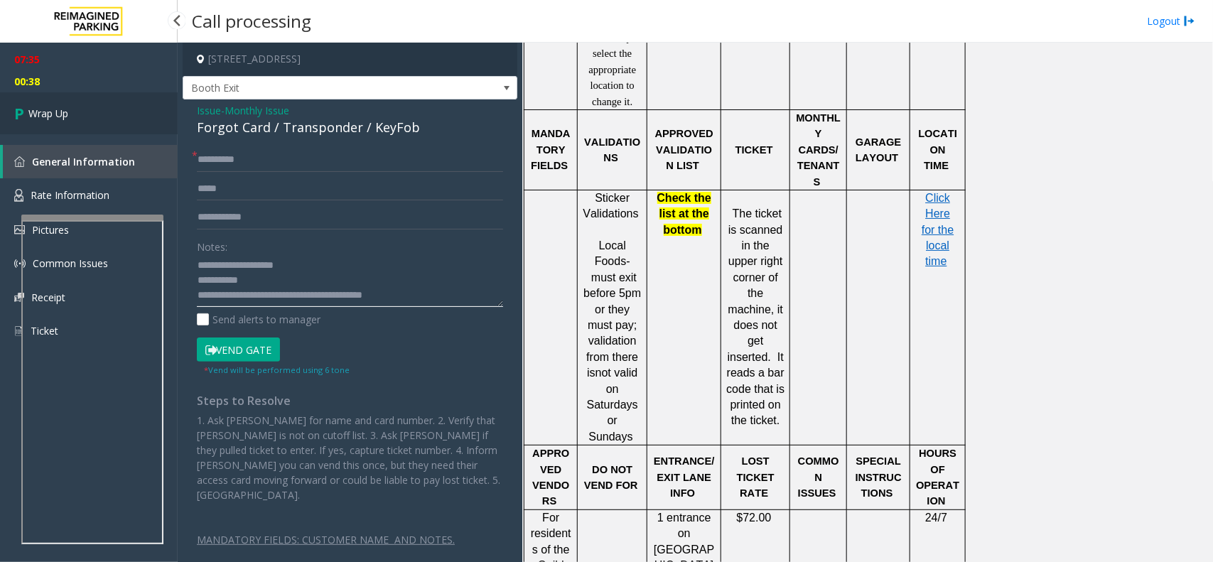
type textarea "**********"
click at [50, 107] on span "Wrap Up" at bounding box center [48, 113] width 40 height 15
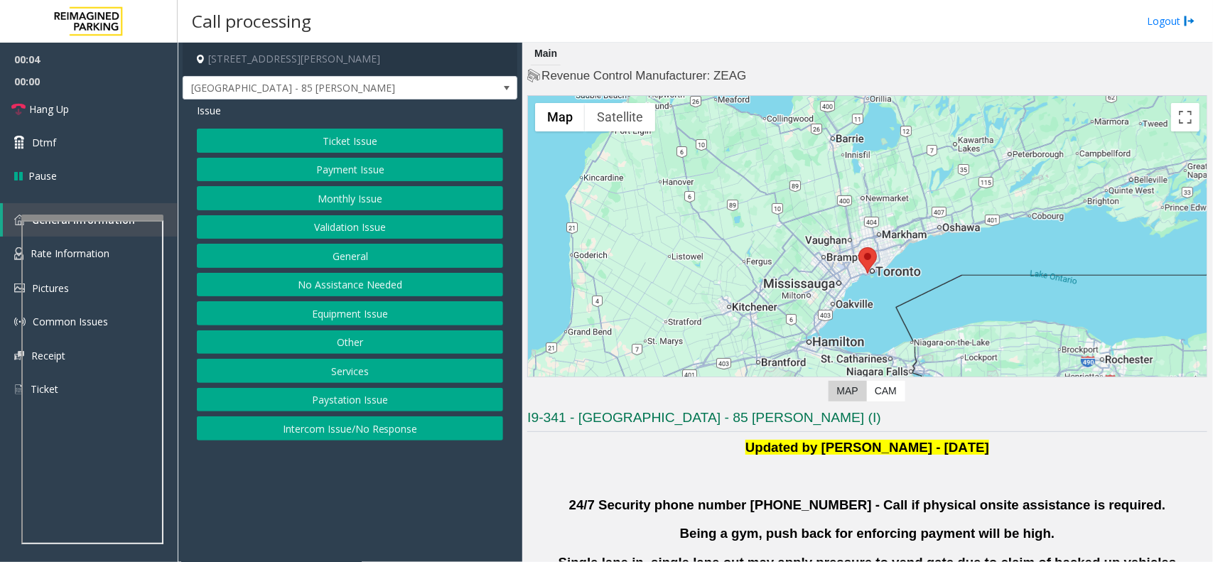
click at [345, 227] on button "Validation Issue" at bounding box center [350, 227] width 306 height 24
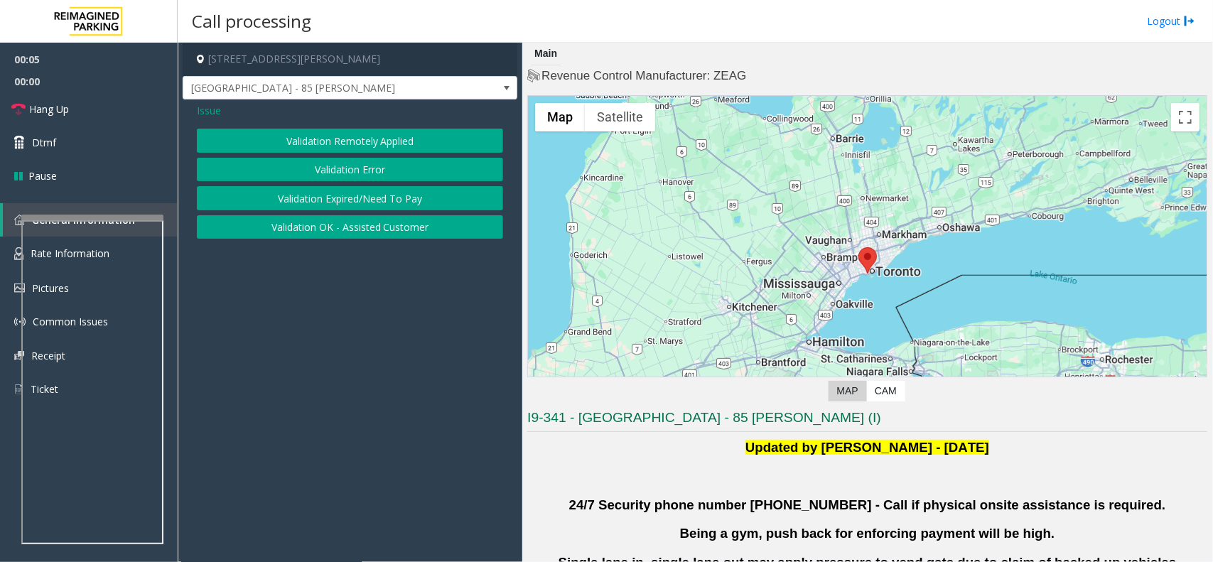
click at [397, 172] on button "Validation Error" at bounding box center [350, 170] width 306 height 24
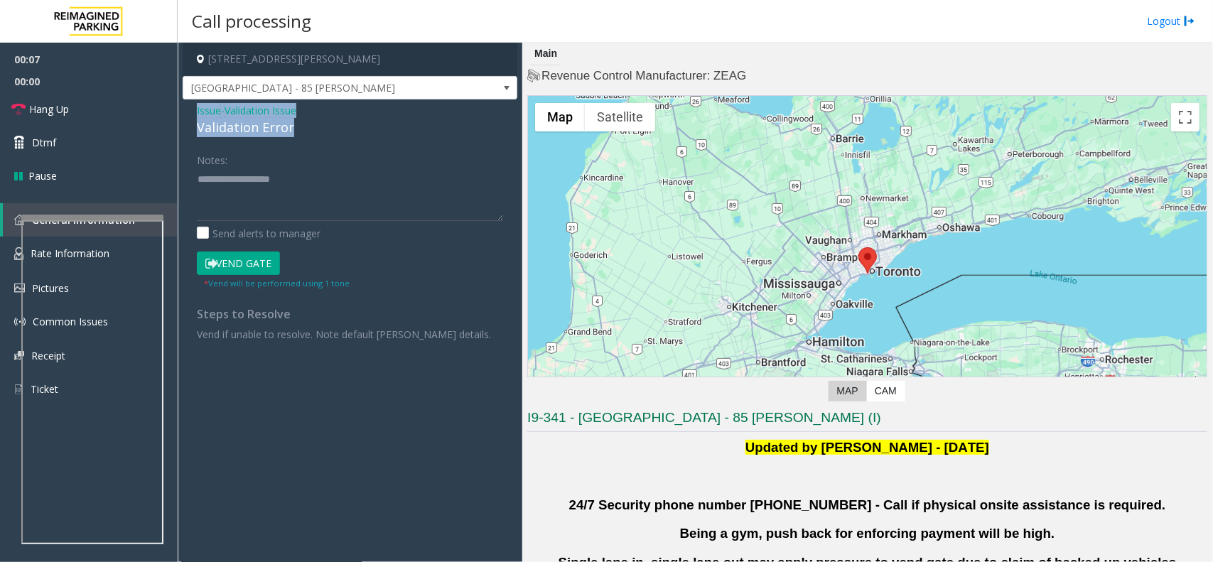
drag, startPoint x: 295, startPoint y: 129, endPoint x: 183, endPoint y: 112, distance: 112.8
click at [183, 112] on div "Issue - Validation Issue Validation Error Notes: Send alerts to manager Vend Ga…" at bounding box center [350, 227] width 335 height 256
click at [318, 205] on textarea at bounding box center [350, 194] width 306 height 53
click at [282, 203] on textarea at bounding box center [350, 194] width 306 height 53
paste textarea "**********"
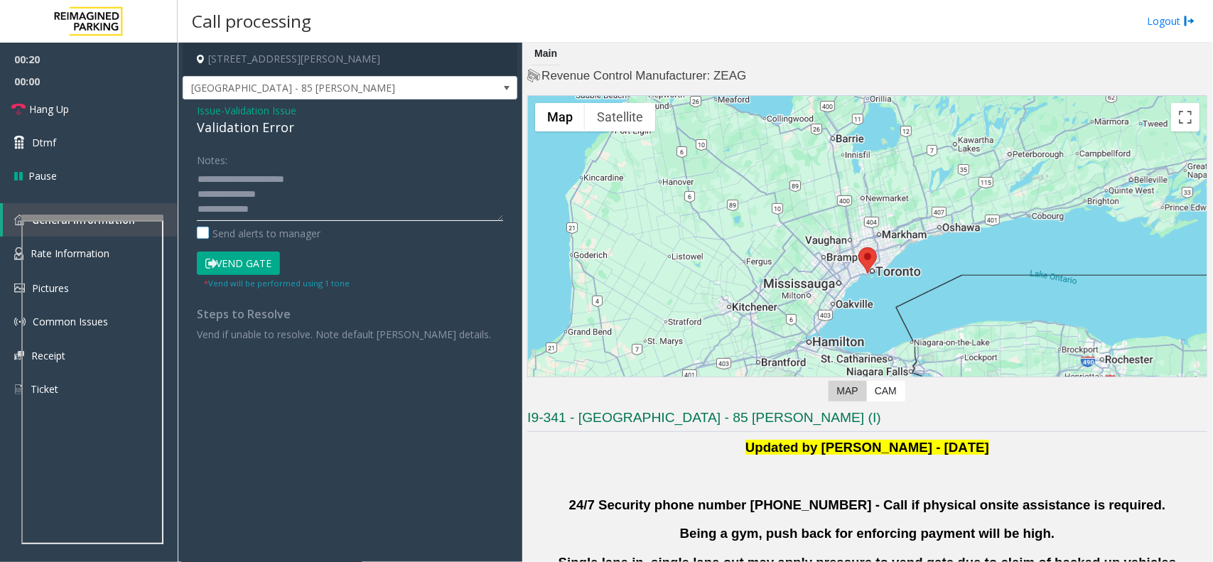
scroll to position [55, 0]
click at [299, 182] on textarea at bounding box center [350, 194] width 306 height 53
click at [282, 196] on textarea at bounding box center [350, 194] width 306 height 53
click at [195, 179] on div "Notes: Send alerts to manager Vend Gate * Vend will be performed using 1 tone S…" at bounding box center [350, 244] width 328 height 193
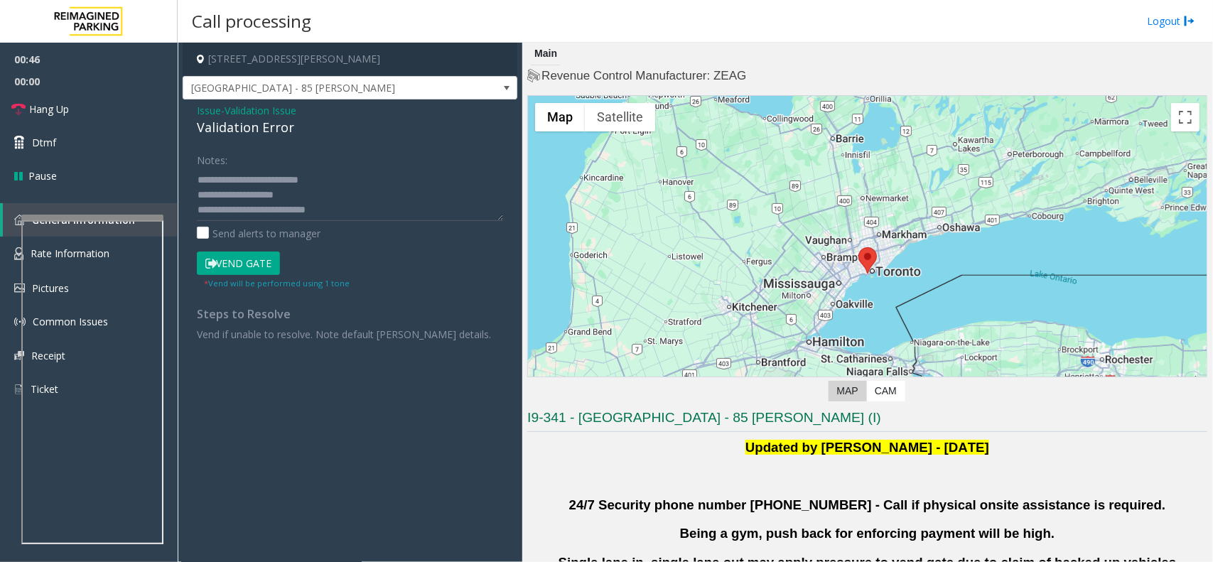
click at [254, 272] on button "Vend Gate" at bounding box center [238, 264] width 83 height 24
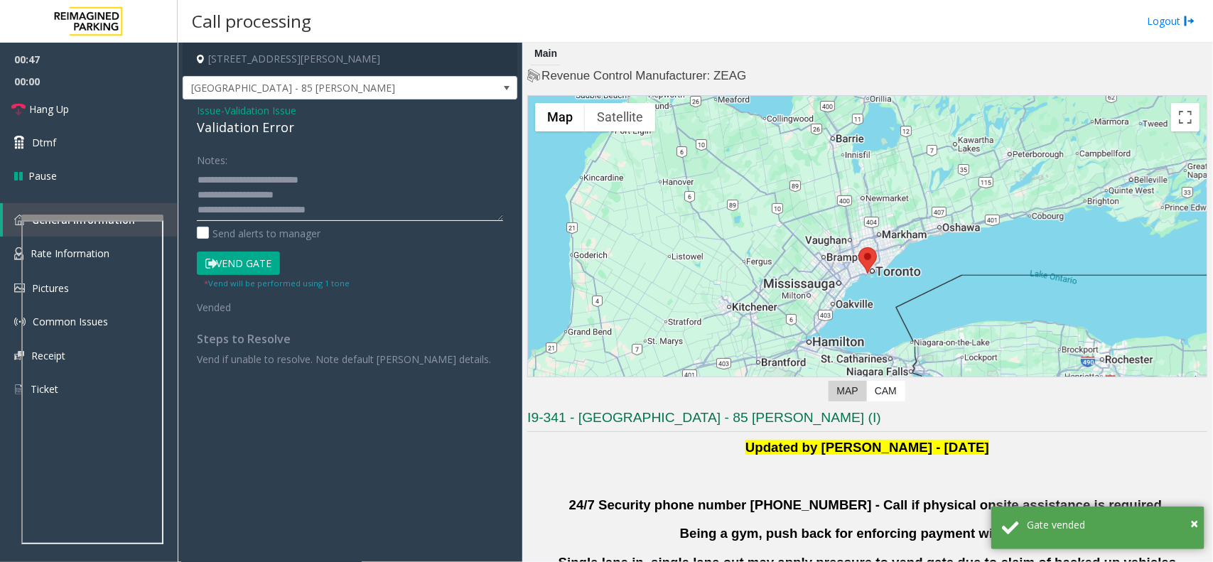
click at [198, 183] on textarea at bounding box center [350, 194] width 306 height 53
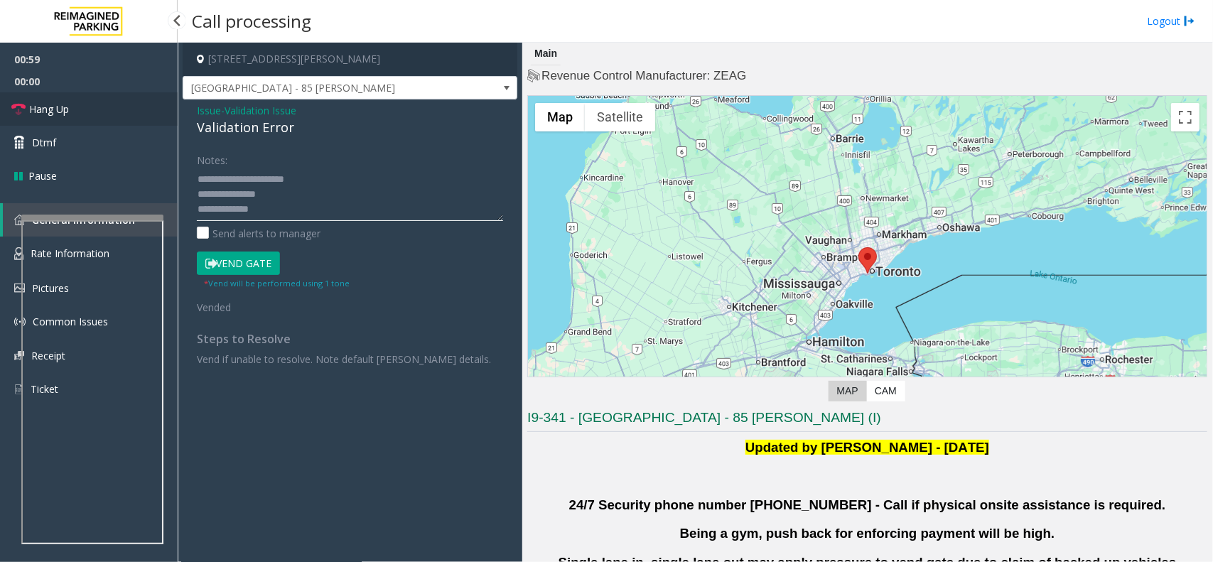
type textarea "**********"
click at [69, 112] on span "Hang Up" at bounding box center [49, 109] width 40 height 15
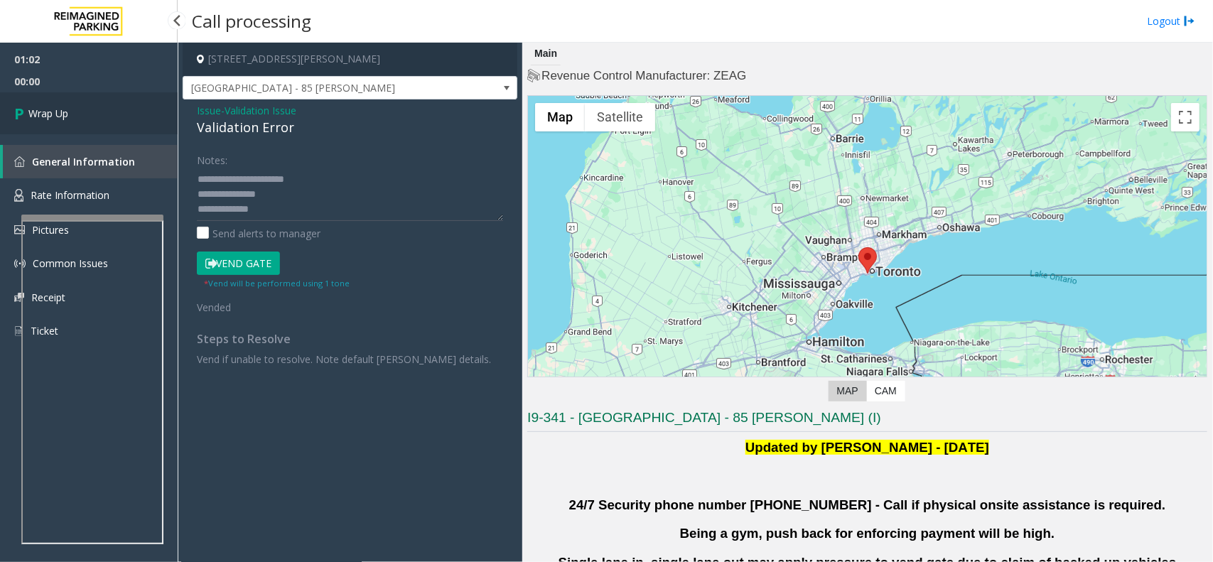
click at [69, 112] on link "Wrap Up" at bounding box center [89, 113] width 178 height 42
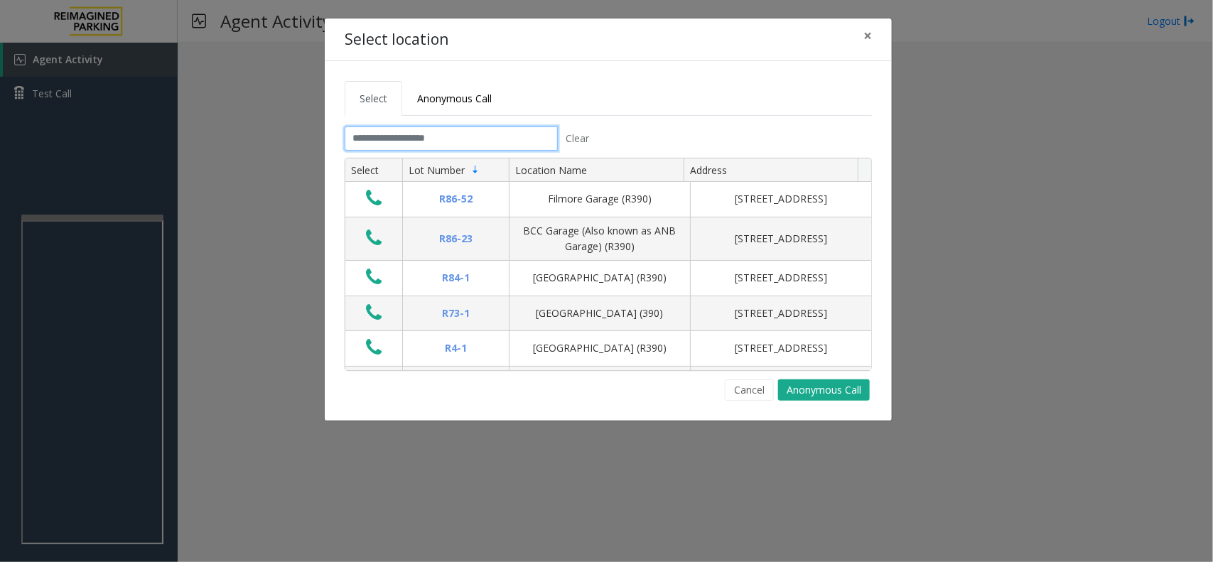
click at [402, 143] on input "text" at bounding box center [451, 138] width 213 height 24
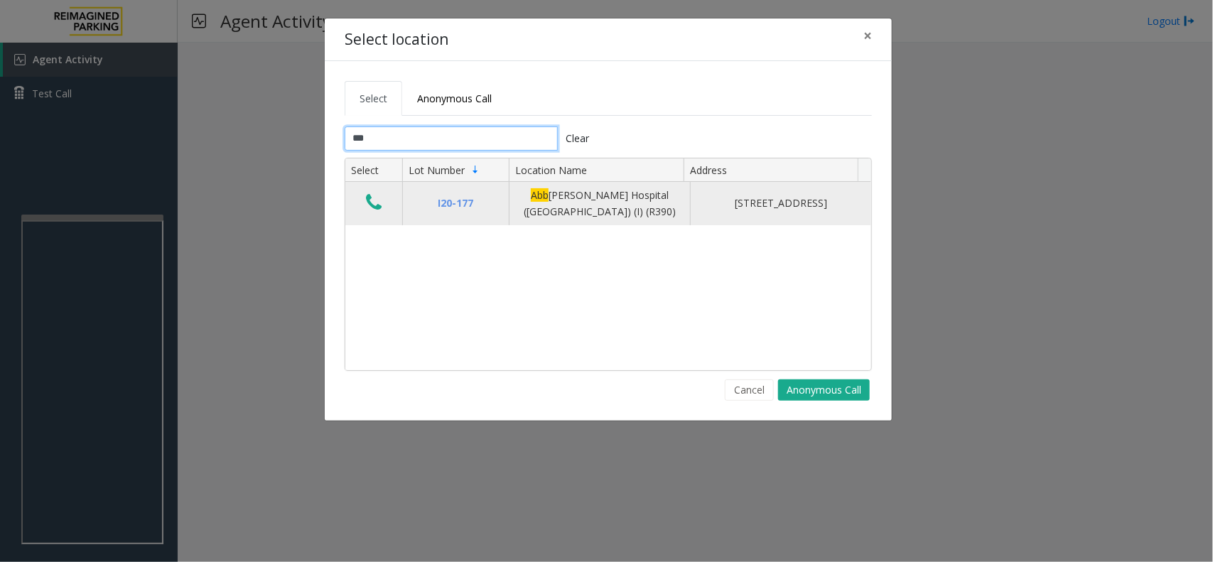
type input "***"
click at [366, 207] on icon "Data table" at bounding box center [374, 203] width 16 height 20
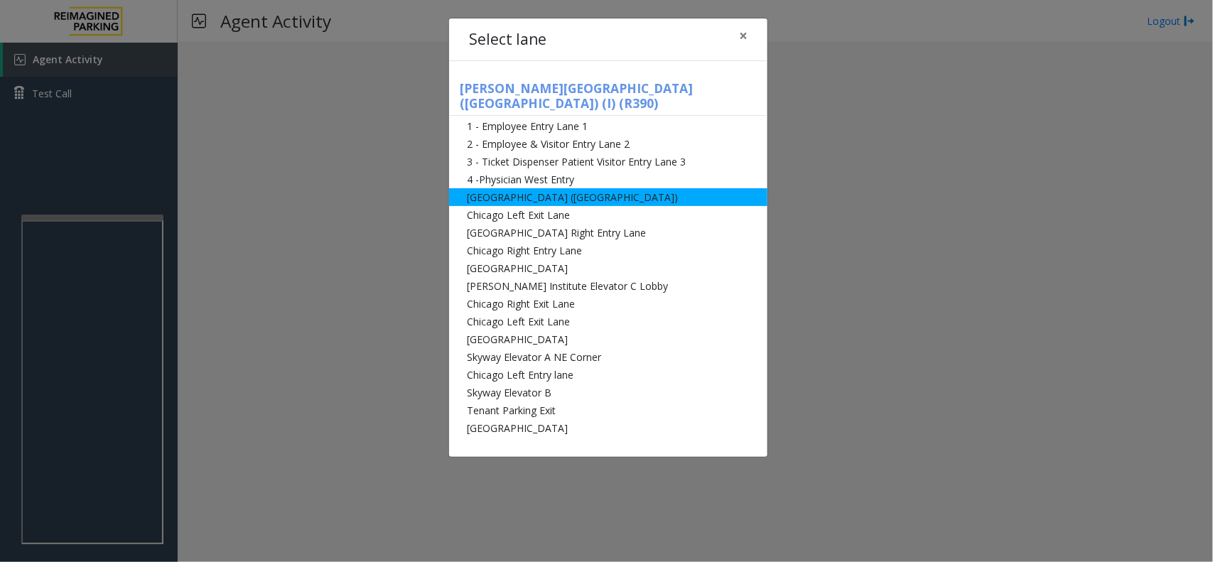
click at [583, 188] on li "[GEOGRAPHIC_DATA] ([GEOGRAPHIC_DATA])" at bounding box center [608, 197] width 318 height 18
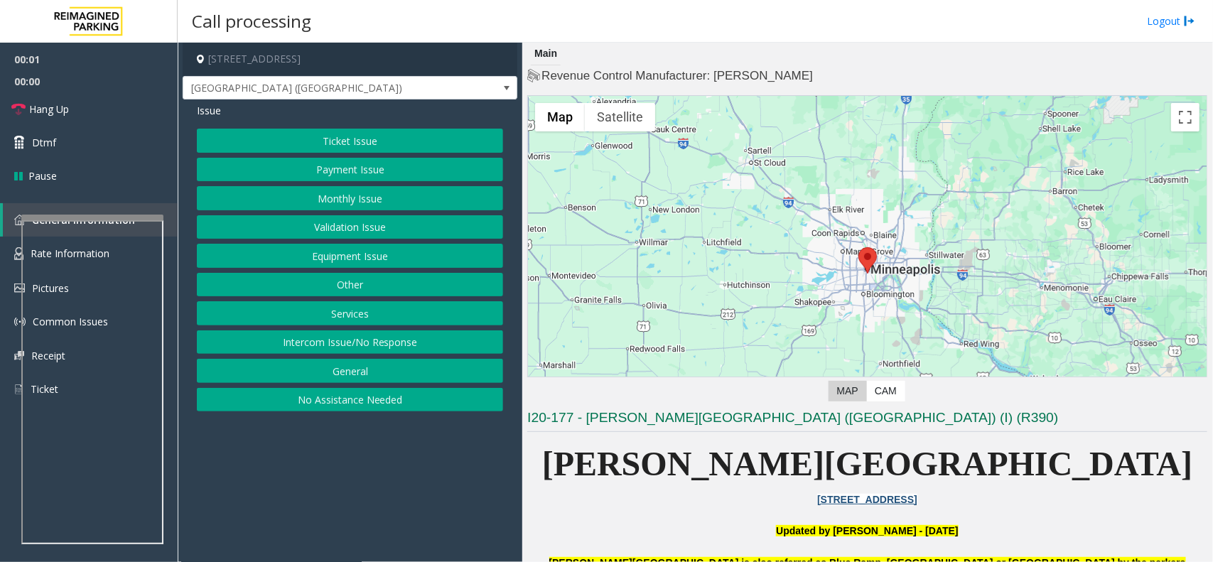
click at [365, 203] on button "Monthly Issue" at bounding box center [350, 198] width 306 height 24
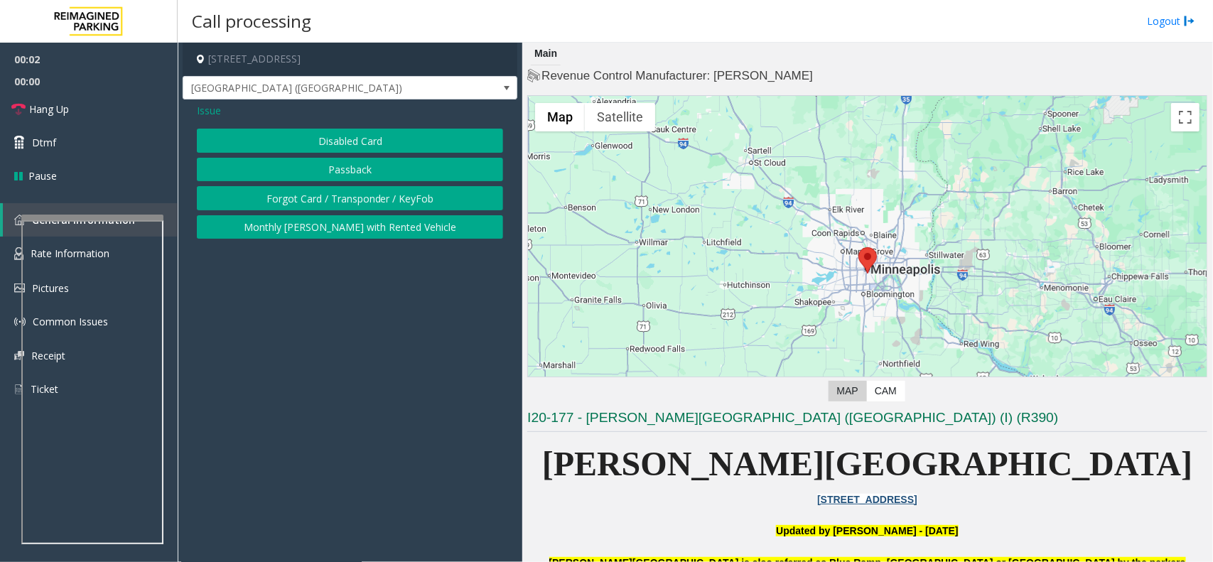
click at [333, 203] on button "Forgot Card / Transponder / KeyFob" at bounding box center [350, 198] width 306 height 24
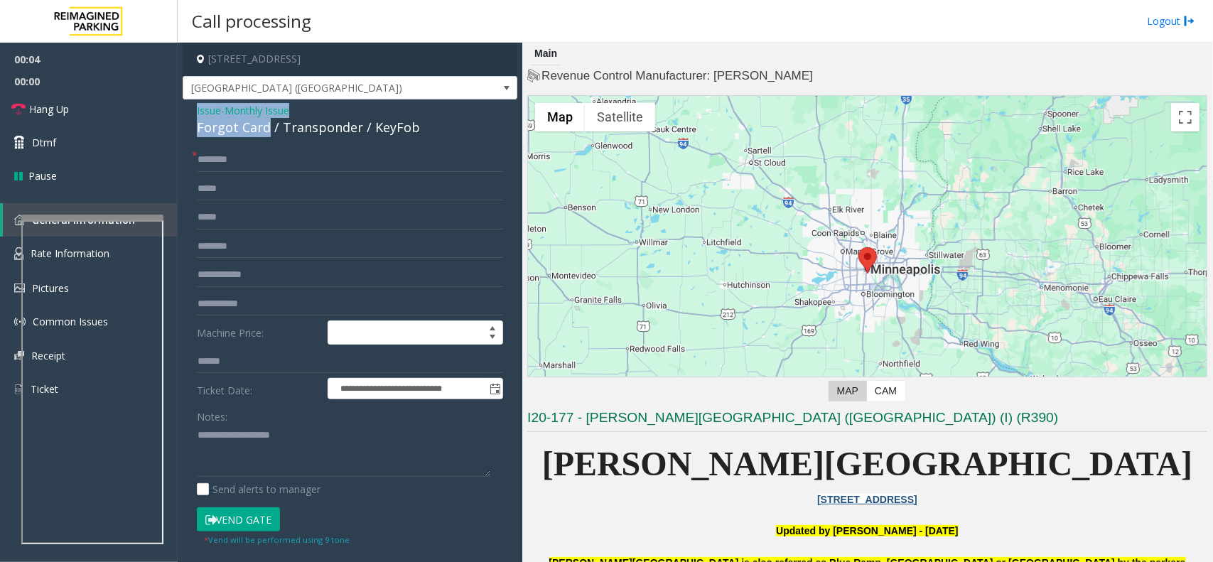
drag, startPoint x: 266, startPoint y: 126, endPoint x: 180, endPoint y: 105, distance: 89.1
click at [180, 102] on app-call-processing-form "**********" at bounding box center [350, 302] width 345 height 519
click at [281, 459] on textarea at bounding box center [343, 450] width 293 height 53
type textarea "**********"
click at [242, 167] on input "text" at bounding box center [350, 160] width 306 height 24
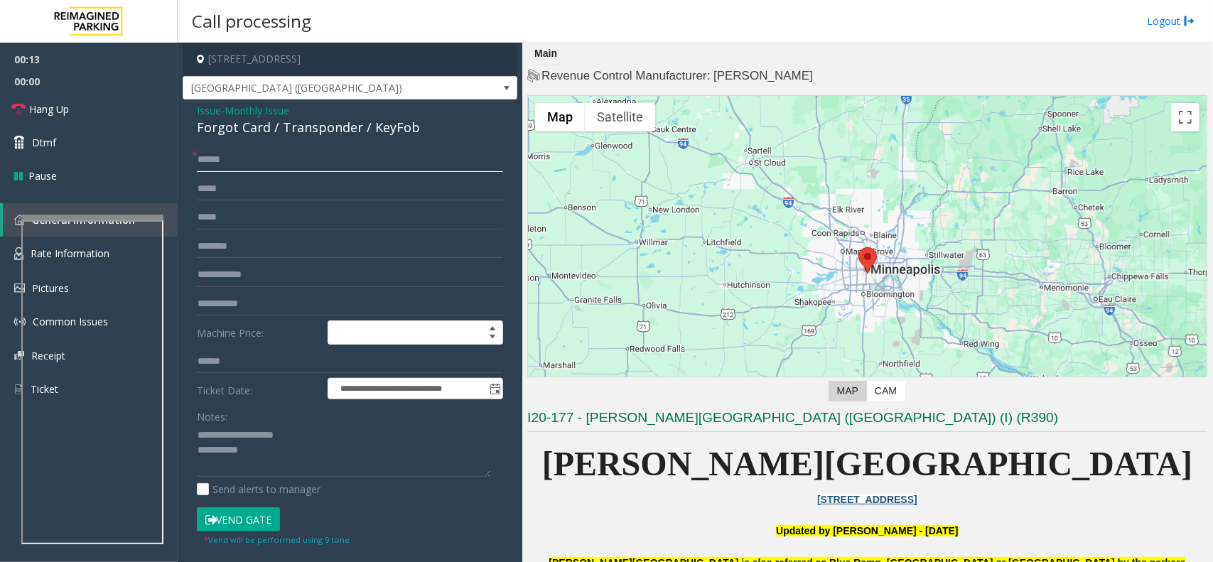
type input "*****"
click at [293, 457] on textarea at bounding box center [343, 450] width 293 height 53
type textarea "**********"
click at [246, 512] on button "Vend Gate" at bounding box center [238, 519] width 83 height 24
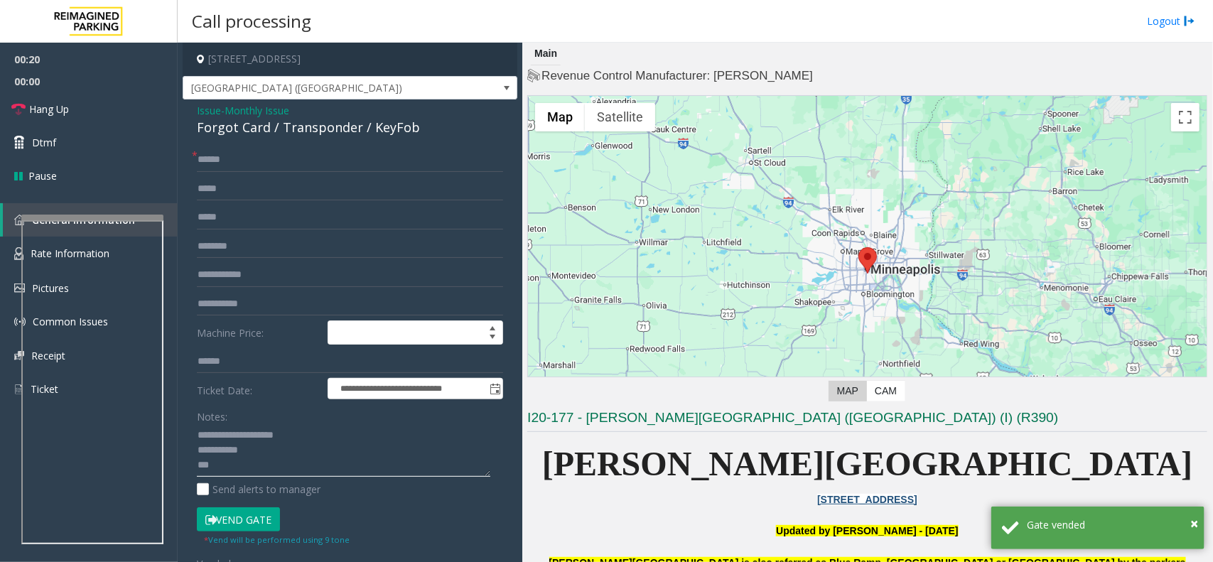
click at [315, 470] on textarea at bounding box center [343, 450] width 293 height 53
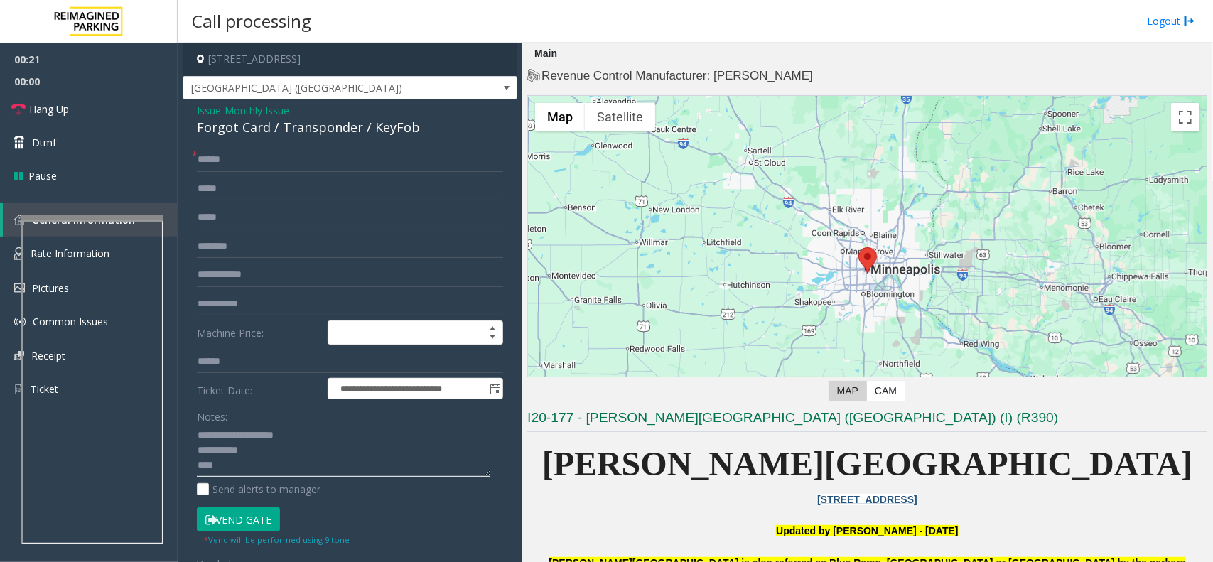
paste textarea "**********"
type textarea "**********"
click at [38, 104] on span "Hang Up" at bounding box center [49, 109] width 40 height 15
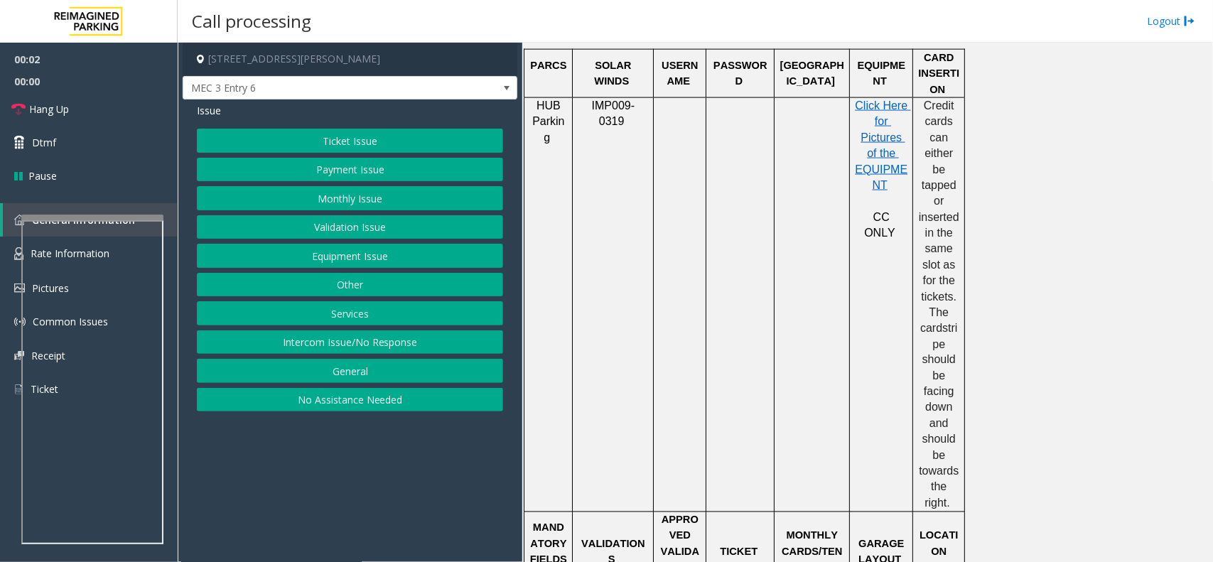
scroll to position [533, 0]
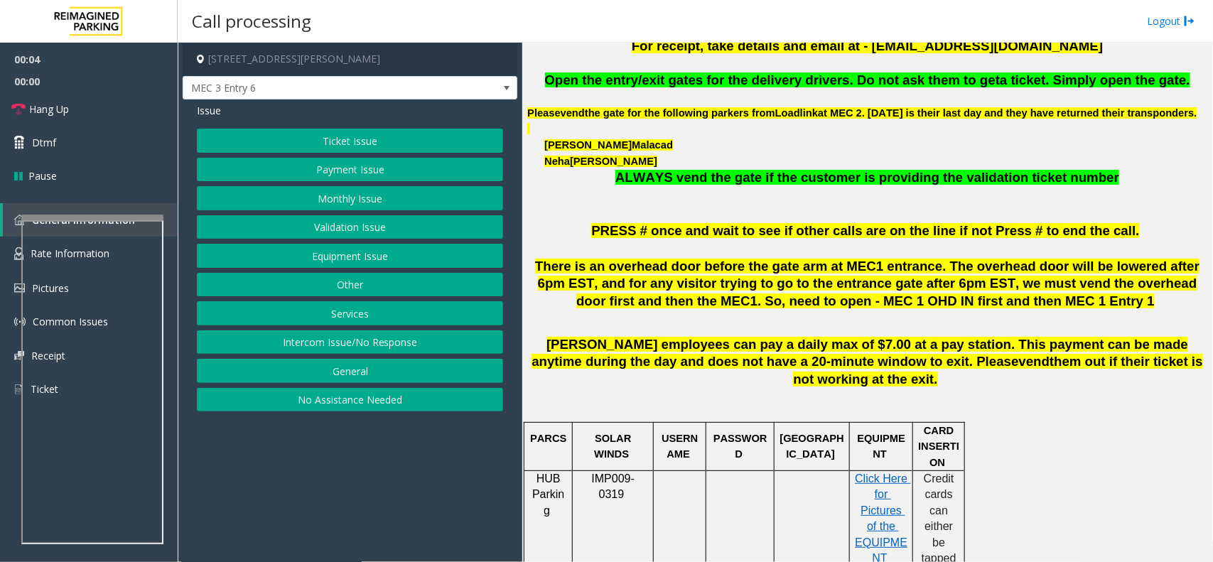
click at [348, 308] on button "Services" at bounding box center [350, 313] width 306 height 24
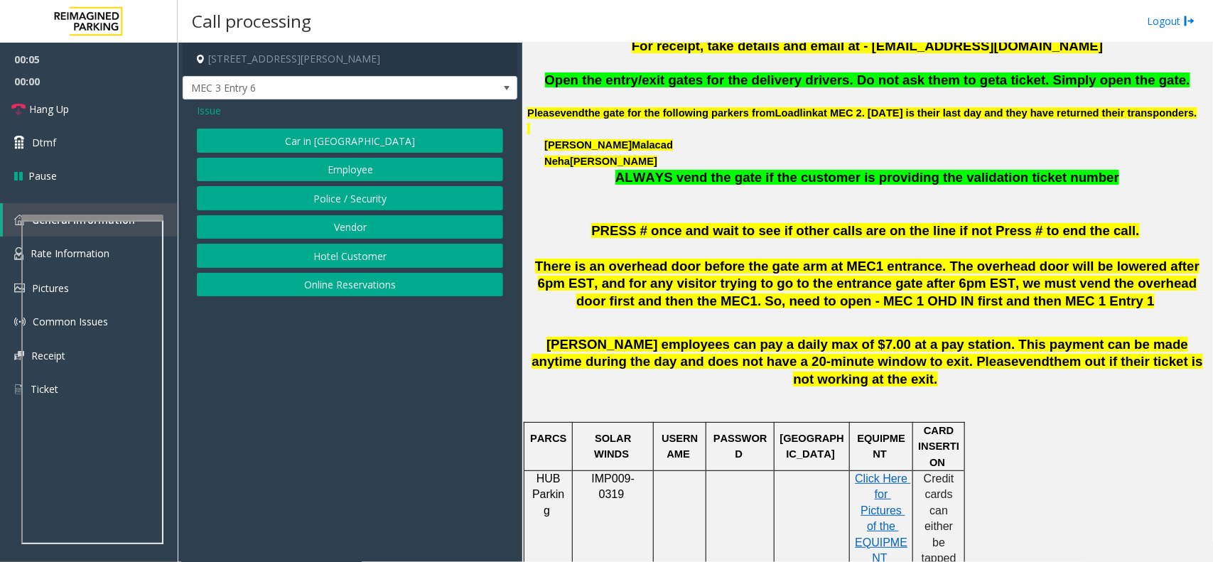
click at [362, 207] on button "Police / Security" at bounding box center [350, 198] width 306 height 24
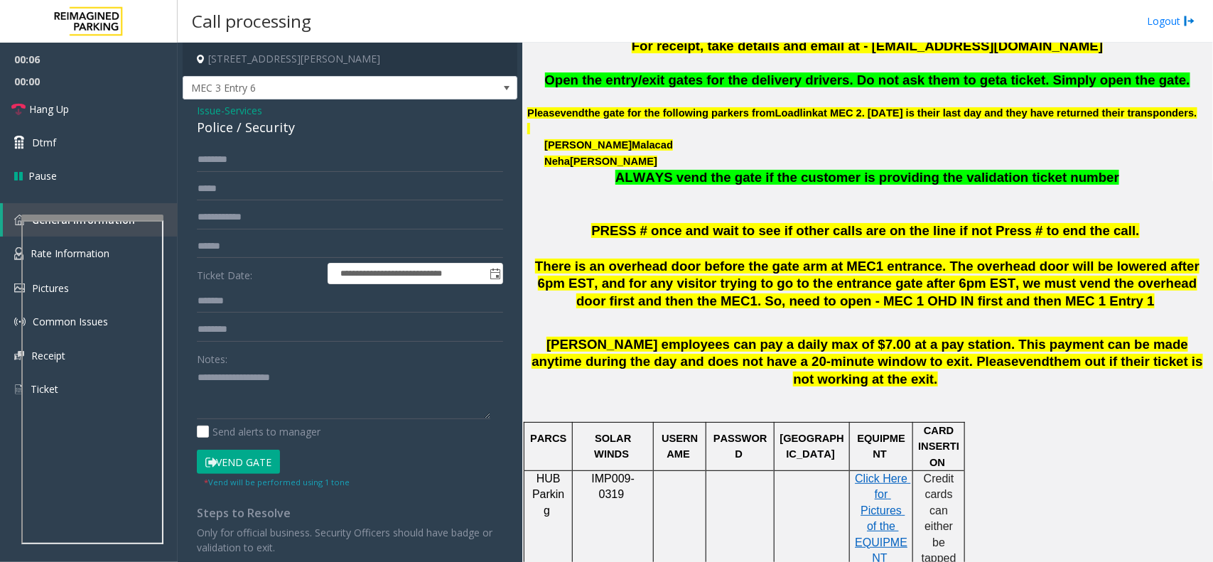
click at [254, 107] on span "Services" at bounding box center [244, 110] width 38 height 15
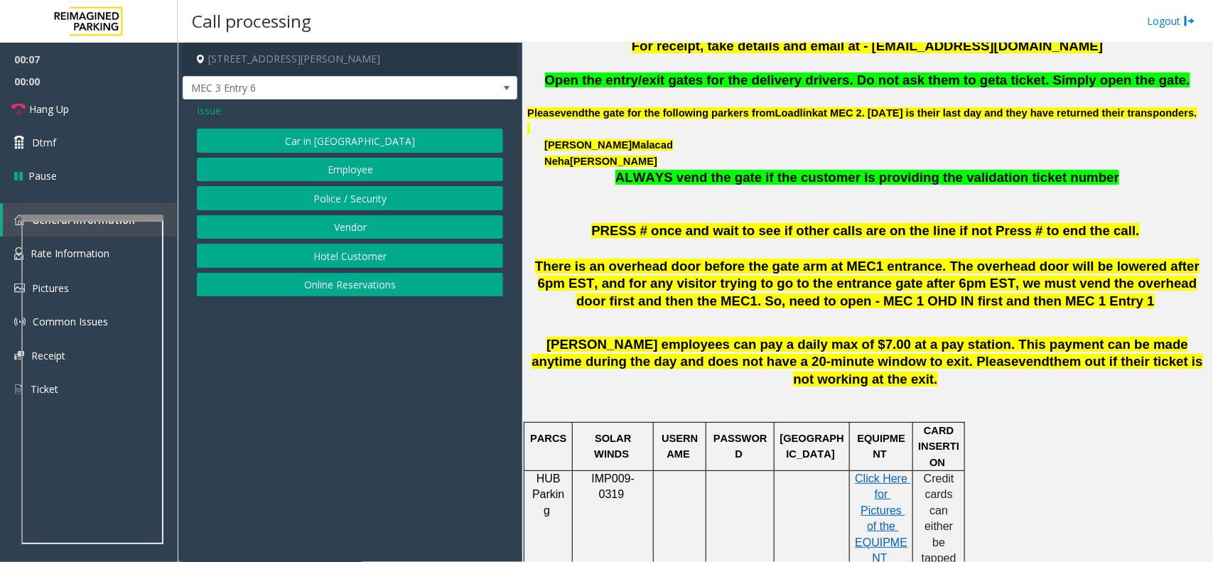
click at [357, 235] on button "Vendor" at bounding box center [350, 227] width 306 height 24
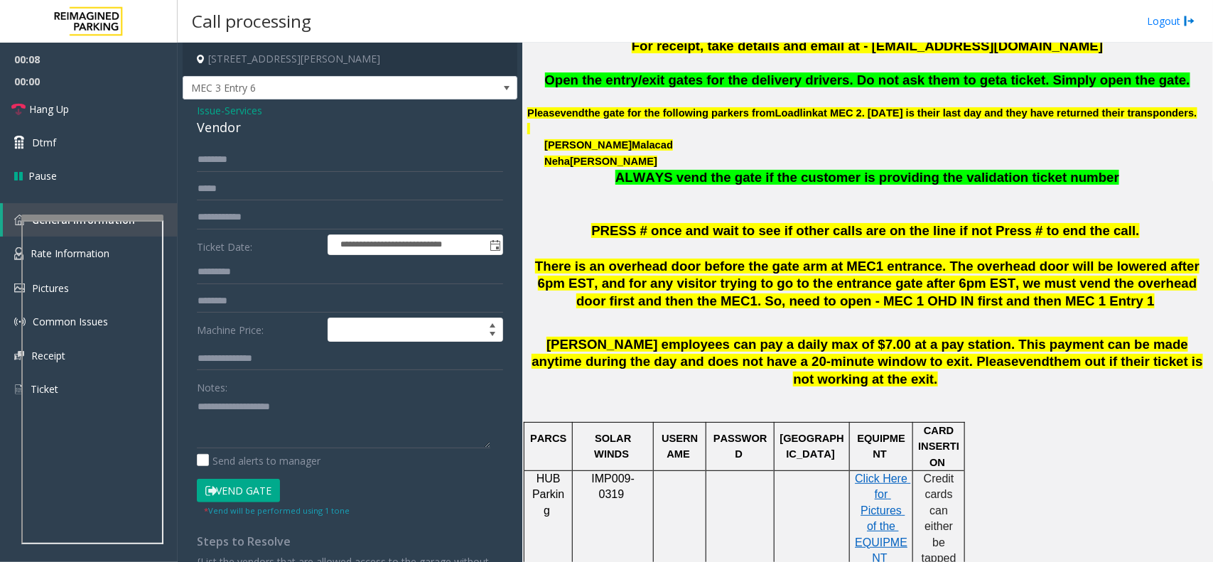
click at [257, 494] on button "Vend Gate" at bounding box center [238, 491] width 83 height 24
drag, startPoint x: 263, startPoint y: 126, endPoint x: 185, endPoint y: 109, distance: 79.5
click at [185, 109] on div "**********" at bounding box center [350, 370] width 335 height 543
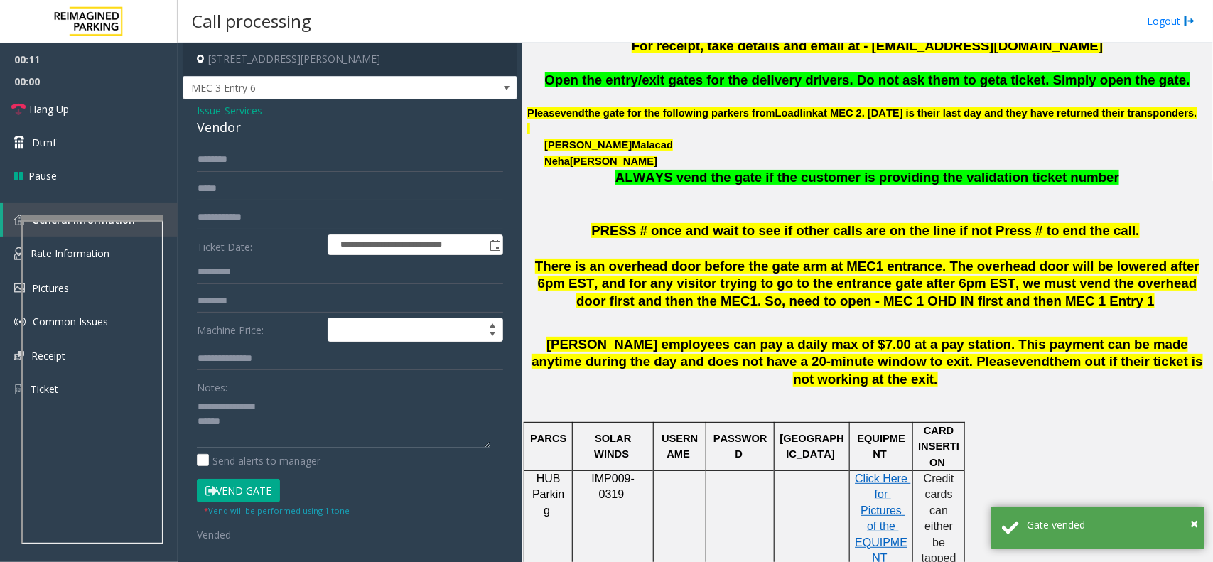
click at [254, 426] on textarea at bounding box center [343, 421] width 293 height 53
click at [271, 436] on textarea at bounding box center [343, 421] width 293 height 53
click at [232, 427] on textarea at bounding box center [343, 421] width 293 height 53
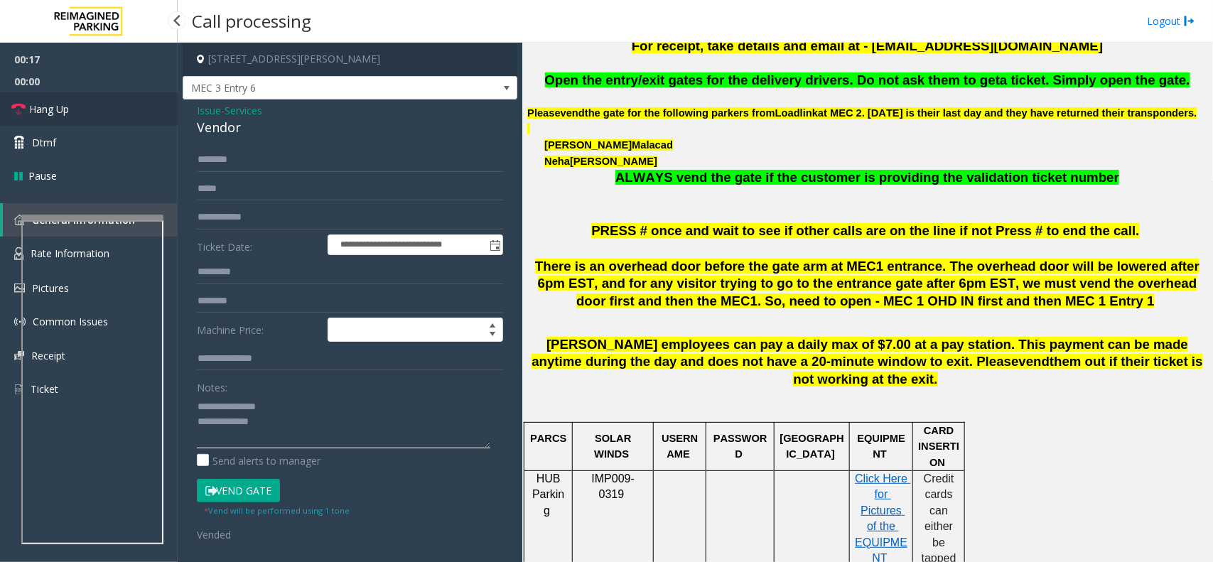
type textarea "**********"
click at [87, 111] on link "Hang Up" at bounding box center [89, 108] width 178 height 33
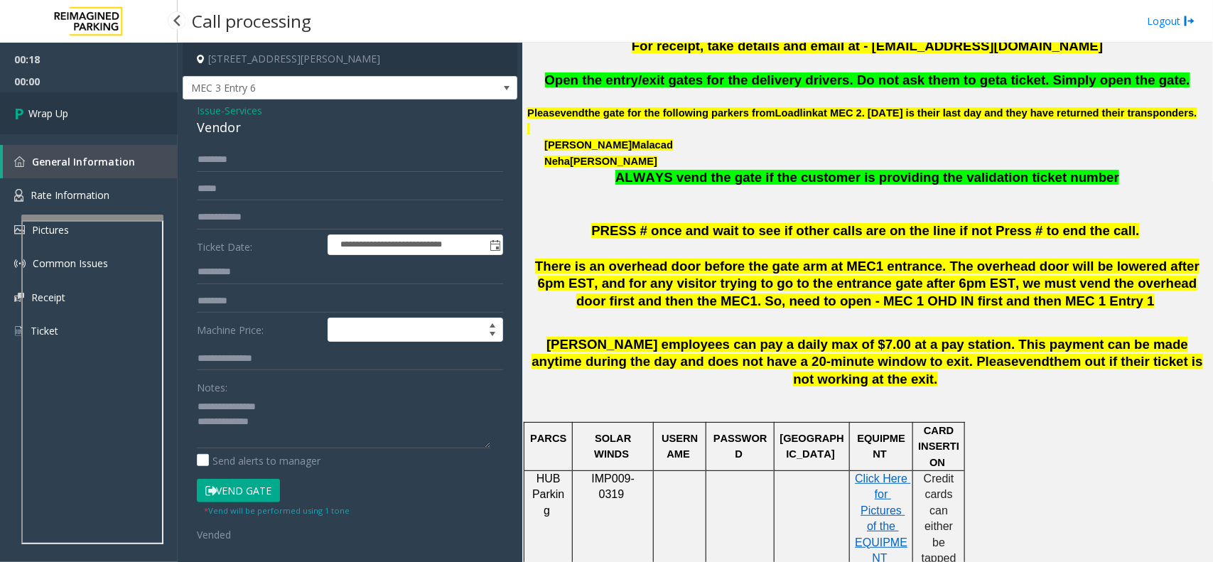
click at [87, 111] on link "Wrap Up" at bounding box center [89, 113] width 178 height 42
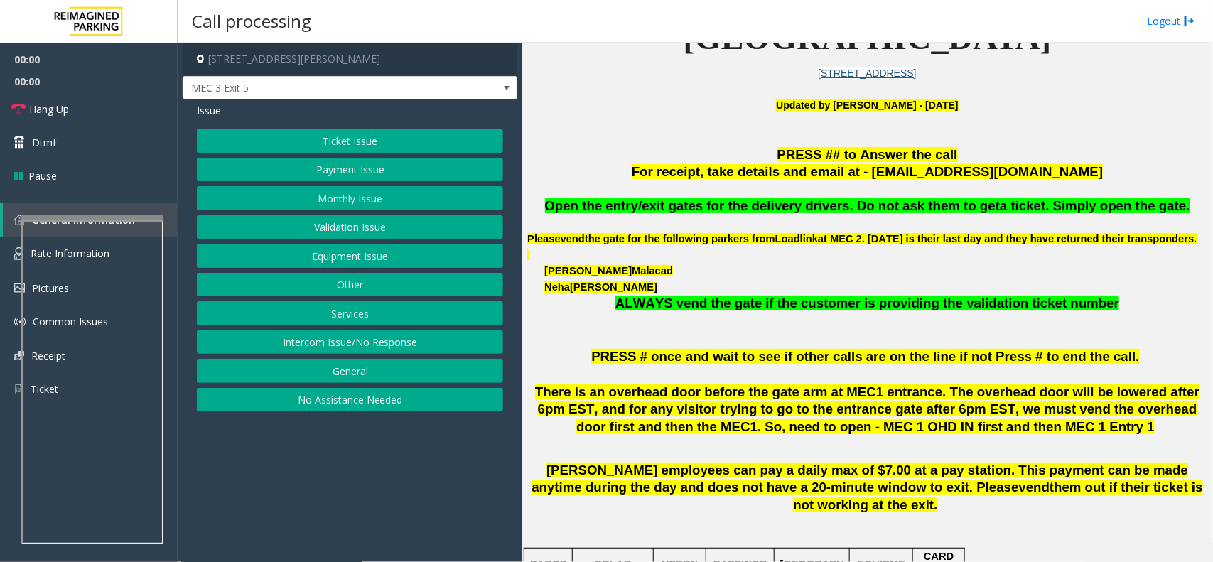
scroll to position [444, 0]
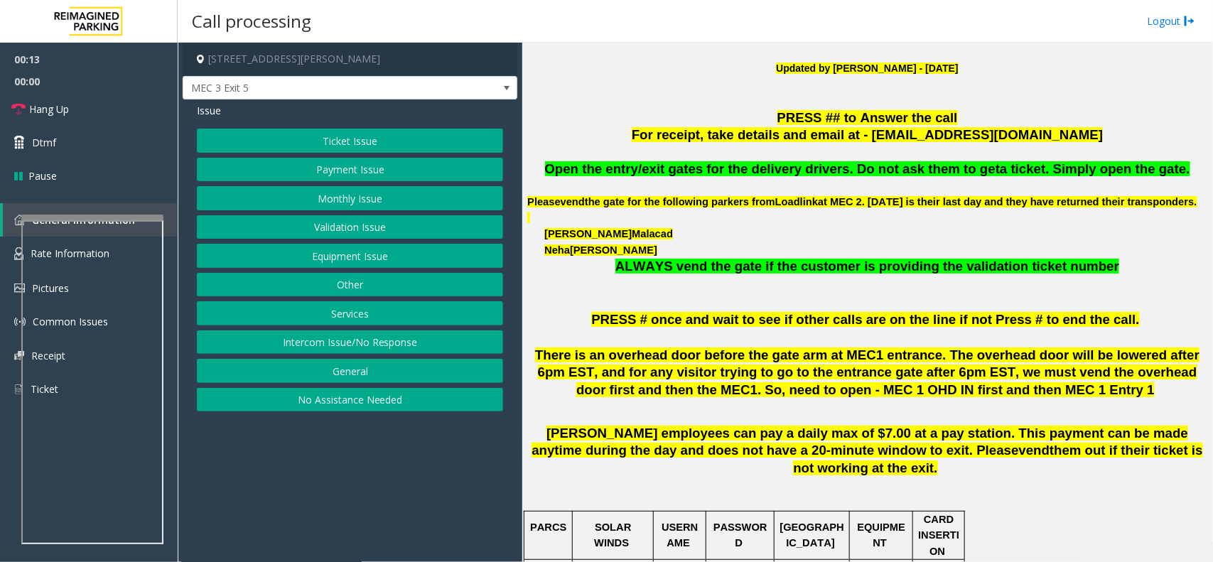
click at [343, 346] on button "Intercom Issue/No Response" at bounding box center [350, 342] width 306 height 24
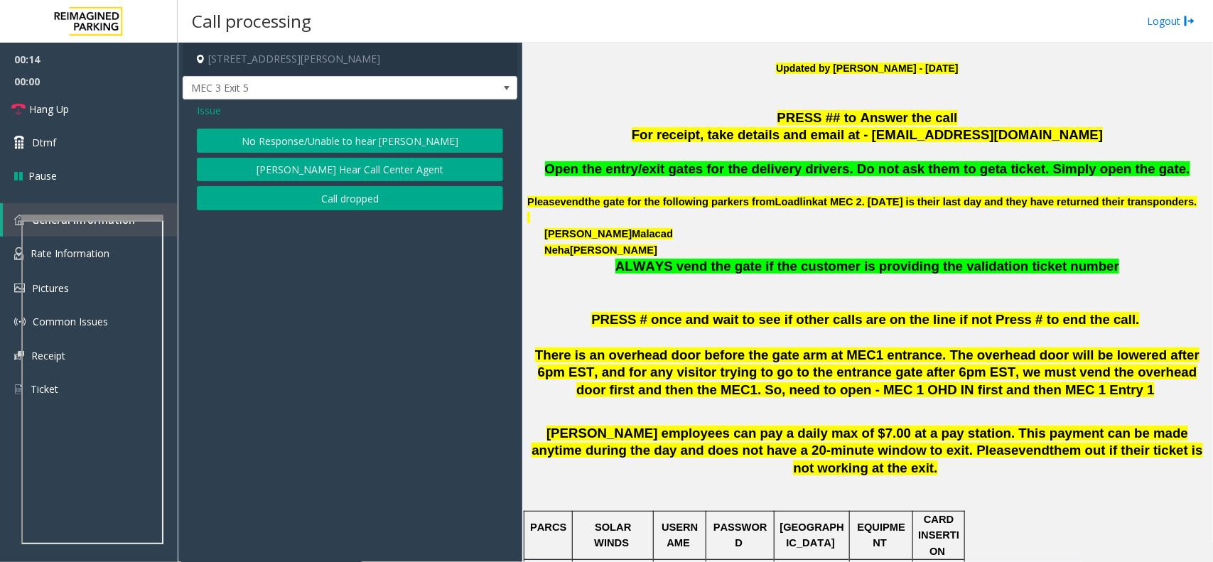
click at [367, 144] on button "No Response/Unable to hear [PERSON_NAME]" at bounding box center [350, 141] width 306 height 24
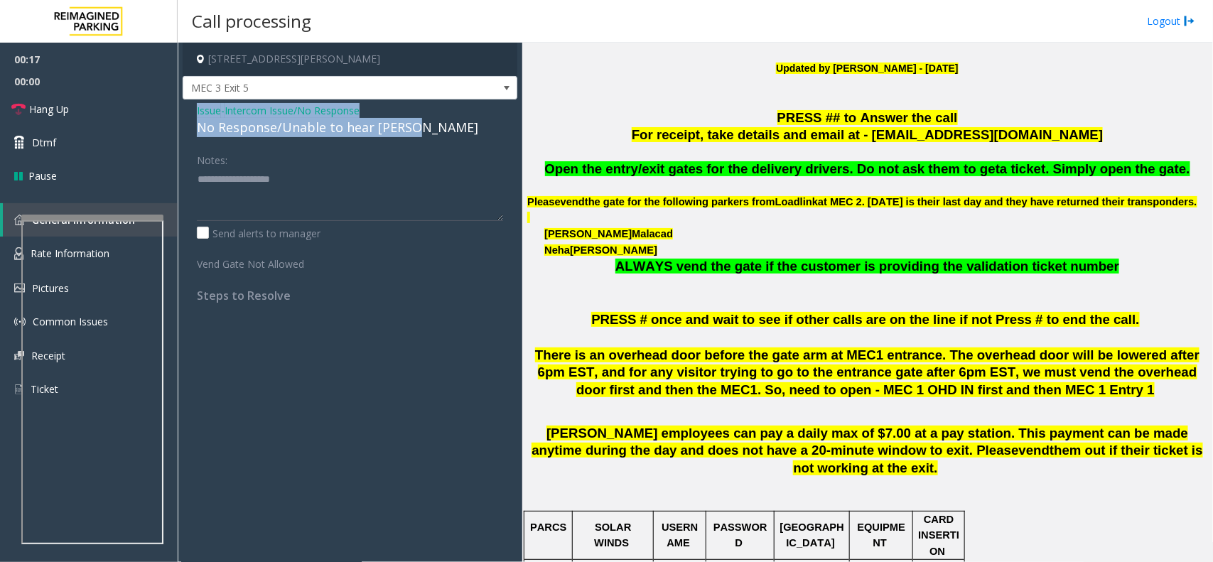
drag, startPoint x: 421, startPoint y: 129, endPoint x: 192, endPoint y: 109, distance: 230.5
click at [192, 109] on div "Issue - Intercom Issue/No Response No Response/Unable to hear [PERSON_NAME] Not…" at bounding box center [350, 207] width 335 height 217
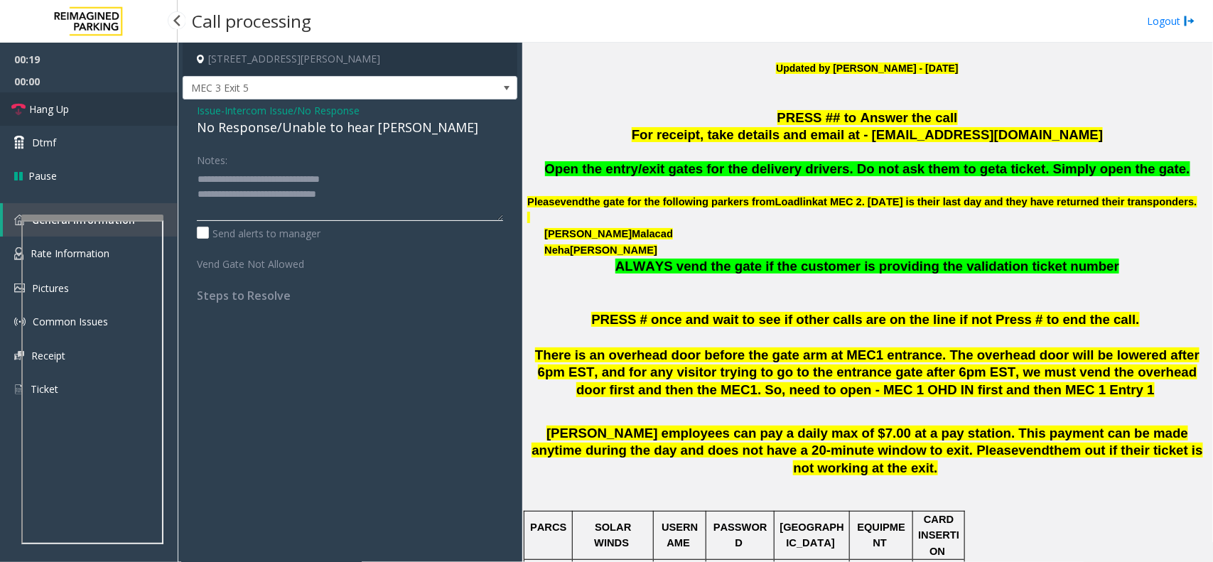
type textarea "**********"
click at [82, 107] on link "Hang Up" at bounding box center [89, 108] width 178 height 33
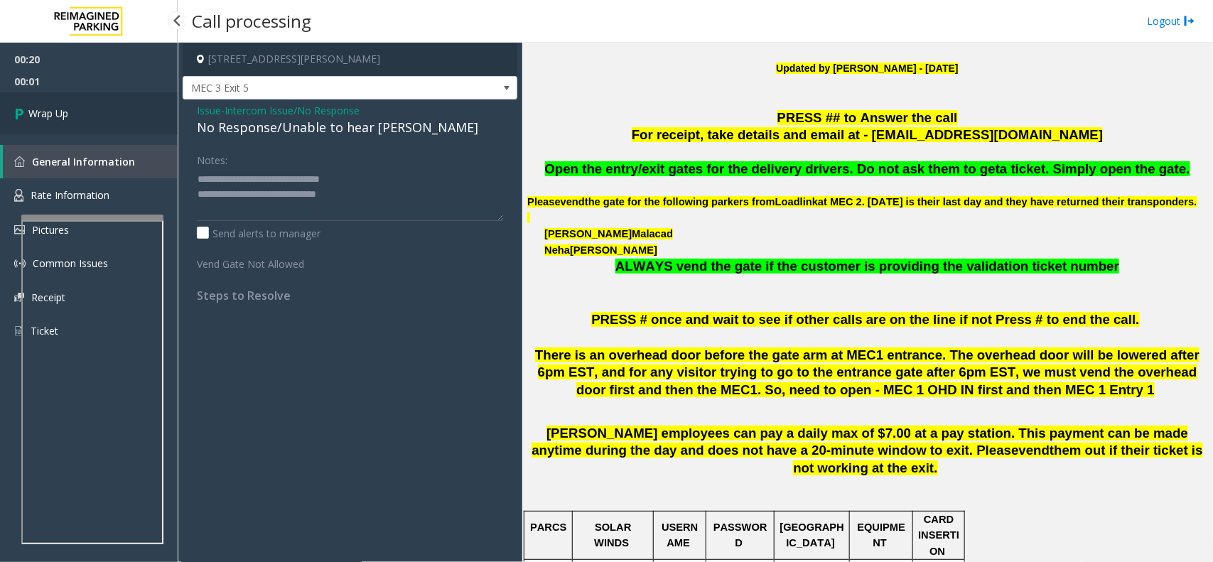
click at [82, 107] on link "Wrap Up" at bounding box center [89, 113] width 178 height 42
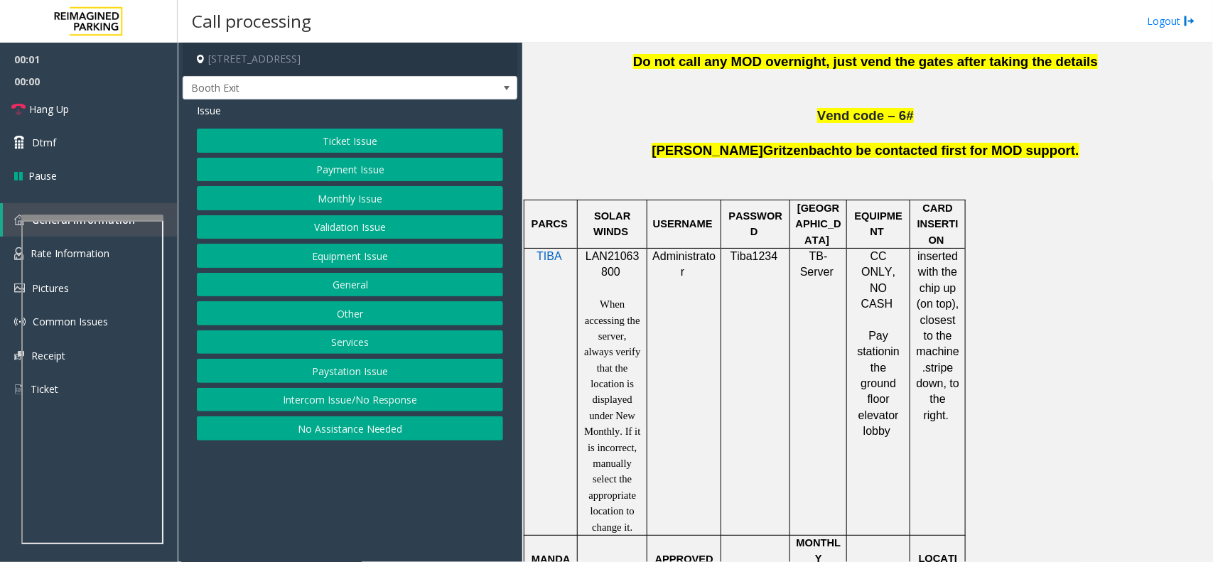
scroll to position [888, 0]
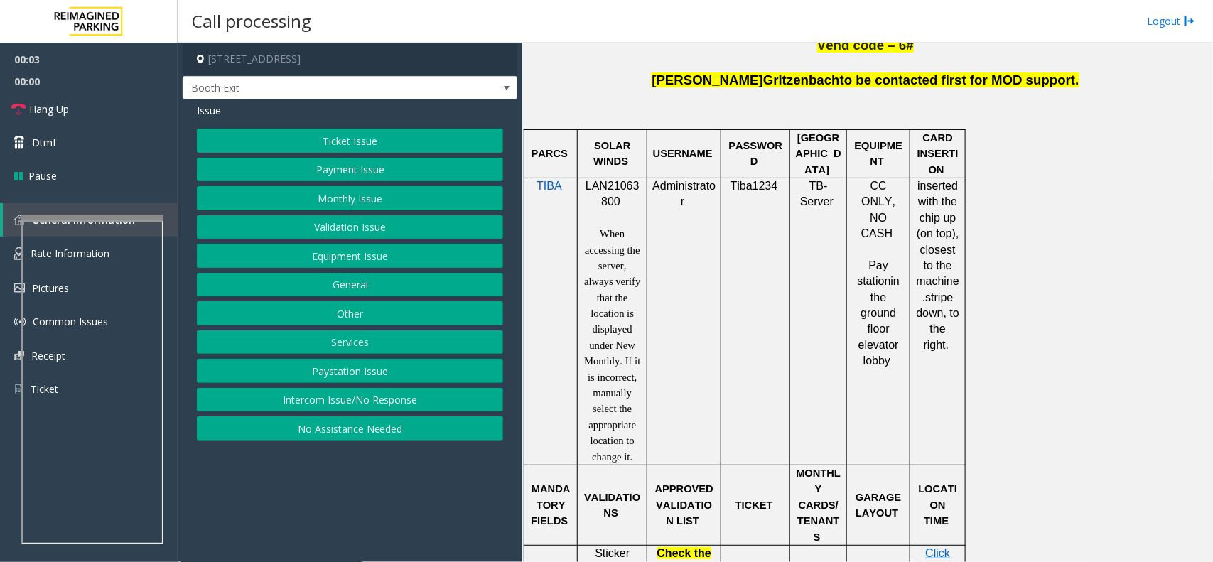
click at [616, 190] on span "LAN21063800" at bounding box center [613, 194] width 54 height 28
click at [616, 188] on span "LAN21063800" at bounding box center [613, 194] width 54 height 28
click at [616, 195] on p "LAN21063800" at bounding box center [612, 194] width 59 height 32
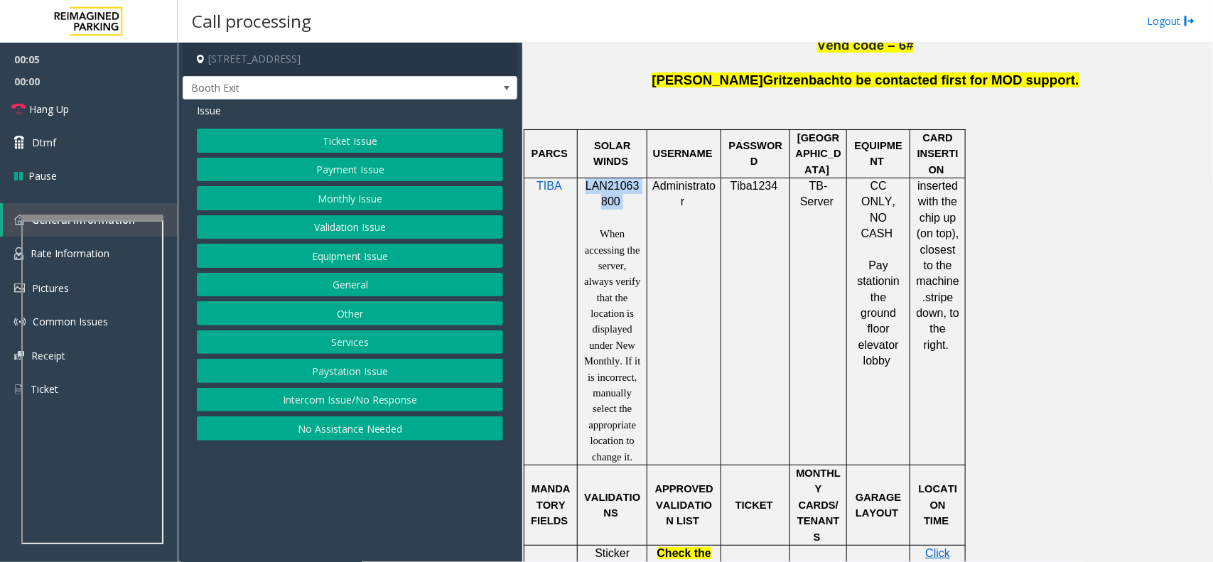
copy p "LAN21063800"
click at [356, 225] on button "Validation Issue" at bounding box center [350, 227] width 306 height 24
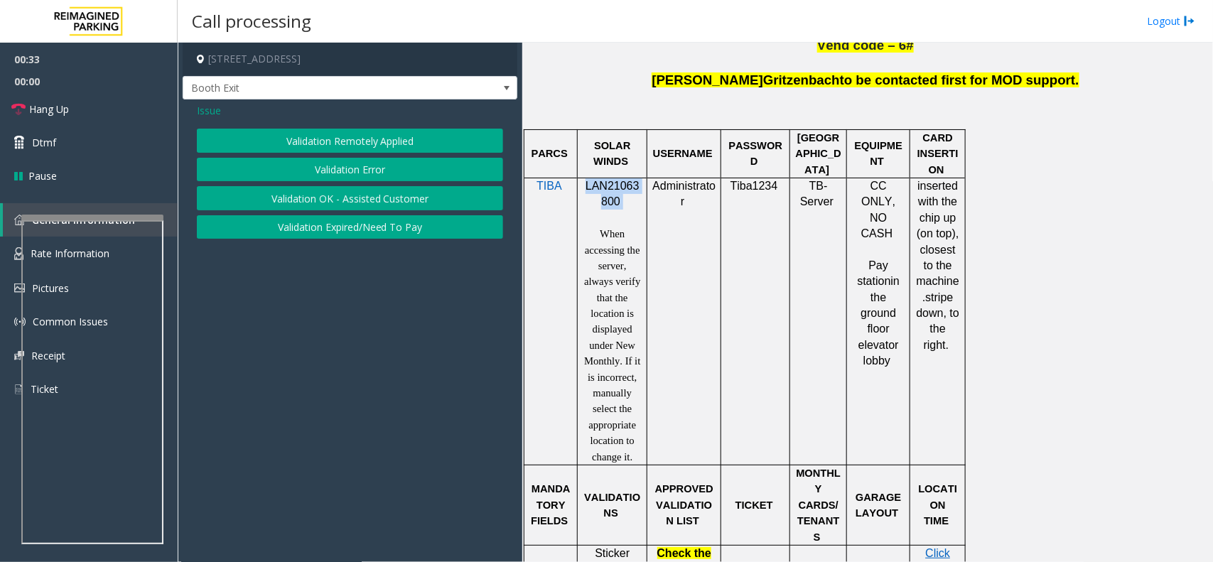
click at [366, 171] on button "Validation Error" at bounding box center [350, 170] width 306 height 24
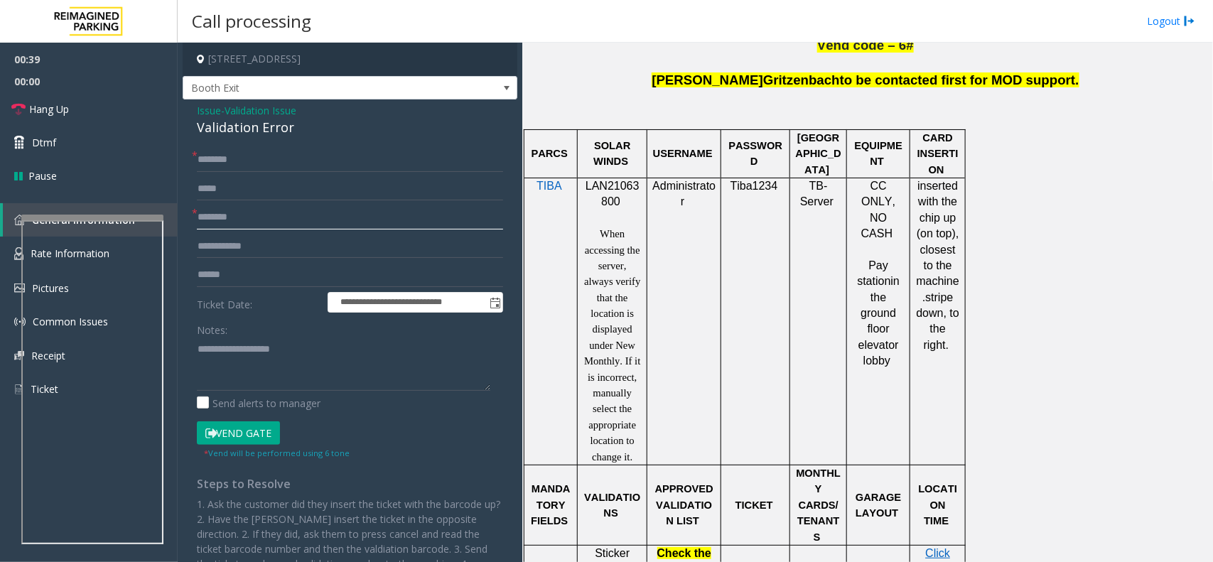
click at [251, 217] on input "text" at bounding box center [350, 217] width 306 height 24
type input "*****"
click at [245, 161] on input "text" at bounding box center [350, 160] width 306 height 24
click at [225, 161] on input "text" at bounding box center [350, 160] width 306 height 24
type input "********"
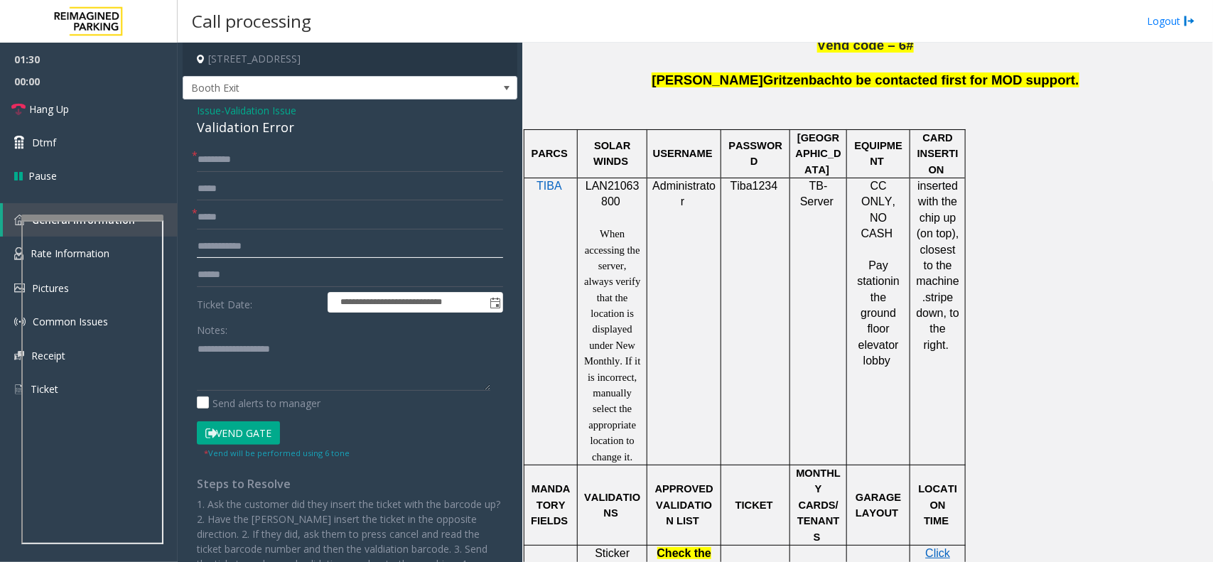
click at [249, 244] on input "text" at bounding box center [350, 247] width 306 height 24
click at [256, 272] on input "text" at bounding box center [350, 275] width 306 height 24
click at [247, 347] on textarea at bounding box center [343, 364] width 293 height 53
click at [244, 275] on input "text" at bounding box center [350, 275] width 306 height 24
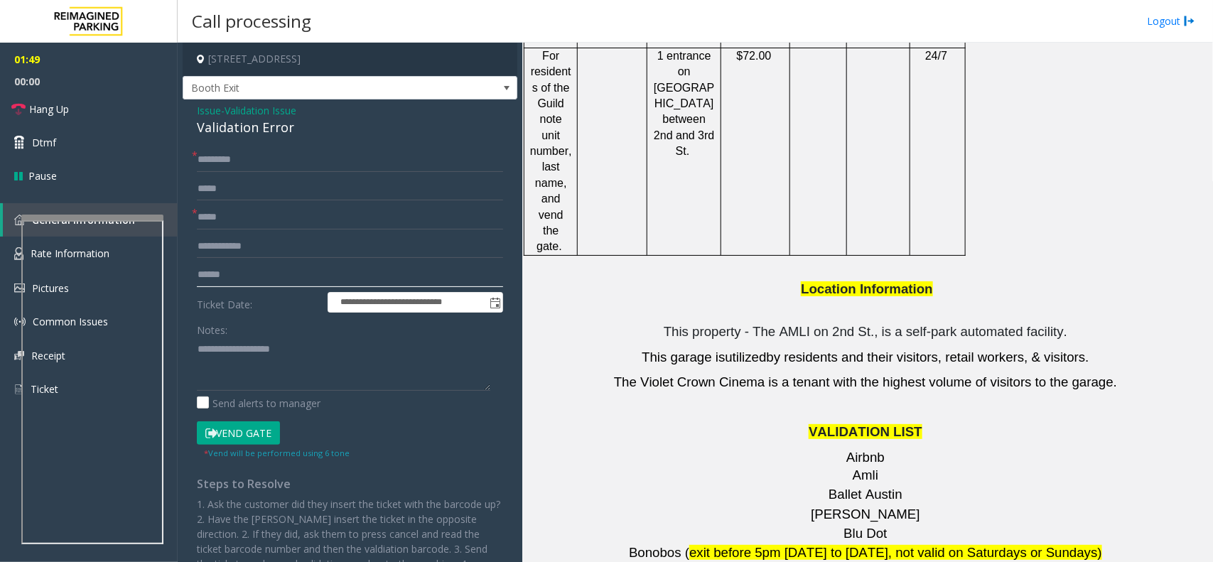
scroll to position [1688, 0]
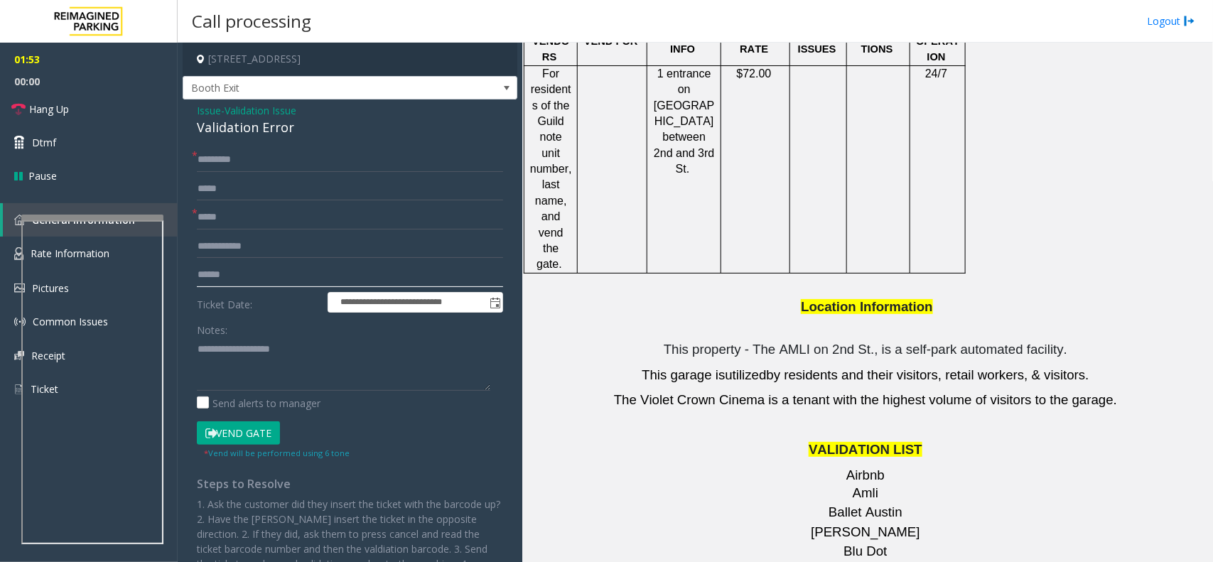
click at [296, 271] on input "text" at bounding box center [350, 275] width 306 height 24
type input "*******"
click at [264, 276] on input "*******" at bounding box center [350, 275] width 306 height 24
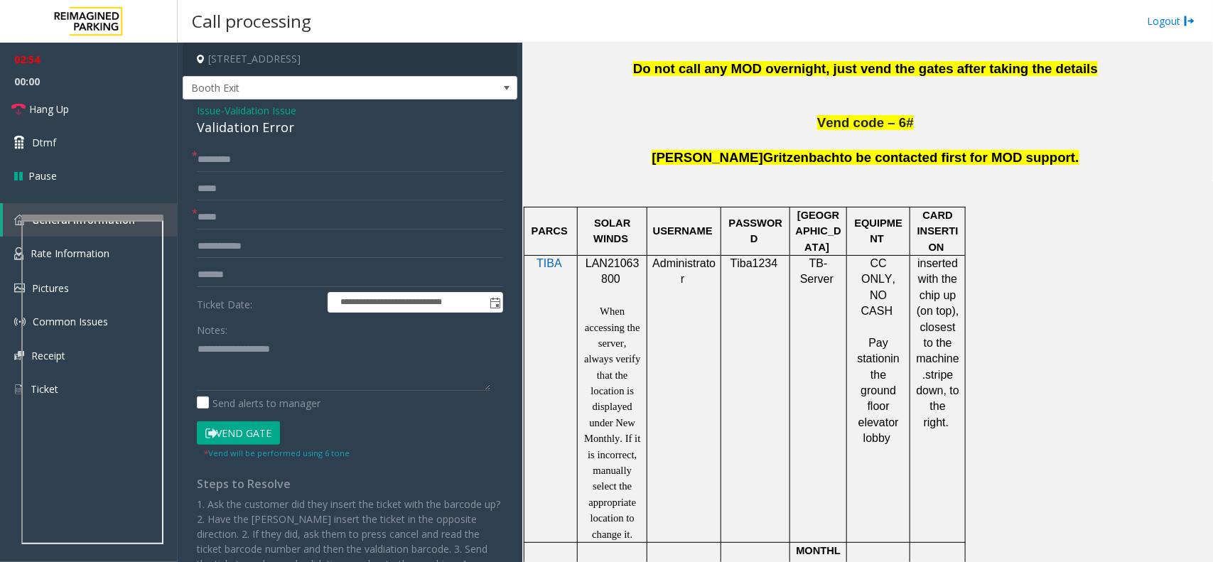
scroll to position [799, 0]
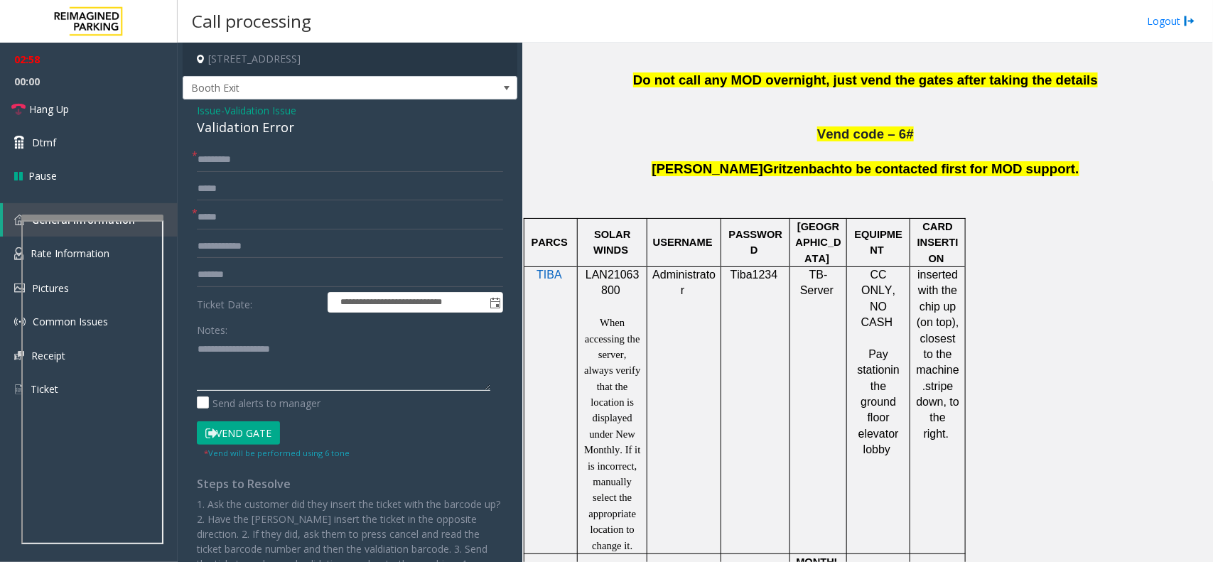
click at [235, 357] on textarea at bounding box center [343, 364] width 293 height 53
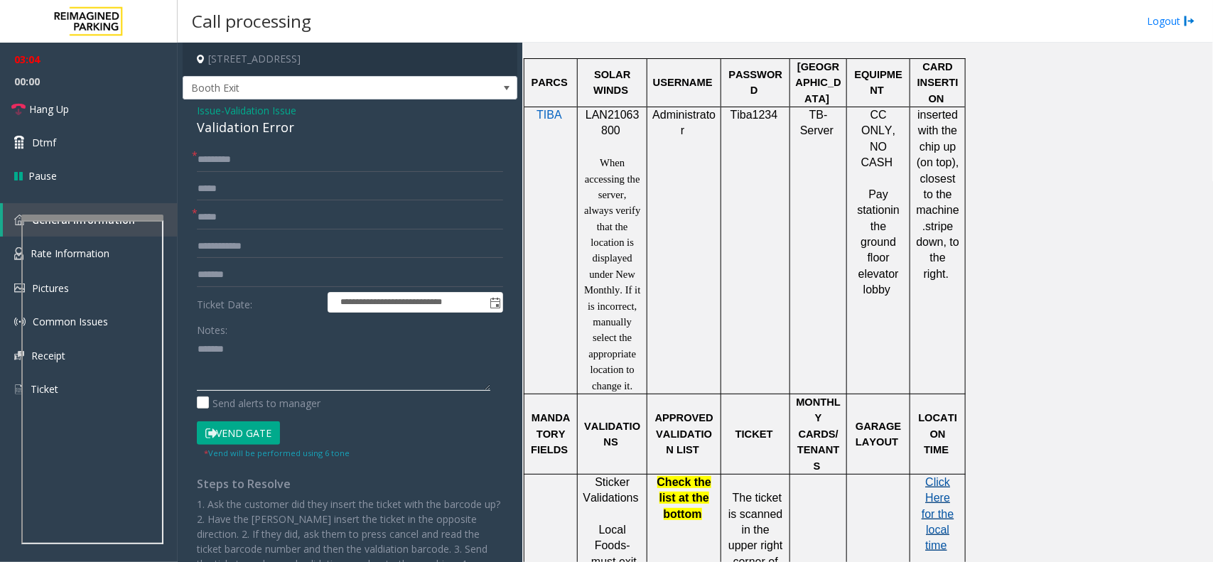
scroll to position [1244, 0]
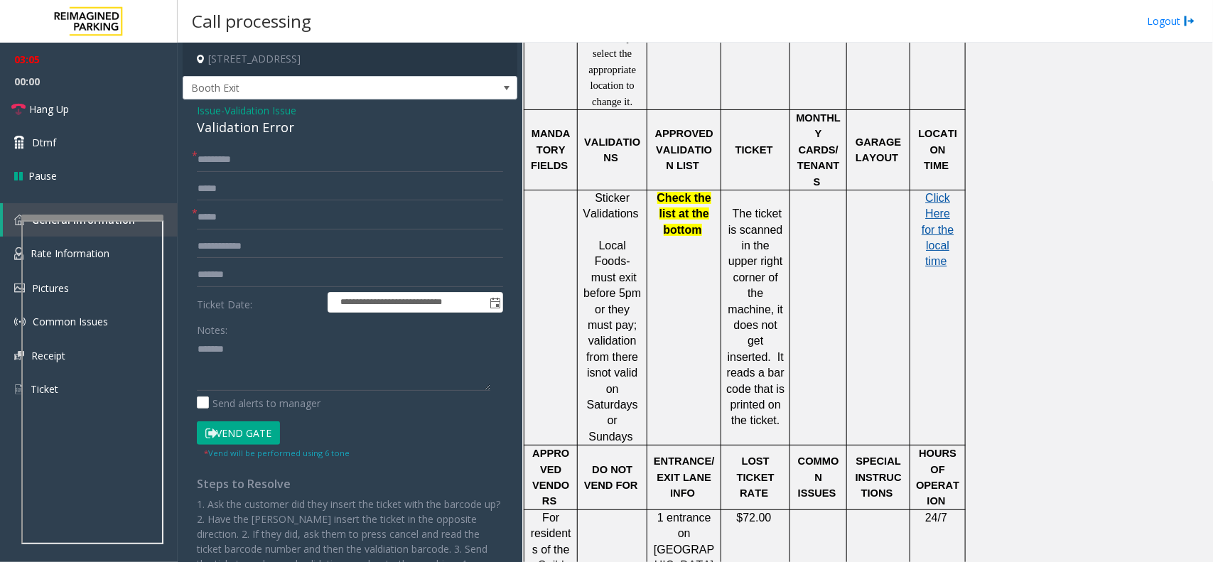
click at [943, 207] on span "Click Here for the local time" at bounding box center [938, 230] width 32 height 76
click at [250, 278] on input "*******" at bounding box center [350, 275] width 306 height 24
click at [279, 336] on div "Notes:" at bounding box center [350, 354] width 306 height 73
click at [282, 347] on textarea at bounding box center [343, 364] width 293 height 53
click at [254, 357] on textarea at bounding box center [343, 364] width 293 height 53
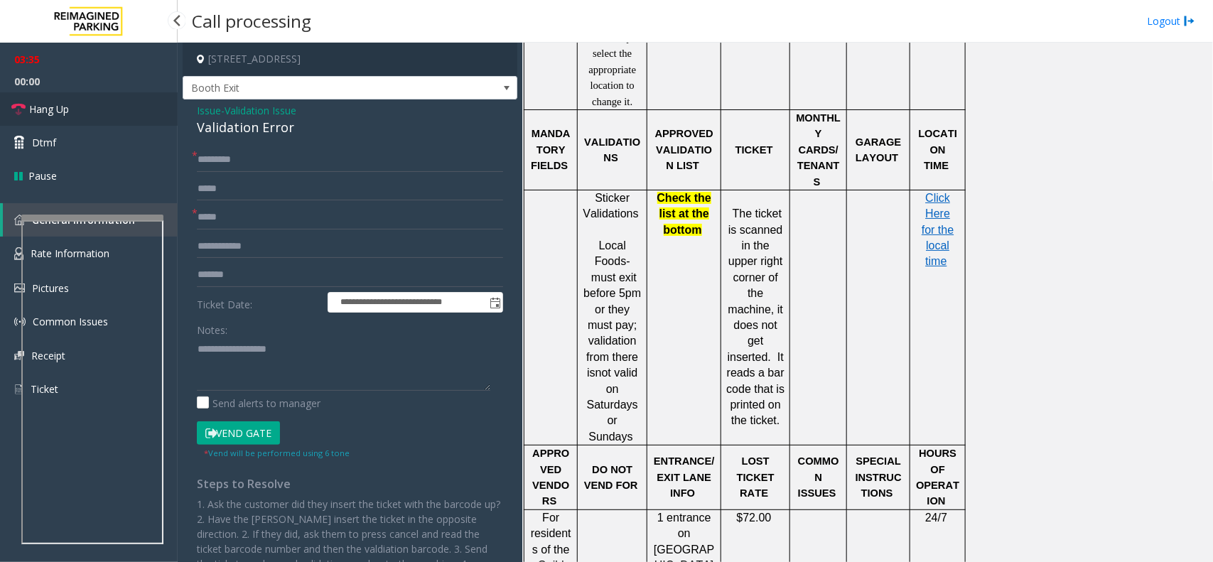
click at [63, 121] on link "Hang Up" at bounding box center [89, 108] width 178 height 33
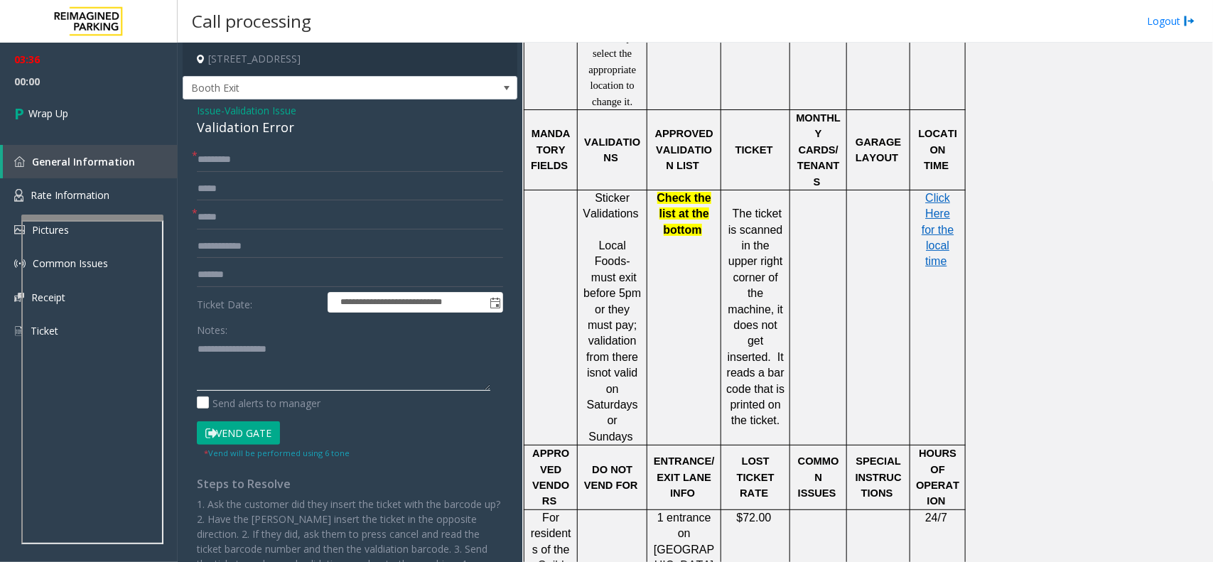
click at [332, 368] on textarea at bounding box center [343, 364] width 293 height 53
click at [197, 365] on textarea at bounding box center [343, 364] width 293 height 53
click at [300, 349] on textarea at bounding box center [343, 364] width 293 height 53
drag, startPoint x: 296, startPoint y: 124, endPoint x: 189, endPoint y: 105, distance: 109.0
click at [189, 105] on div "**********" at bounding box center [350, 379] width 335 height 560
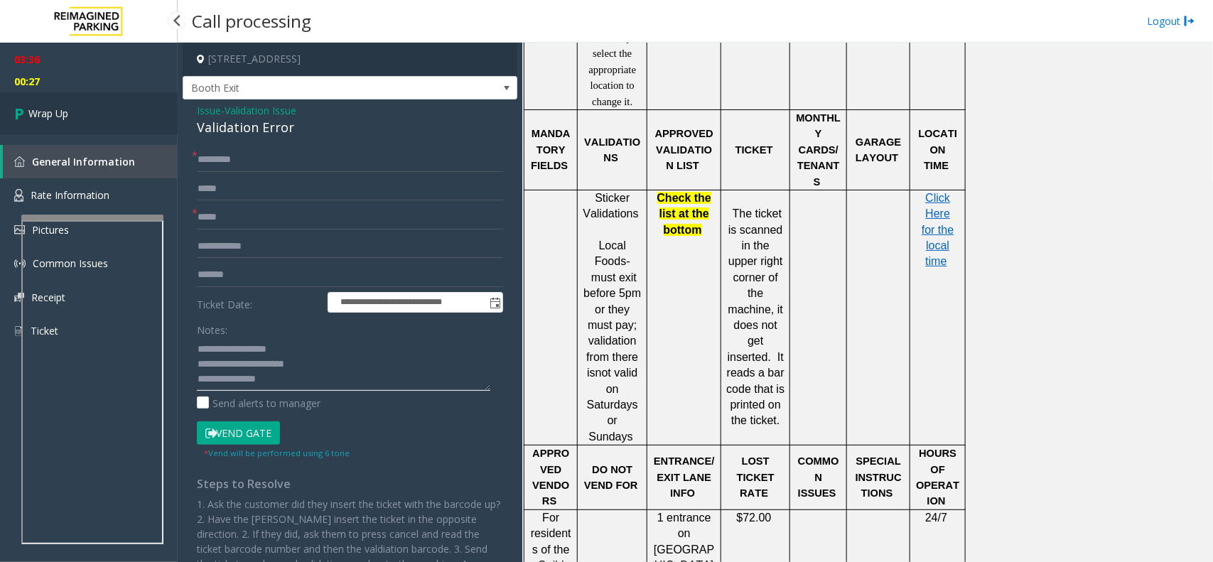
type textarea "**********"
click at [55, 121] on link "Wrap Up" at bounding box center [89, 113] width 178 height 42
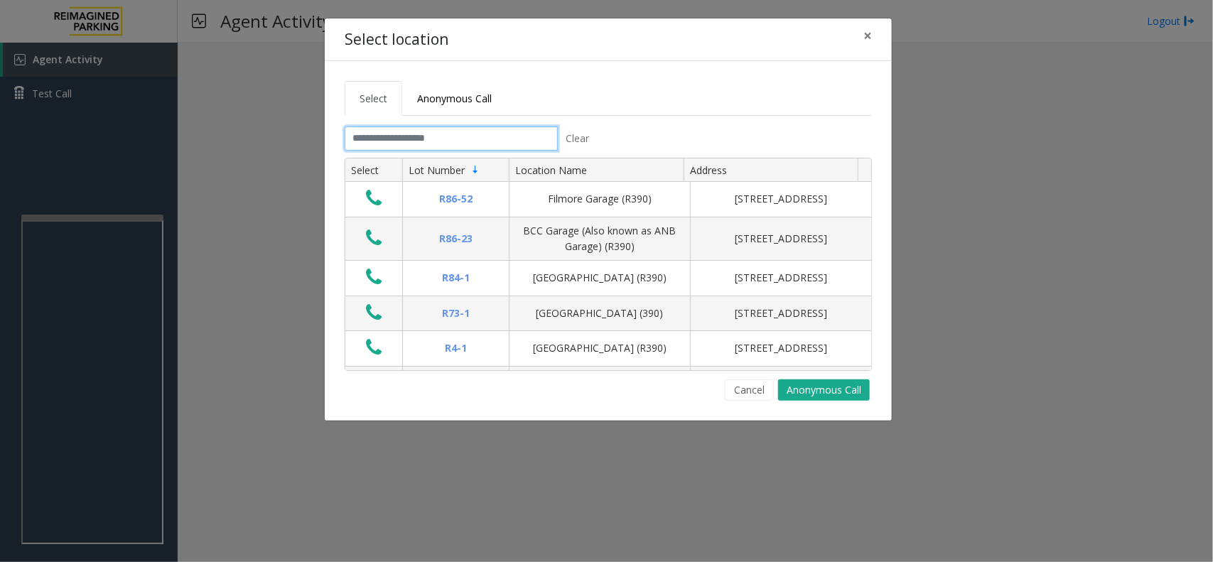
click at [421, 139] on input "text" at bounding box center [451, 138] width 213 height 24
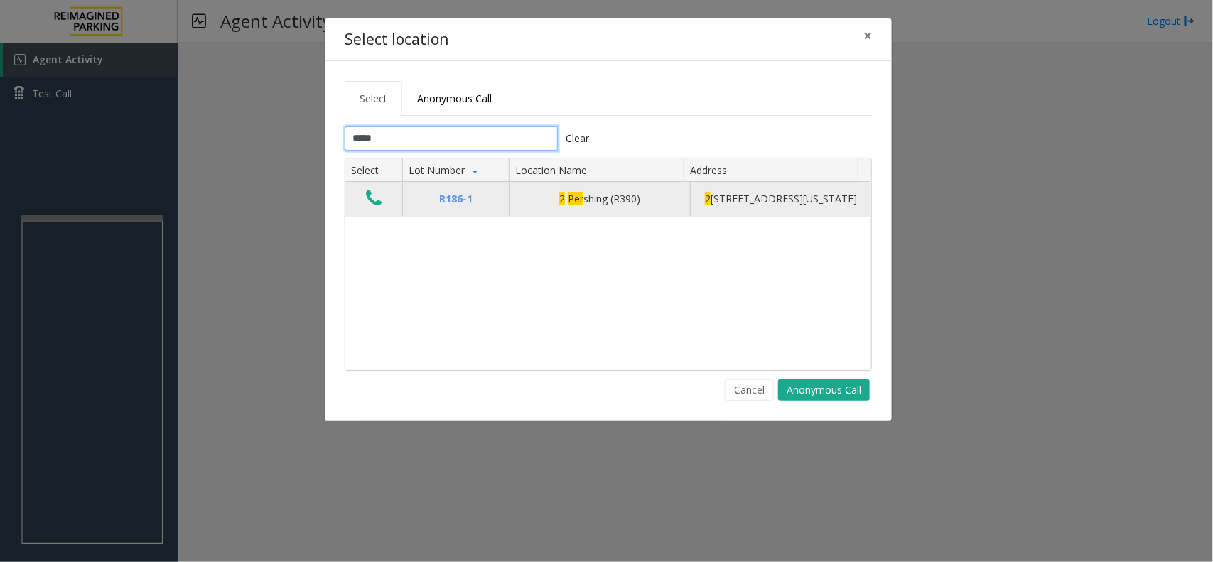
type input "*****"
click at [362, 210] on button "Data table" at bounding box center [374, 199] width 24 height 23
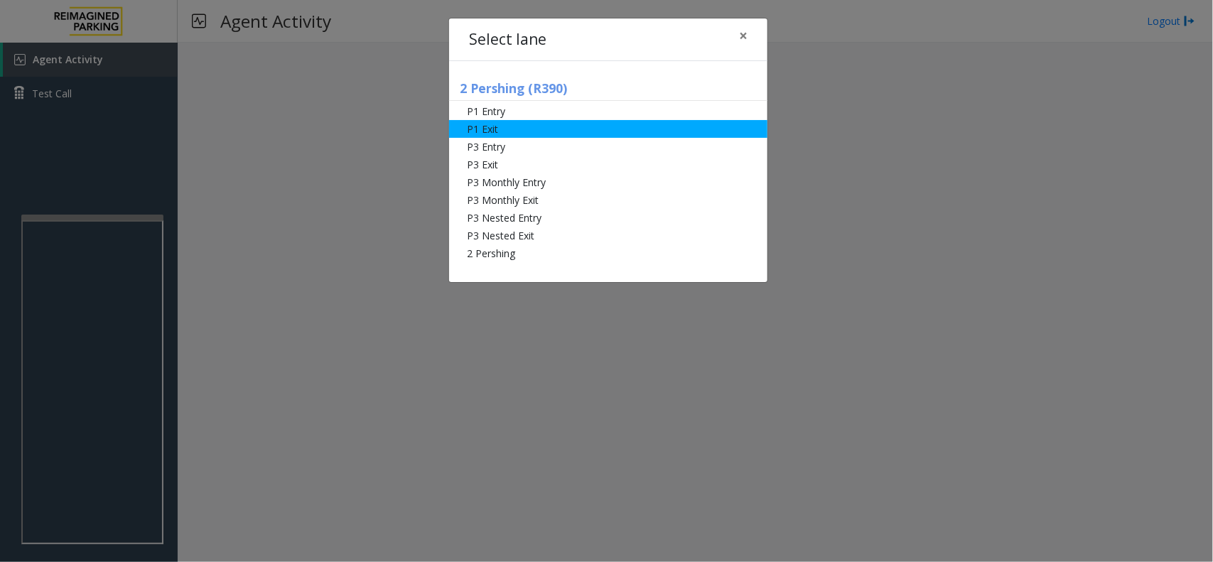
click at [610, 133] on li "P1 Exit" at bounding box center [608, 129] width 318 height 18
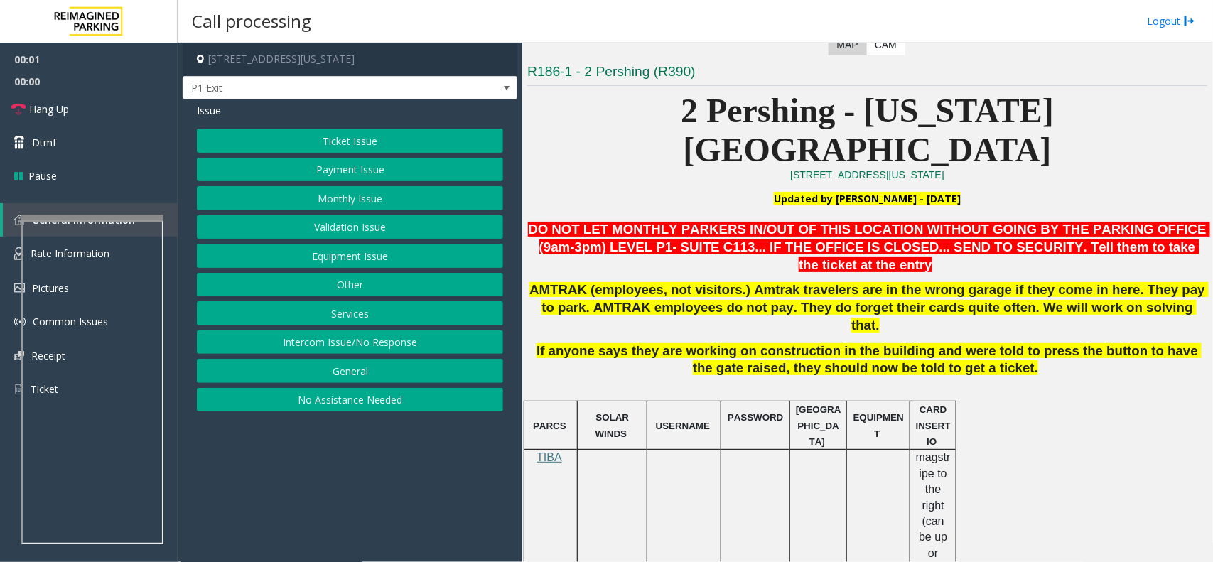
scroll to position [533, 0]
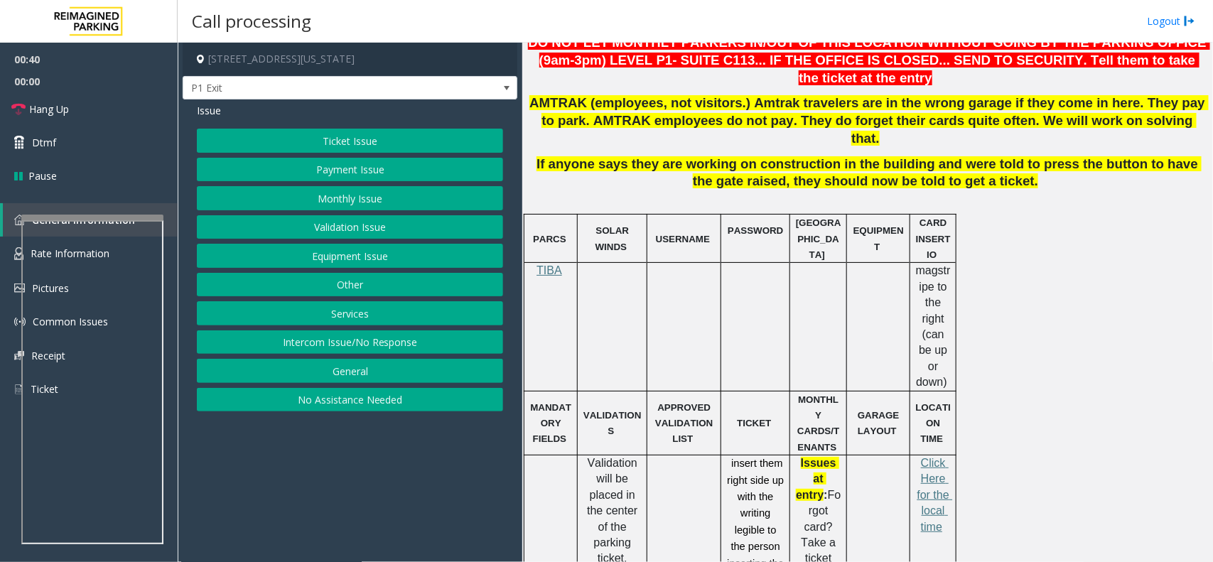
click at [611, 457] on span "Validation will be placed in the center of the parking ticket. (Sticker)" at bounding box center [614, 519] width 54 height 124
click at [613, 457] on span "Validation will be placed in the center of the parking ticket. (Sticker)" at bounding box center [614, 519] width 54 height 124
click at [611, 457] on span "Validation will be placed in the center of the parking ticket. (Sticker)" at bounding box center [614, 519] width 54 height 124
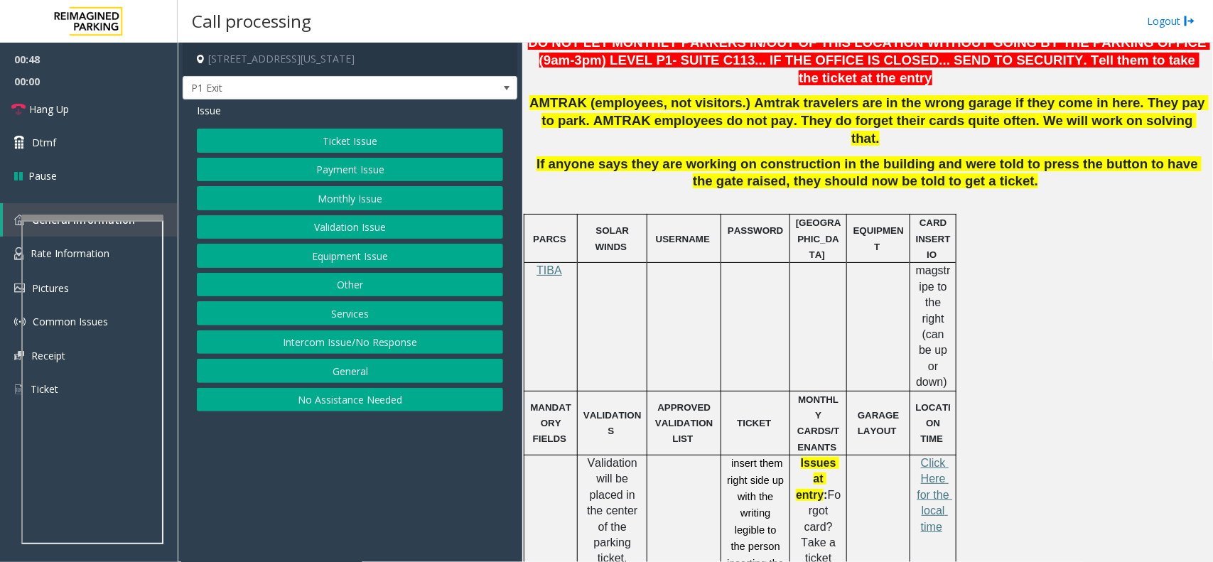
click at [350, 142] on button "Ticket Issue" at bounding box center [350, 141] width 306 height 24
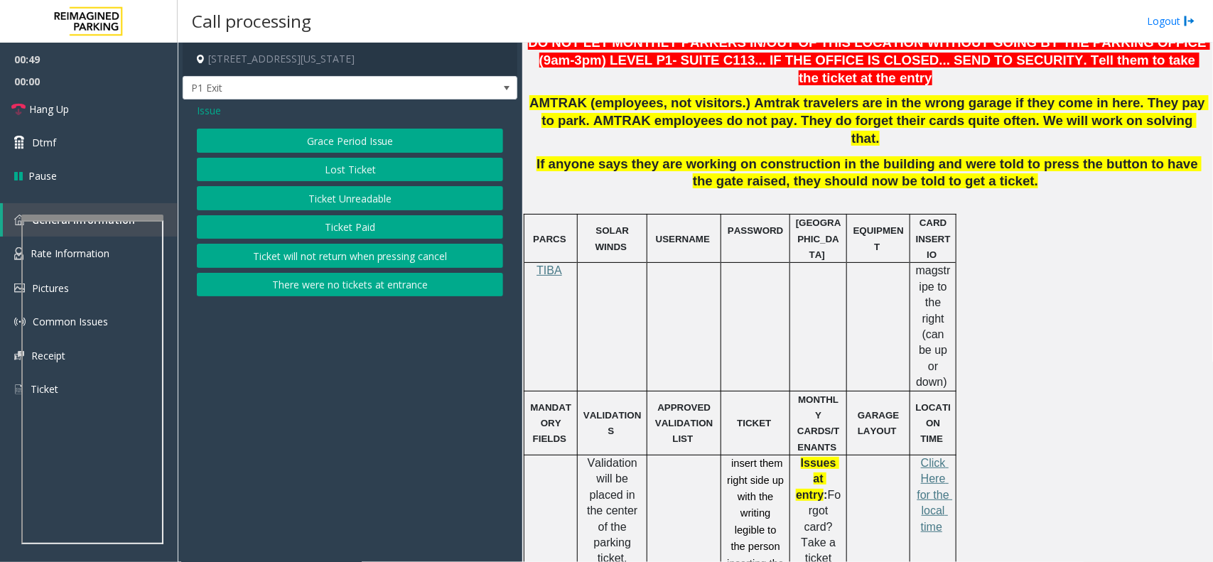
click at [365, 199] on button "Ticket Unreadable" at bounding box center [350, 198] width 306 height 24
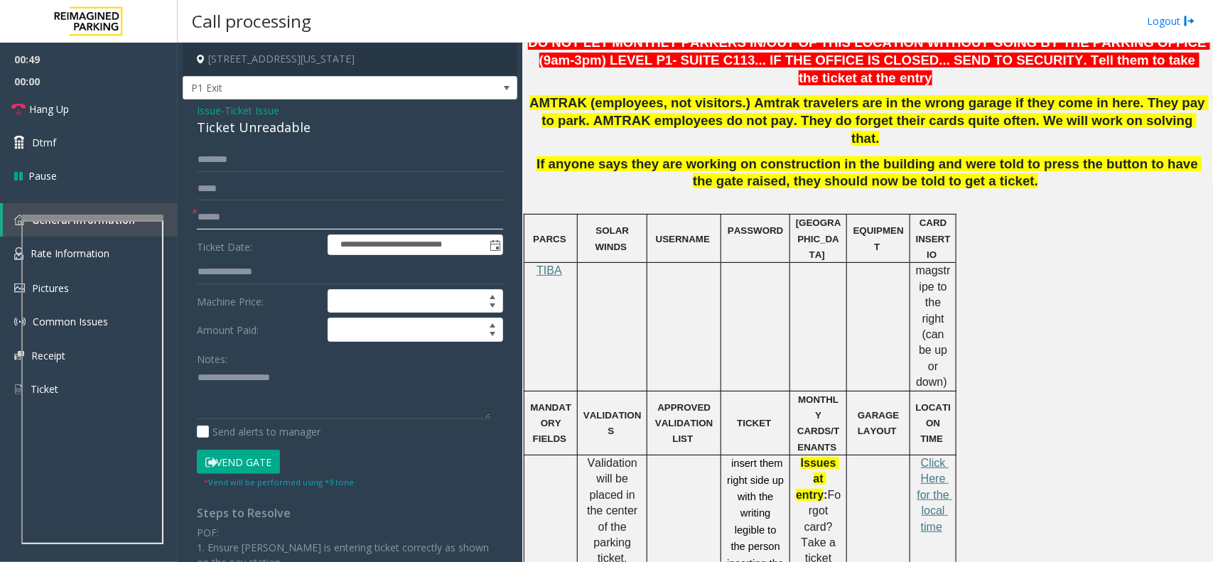
click at [290, 222] on input "text" at bounding box center [350, 217] width 306 height 24
drag, startPoint x: 306, startPoint y: 129, endPoint x: 185, endPoint y: 105, distance: 123.8
click at [185, 105] on div "**********" at bounding box center [350, 423] width 335 height 649
click at [318, 384] on textarea at bounding box center [343, 393] width 293 height 53
click at [313, 399] on textarea at bounding box center [343, 393] width 293 height 53
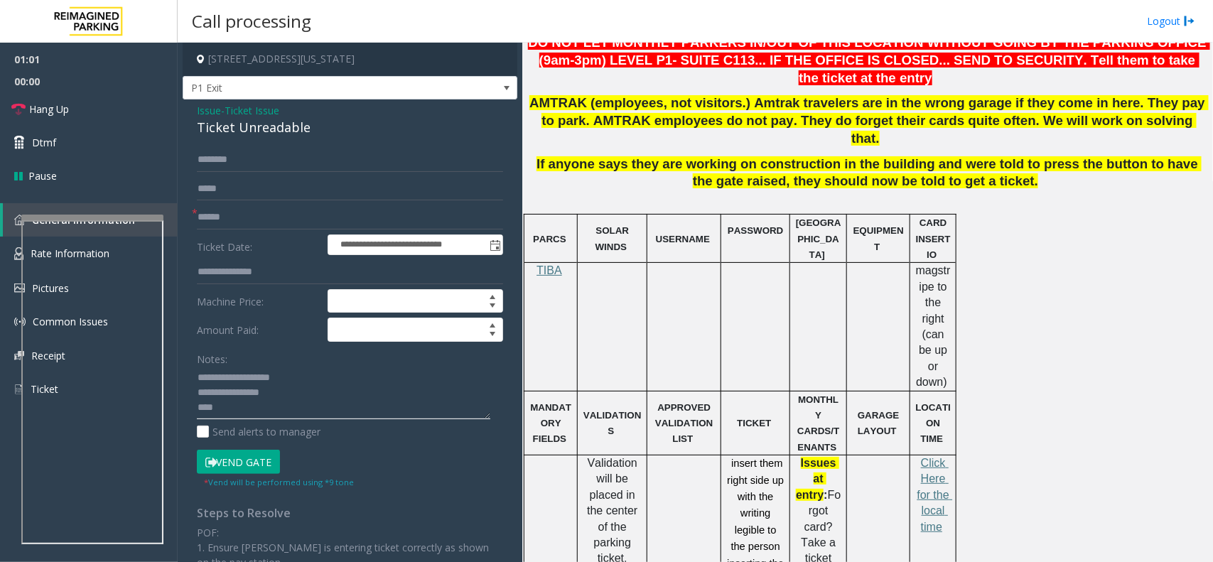
type textarea "**********"
click at [239, 217] on input "text" at bounding box center [350, 217] width 306 height 24
type input "*"
type input "*******"
click at [753, 458] on span "insert them right side up with the writing legible to the person inserting the …" at bounding box center [757, 522] width 60 height 128
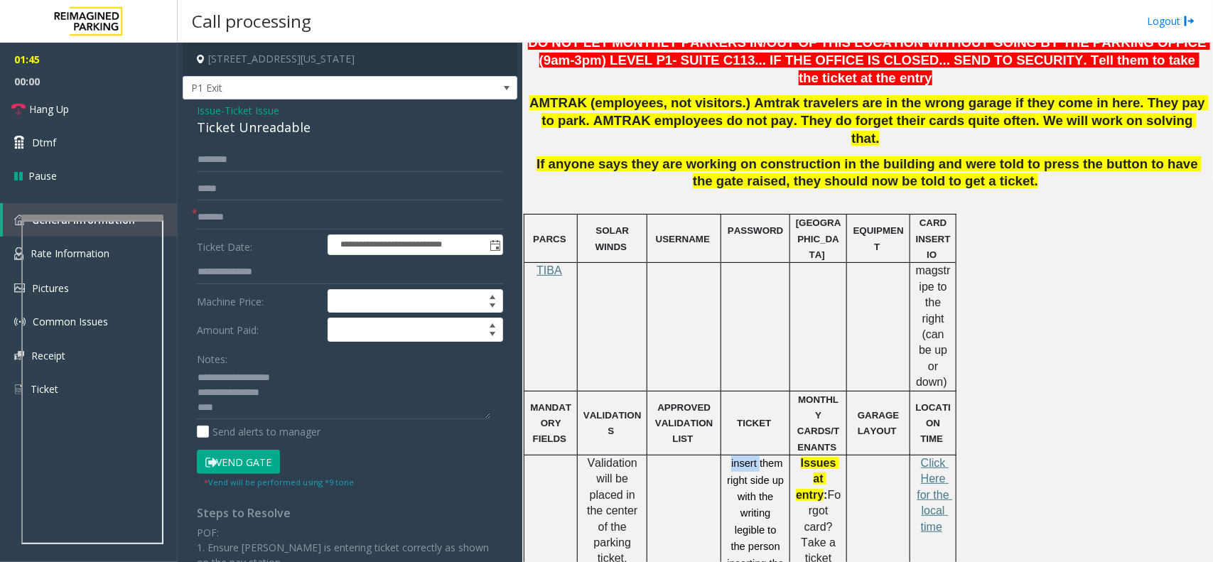
click at [753, 458] on span "insert them right side up with the writing legible to the person inserting the …" at bounding box center [757, 522] width 60 height 128
click at [768, 458] on span "insert them right side up with the writing legible to the person inserting the …" at bounding box center [757, 522] width 60 height 128
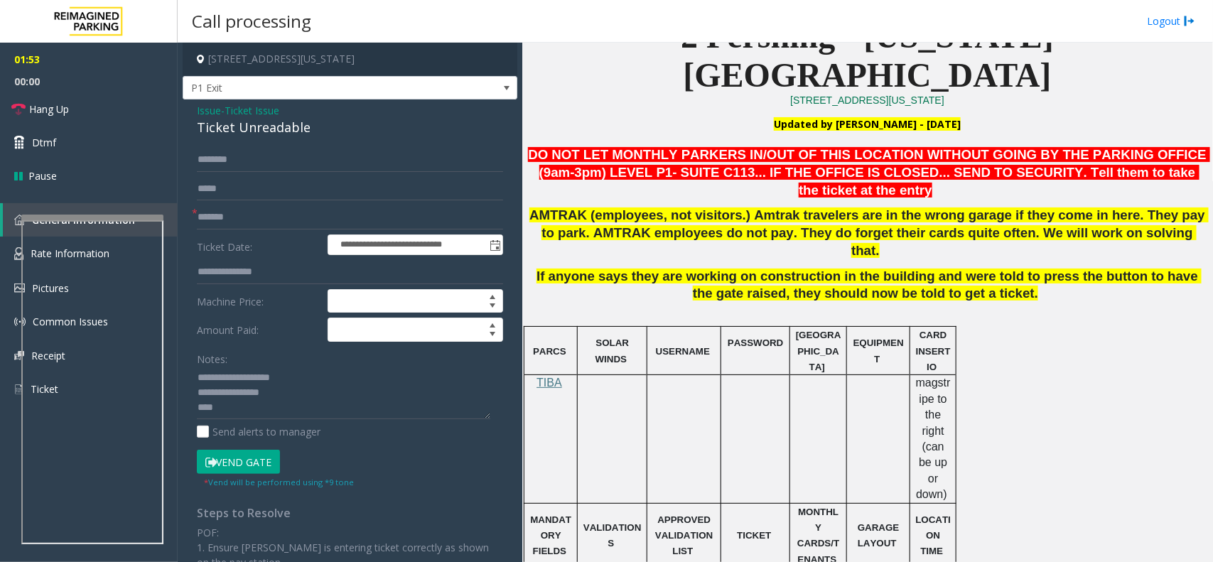
scroll to position [355, 0]
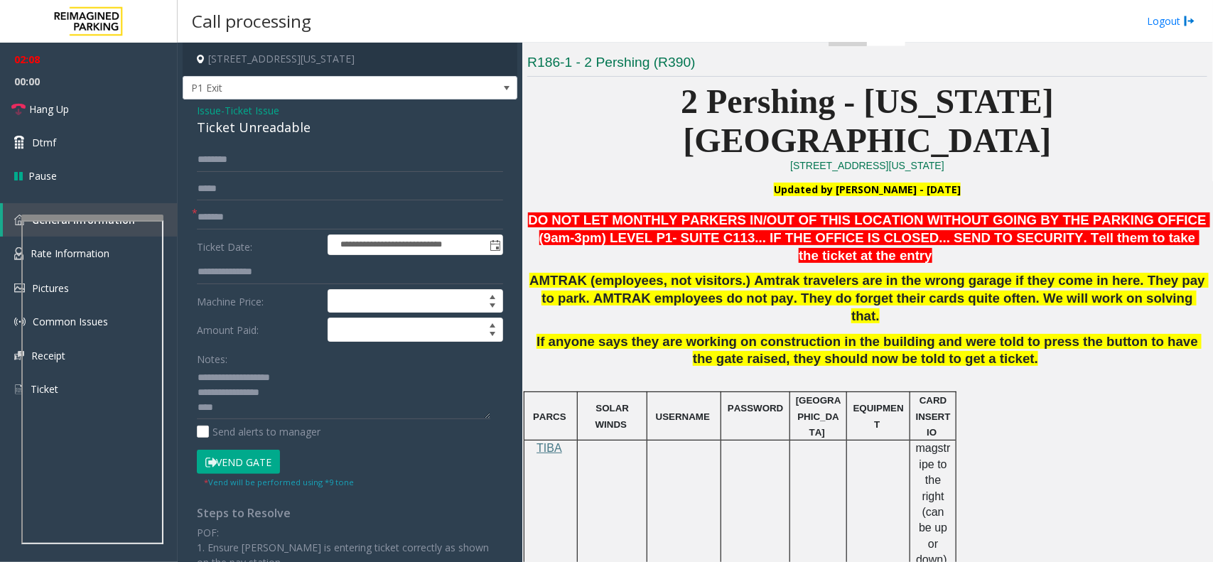
click at [239, 453] on button "Vend Gate" at bounding box center [238, 462] width 83 height 24
click at [259, 407] on textarea at bounding box center [343, 393] width 293 height 53
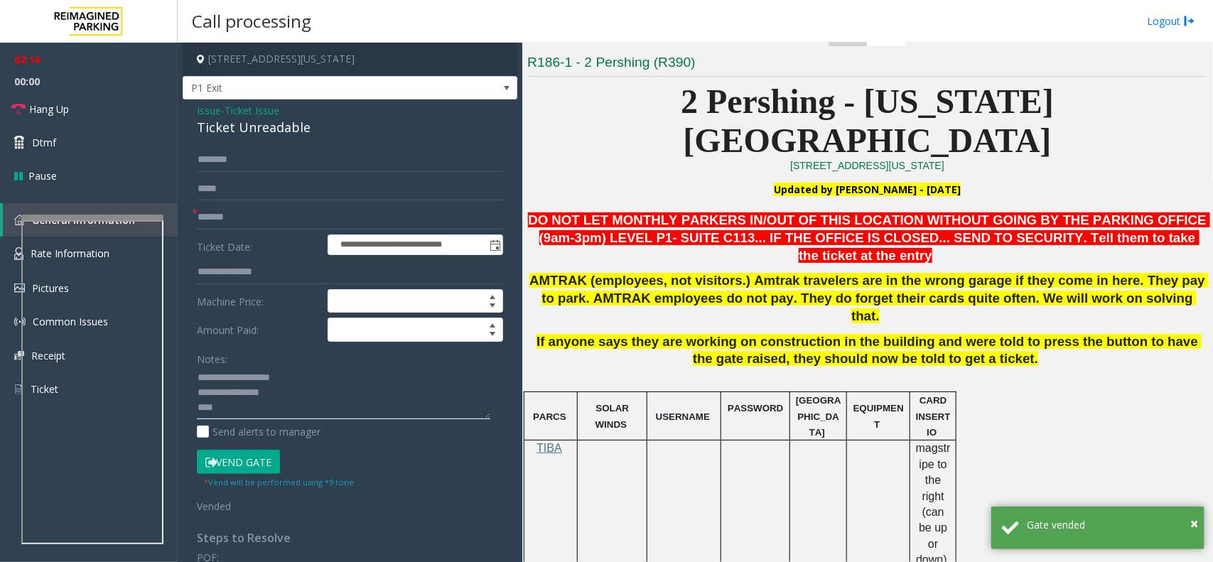
paste textarea "**********"
click at [269, 414] on textarea at bounding box center [343, 393] width 293 height 53
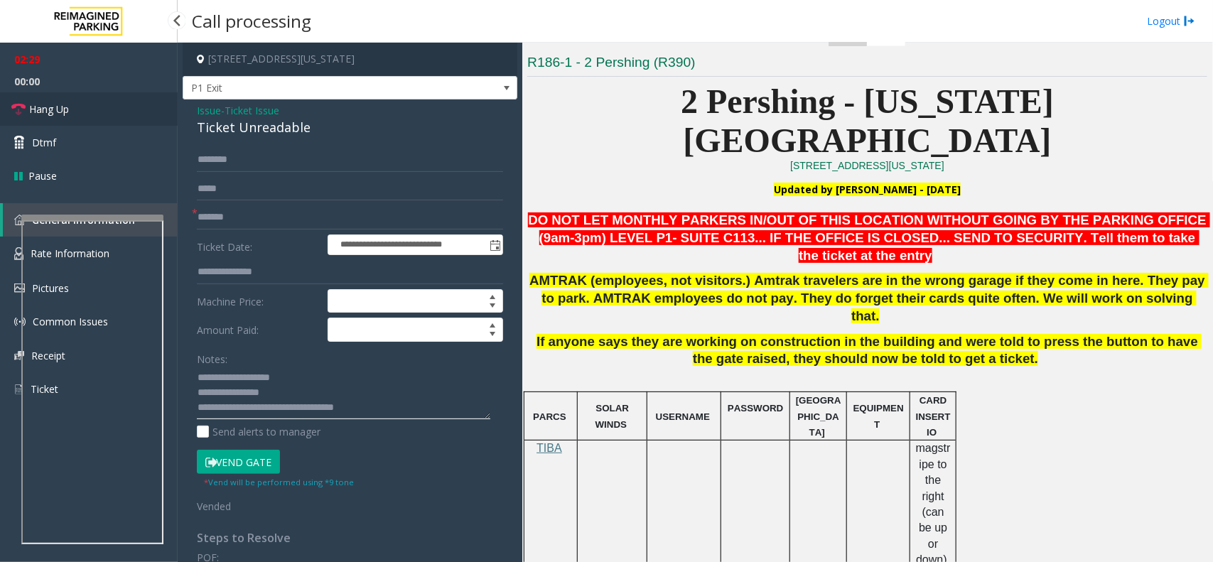
type textarea "**********"
click at [46, 102] on span "Hang Up" at bounding box center [49, 109] width 40 height 15
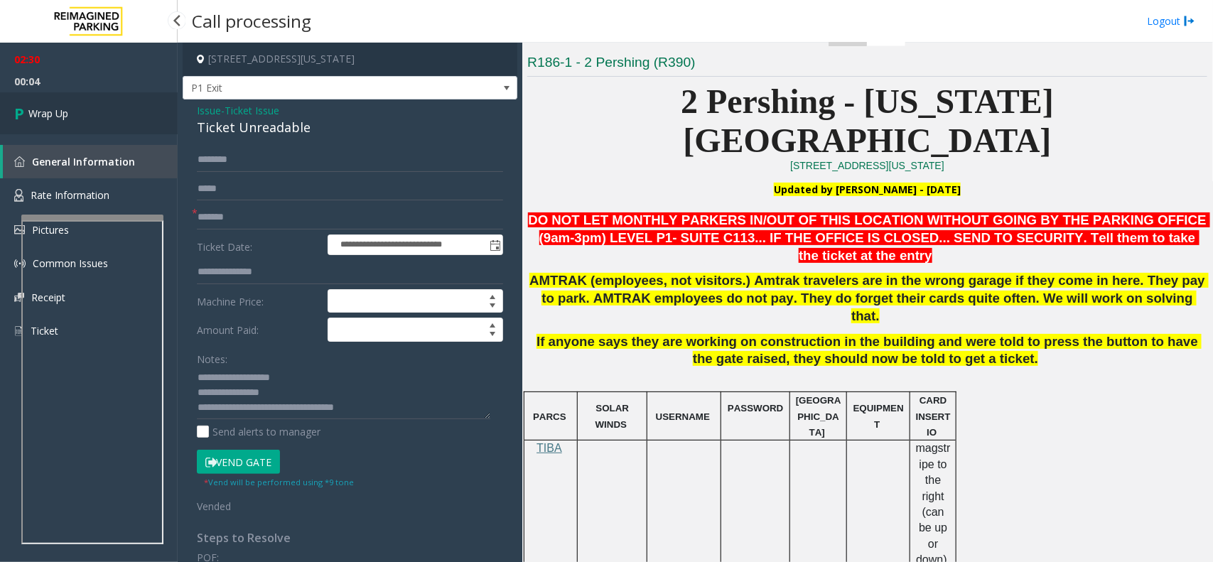
click at [46, 102] on link "Wrap Up" at bounding box center [89, 113] width 178 height 42
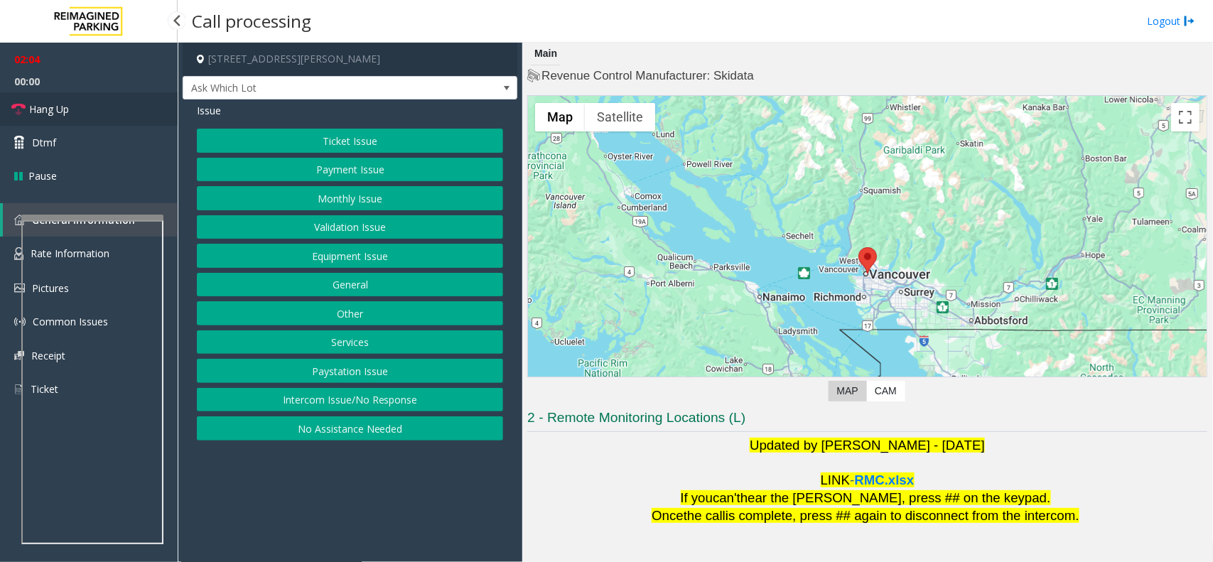
click at [70, 114] on link "Hang Up" at bounding box center [89, 108] width 178 height 33
click at [339, 254] on button "Equipment Issue" at bounding box center [350, 256] width 306 height 24
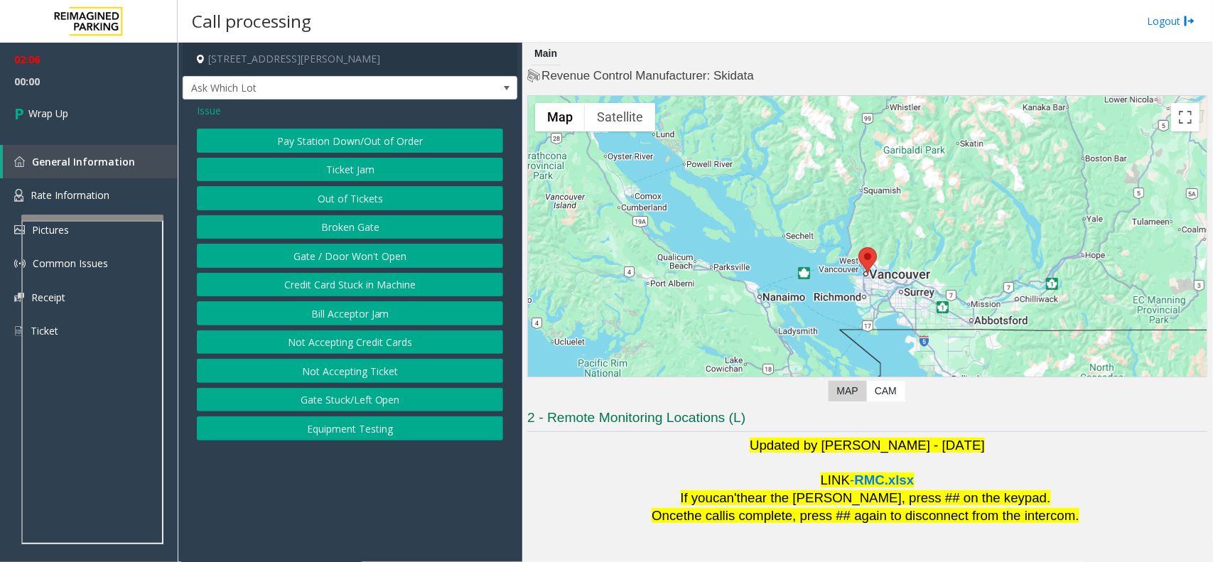
click at [323, 254] on button "Gate / Door Won't Open" at bounding box center [350, 256] width 306 height 24
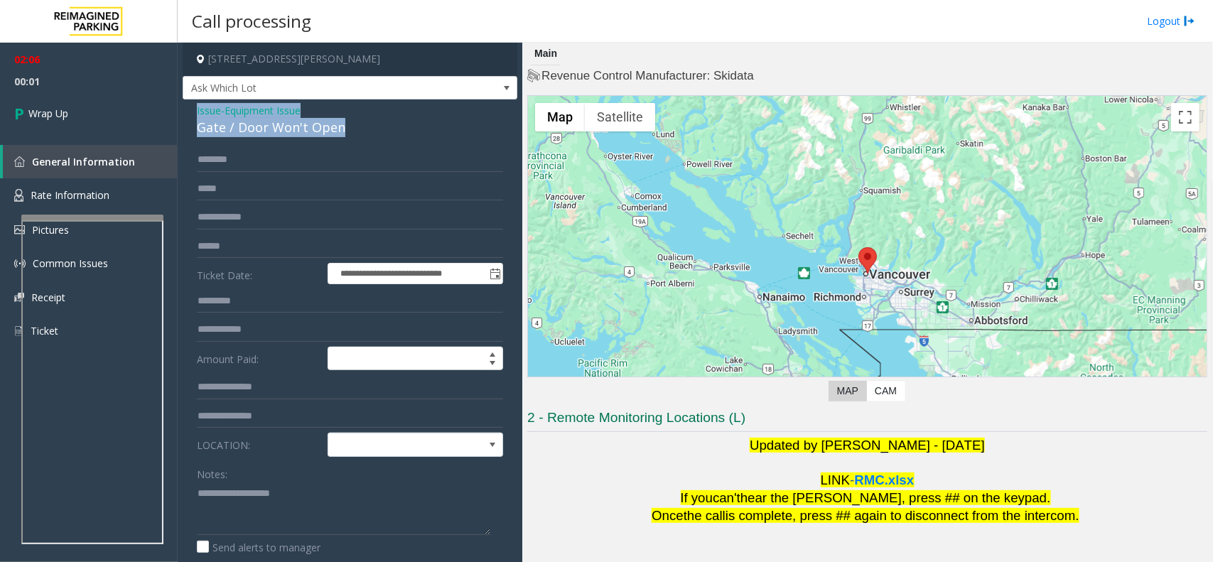
drag, startPoint x: 342, startPoint y: 123, endPoint x: 185, endPoint y: 111, distance: 157.5
click at [185, 111] on div "**********" at bounding box center [350, 443] width 335 height 689
click at [355, 500] on textarea at bounding box center [343, 508] width 293 height 53
click at [352, 509] on textarea at bounding box center [343, 508] width 293 height 53
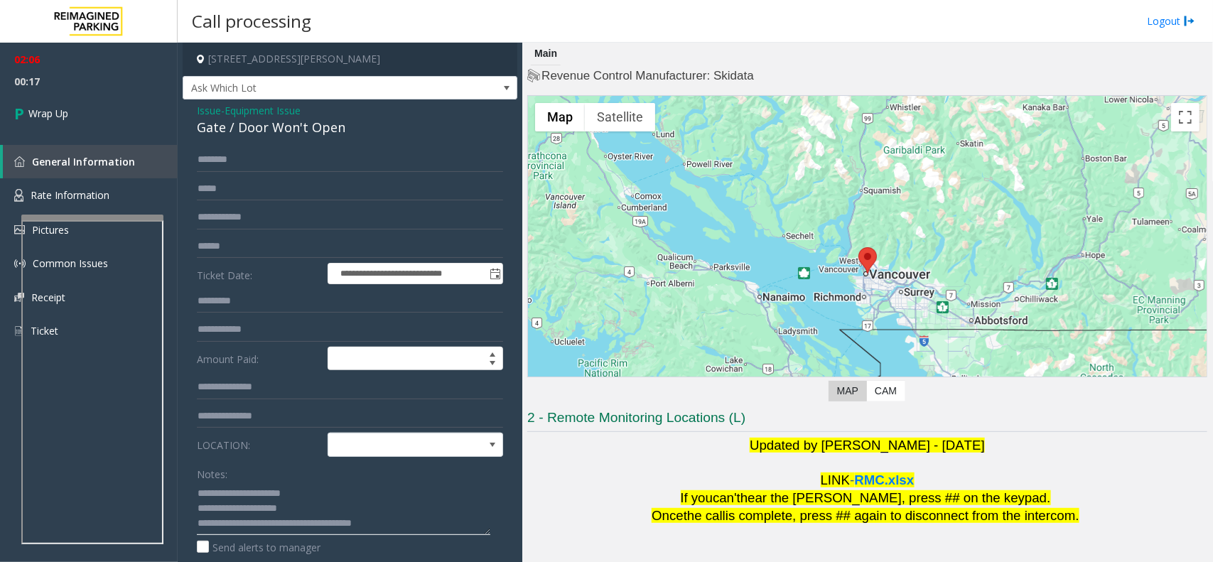
click at [368, 528] on textarea at bounding box center [343, 508] width 293 height 53
type textarea "**********"
click at [68, 102] on link "Wrap Up" at bounding box center [89, 113] width 178 height 42
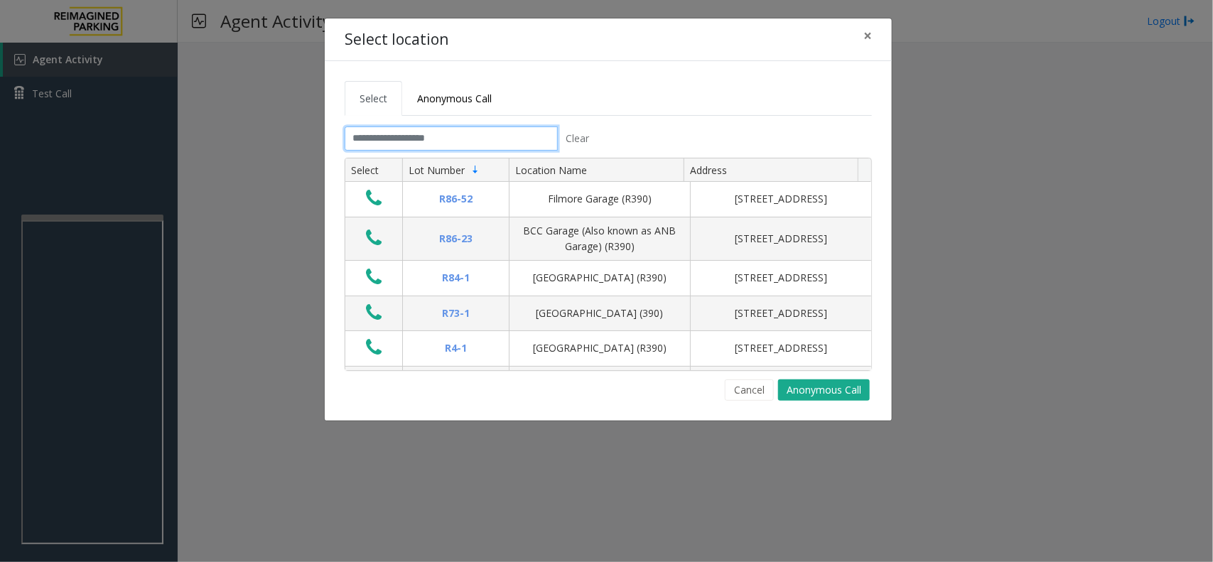
click at [388, 137] on input "text" at bounding box center [451, 138] width 213 height 24
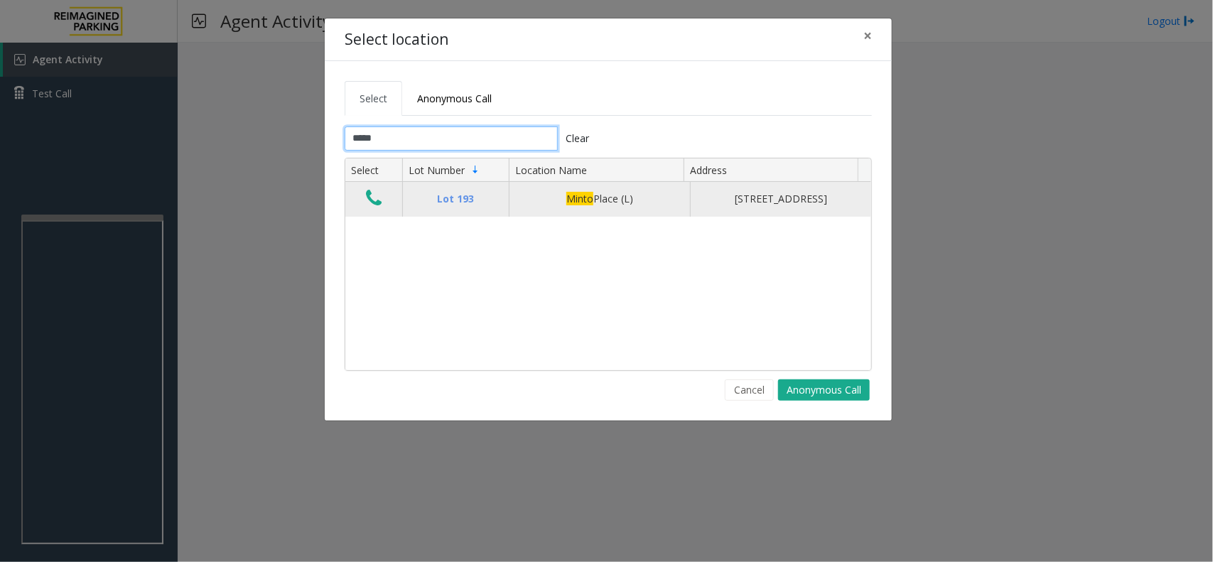
type input "*****"
click at [377, 201] on icon "Data table" at bounding box center [374, 198] width 16 height 20
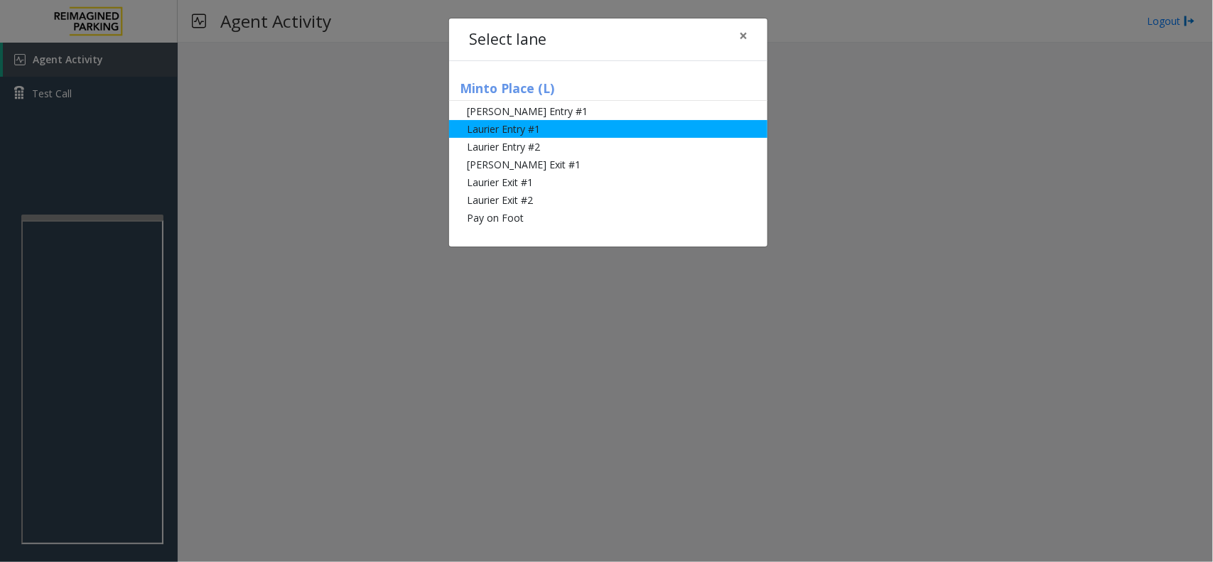
click at [568, 126] on li "Laurier Entry #1" at bounding box center [608, 129] width 318 height 18
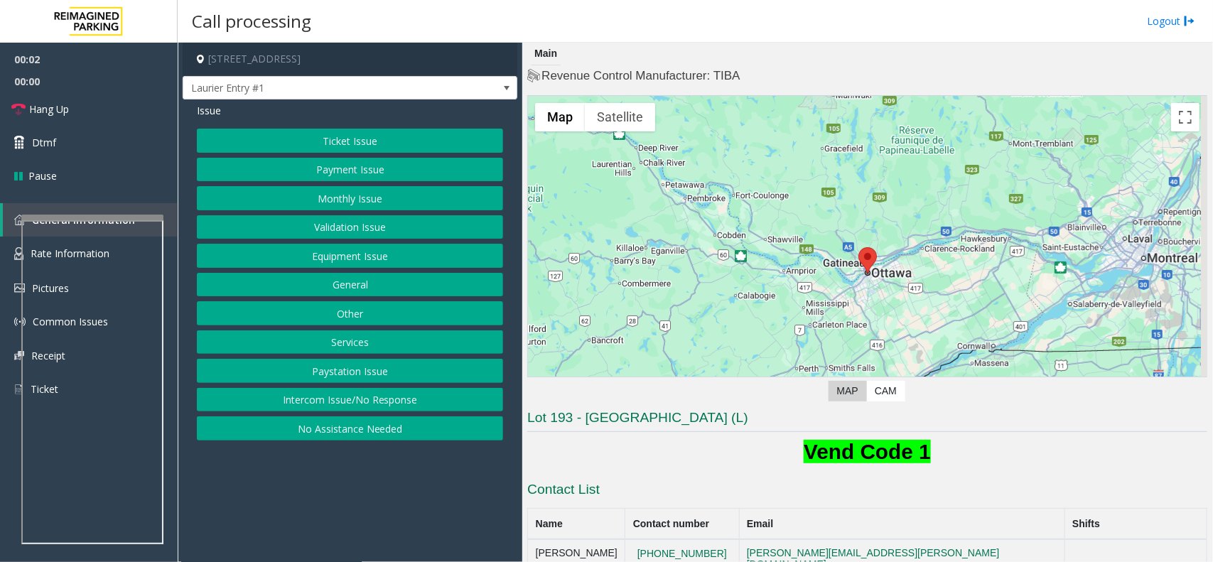
click at [360, 431] on button "No Assistance Needed" at bounding box center [350, 428] width 306 height 24
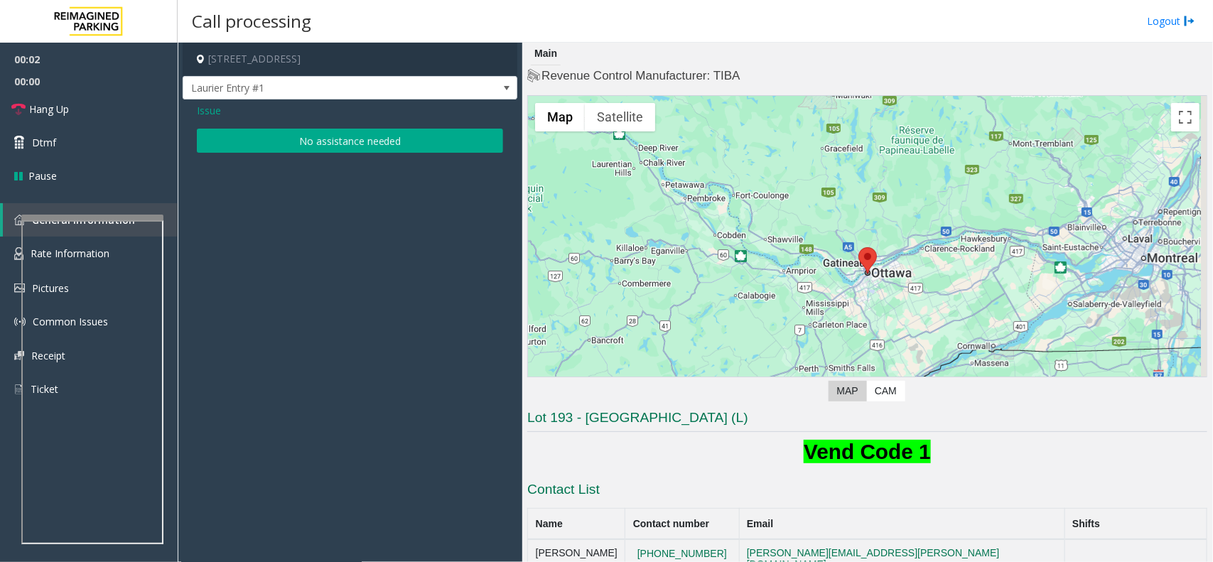
click at [357, 141] on button "No assistance needed" at bounding box center [350, 141] width 306 height 24
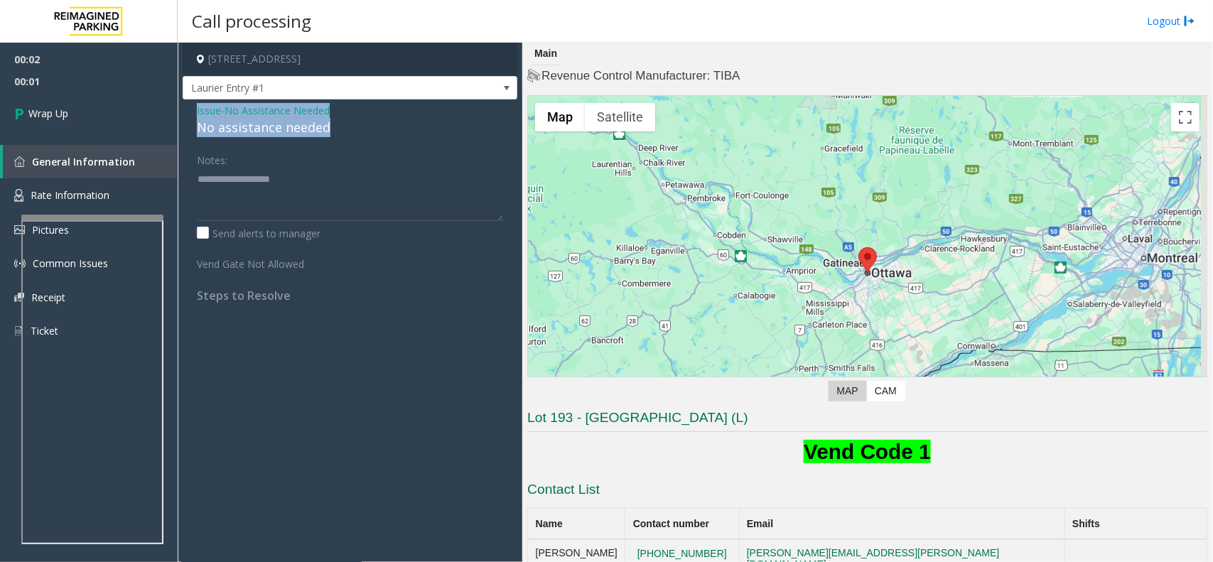
drag, startPoint x: 333, startPoint y: 130, endPoint x: 192, endPoint y: 110, distance: 142.1
click at [192, 111] on div "Issue - No Assistance Needed No assistance needed Notes: Send alerts to manager…" at bounding box center [350, 207] width 335 height 217
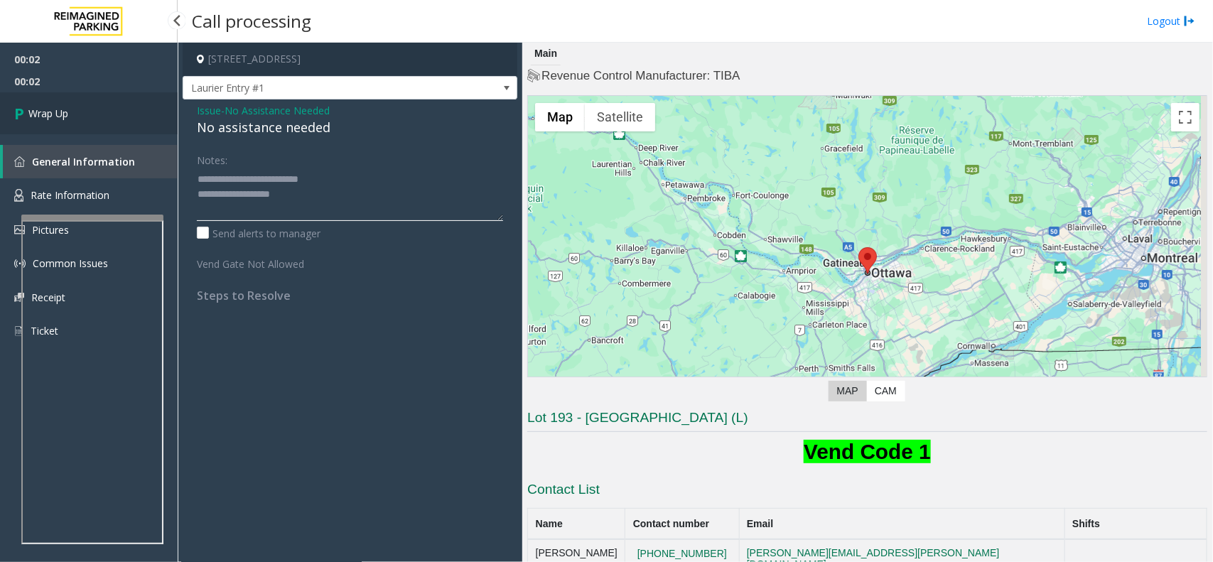
type textarea "**********"
click at [76, 114] on link "Wrap Up" at bounding box center [89, 113] width 178 height 42
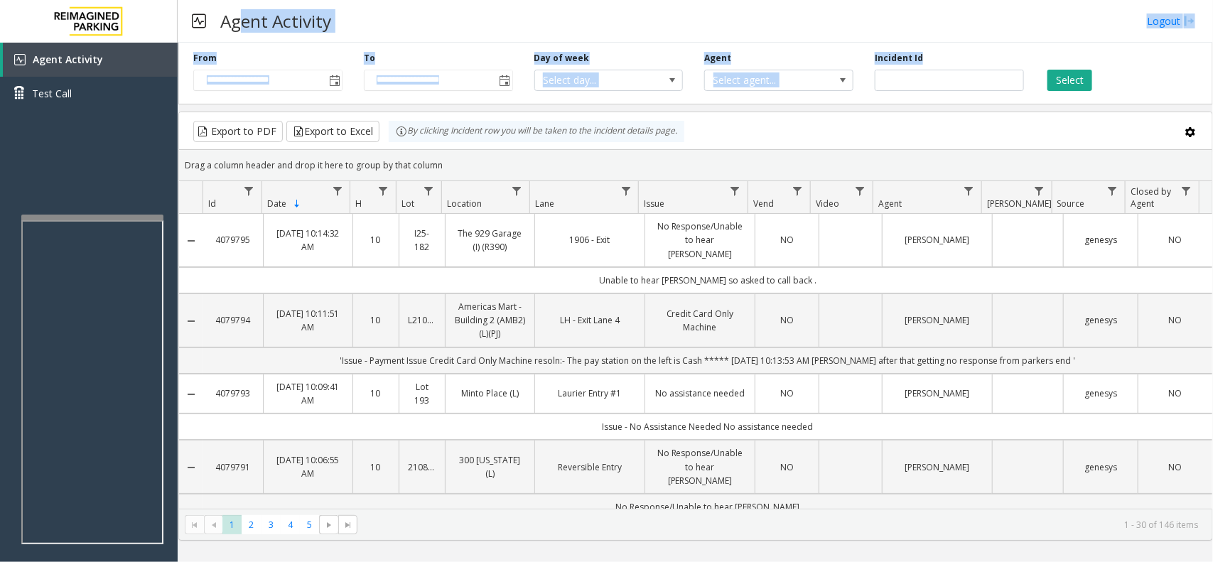
drag, startPoint x: 931, startPoint y: 55, endPoint x: 243, endPoint y: -76, distance: 700.2
click at [243, 0] on html "**********" at bounding box center [606, 281] width 1213 height 562
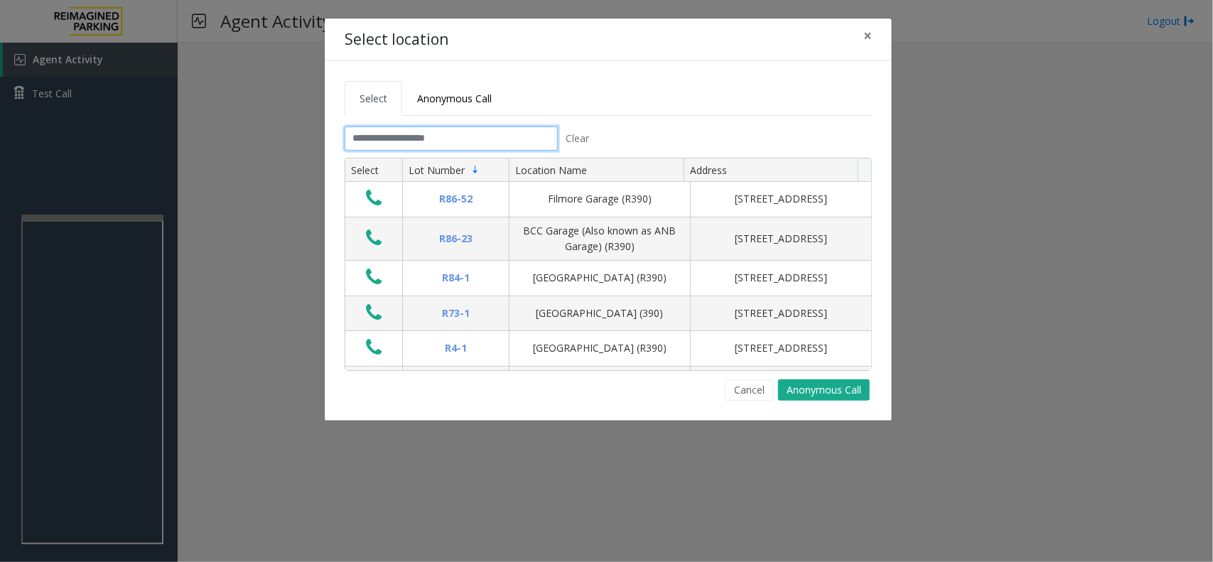
click at [446, 143] on input "text" at bounding box center [451, 138] width 213 height 24
click at [755, 389] on button "Cancel" at bounding box center [749, 389] width 49 height 21
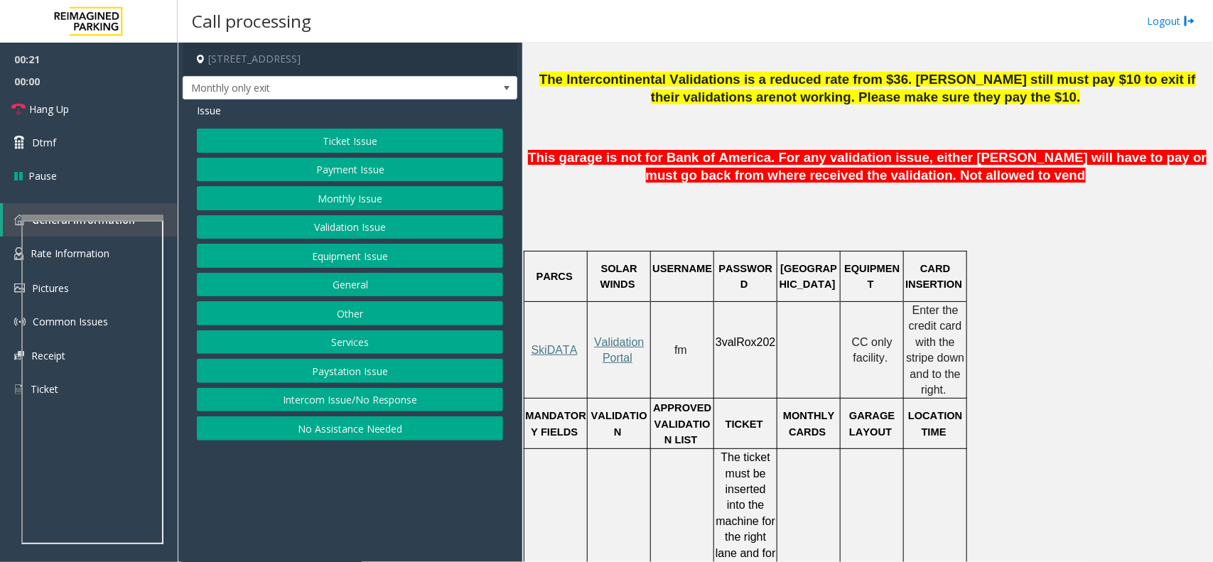
scroll to position [888, 0]
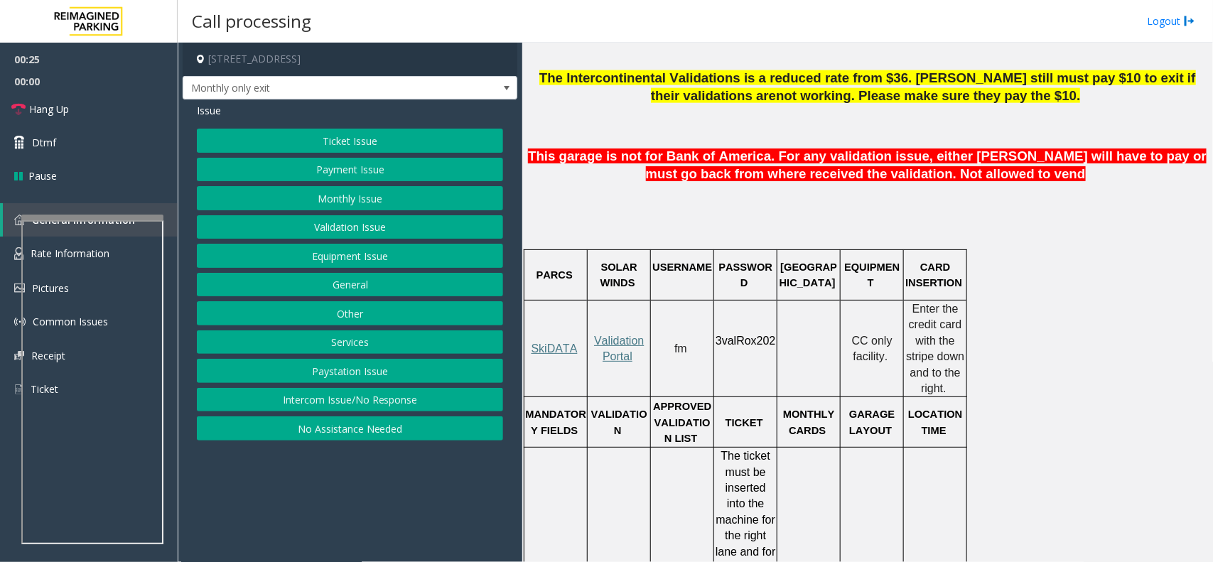
click at [350, 200] on button "Monthly Issue" at bounding box center [350, 198] width 306 height 24
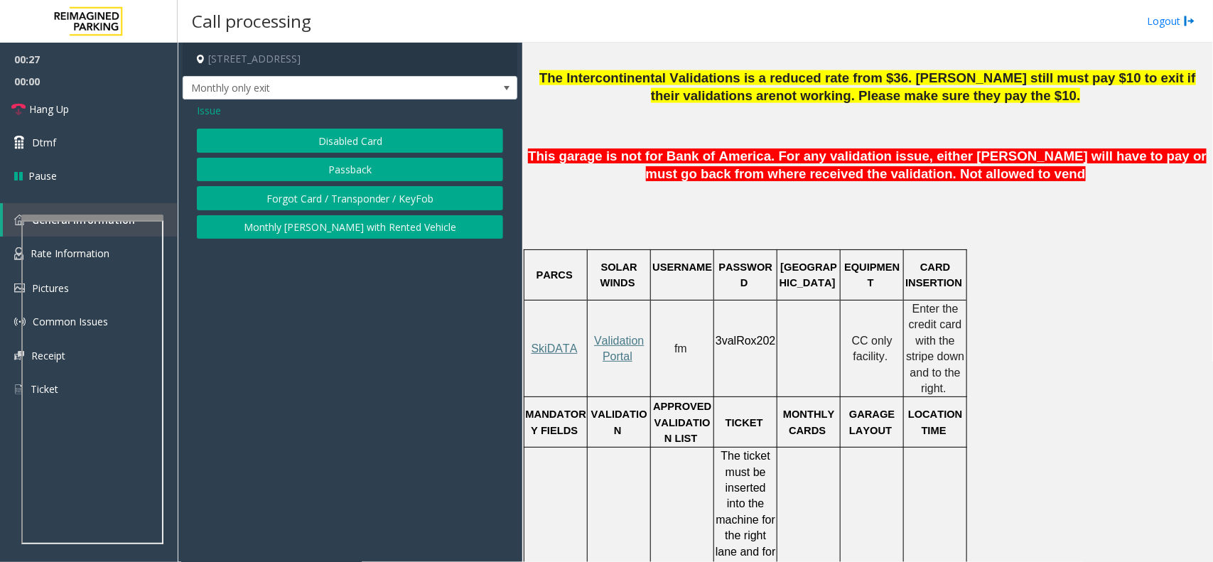
click at [361, 136] on button "Disabled Card" at bounding box center [350, 141] width 306 height 24
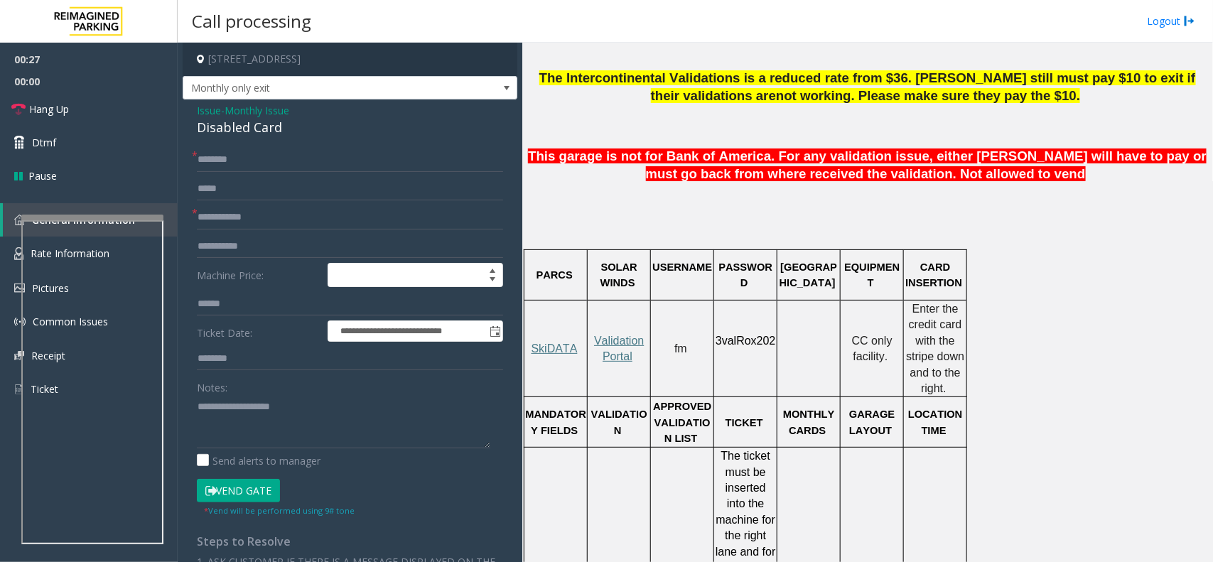
click at [217, 146] on div "**********" at bounding box center [350, 467] width 335 height 737
click at [225, 160] on input "text" at bounding box center [350, 160] width 306 height 24
type input "**********"
click at [275, 215] on input "text" at bounding box center [350, 217] width 306 height 24
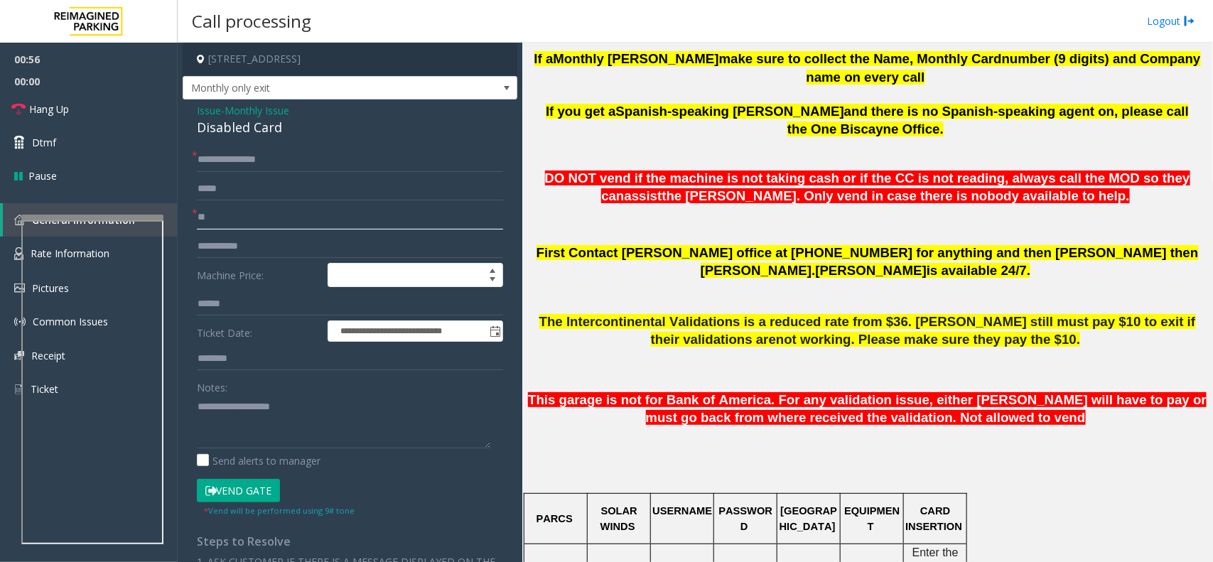
scroll to position [622, 0]
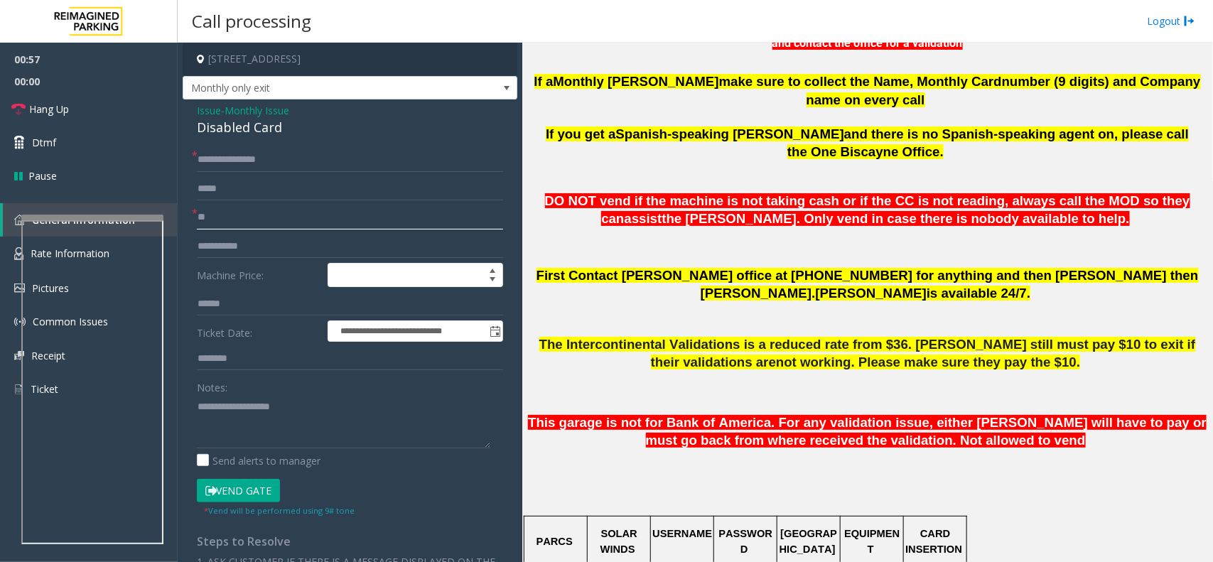
type input "**"
click at [252, 491] on button "Vend Gate" at bounding box center [238, 491] width 83 height 24
click at [222, 411] on textarea at bounding box center [343, 421] width 293 height 53
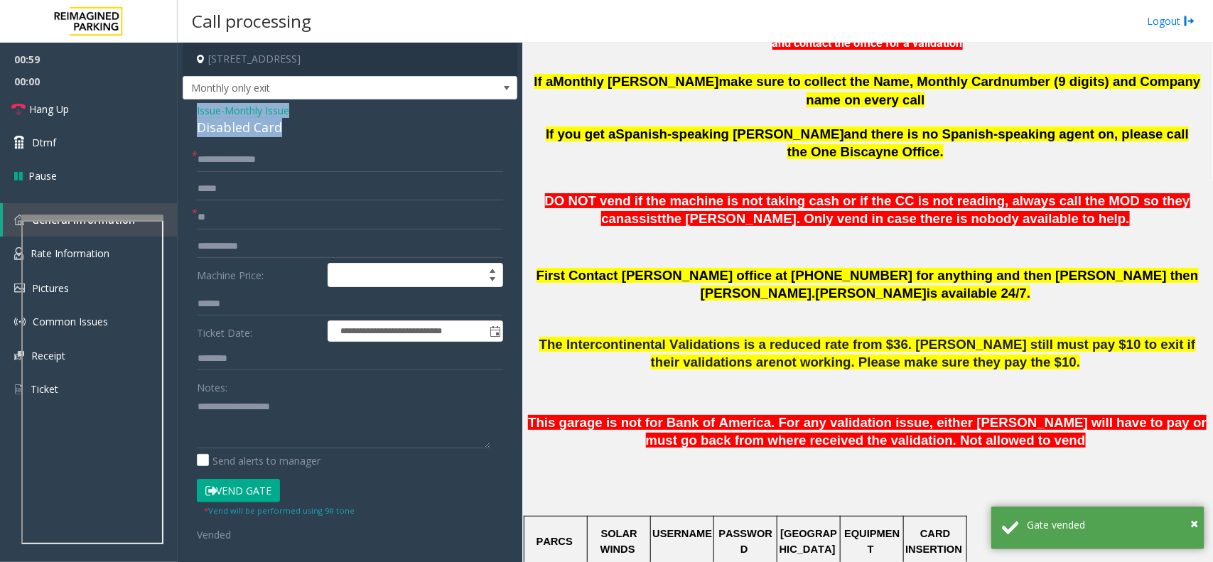
drag, startPoint x: 283, startPoint y: 123, endPoint x: 185, endPoint y: 102, distance: 100.4
click at [185, 102] on div "**********" at bounding box center [350, 480] width 335 height 762
click at [277, 427] on textarea at bounding box center [343, 421] width 293 height 53
drag, startPoint x: 264, startPoint y: 427, endPoint x: 171, endPoint y: 416, distance: 93.7
click at [171, 416] on app-root "**********" at bounding box center [606, 281] width 1213 height 562
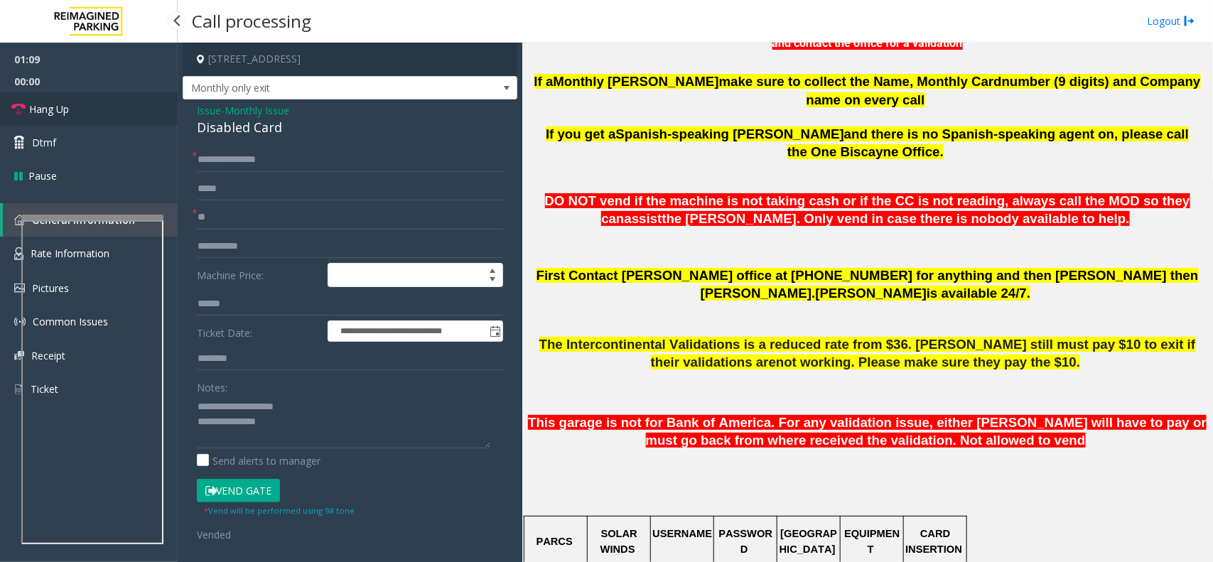
click at [87, 110] on link "Hang Up" at bounding box center [89, 108] width 178 height 33
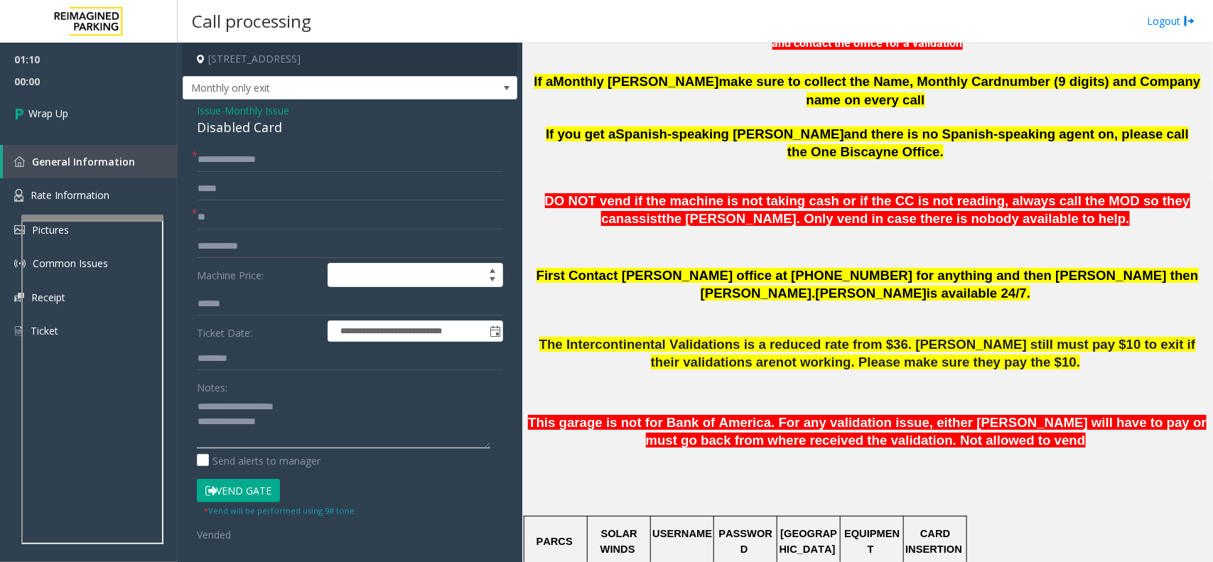
click at [335, 424] on textarea at bounding box center [343, 421] width 293 height 53
paste textarea "**********"
click at [252, 446] on textarea at bounding box center [343, 421] width 293 height 53
type textarea "**********"
click at [97, 107] on link "Wrap Up" at bounding box center [89, 113] width 178 height 42
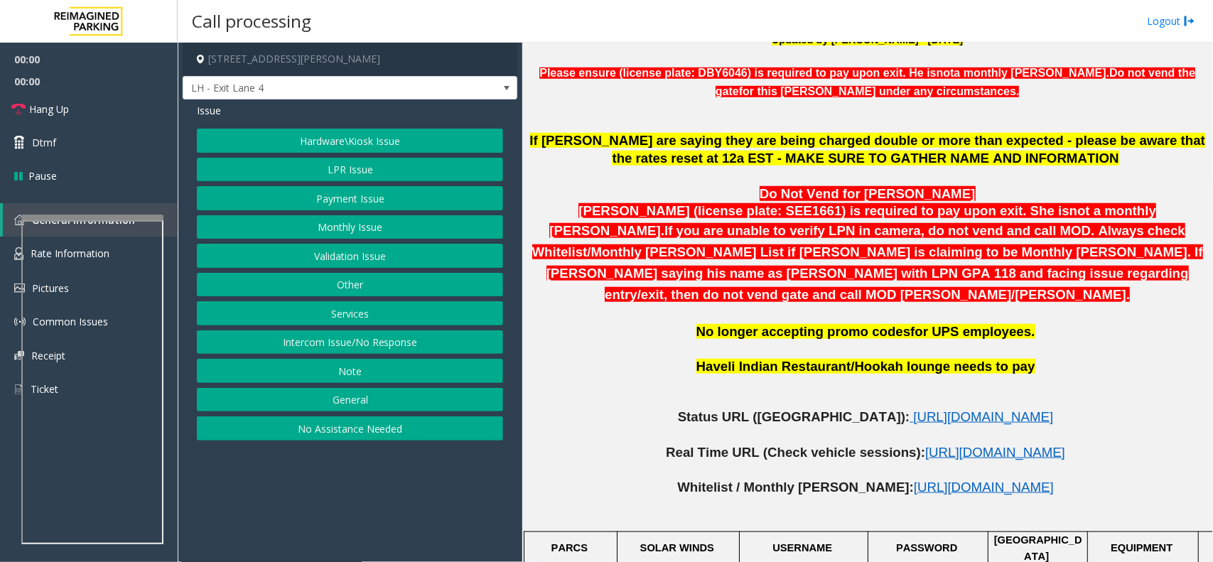
scroll to position [533, 0]
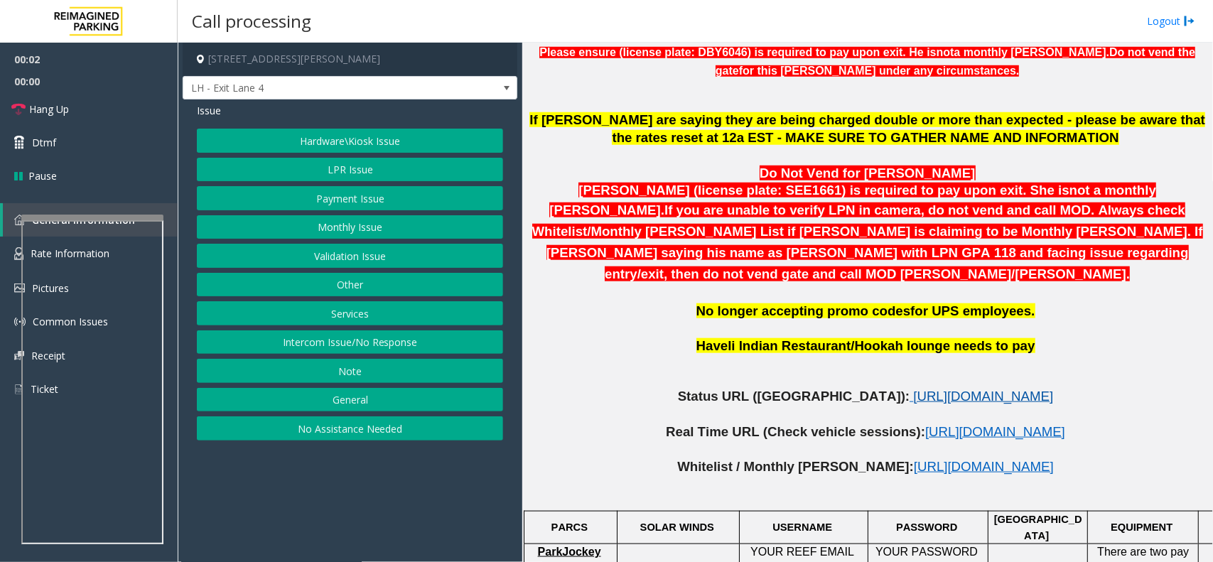
click at [913, 389] on span "[URL][DOMAIN_NAME]" at bounding box center [983, 396] width 140 height 15
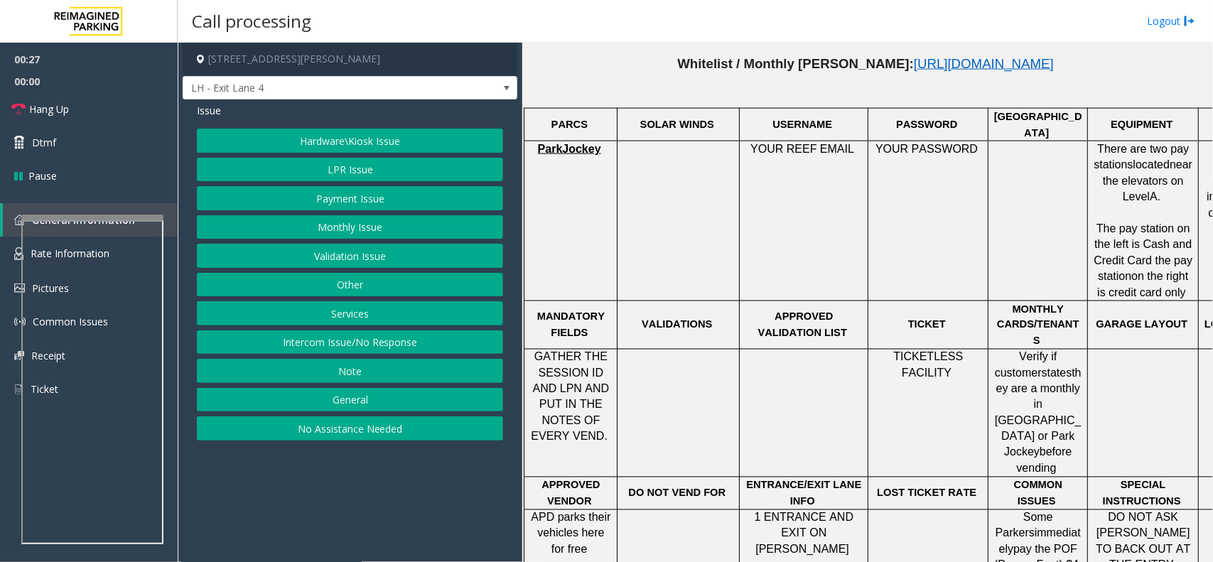
scroll to position [977, 0]
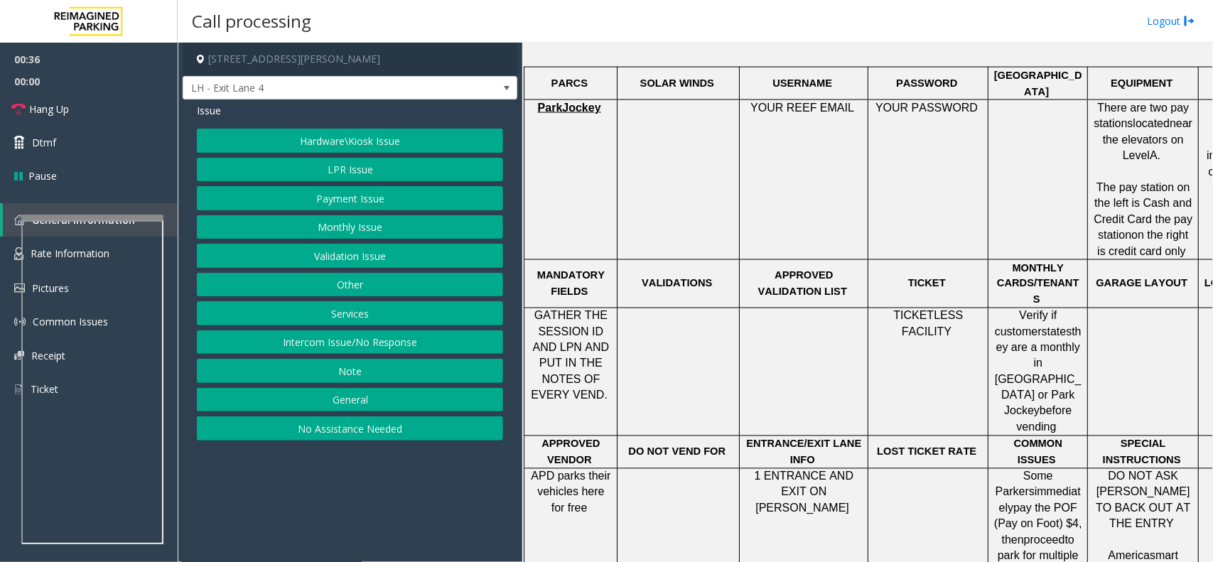
click at [372, 171] on button "LPR Issue" at bounding box center [350, 170] width 306 height 24
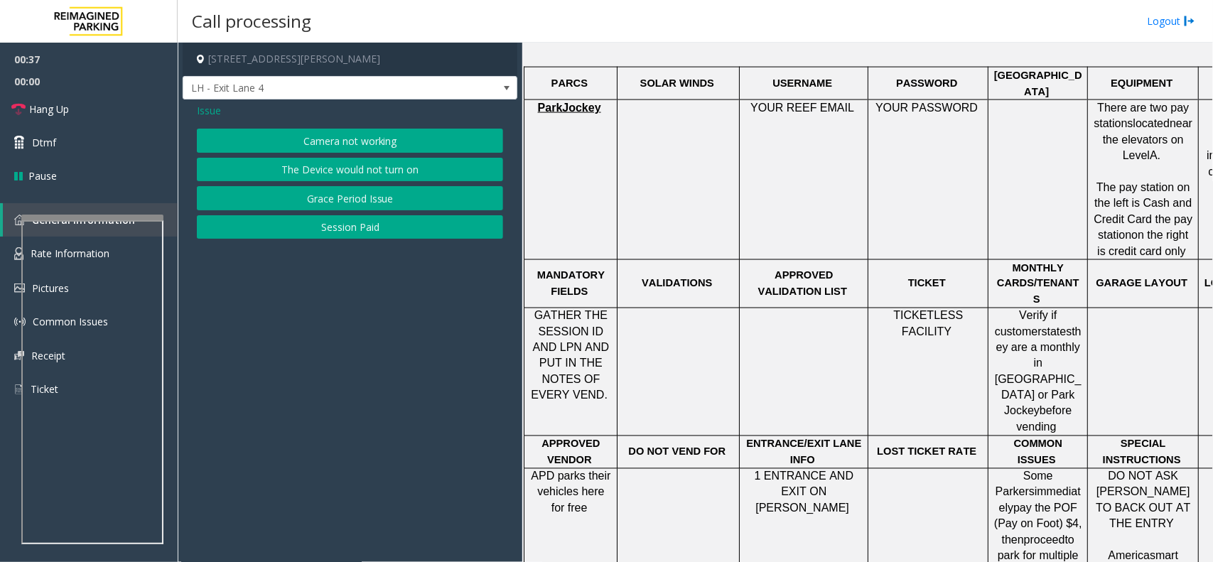
click at [370, 136] on button "Camera not working" at bounding box center [350, 141] width 306 height 24
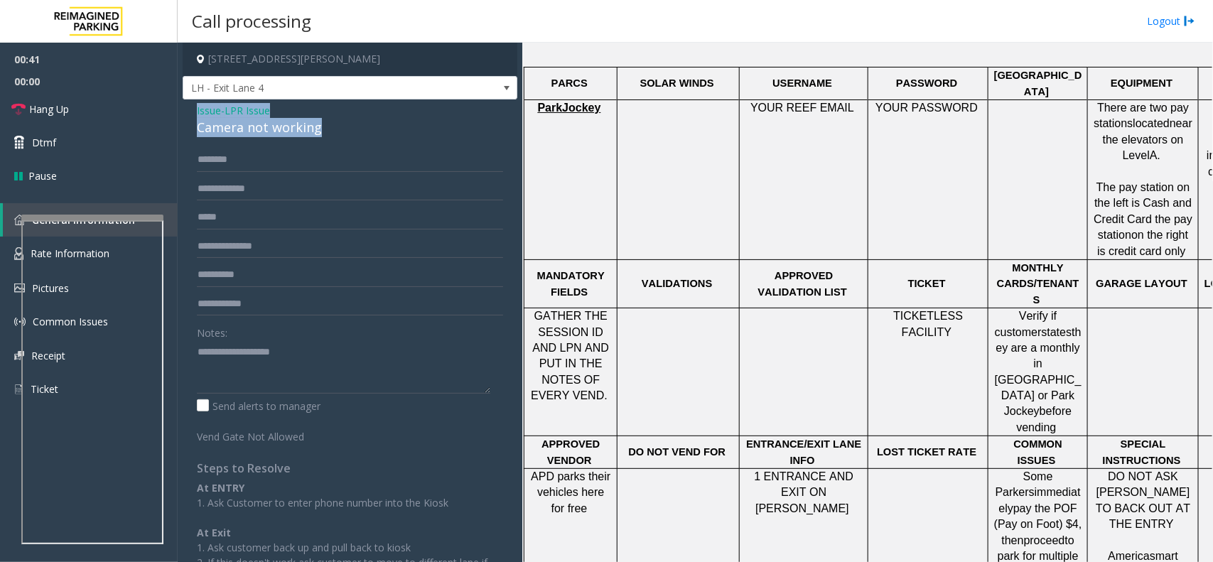
drag, startPoint x: 323, startPoint y: 126, endPoint x: 192, endPoint y: 107, distance: 133.0
click at [192, 107] on div "Issue - LPR Issue Camera not working Notes: Send alerts to manager Vend Gate No…" at bounding box center [350, 371] width 335 height 544
click at [304, 367] on textarea at bounding box center [343, 366] width 293 height 53
click at [308, 368] on textarea at bounding box center [343, 366] width 293 height 53
type textarea "**********"
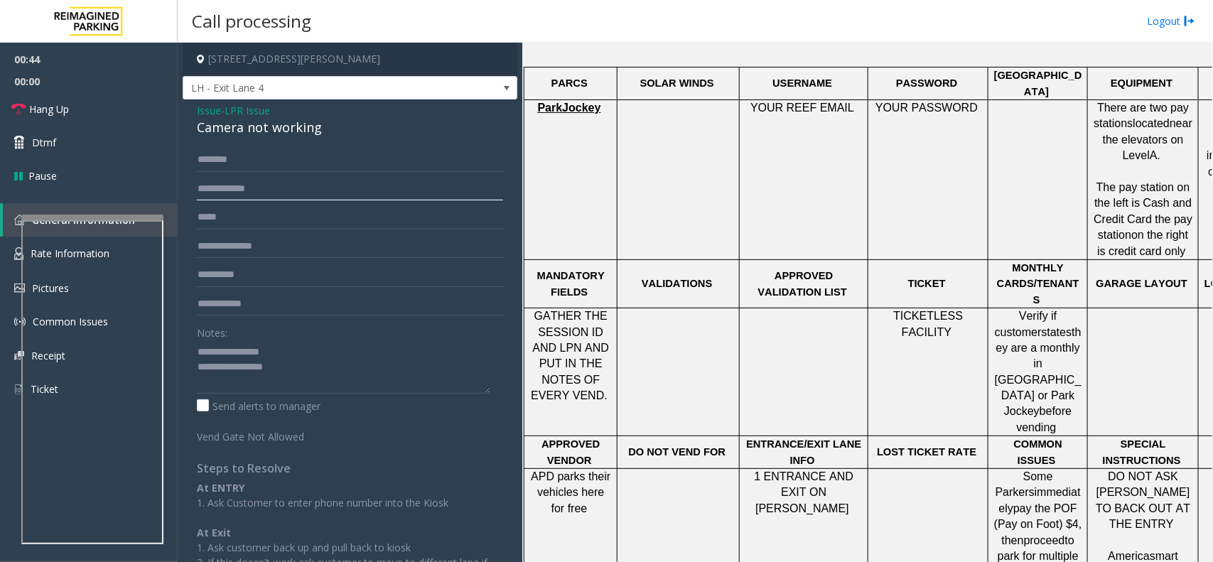
click at [242, 190] on input "text" at bounding box center [350, 189] width 306 height 24
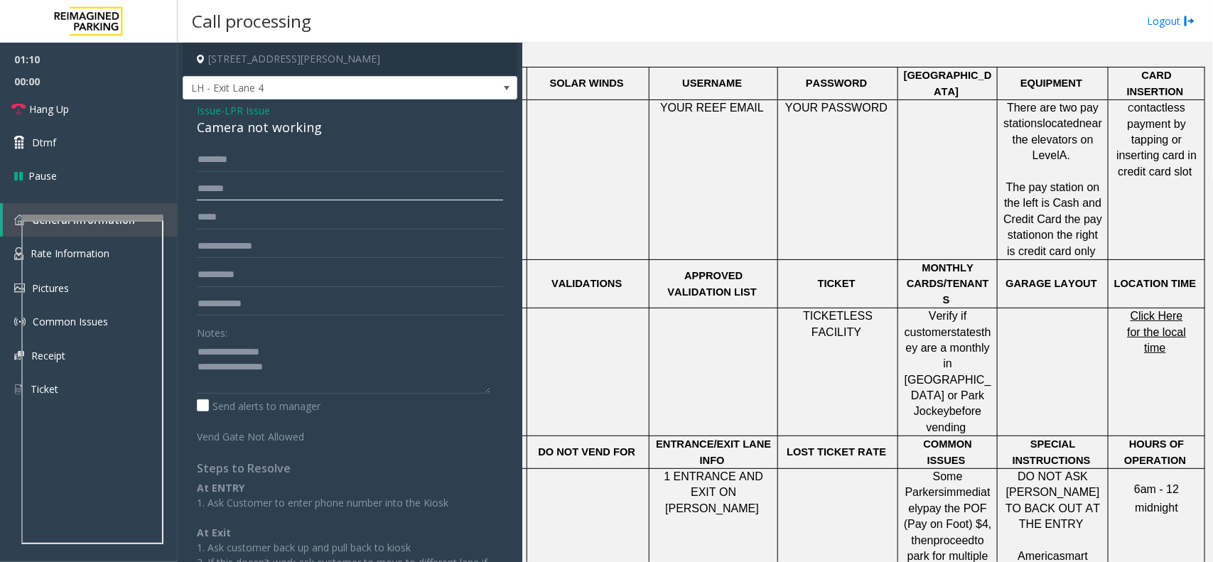
scroll to position [977, 92]
type input "*******"
click at [1163, 310] on span "Click Here for the local time" at bounding box center [1156, 332] width 59 height 44
click at [313, 365] on textarea at bounding box center [343, 366] width 293 height 53
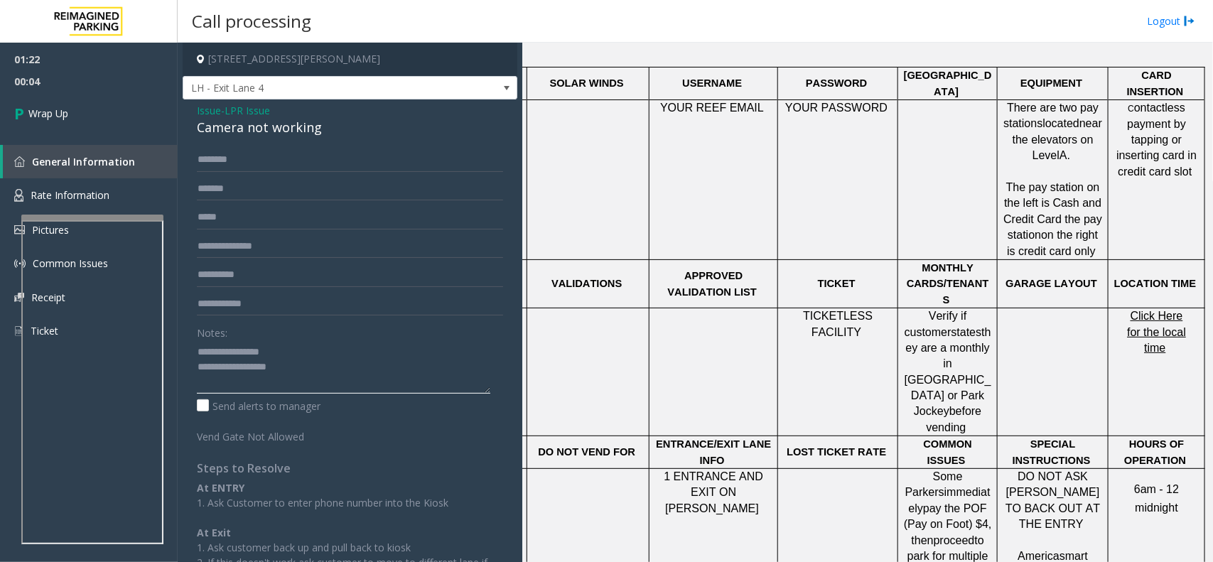
click at [310, 377] on textarea at bounding box center [343, 366] width 293 height 53
type textarea "**********"
click at [70, 115] on link "Wrap Up" at bounding box center [89, 113] width 178 height 42
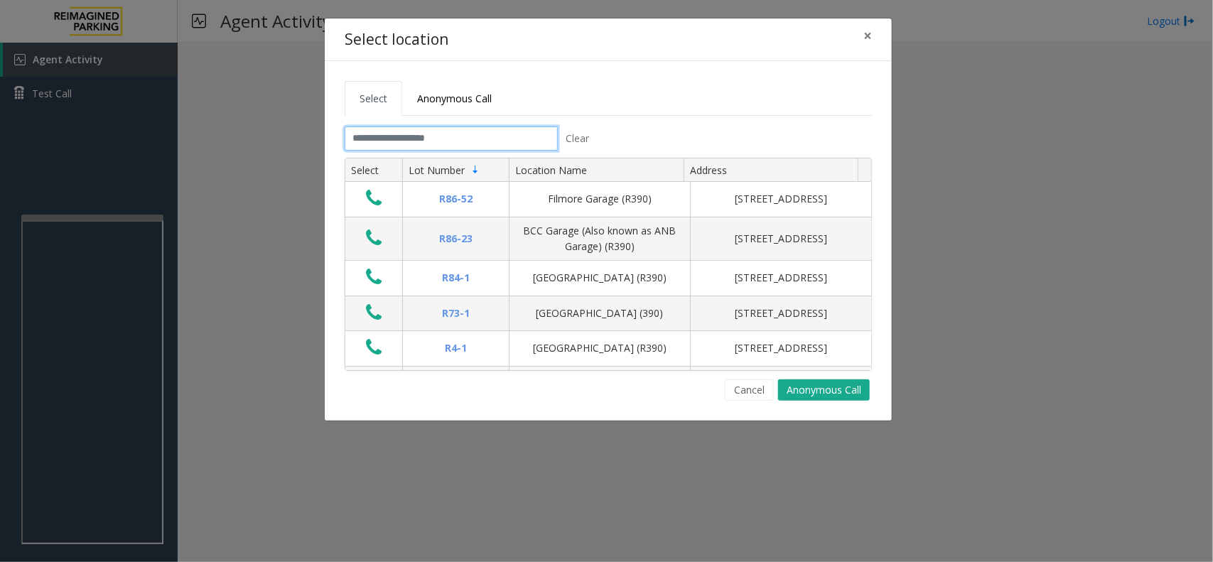
click at [424, 146] on input "text" at bounding box center [451, 138] width 213 height 24
type input "*"
click at [753, 388] on button "Cancel" at bounding box center [749, 389] width 49 height 21
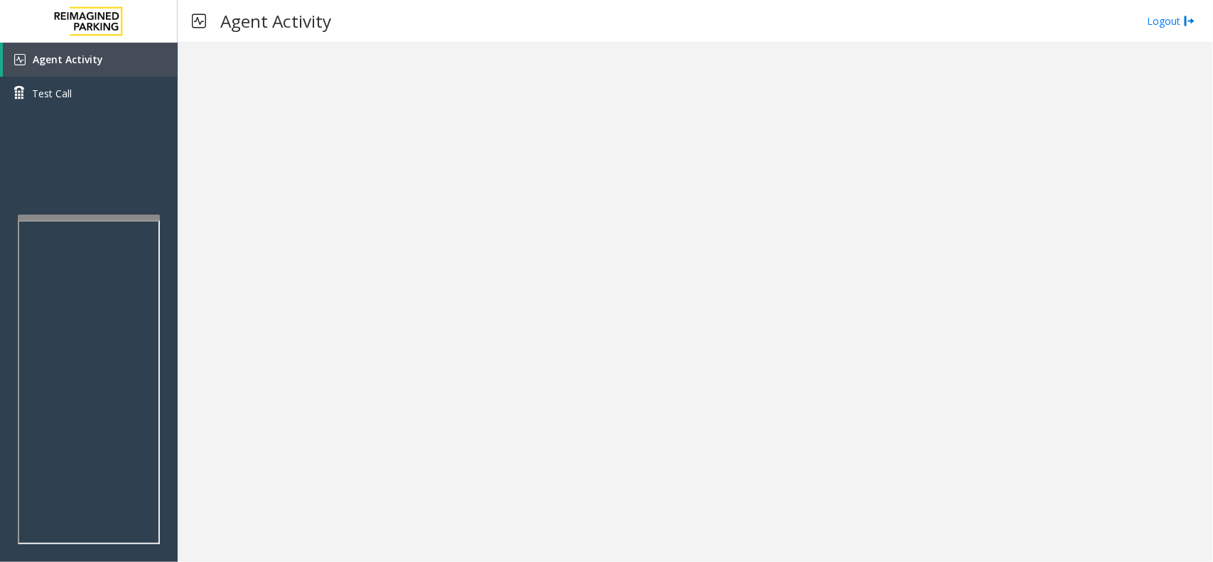
click at [75, 215] on div at bounding box center [89, 218] width 142 height 6
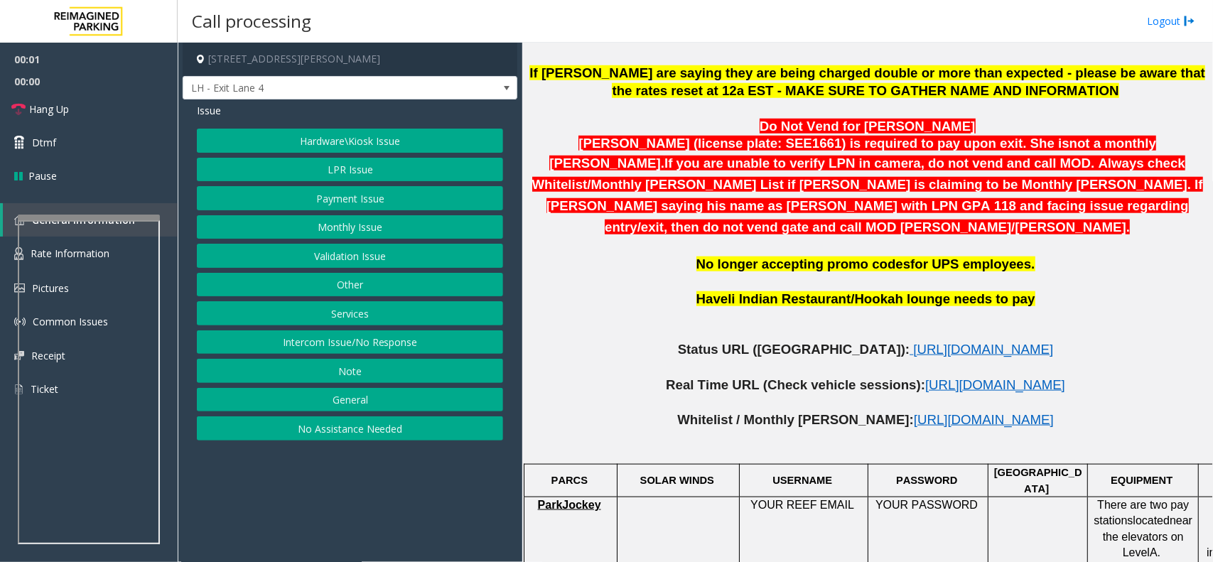
scroll to position [622, 0]
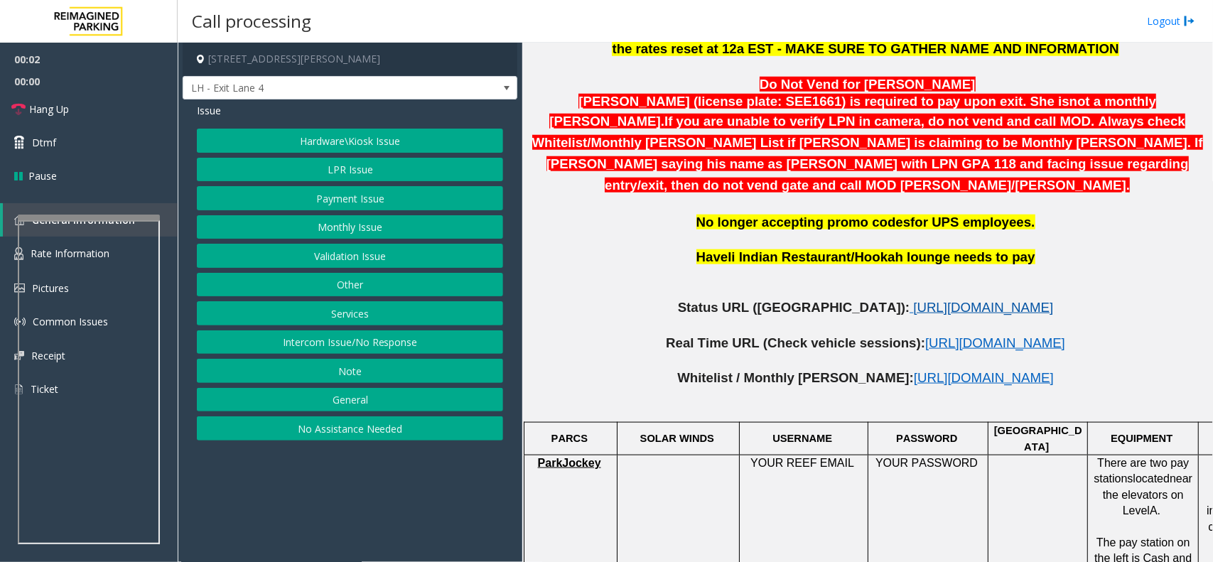
click at [913, 300] on span "[URL][DOMAIN_NAME]" at bounding box center [983, 307] width 140 height 15
click at [367, 171] on button "LPR Issue" at bounding box center [350, 170] width 306 height 24
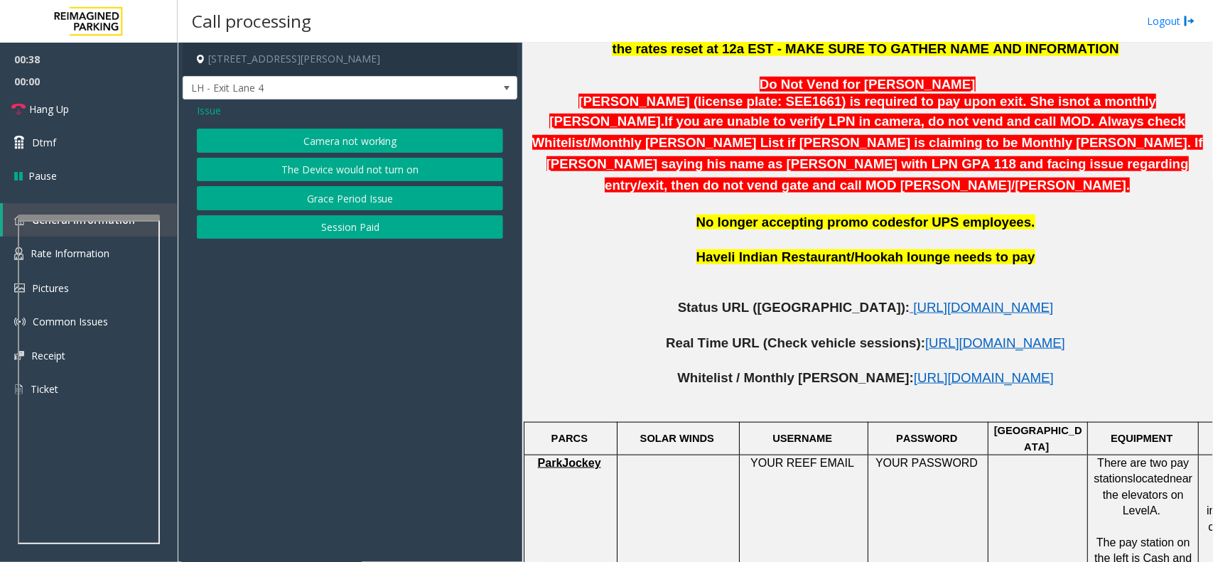
click at [382, 139] on button "Camera not working" at bounding box center [350, 141] width 306 height 24
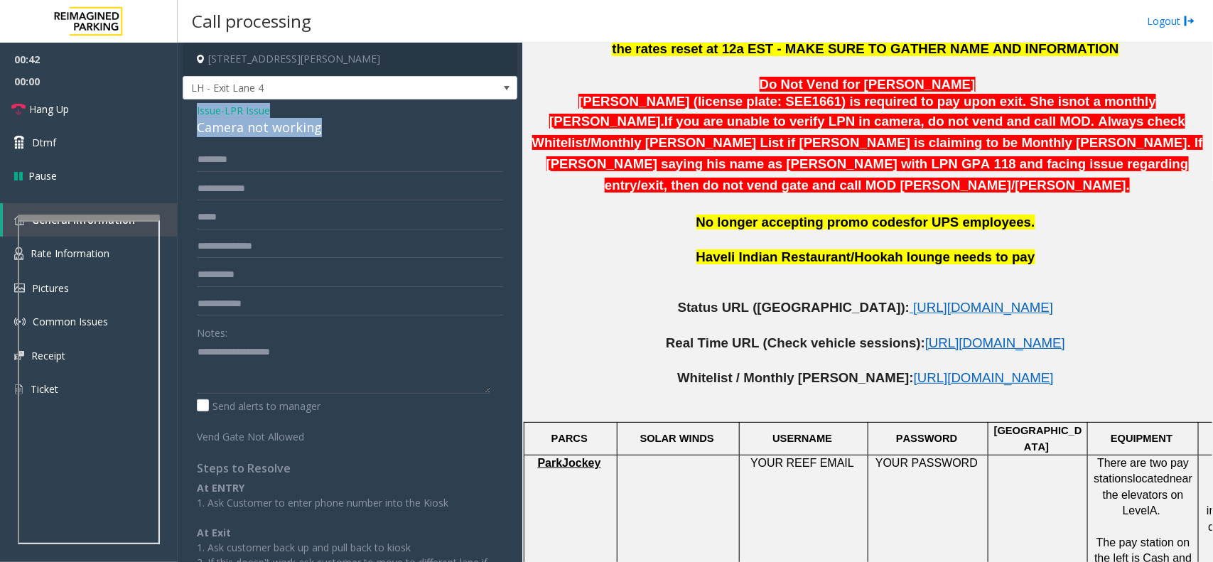
drag, startPoint x: 325, startPoint y: 129, endPoint x: 190, endPoint y: 110, distance: 136.3
click at [190, 110] on div "Issue - LPR Issue Camera not working Notes: Send alerts to manager Vend Gate No…" at bounding box center [350, 371] width 335 height 544
click at [313, 371] on textarea at bounding box center [343, 366] width 293 height 53
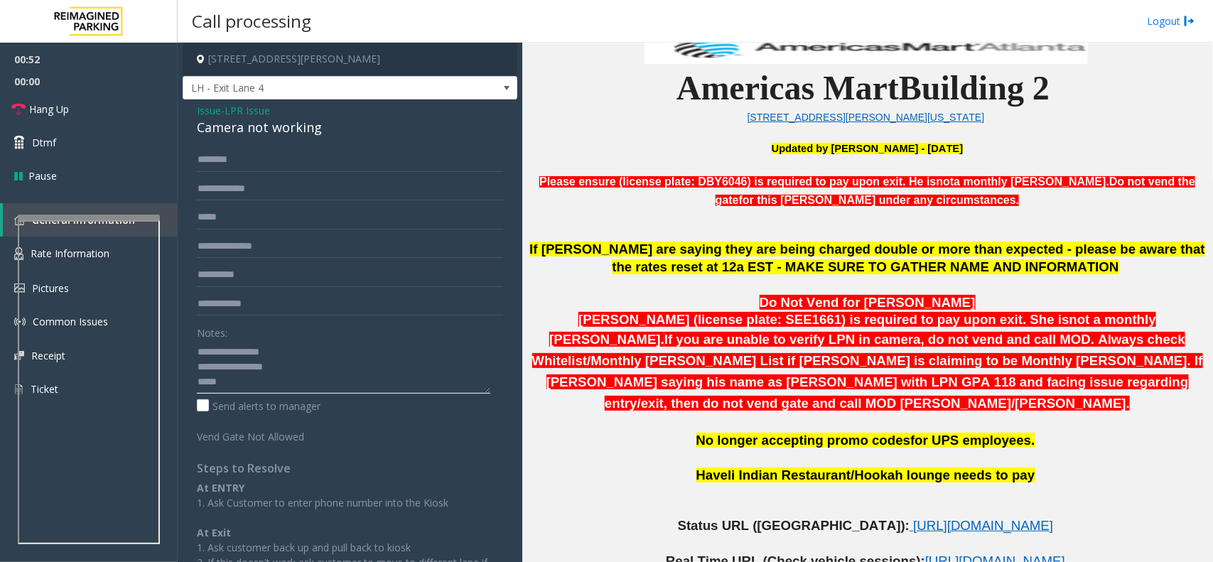
scroll to position [355, 0]
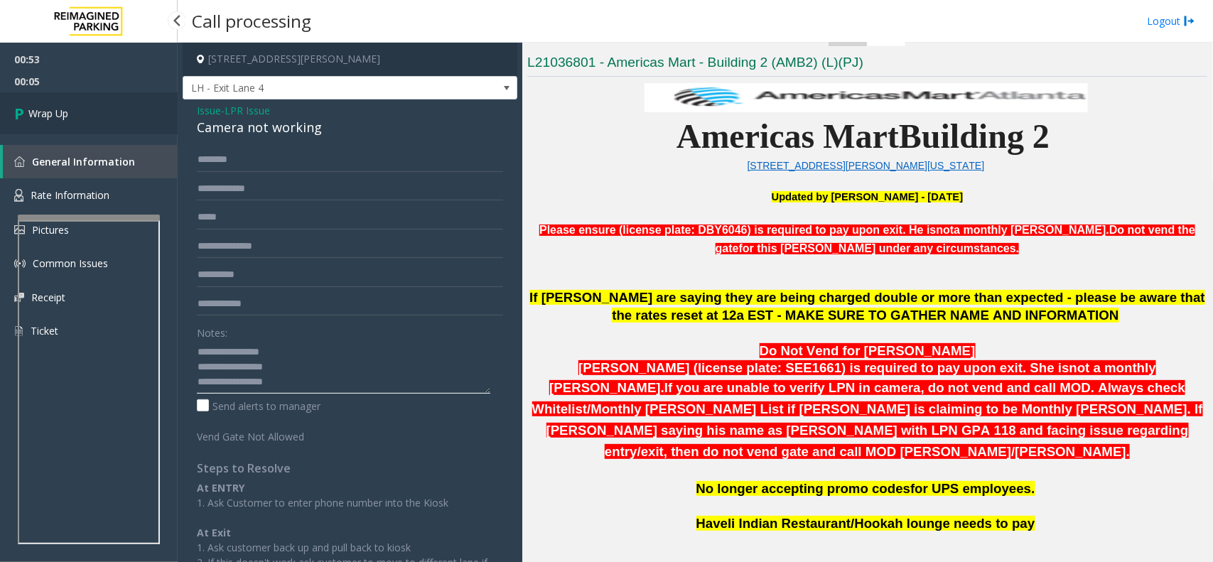
type textarea "**********"
click at [69, 119] on link "Wrap Up" at bounding box center [89, 113] width 178 height 42
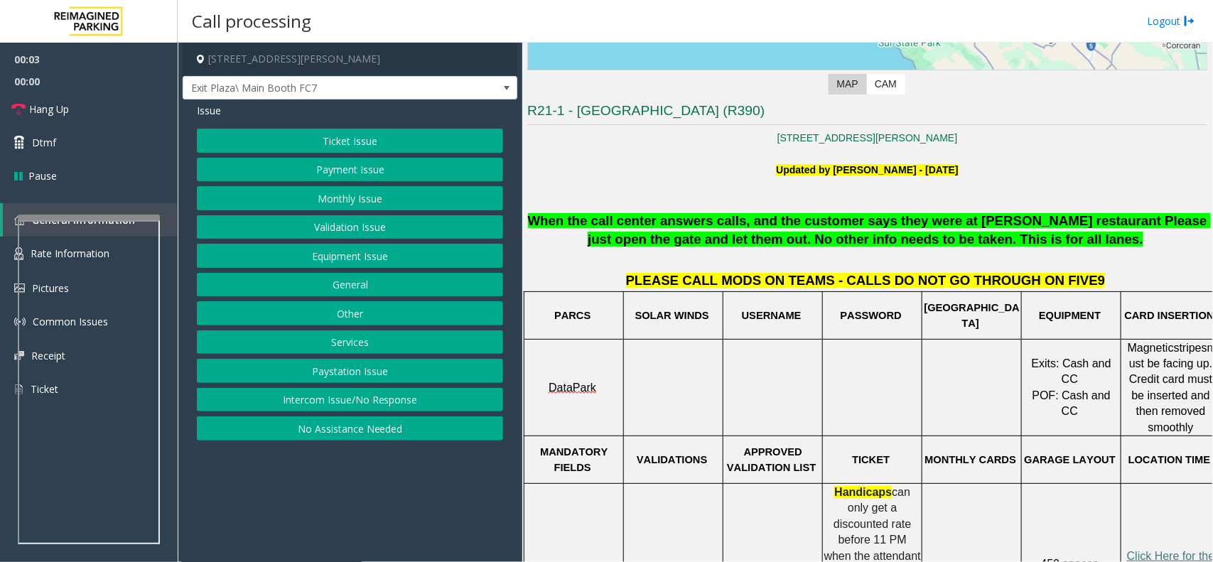
scroll to position [355, 0]
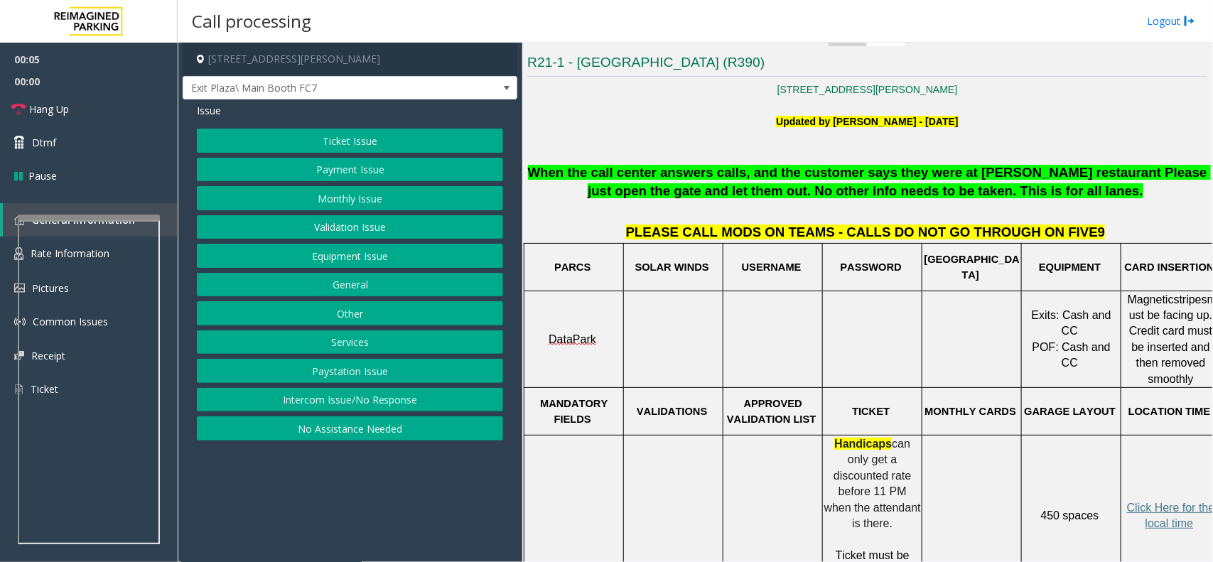
click at [356, 402] on button "Intercom Issue/No Response" at bounding box center [350, 400] width 306 height 24
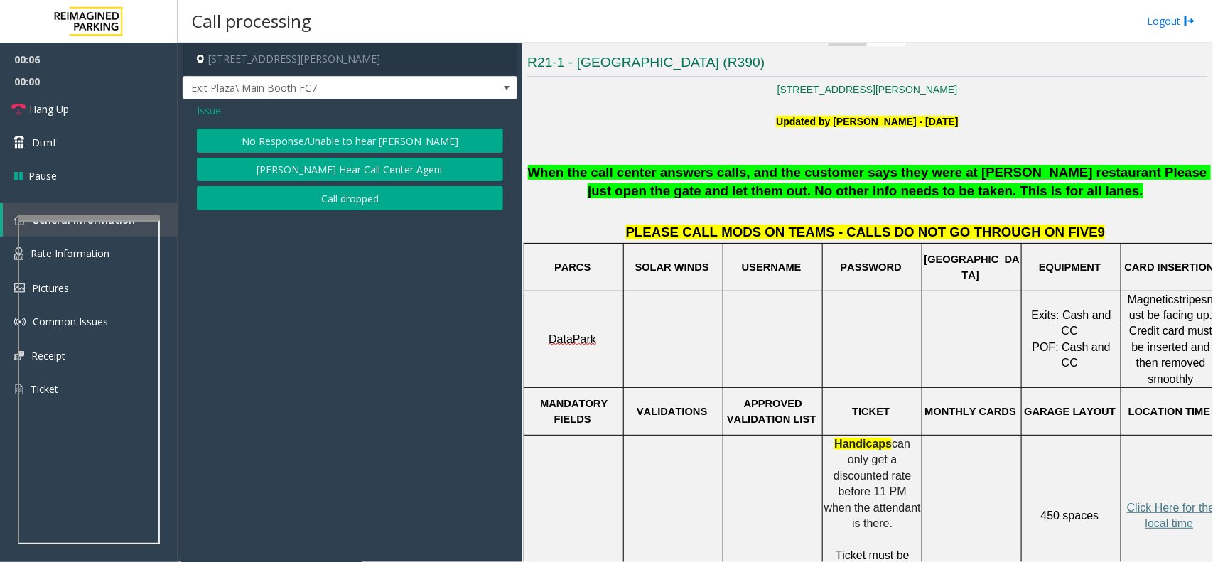
click at [379, 135] on button "No Response/Unable to hear [PERSON_NAME]" at bounding box center [350, 141] width 306 height 24
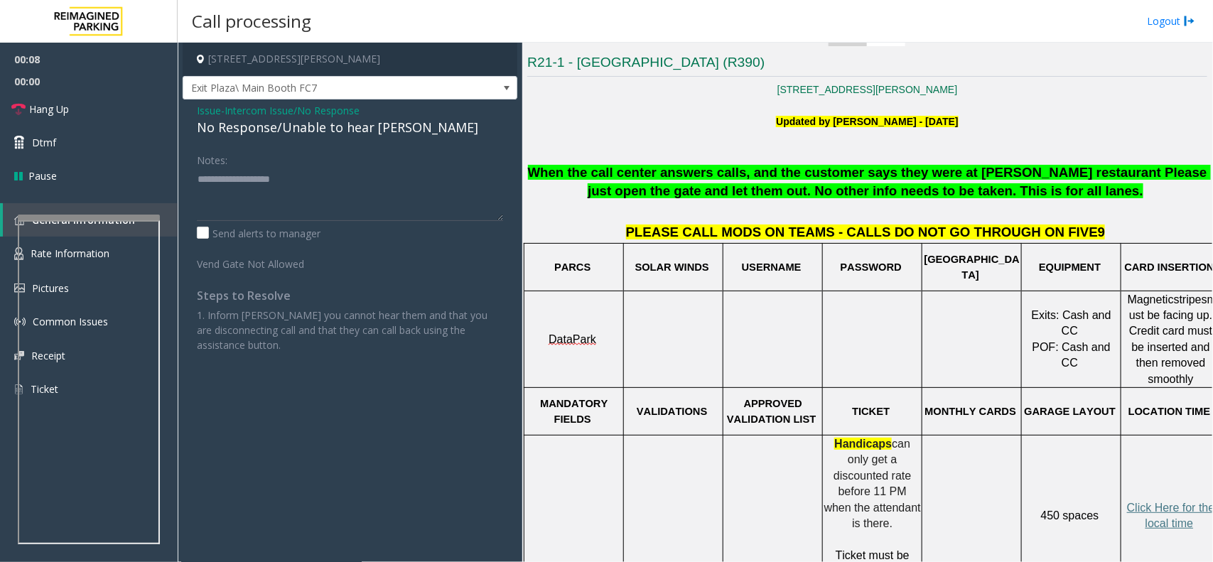
click at [208, 107] on span "Issue" at bounding box center [209, 110] width 24 height 15
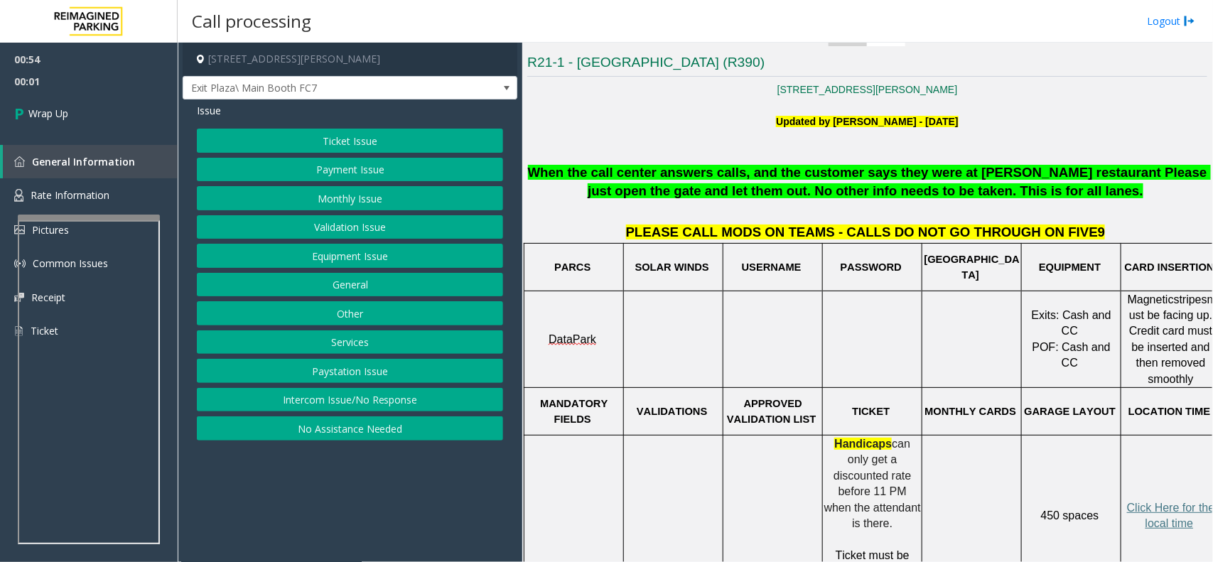
click at [356, 398] on button "Intercom Issue/No Response" at bounding box center [350, 400] width 306 height 24
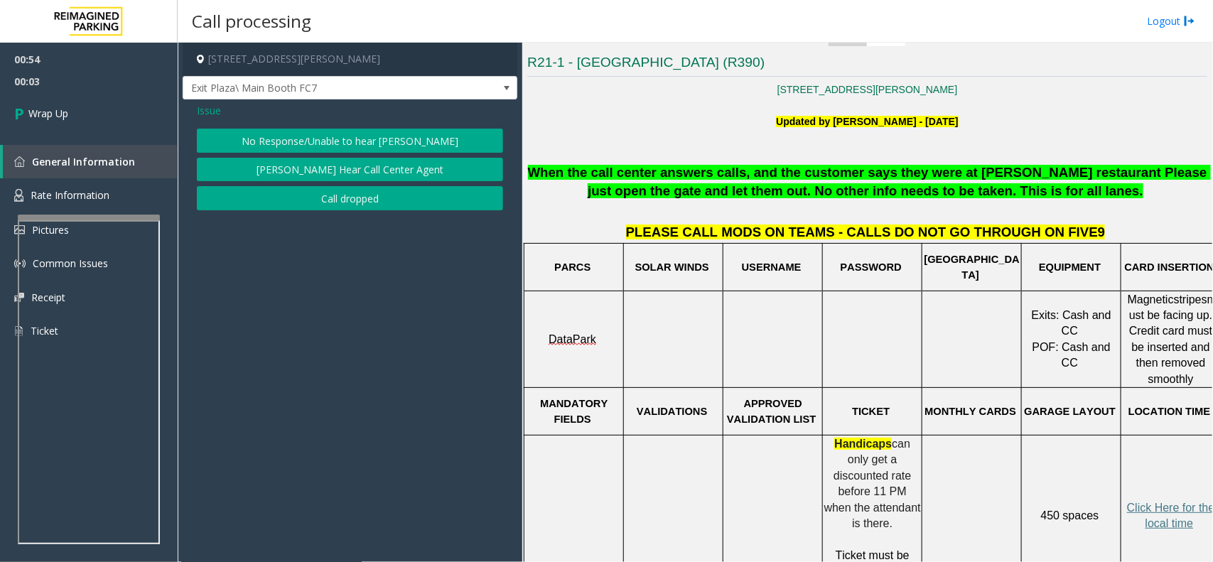
click at [207, 111] on span "Issue" at bounding box center [209, 110] width 24 height 15
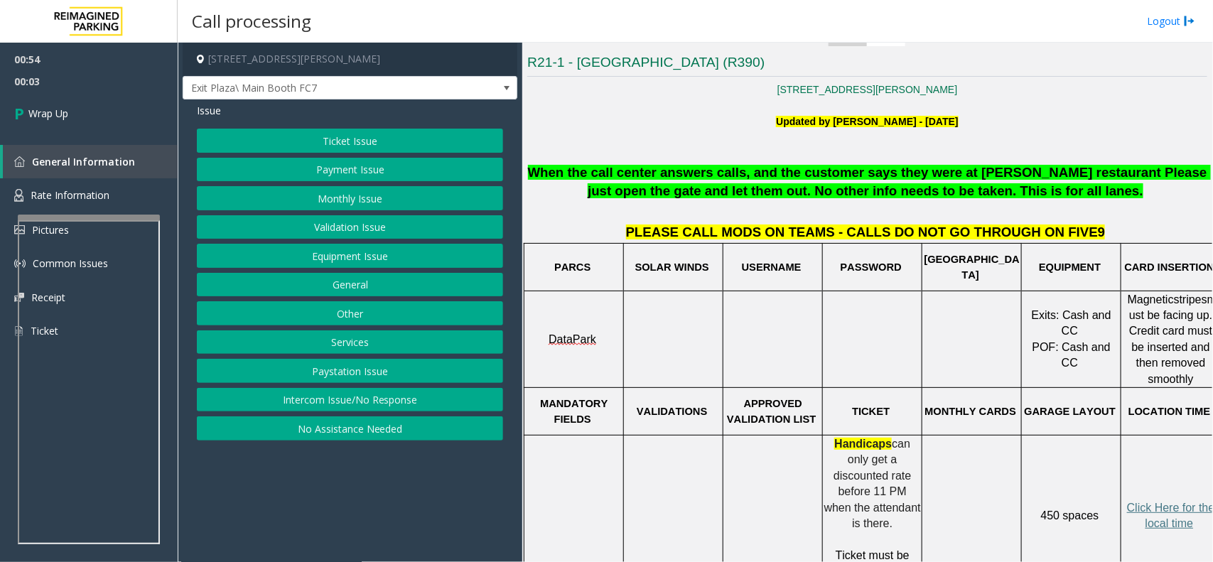
click at [348, 264] on button "Equipment Issue" at bounding box center [350, 256] width 306 height 24
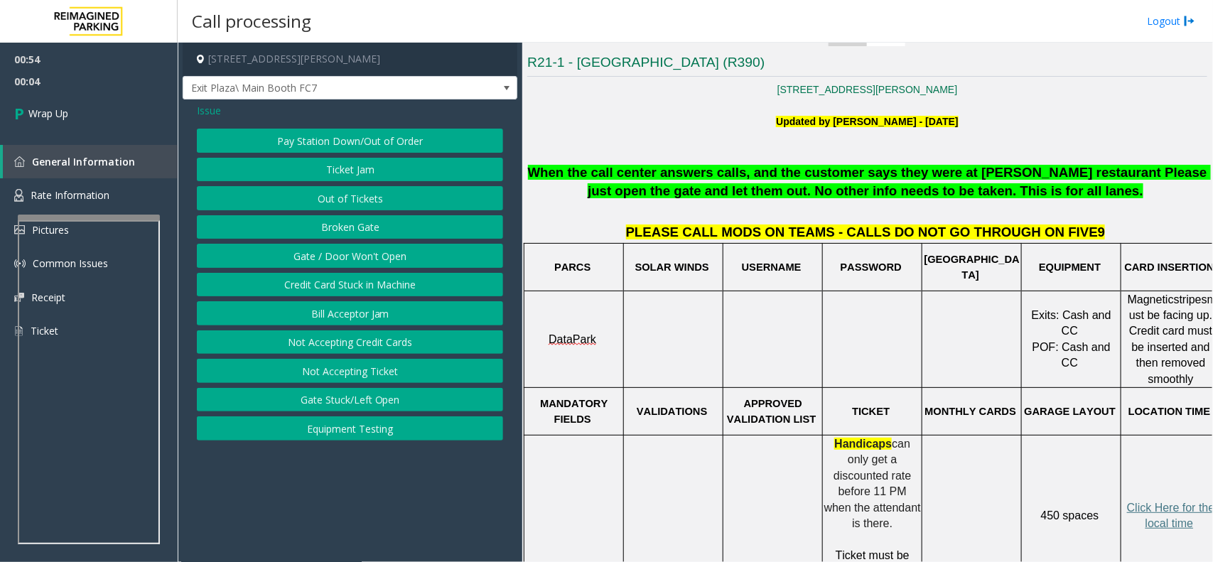
click at [352, 264] on button "Gate / Door Won't Open" at bounding box center [350, 256] width 306 height 24
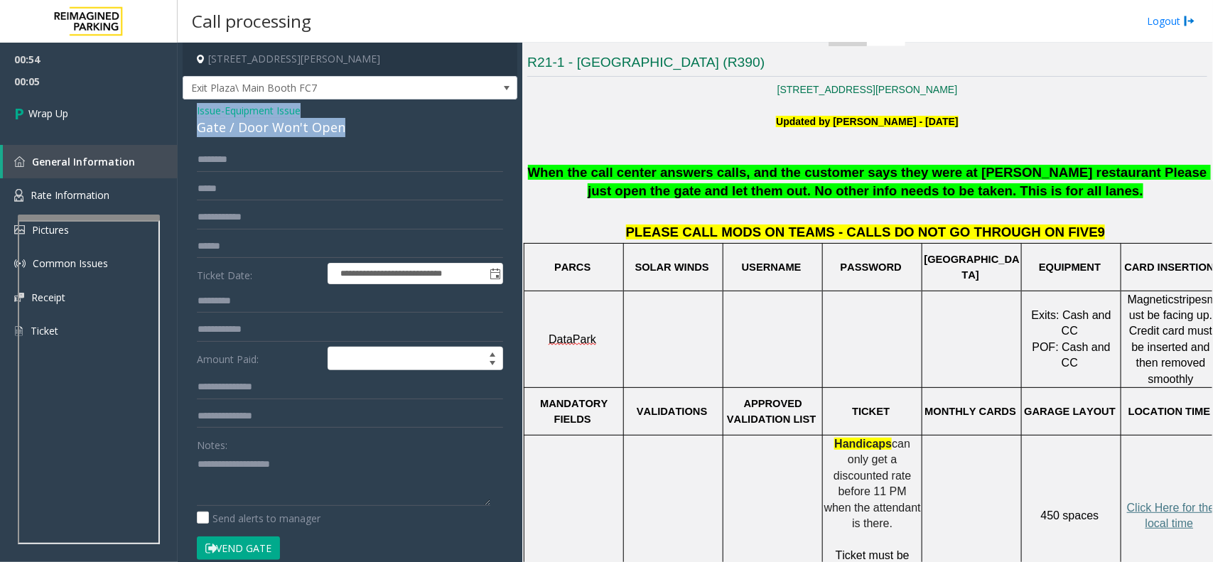
drag, startPoint x: 343, startPoint y: 126, endPoint x: 182, endPoint y: 109, distance: 161.6
click at [183, 109] on div "**********" at bounding box center [350, 451] width 335 height 705
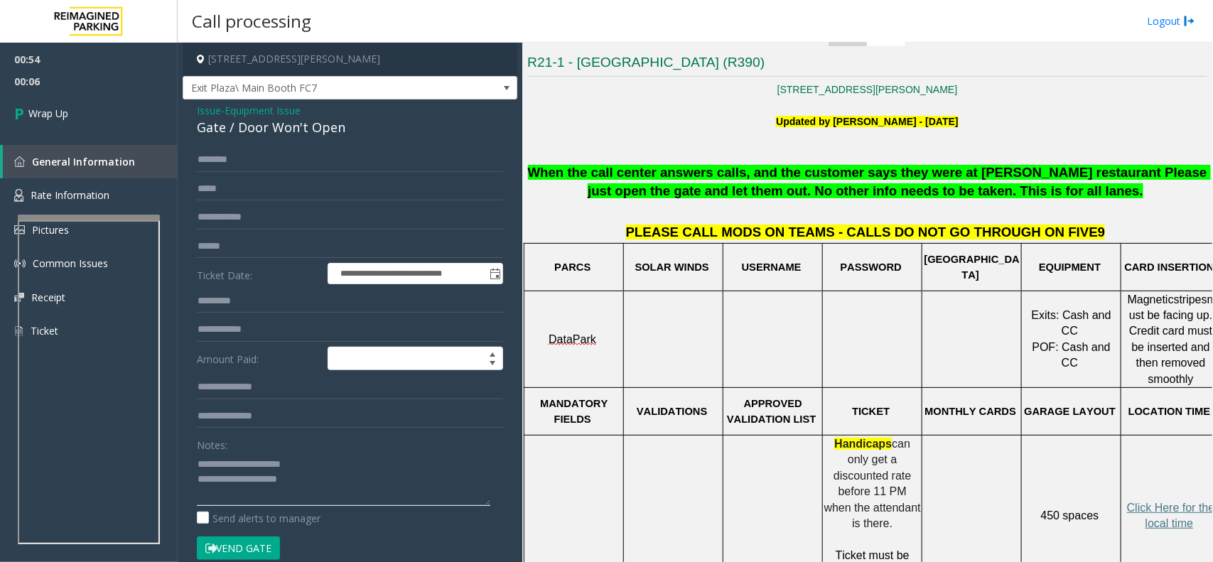
click at [367, 471] on textarea at bounding box center [343, 479] width 293 height 53
click at [359, 481] on textarea at bounding box center [343, 479] width 293 height 53
type textarea "**********"
click at [65, 111] on span "Wrap Up" at bounding box center [48, 113] width 40 height 15
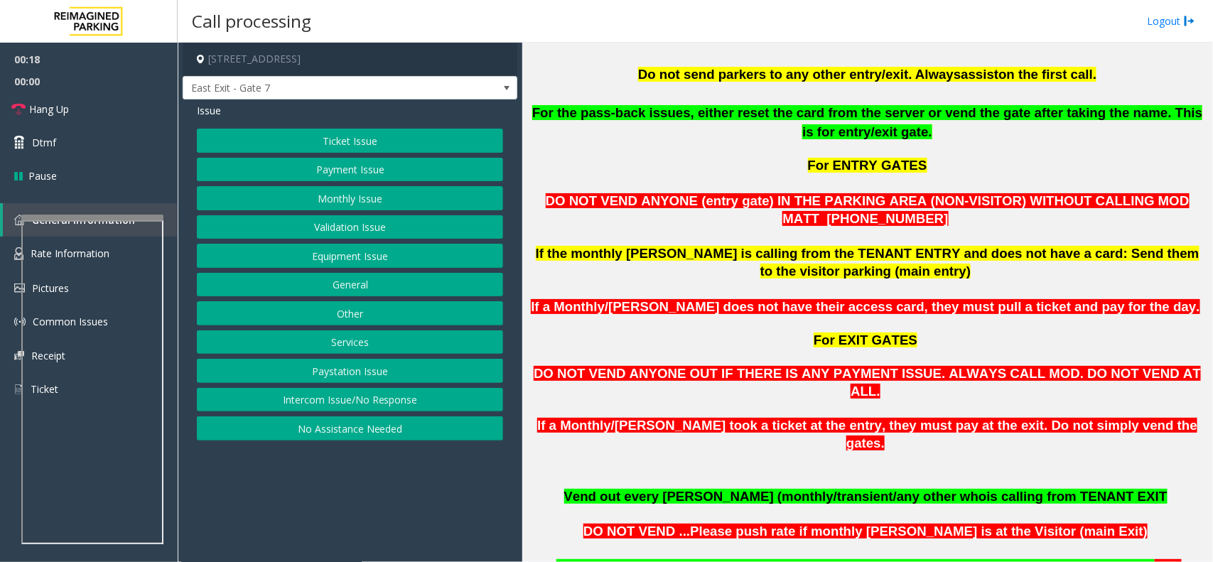
scroll to position [711, 0]
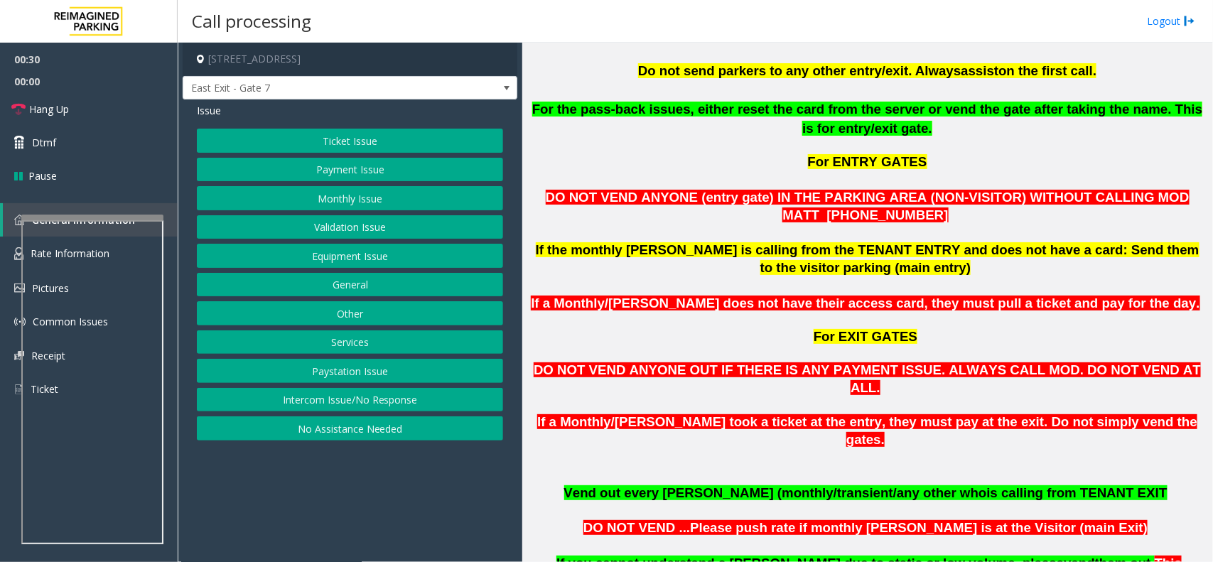
click at [356, 196] on button "Monthly Issue" at bounding box center [350, 198] width 306 height 24
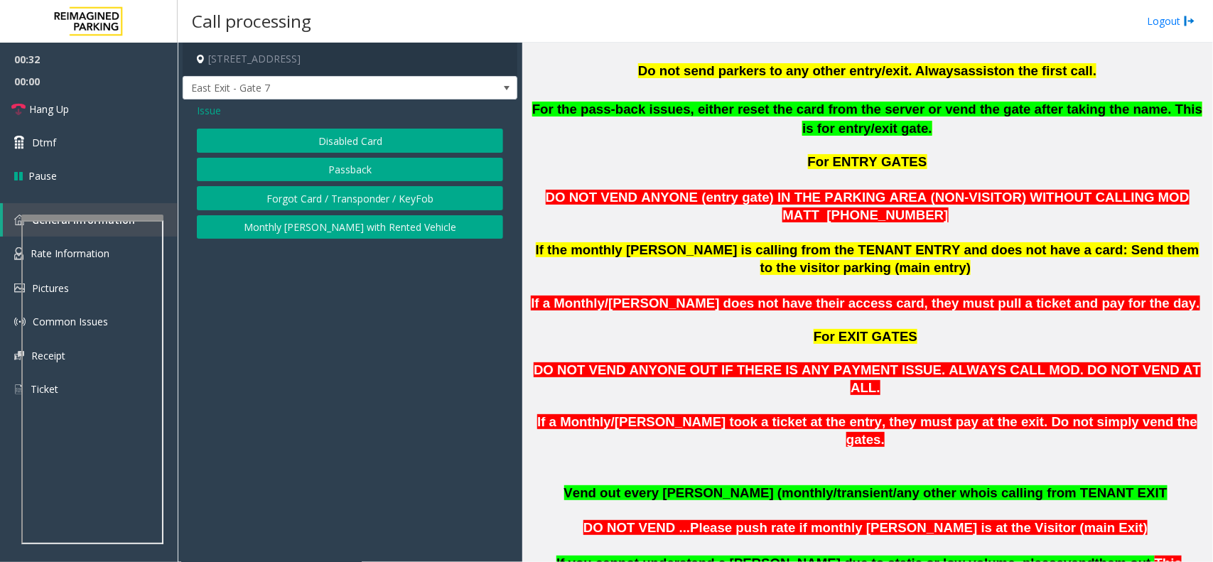
click at [360, 200] on button "Forgot Card / Transponder / KeyFob" at bounding box center [350, 198] width 306 height 24
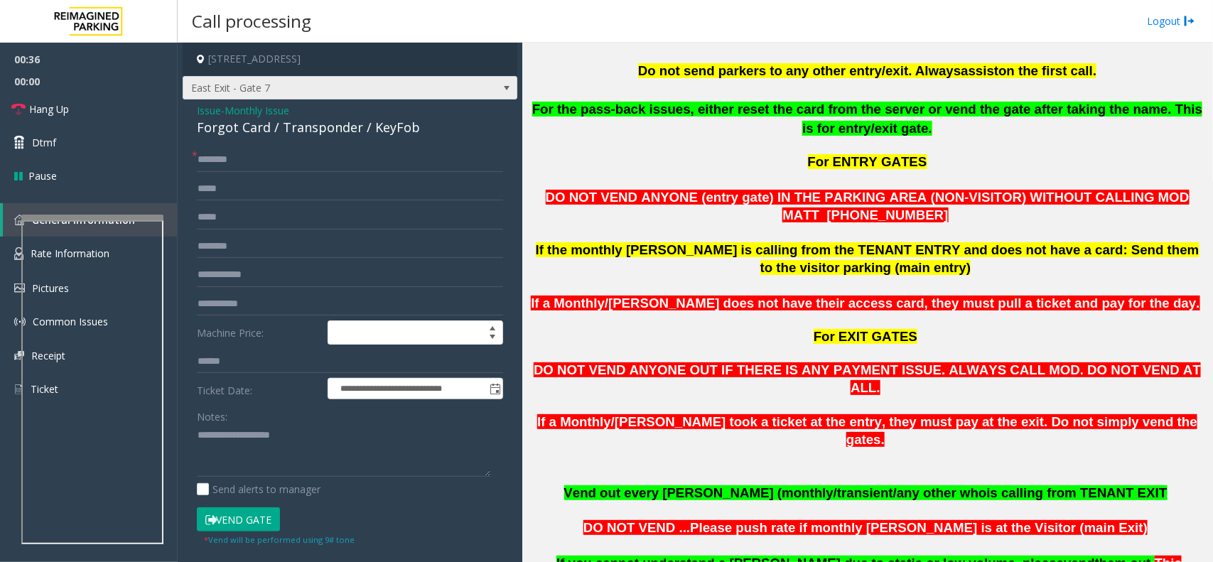
click at [341, 94] on span "East Exit - Gate 7" at bounding box center [316, 88] width 266 height 23
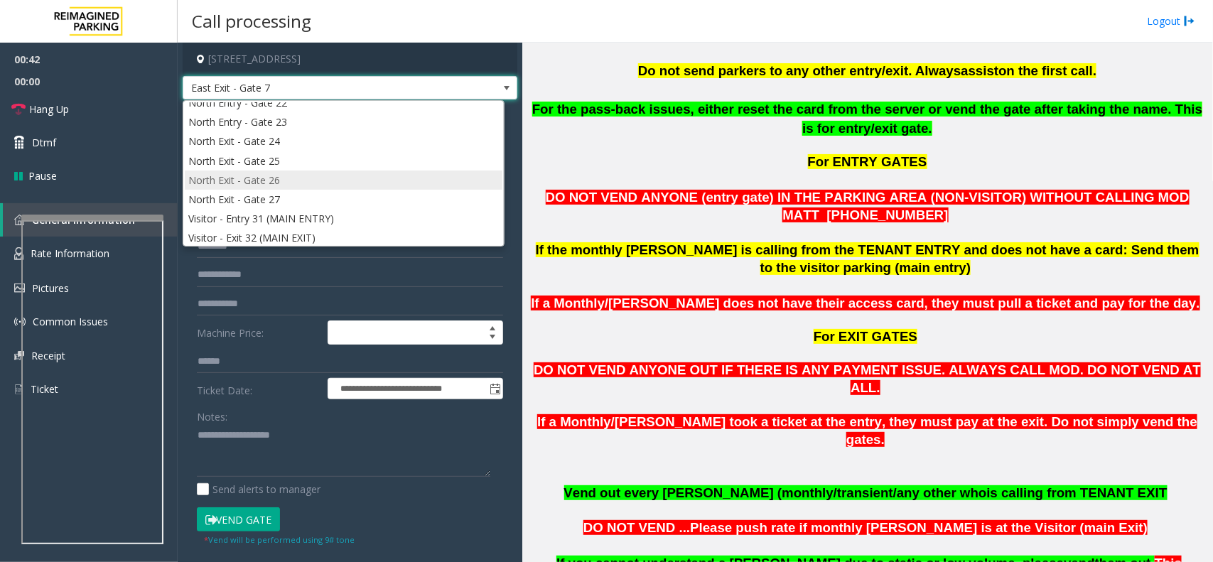
scroll to position [311, 0]
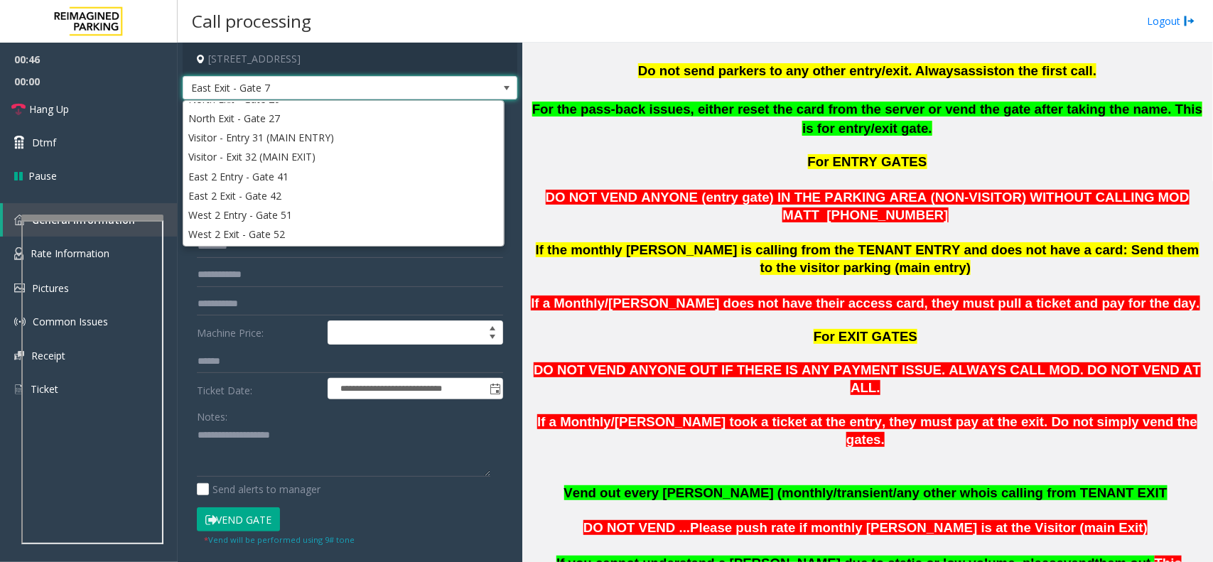
click at [355, 89] on span "East Exit - Gate 7" at bounding box center [316, 88] width 266 height 23
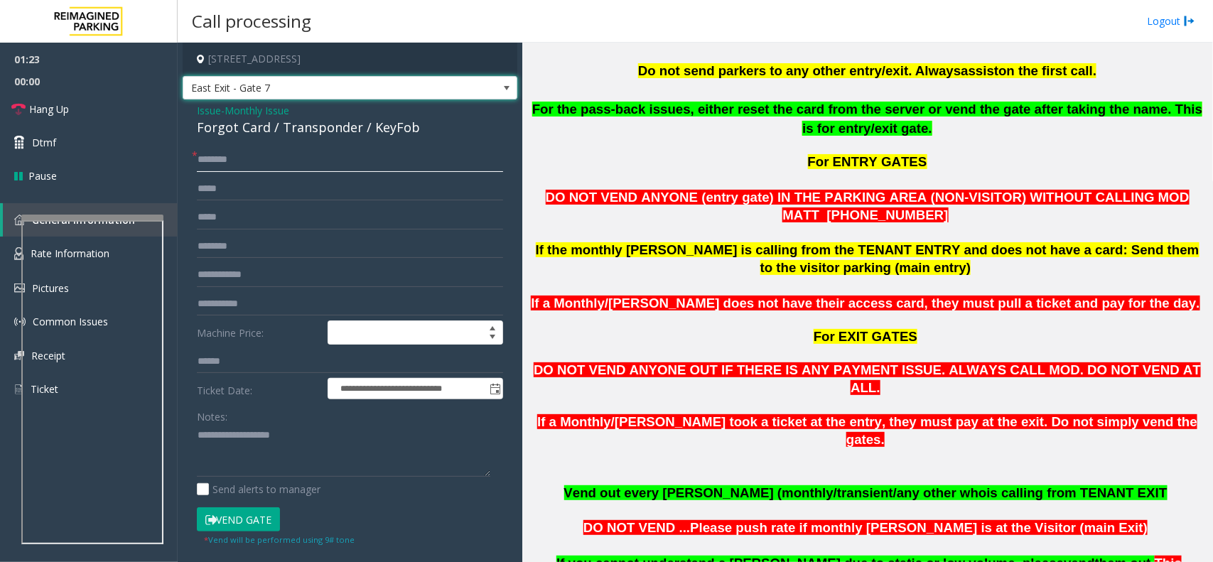
click at [350, 151] on input "text" at bounding box center [350, 160] width 306 height 24
type input "**"
drag, startPoint x: 265, startPoint y: 126, endPoint x: 185, endPoint y: 104, distance: 83.3
click at [185, 104] on div "**********" at bounding box center [350, 407] width 335 height 617
click at [289, 448] on textarea at bounding box center [343, 450] width 293 height 53
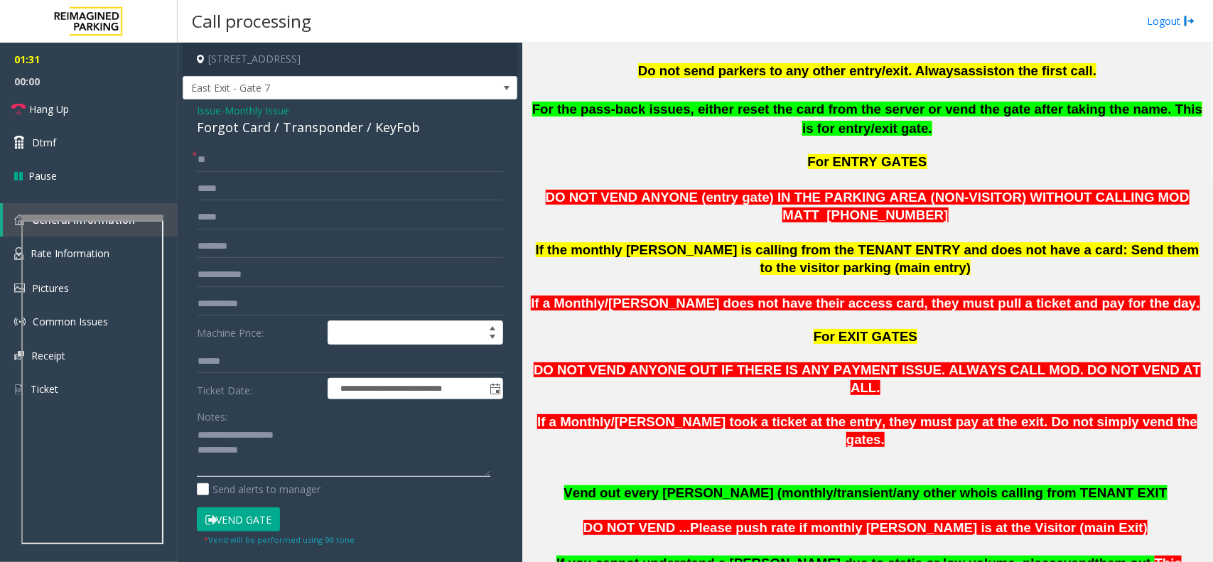
click at [296, 462] on textarea at bounding box center [343, 450] width 293 height 53
click at [72, 108] on link "Hang Up" at bounding box center [89, 108] width 178 height 33
click at [258, 448] on textarea at bounding box center [343, 450] width 293 height 53
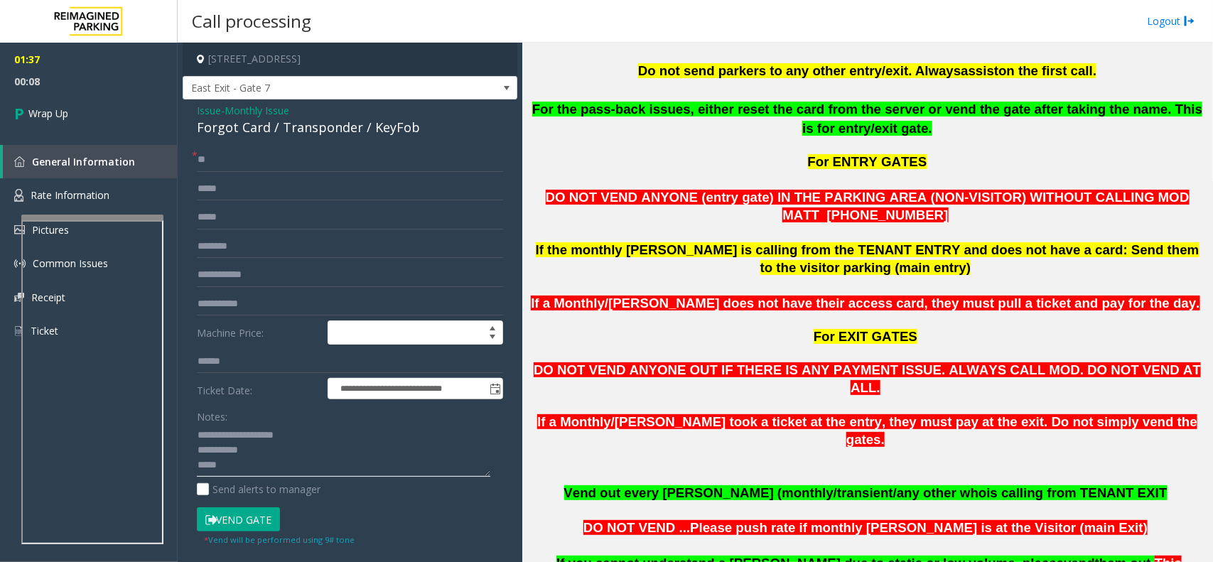
click at [289, 468] on textarea at bounding box center [343, 450] width 293 height 53
paste textarea "**********"
type textarea "**********"
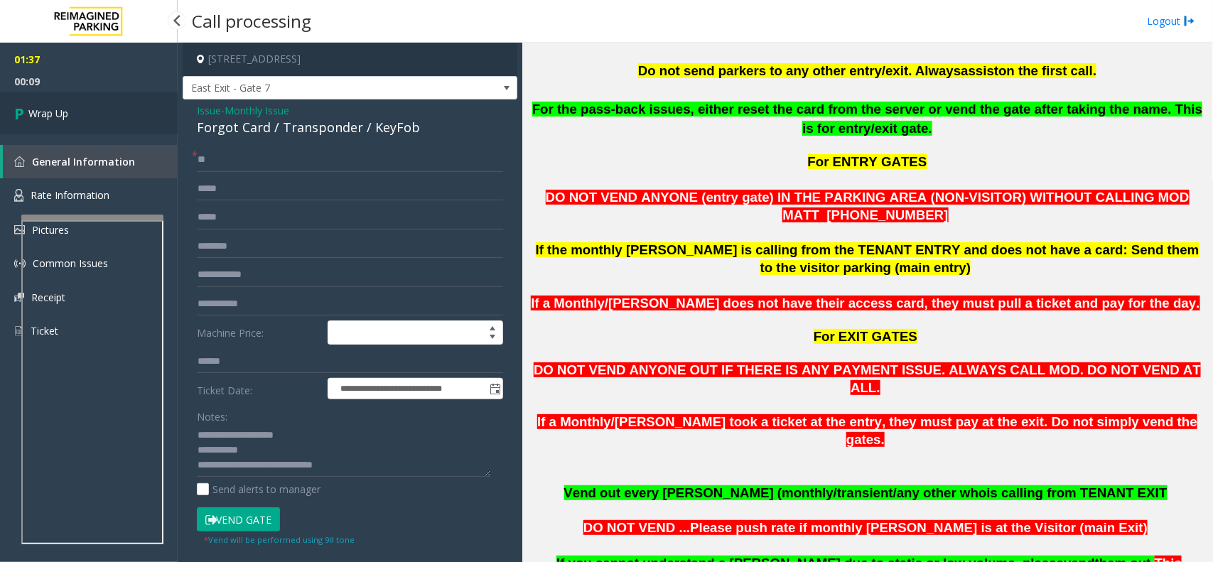
click at [93, 104] on link "Wrap Up" at bounding box center [89, 113] width 178 height 42
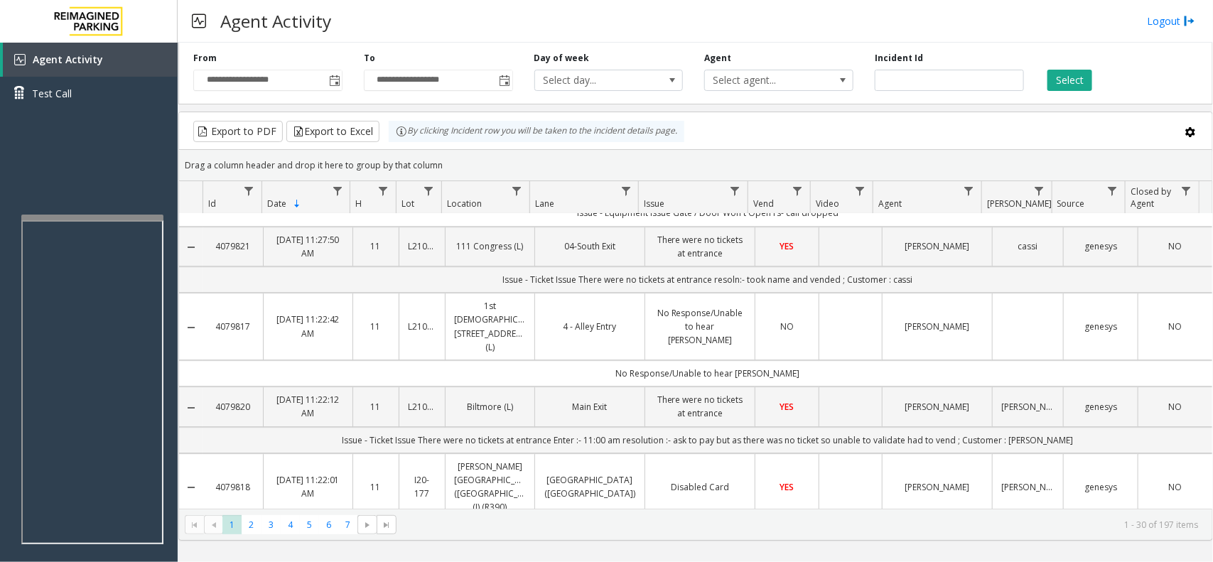
scroll to position [1924, 0]
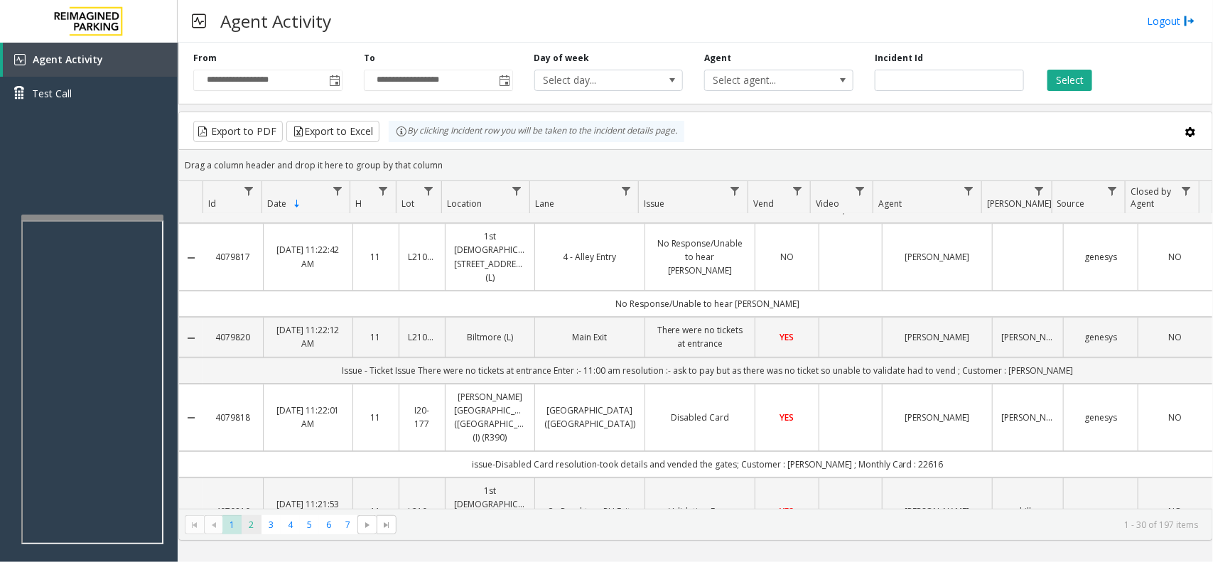
click at [250, 524] on span "2" at bounding box center [251, 524] width 19 height 19
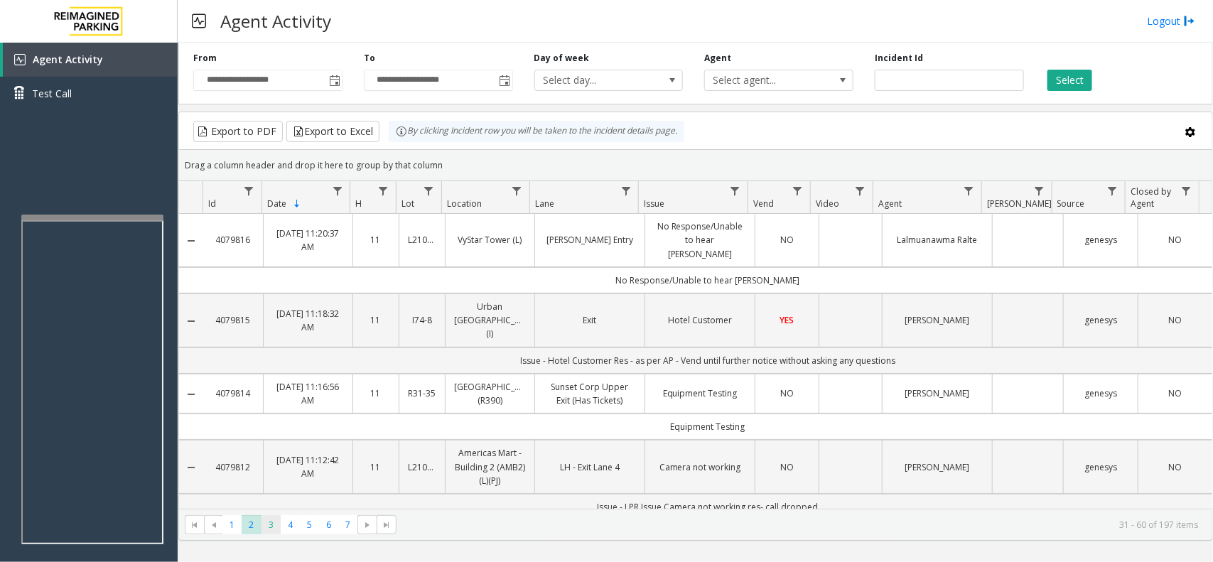
click at [275, 524] on span "3" at bounding box center [271, 524] width 19 height 19
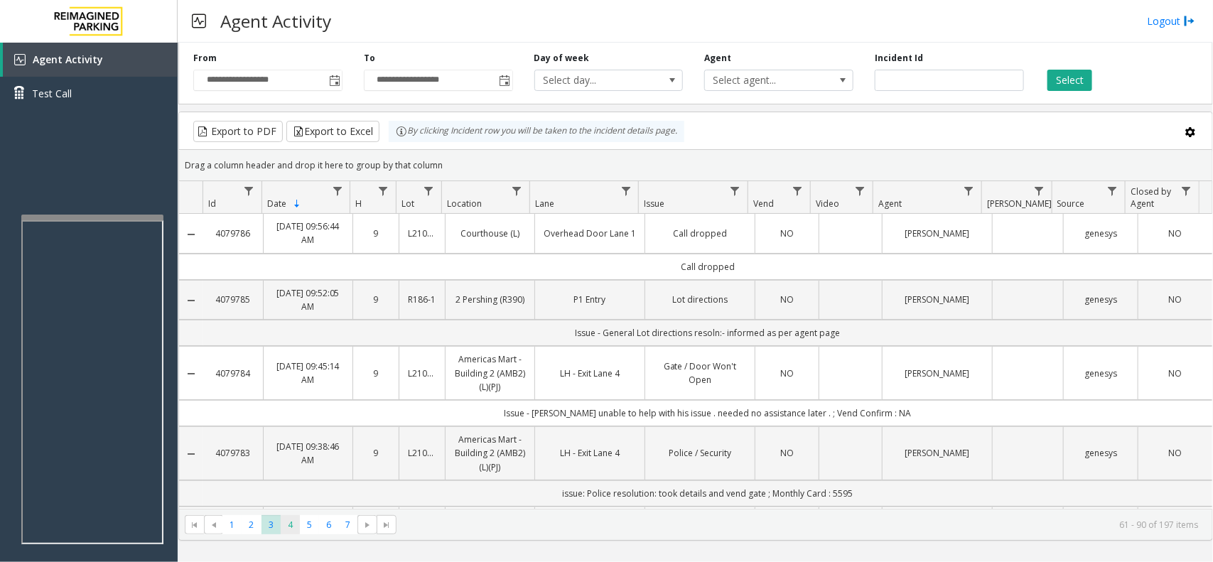
click at [284, 529] on span "4" at bounding box center [290, 524] width 19 height 19
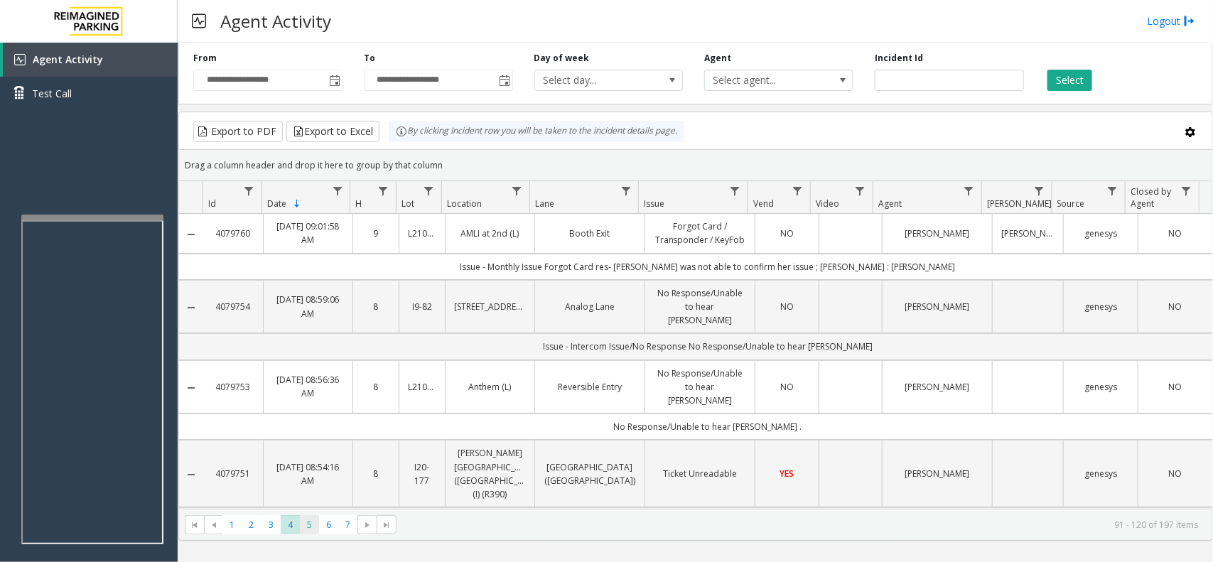
click at [308, 528] on span "5" at bounding box center [309, 524] width 19 height 19
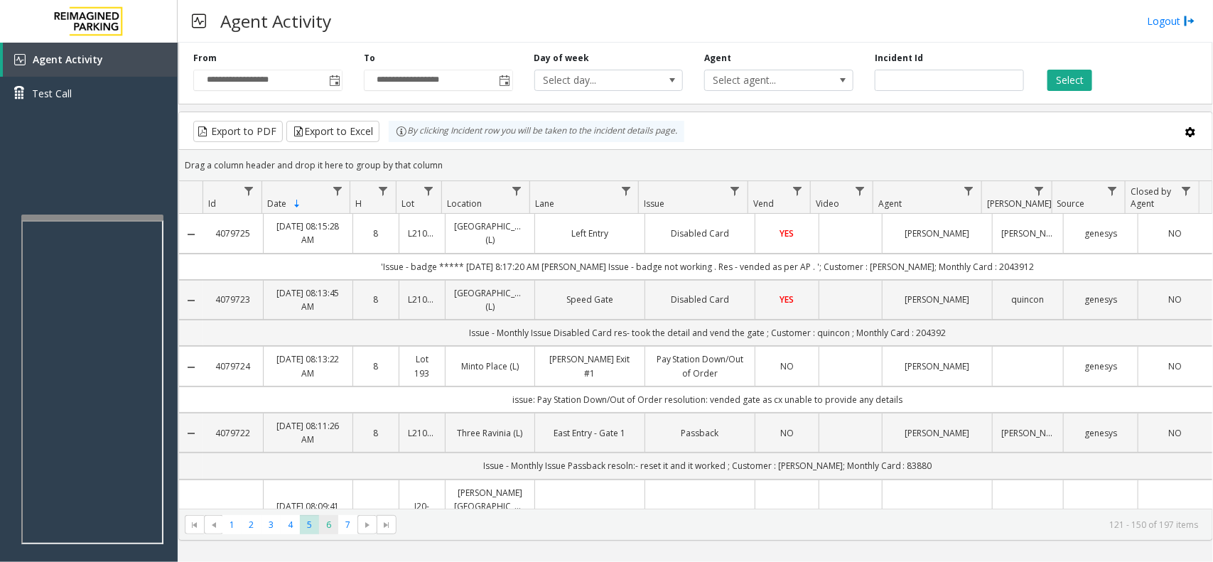
click at [327, 528] on span "6" at bounding box center [328, 524] width 19 height 19
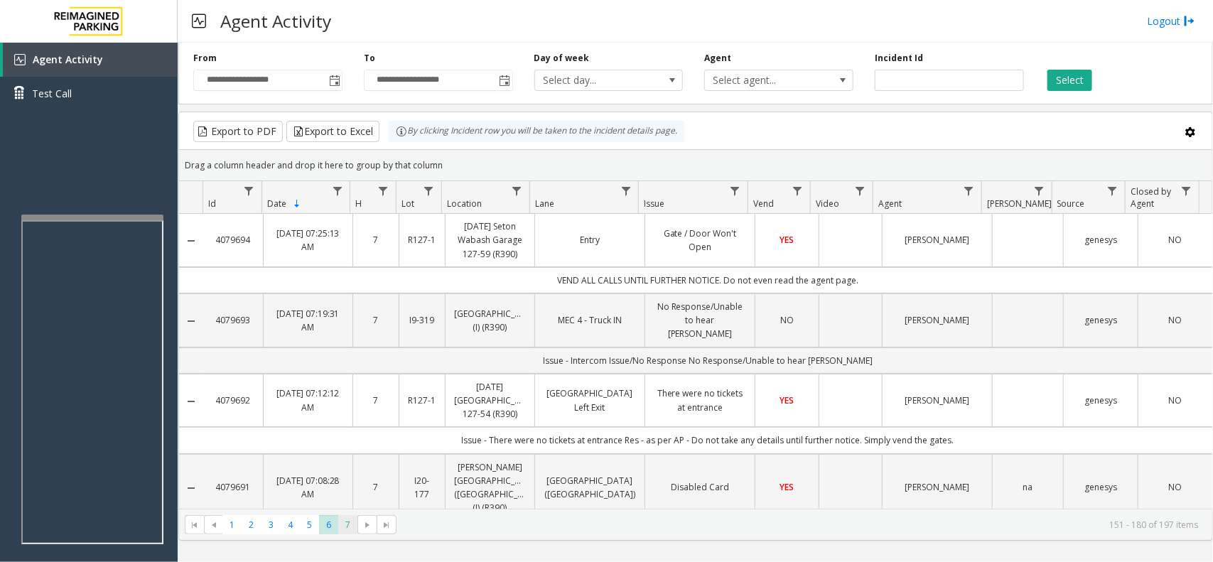
click at [345, 527] on span "7" at bounding box center [347, 524] width 19 height 19
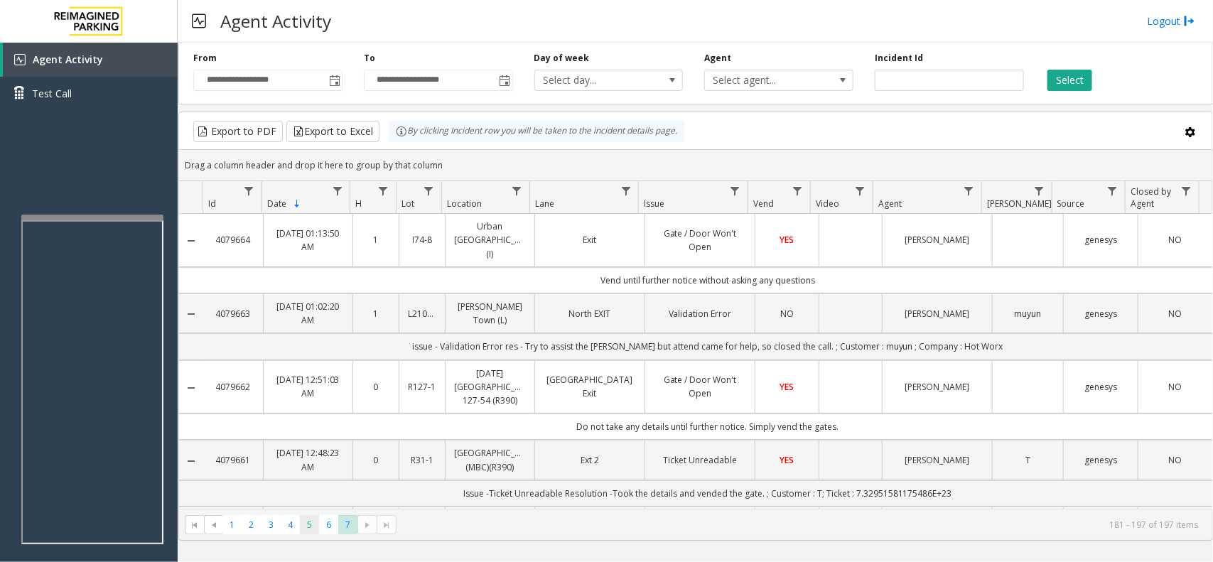
click at [308, 531] on span "5" at bounding box center [309, 524] width 19 height 19
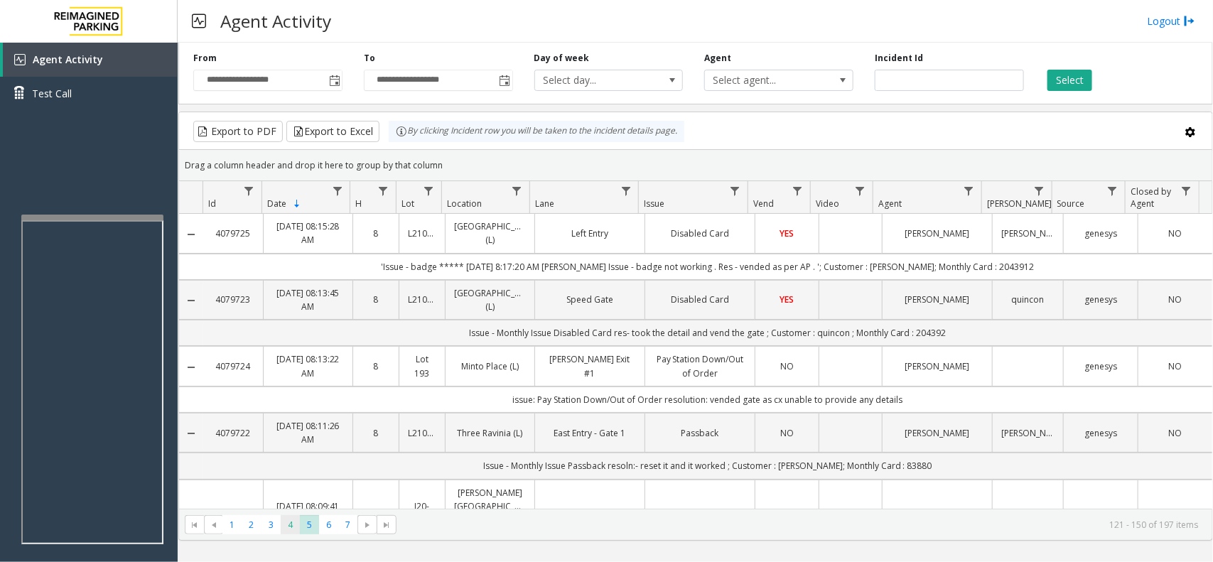
click at [293, 527] on span "4" at bounding box center [290, 524] width 19 height 19
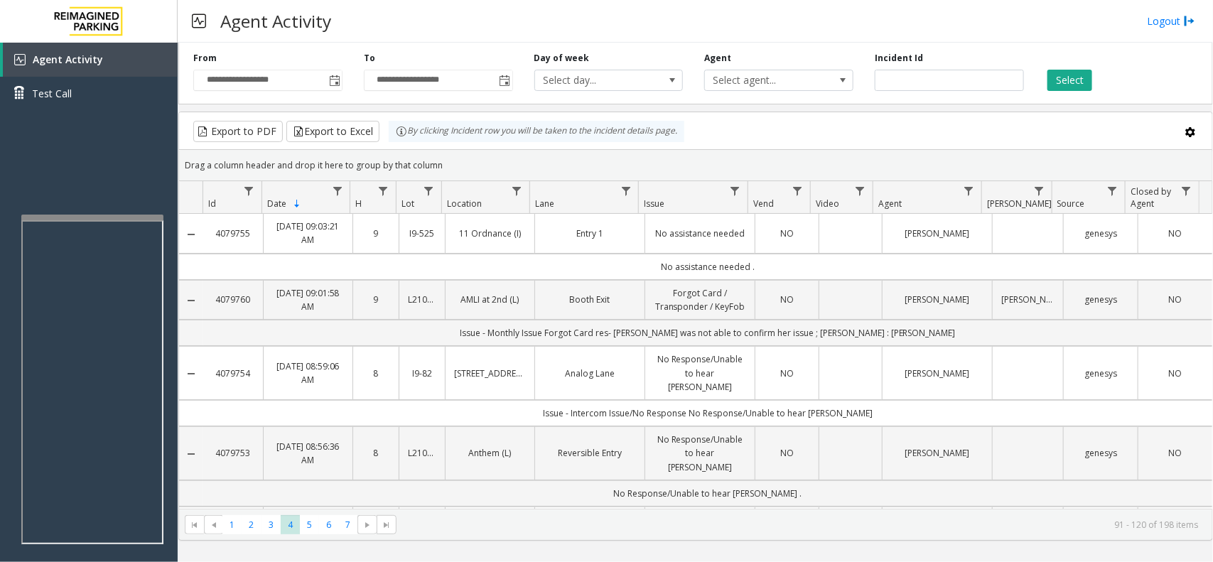
click at [1174, 29] on div "Agent Activity Logout" at bounding box center [695, 21] width 1035 height 43
click at [1174, 25] on link "Logout" at bounding box center [1171, 21] width 48 height 15
